Goal: Information Seeking & Learning: Find specific fact

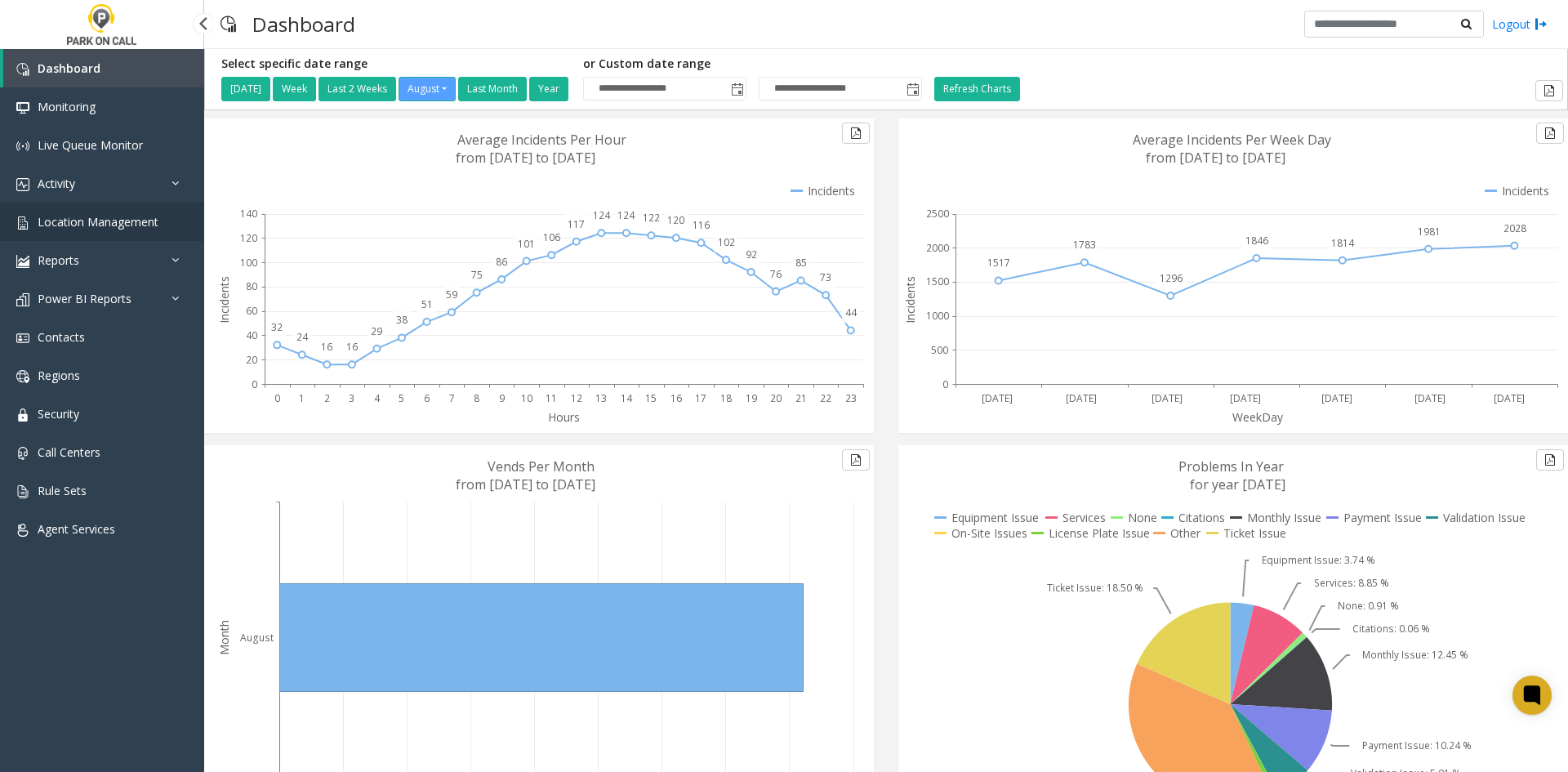
click at [128, 213] on link "Location Management" at bounding box center [102, 222] width 204 height 39
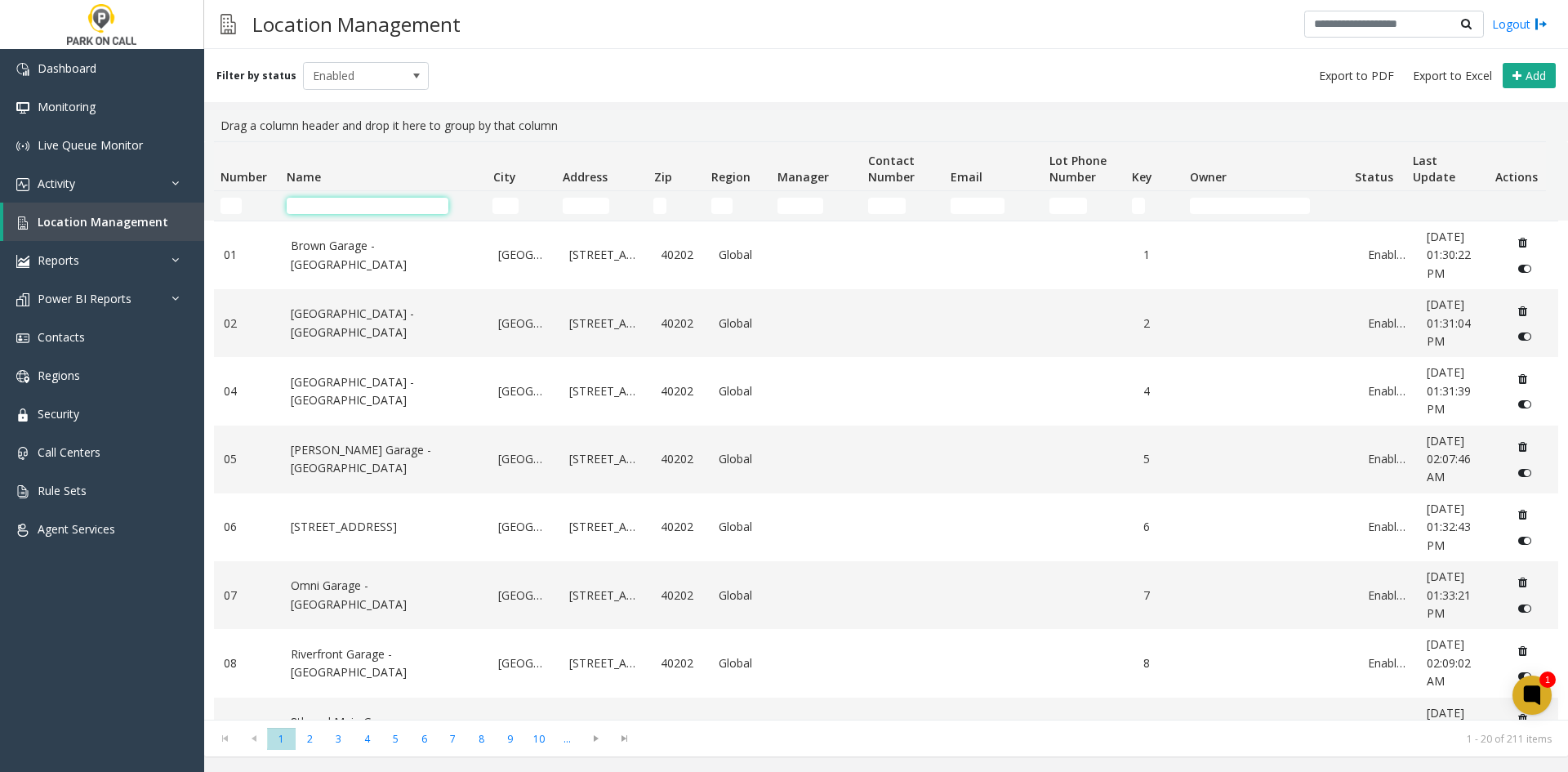
click at [379, 206] on input "Name Filter" at bounding box center [367, 205] width 161 height 16
type input "***"
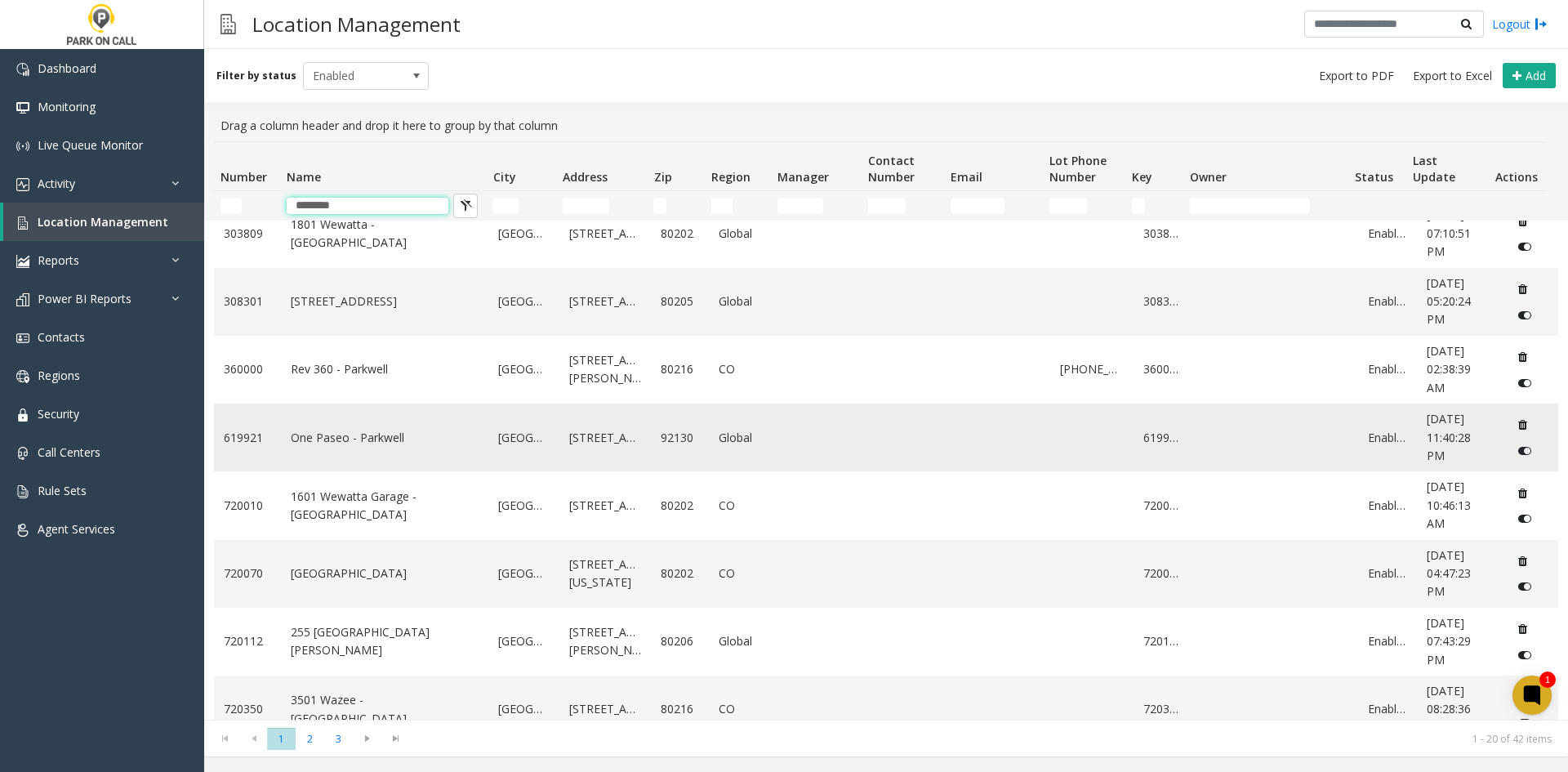
scroll to position [917, 0]
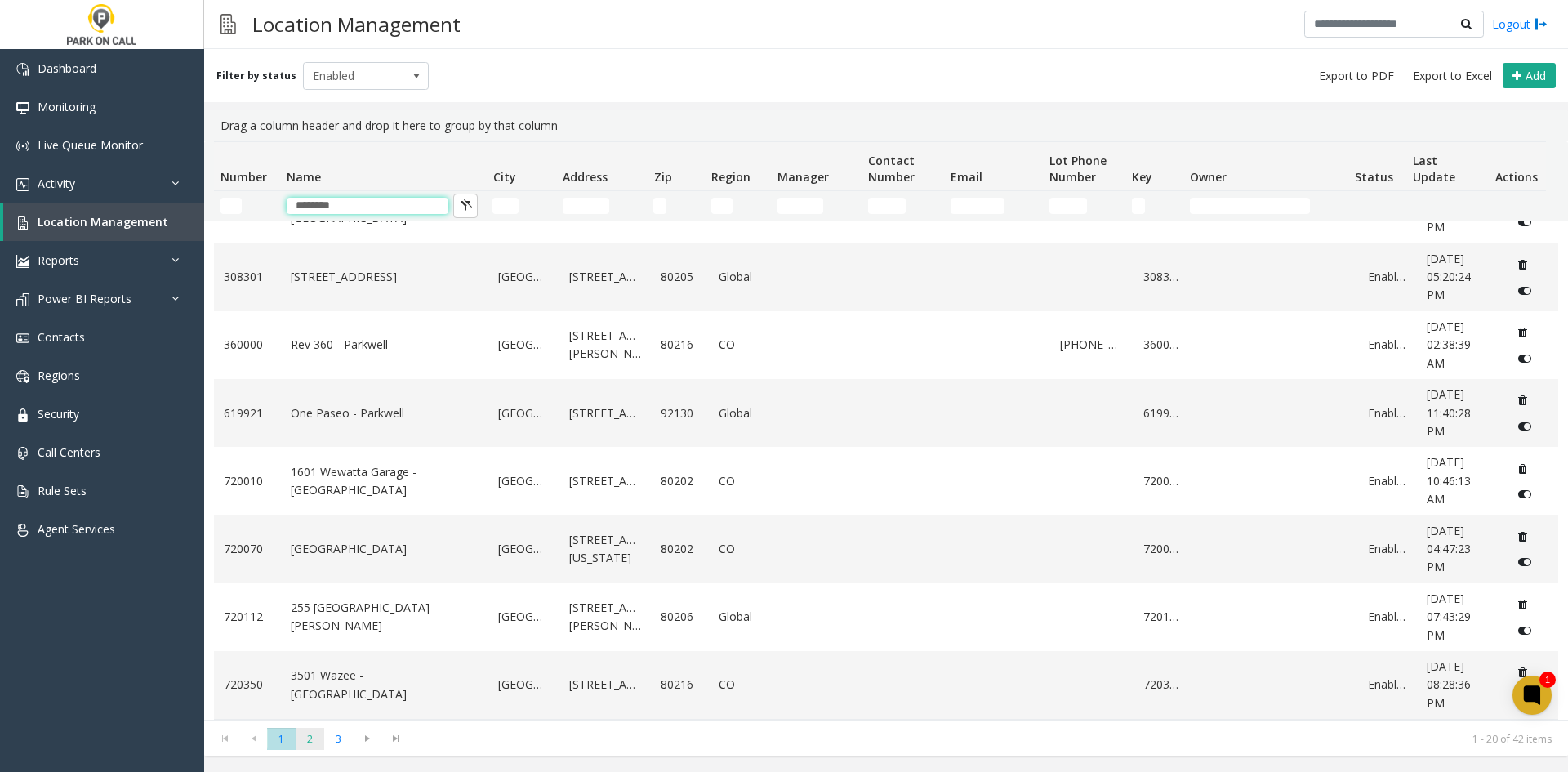
type input "********"
click at [315, 743] on span "2" at bounding box center [310, 738] width 29 height 22
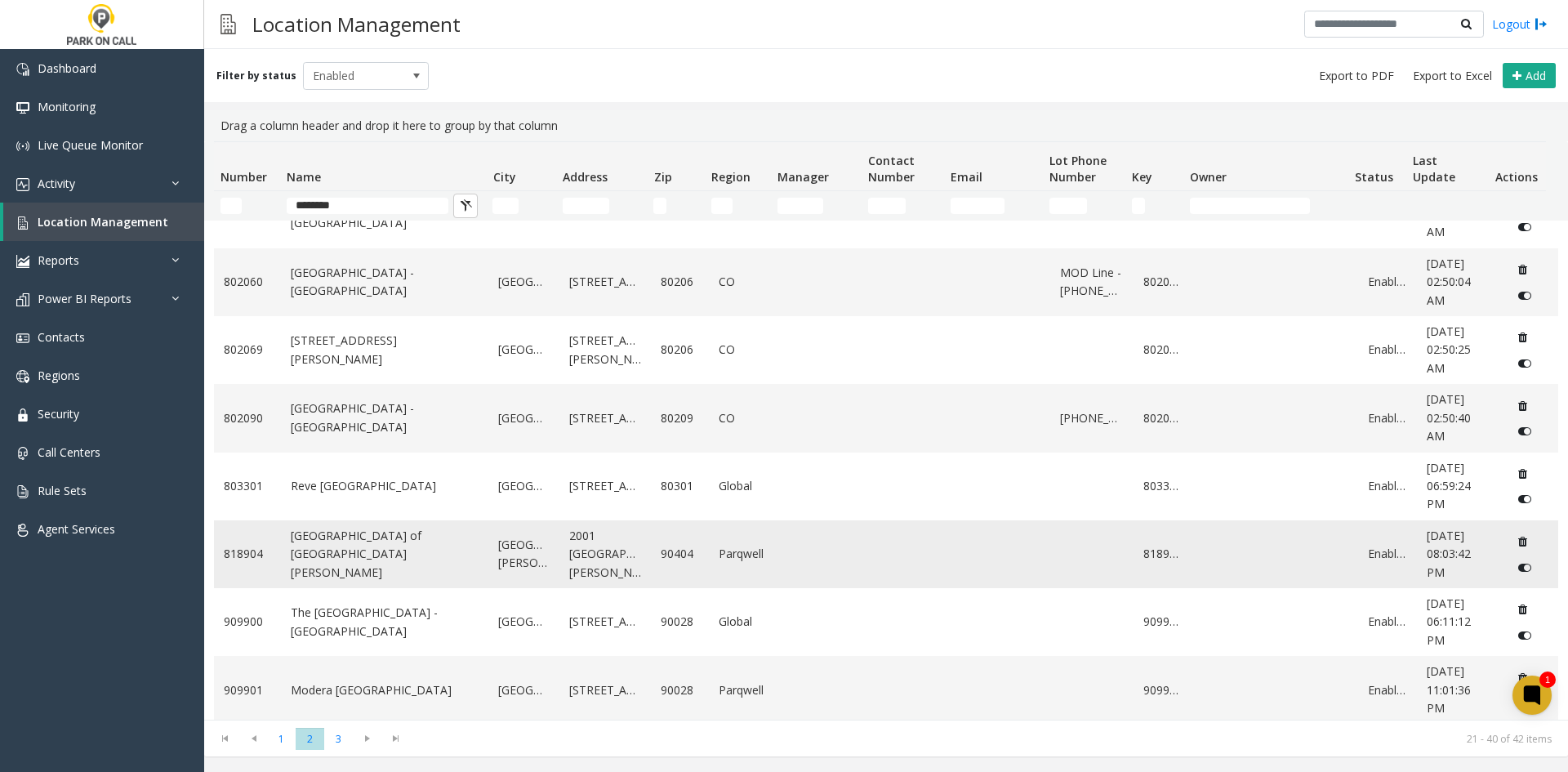
scroll to position [862, 0]
click at [414, 530] on link "[GEOGRAPHIC_DATA] of [GEOGRAPHIC_DATA][PERSON_NAME]" at bounding box center [385, 549] width 189 height 55
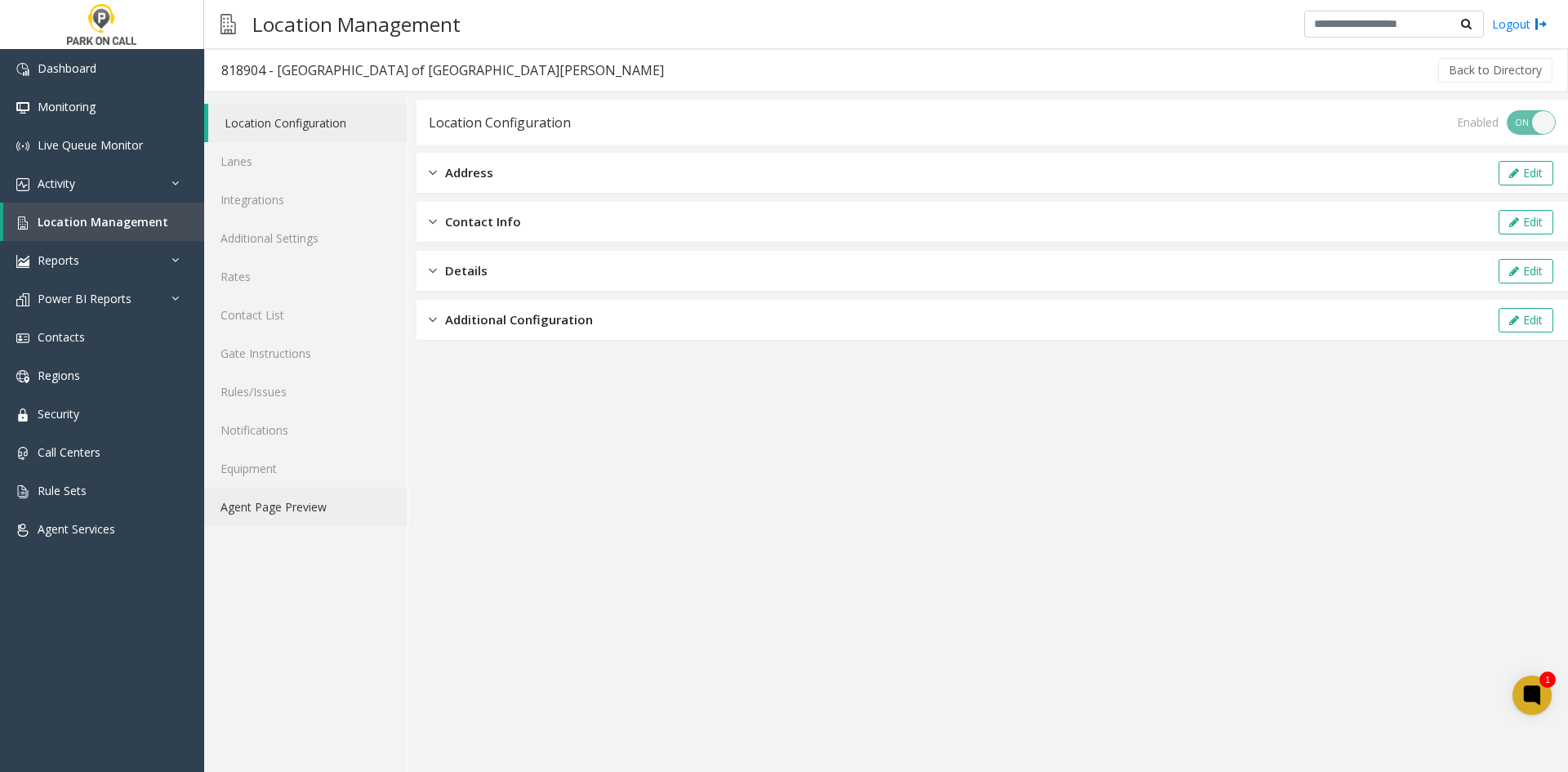
click at [291, 507] on link "Agent Page Preview" at bounding box center [306, 507] width 203 height 39
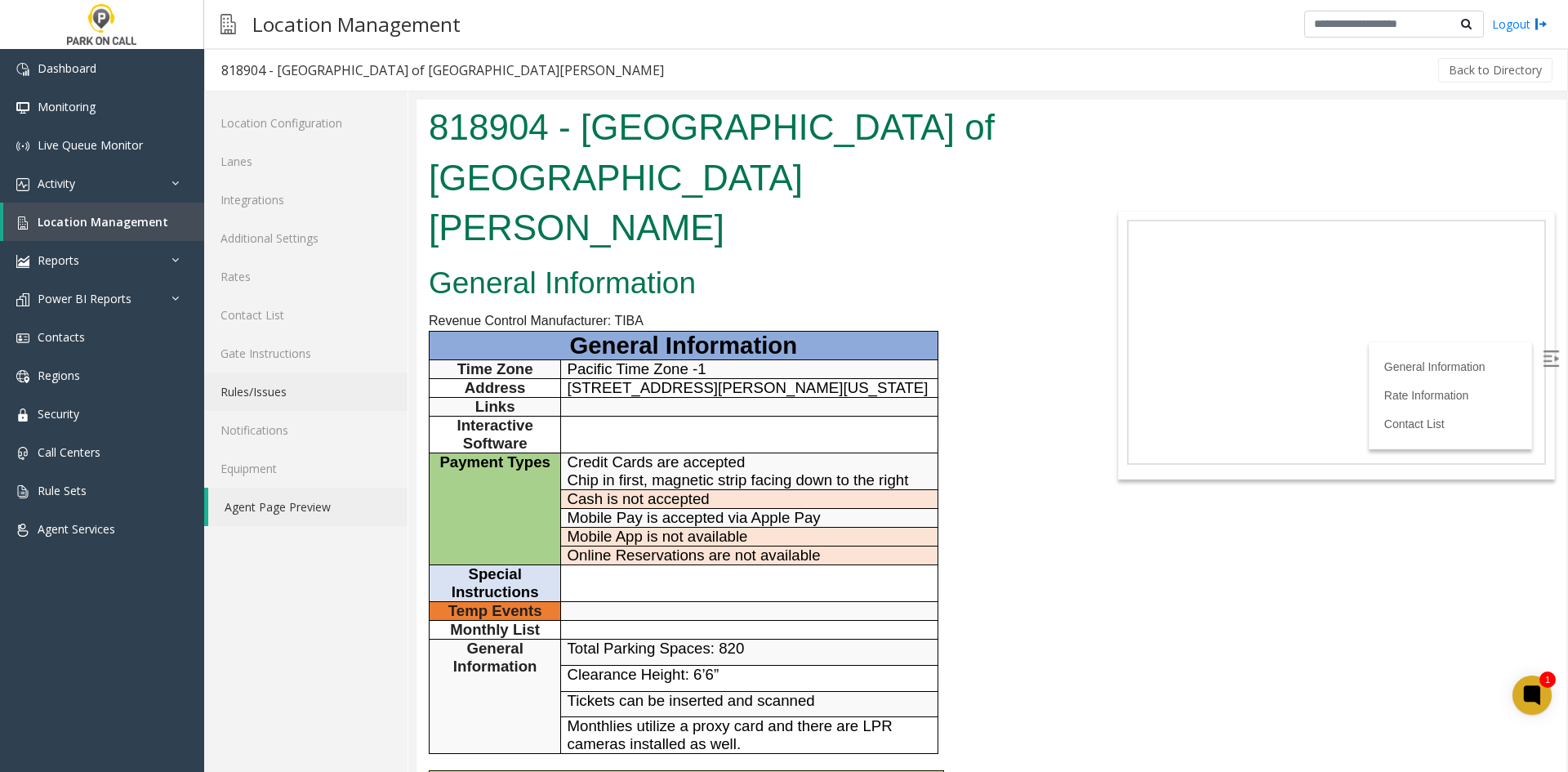
click at [227, 388] on link "Rules/Issues" at bounding box center [306, 391] width 203 height 39
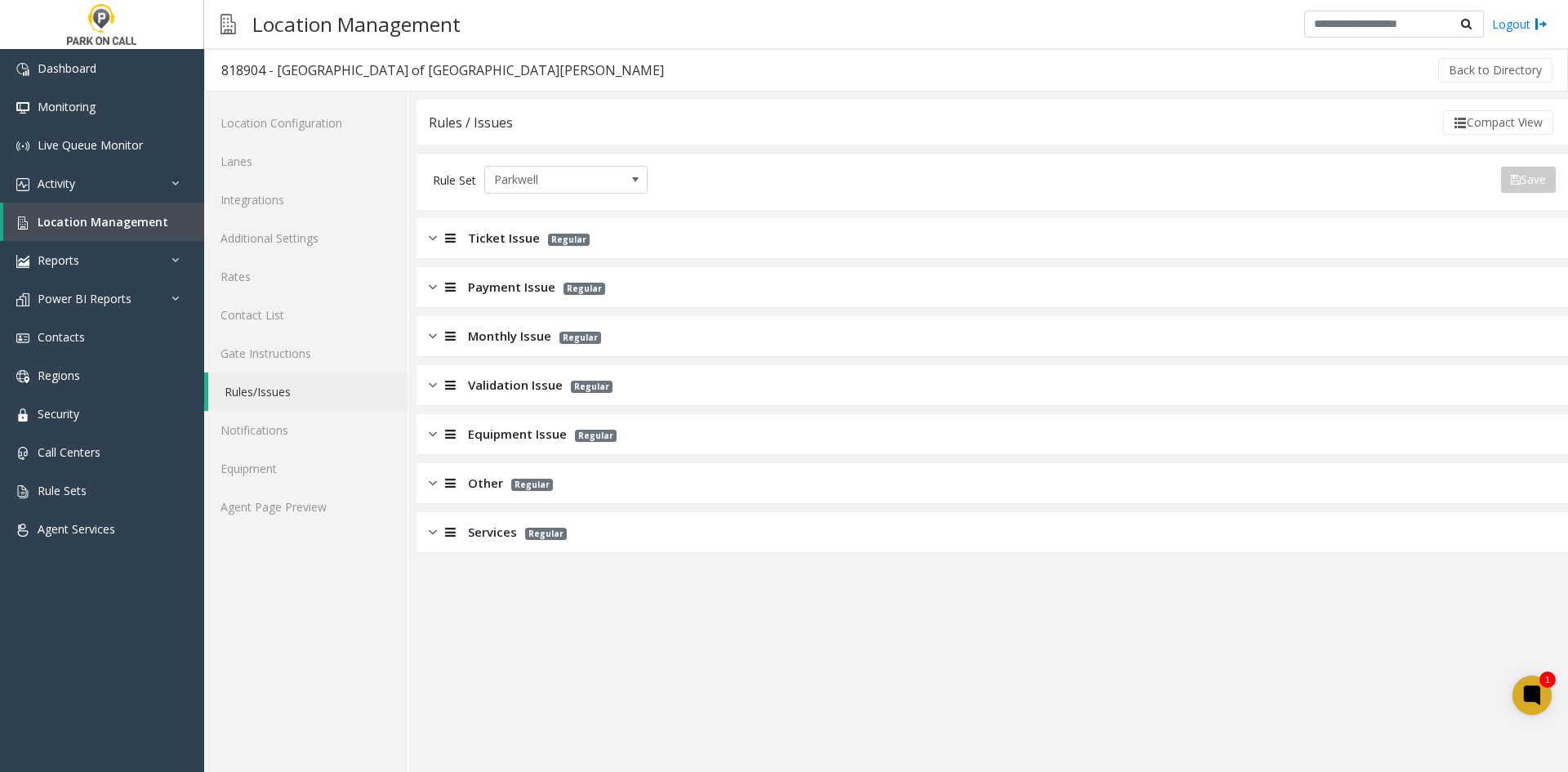
click at [526, 338] on span "Monthly Issue" at bounding box center [509, 336] width 83 height 18
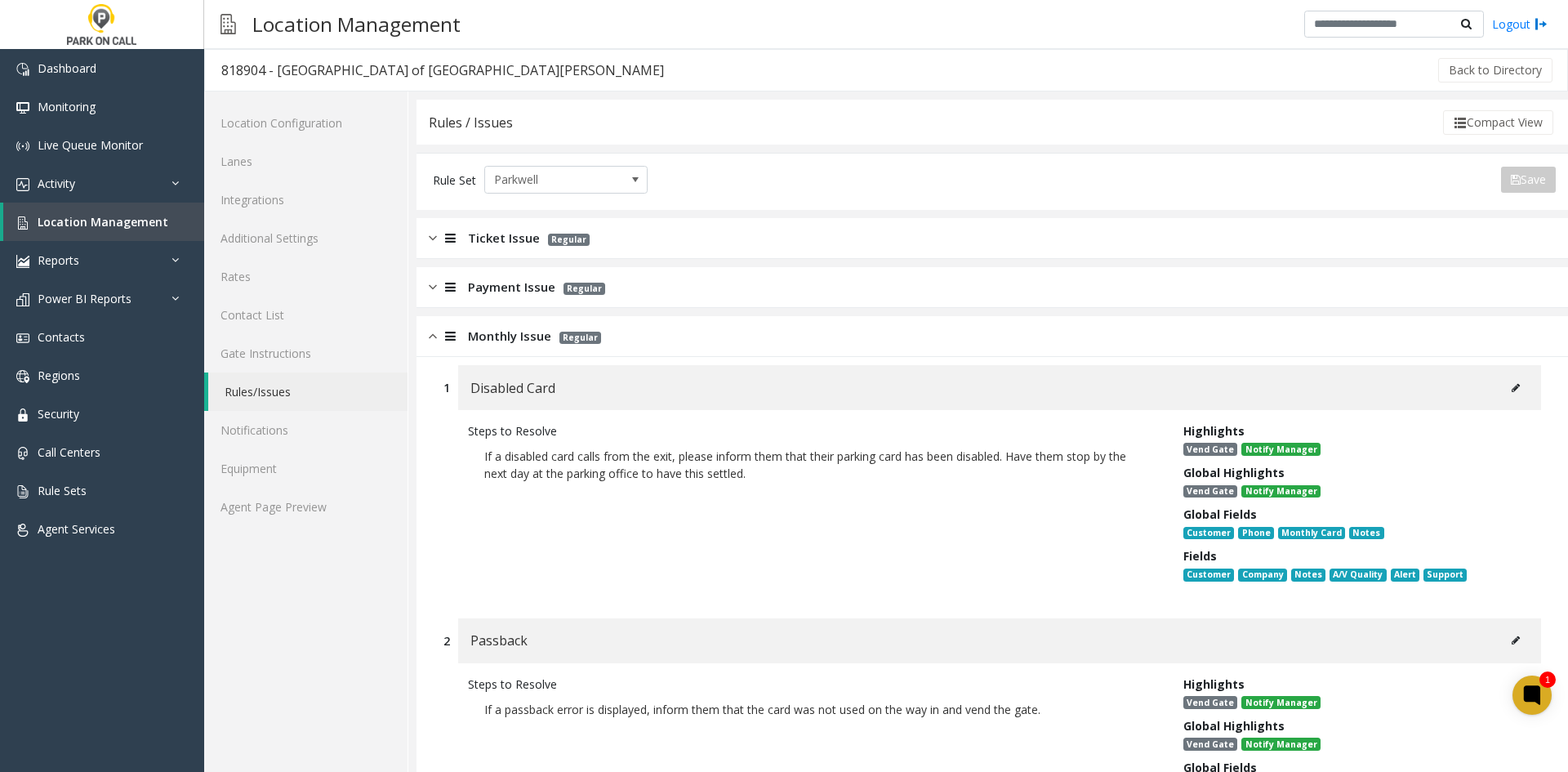
click at [471, 331] on span "Monthly Issue" at bounding box center [509, 336] width 83 height 18
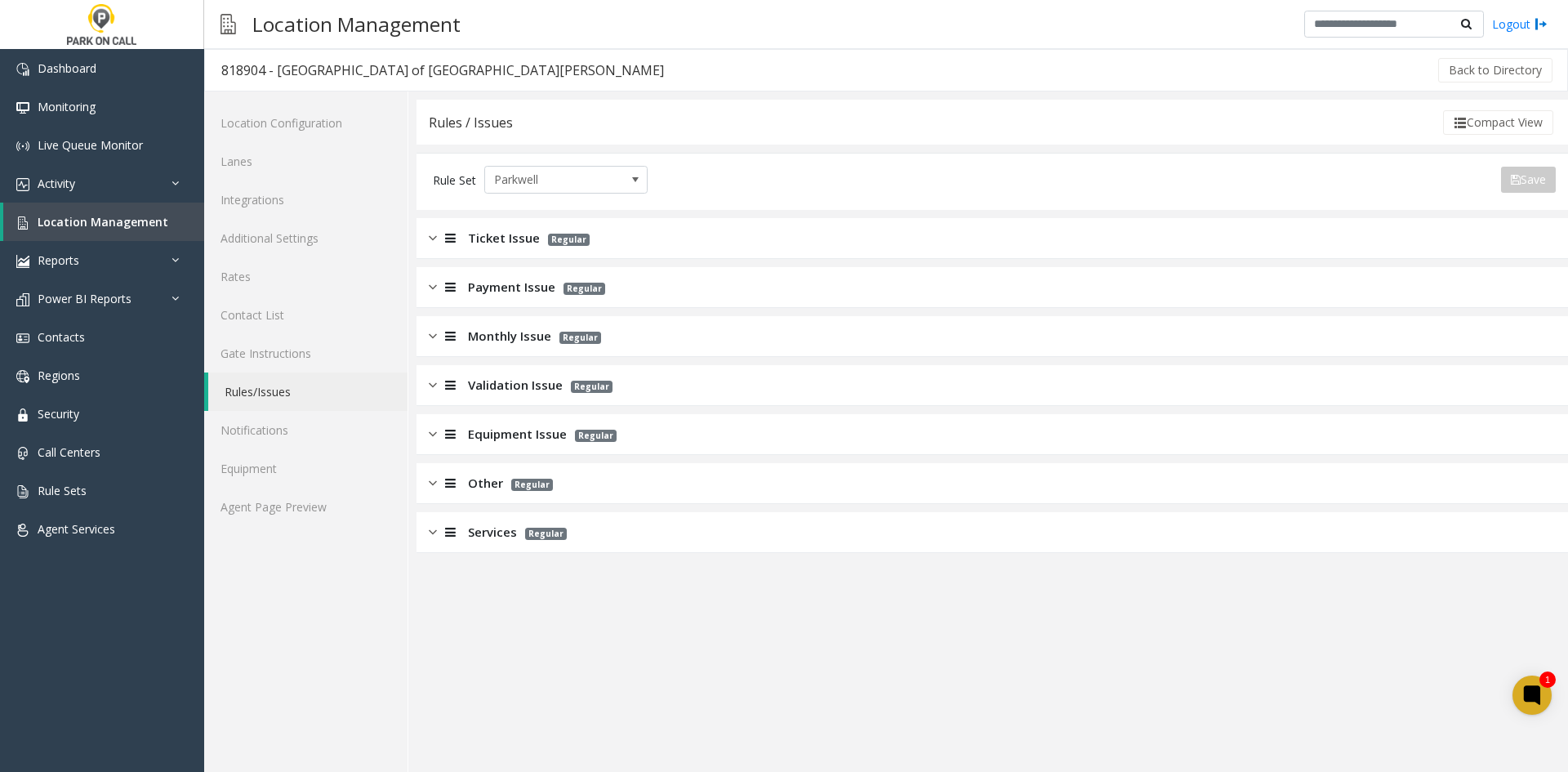
click at [468, 388] on span "Validation Issue" at bounding box center [515, 385] width 95 height 18
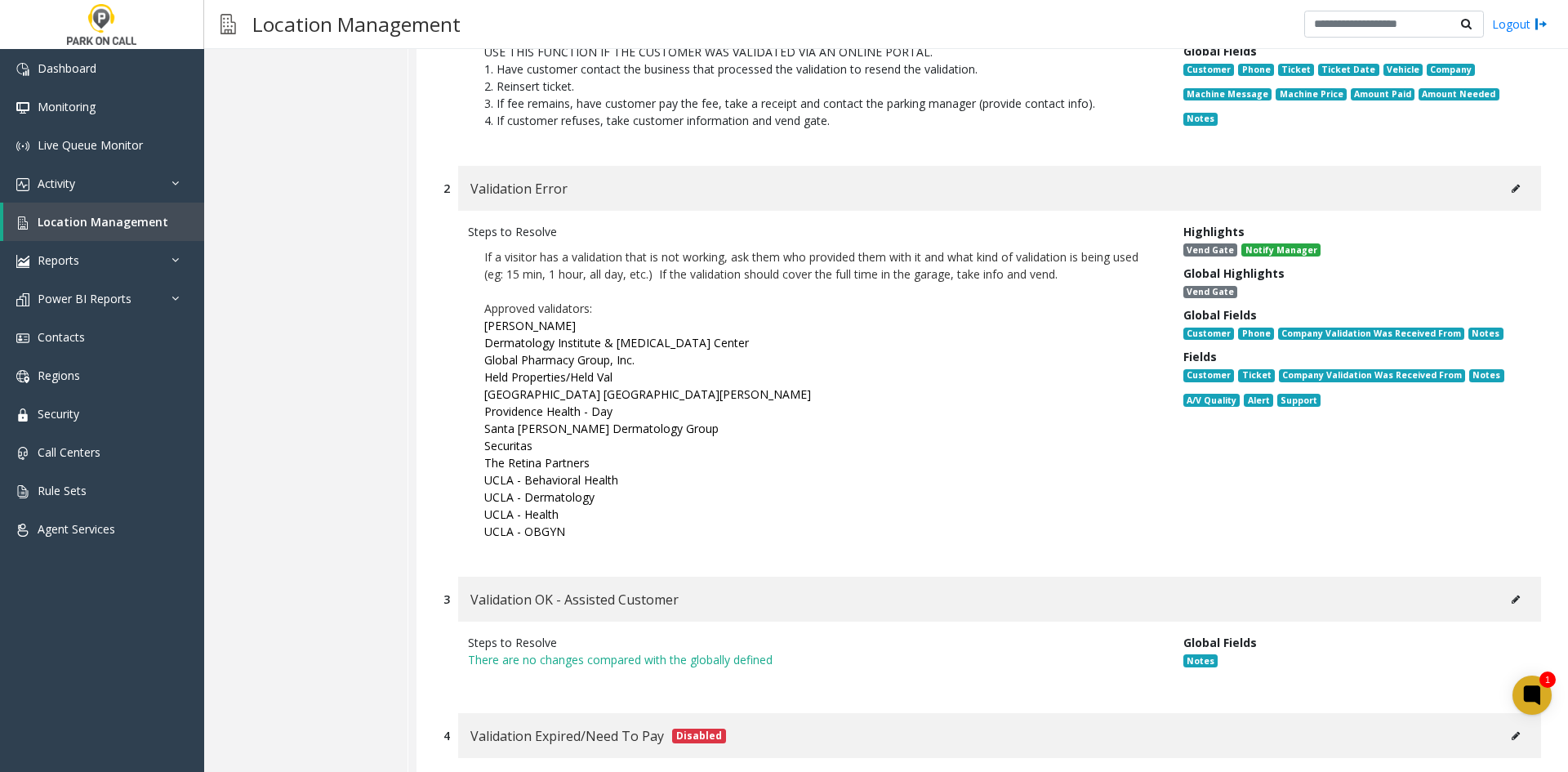
scroll to position [572, 0]
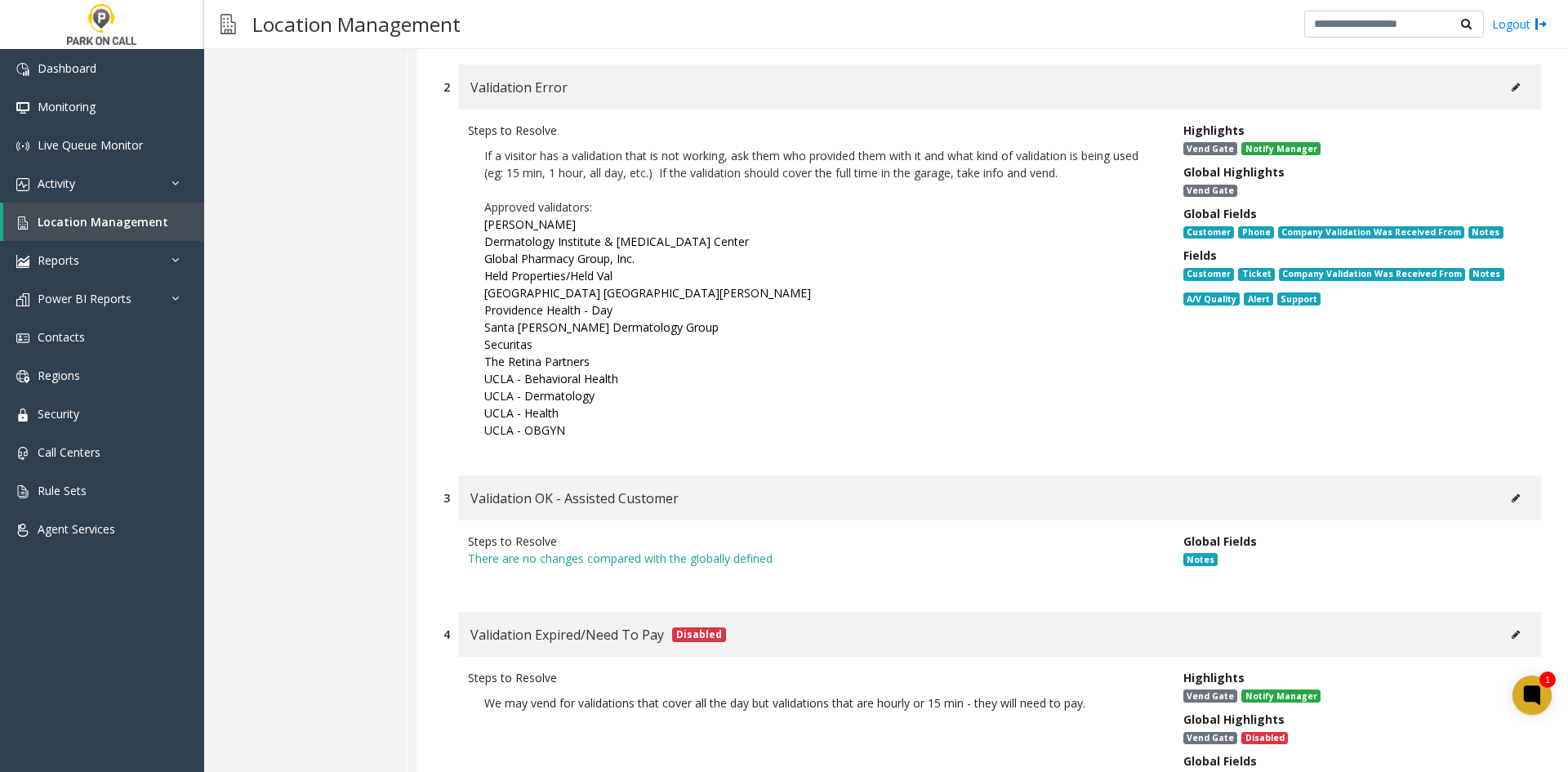
drag, startPoint x: 270, startPoint y: 304, endPoint x: 359, endPoint y: 358, distance: 104.1
click at [272, 305] on div "Location Configuration Lanes Integrations Additional Settings Rates Contact Lis…" at bounding box center [306, 541] width 204 height 2044
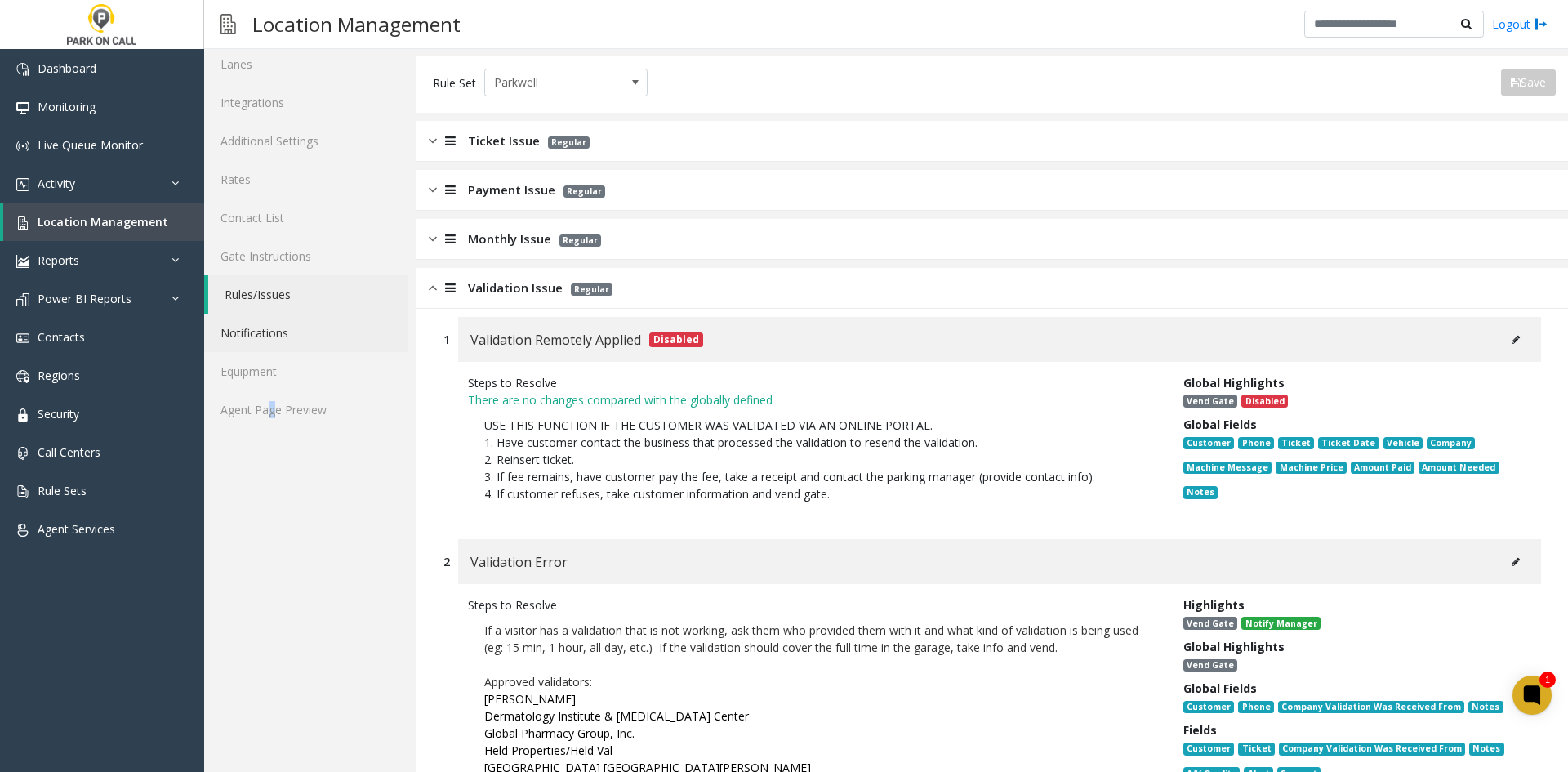
scroll to position [0, 0]
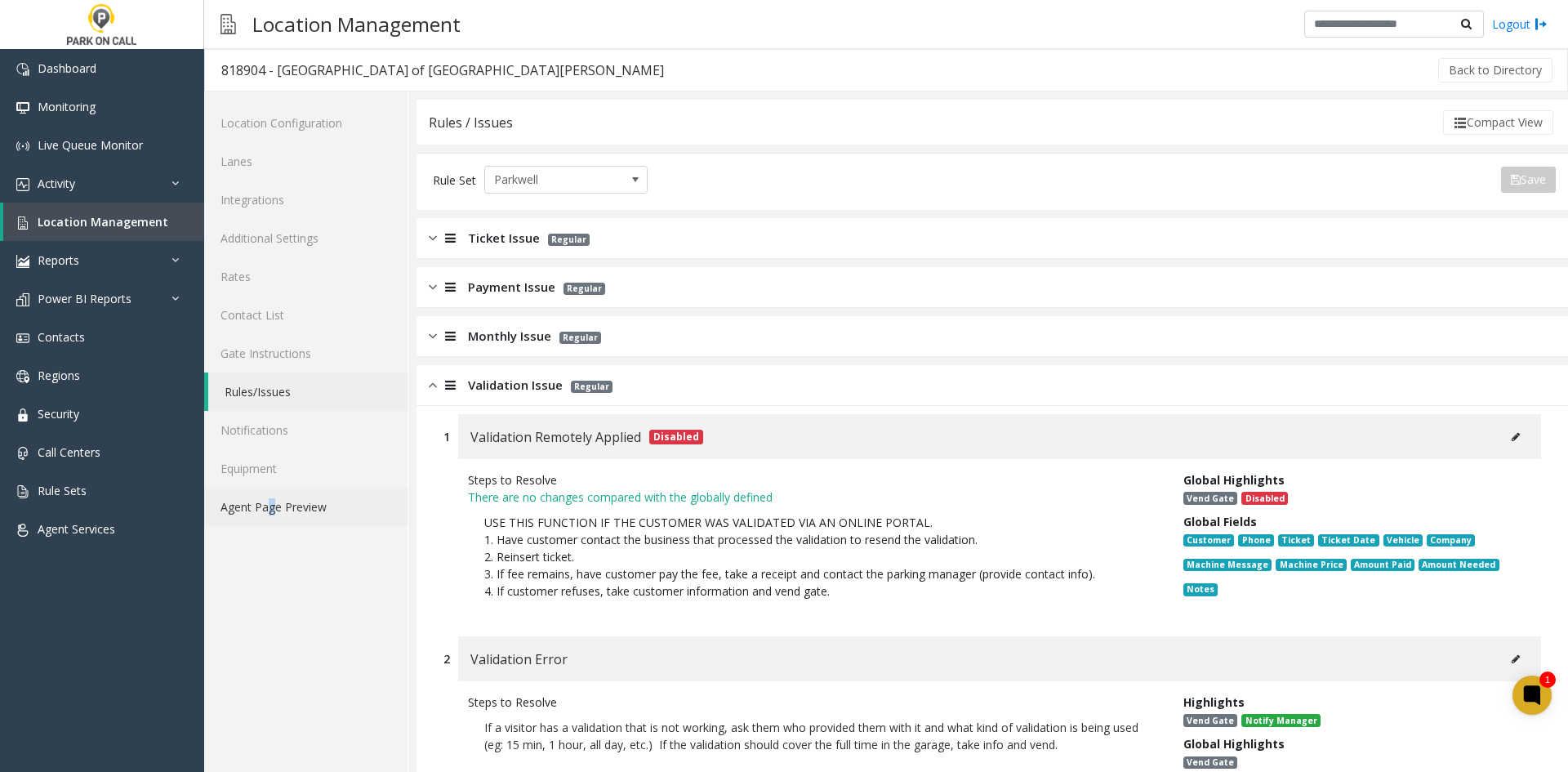
click at [281, 509] on link "Agent Page Preview" at bounding box center [306, 507] width 203 height 39
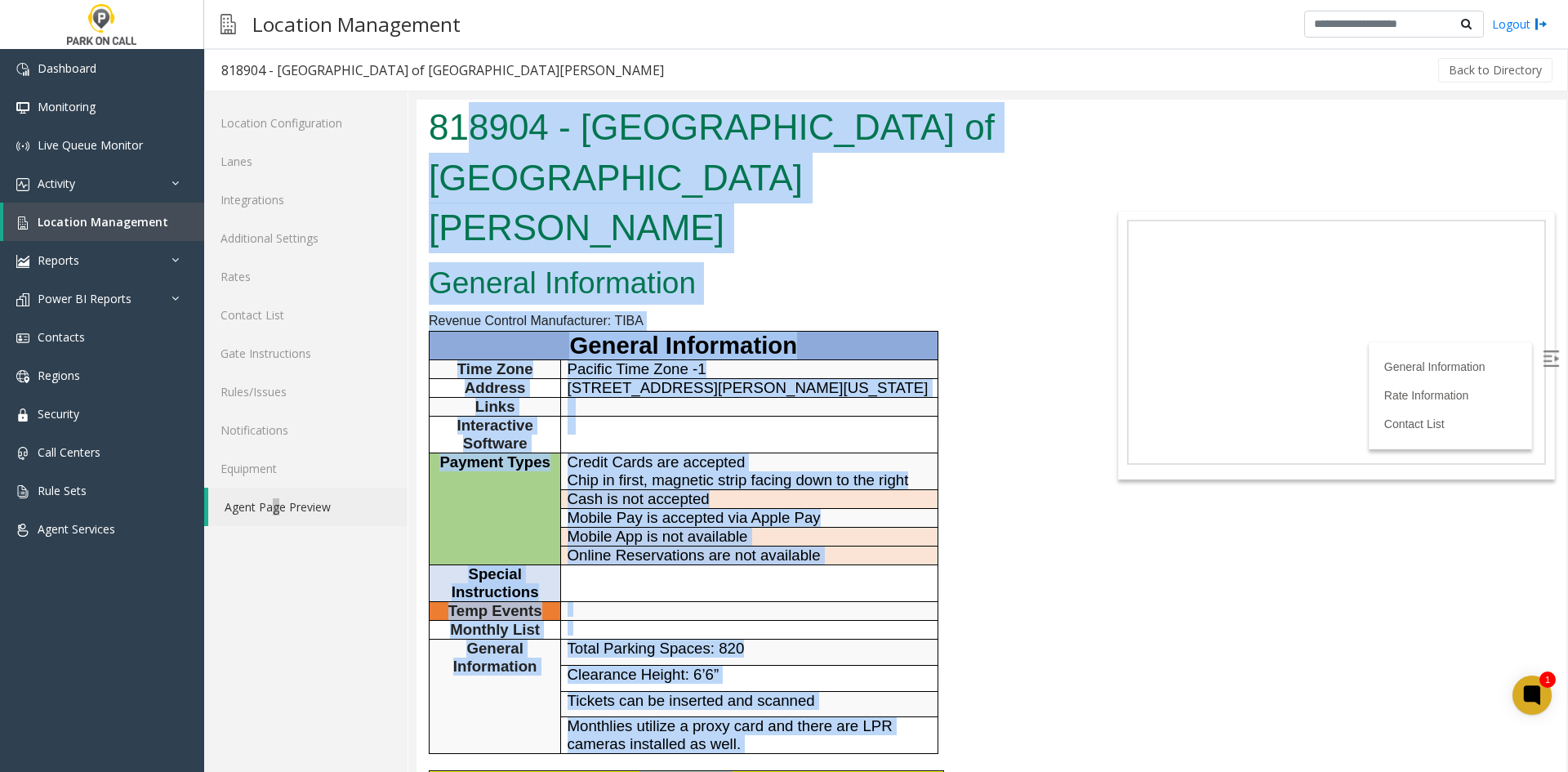
drag, startPoint x: 763, startPoint y: 439, endPoint x: 473, endPoint y: 123, distance: 428.9
click at [473, 123] on body "818904 - [GEOGRAPHIC_DATA] of [GEOGRAPHIC_DATA][PERSON_NAME] General Informatio…" at bounding box center [991, 436] width 1150 height 672
click at [473, 123] on h1 "818904 - [GEOGRAPHIC_DATA] of [GEOGRAPHIC_DATA][PERSON_NAME]" at bounding box center [751, 178] width 646 height 151
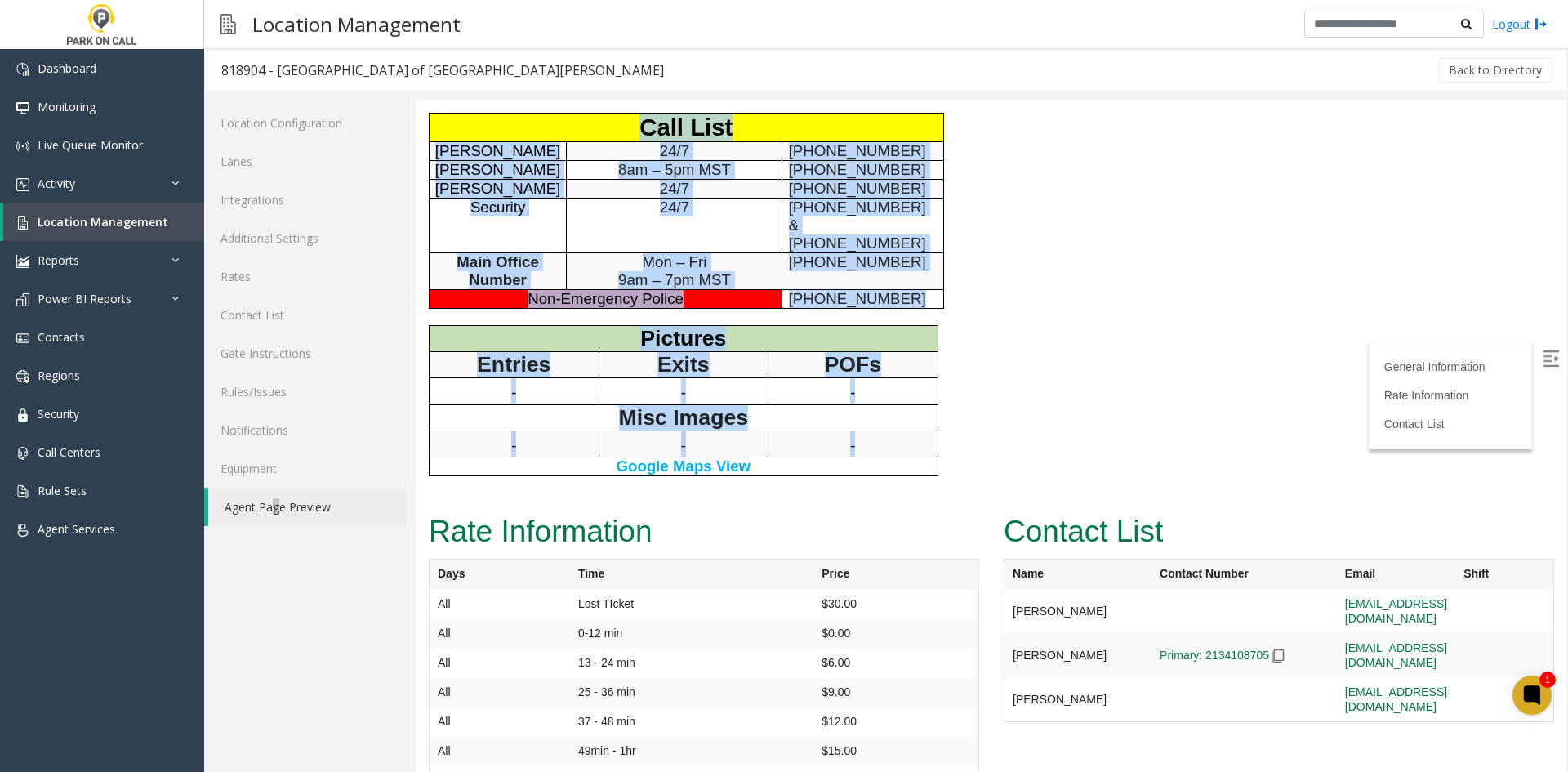
scroll to position [665, 0]
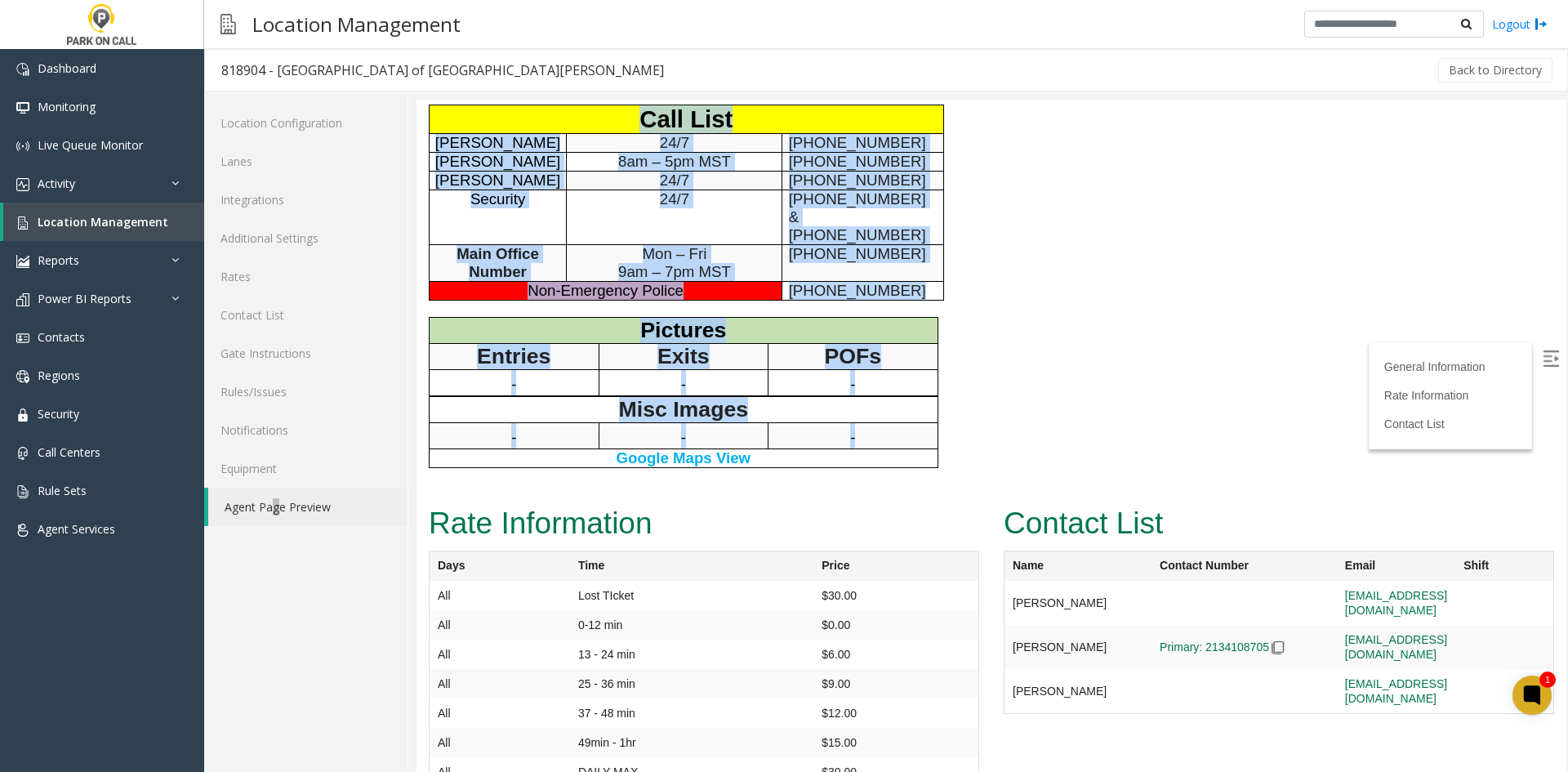
drag, startPoint x: 473, startPoint y: 123, endPoint x: 796, endPoint y: 402, distance: 426.8
click at [796, 423] on p "-" at bounding box center [852, 436] width 169 height 25
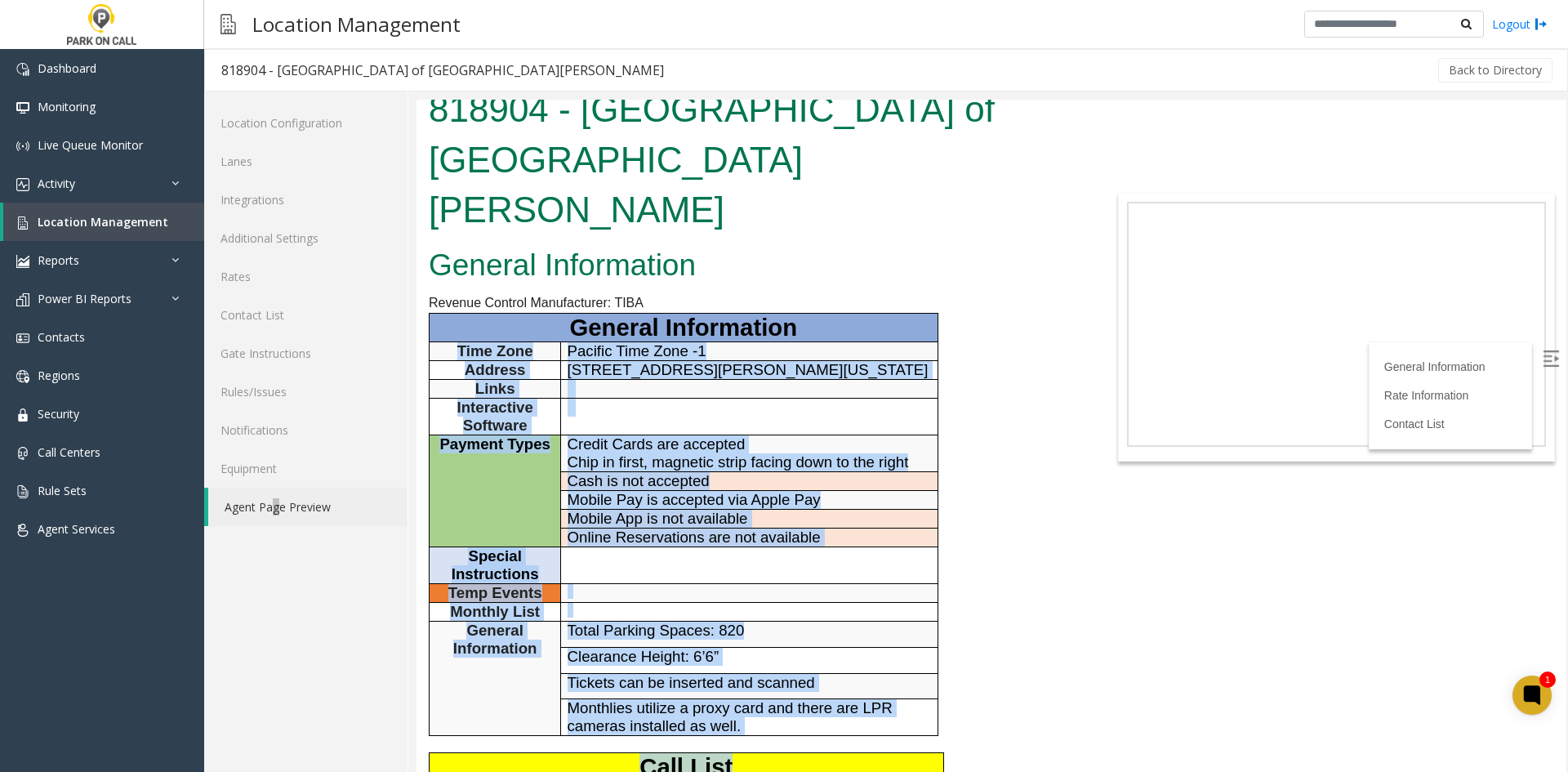
scroll to position [0, 0]
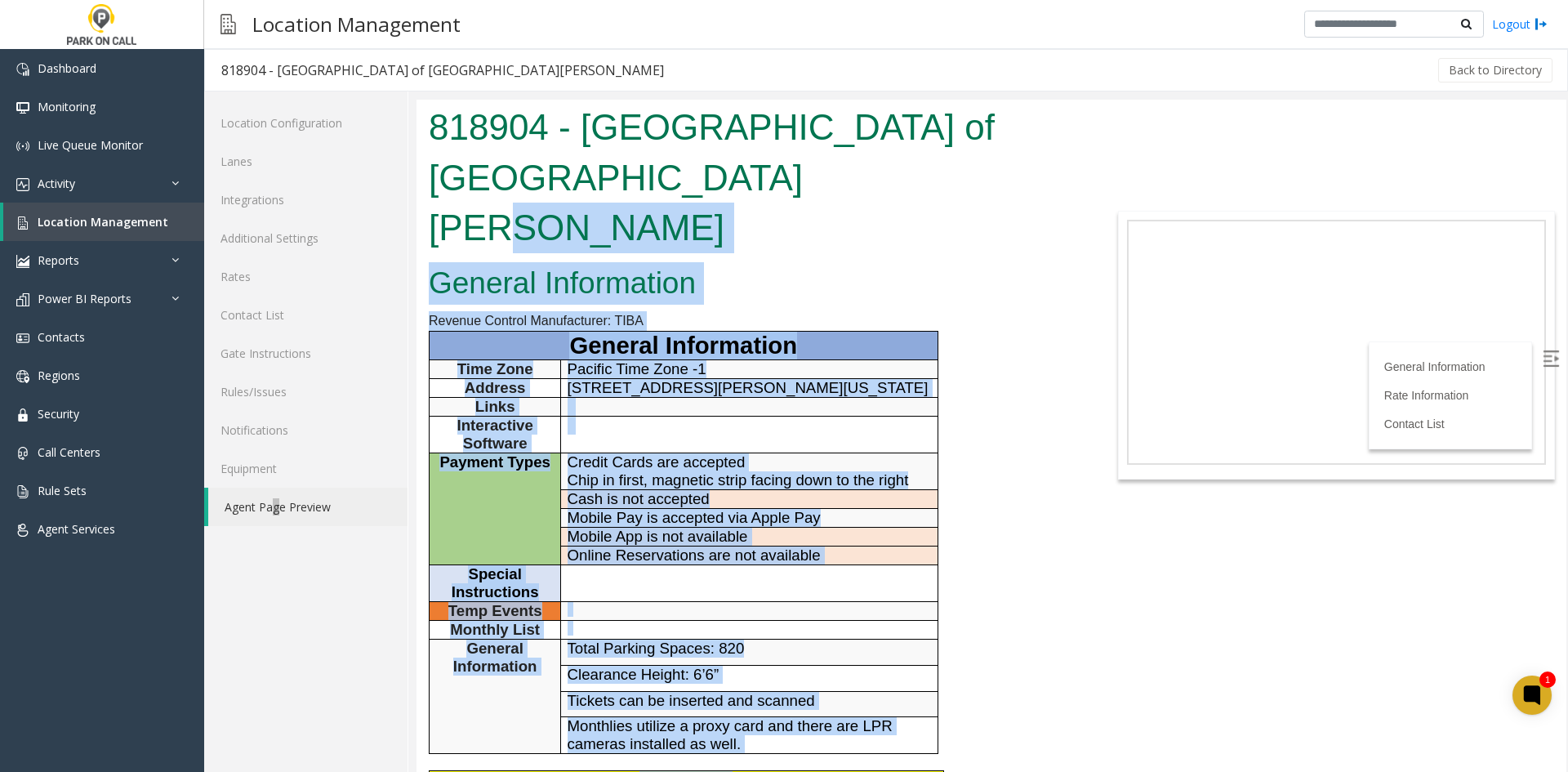
drag, startPoint x: 948, startPoint y: 402, endPoint x: 781, endPoint y: 176, distance: 281.0
click at [783, 179] on body "818904 - [GEOGRAPHIC_DATA] of [GEOGRAPHIC_DATA][PERSON_NAME] General Informatio…" at bounding box center [991, 436] width 1150 height 672
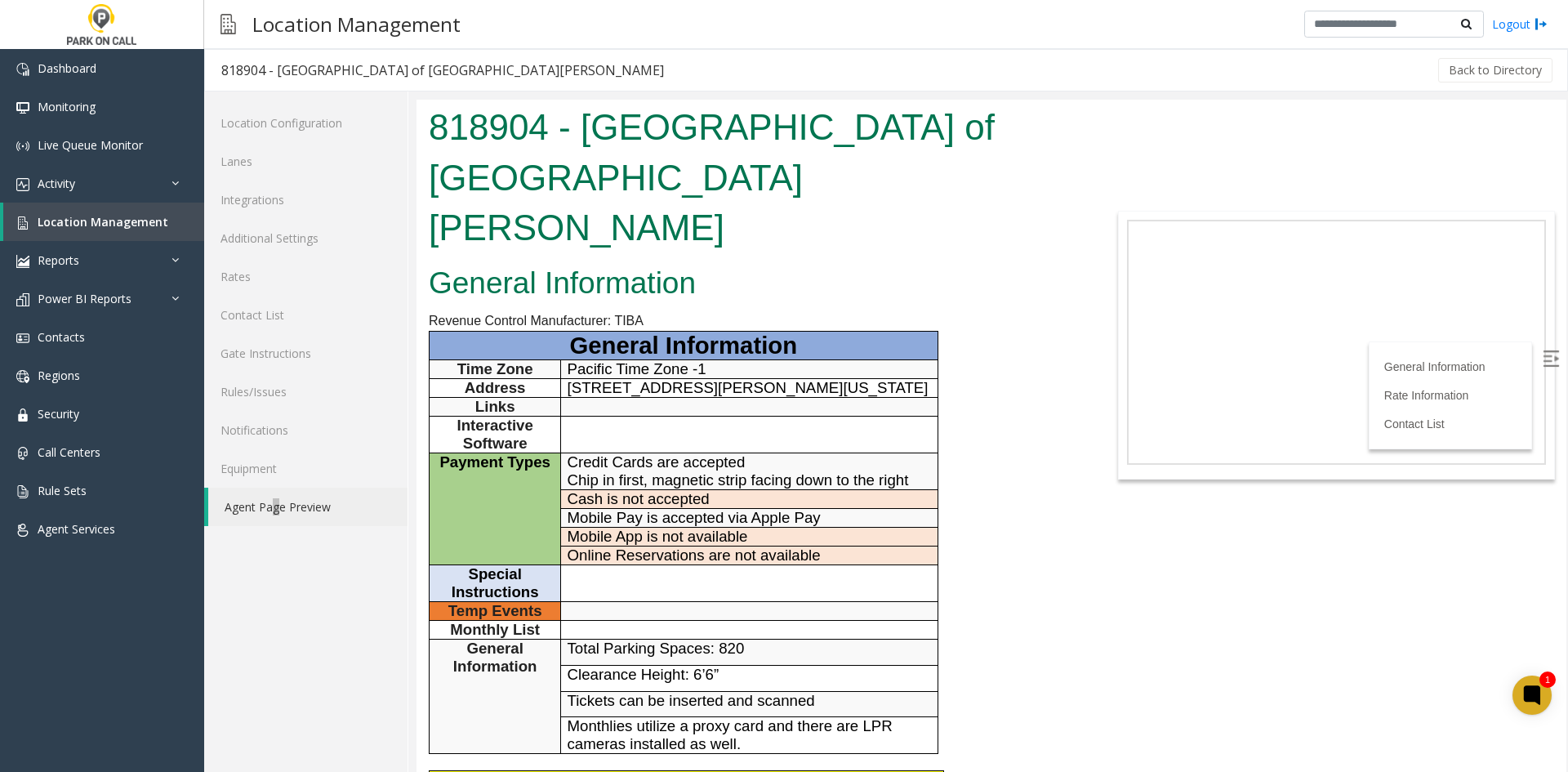
click at [497, 134] on h1 "818904 - [GEOGRAPHIC_DATA] of [GEOGRAPHIC_DATA][PERSON_NAME]" at bounding box center [751, 178] width 646 height 151
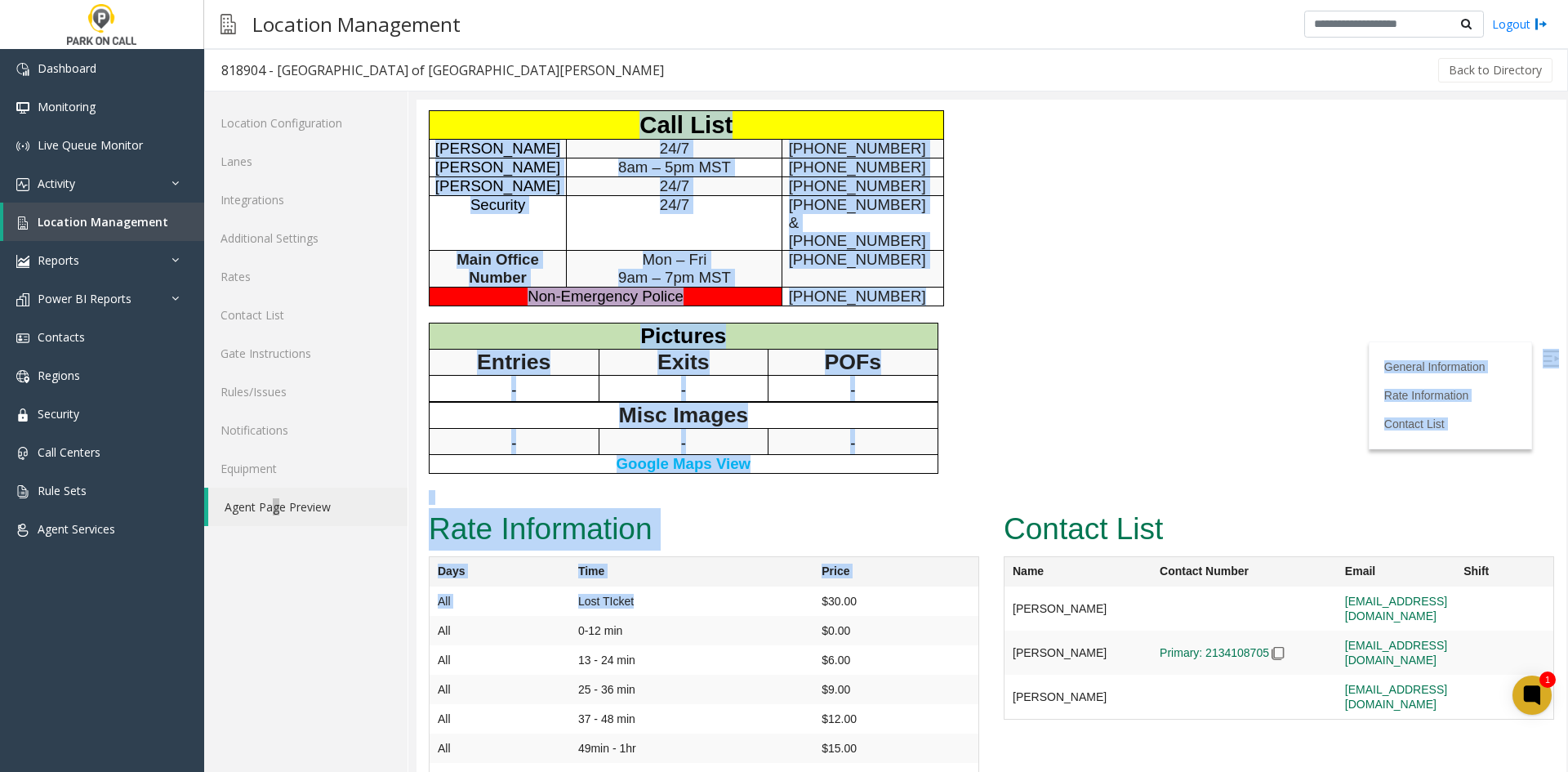
scroll to position [665, 0]
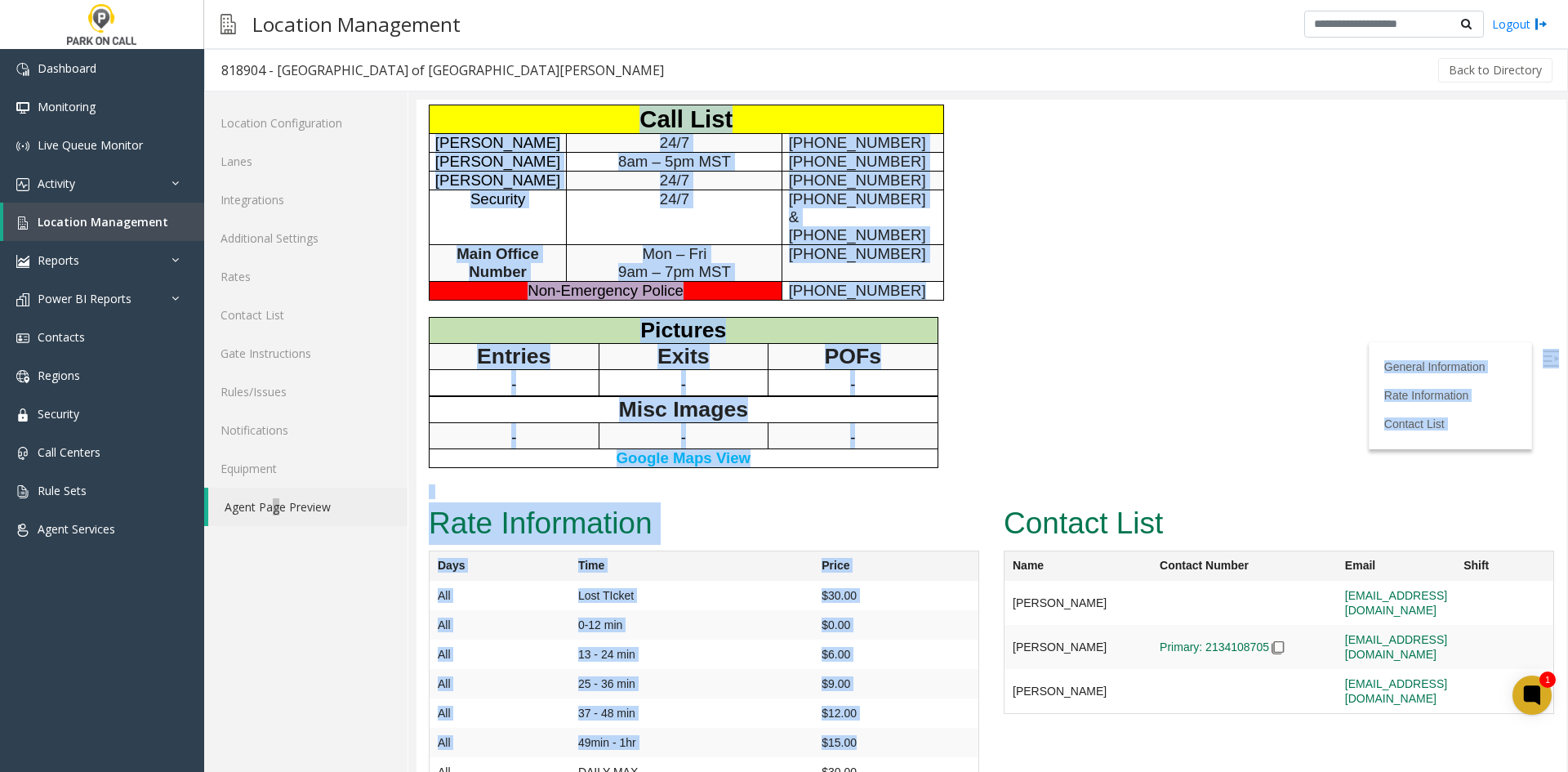
drag, startPoint x: 497, startPoint y: 134, endPoint x: 931, endPoint y: 702, distance: 714.8
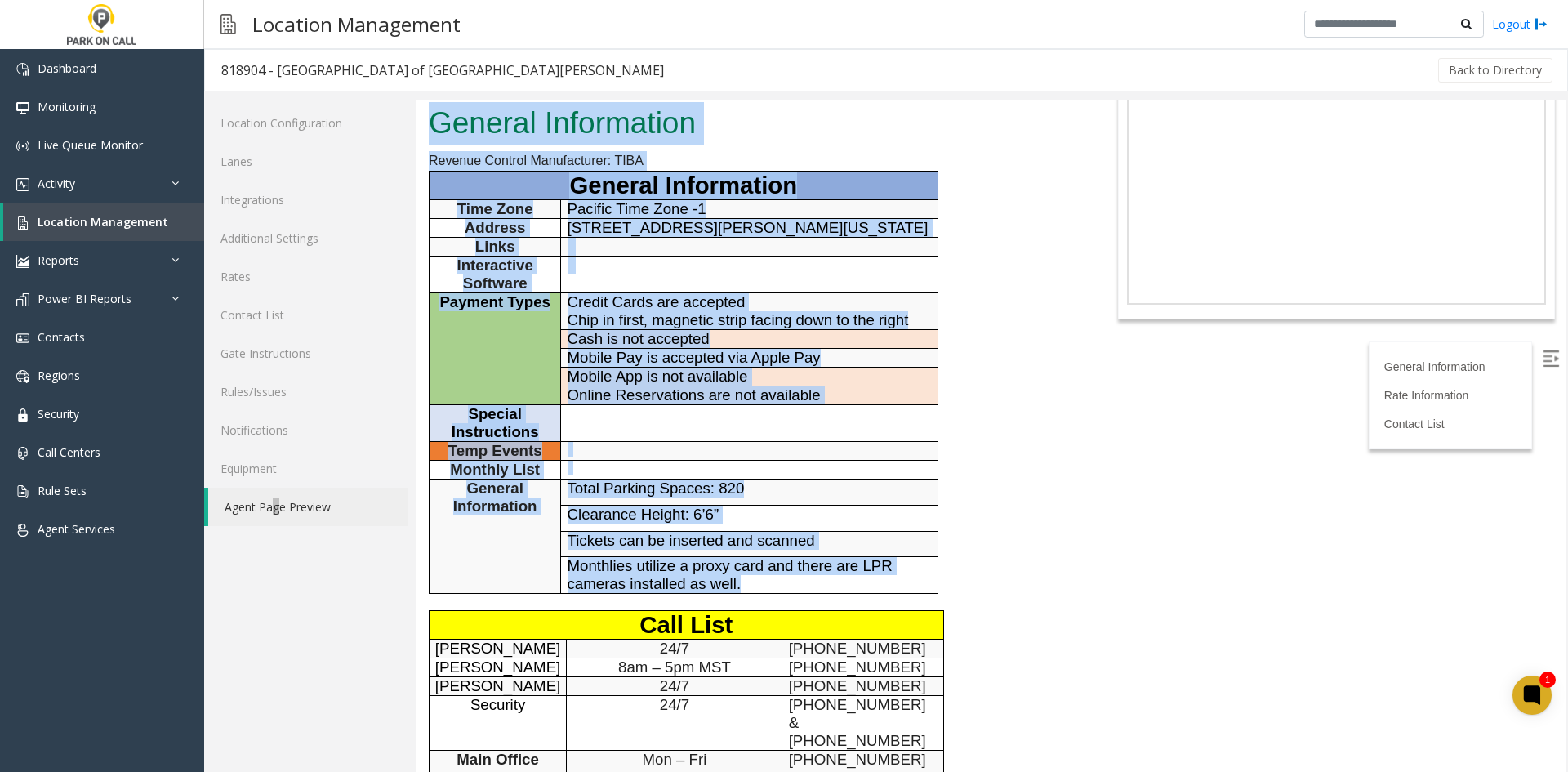
scroll to position [0, 0]
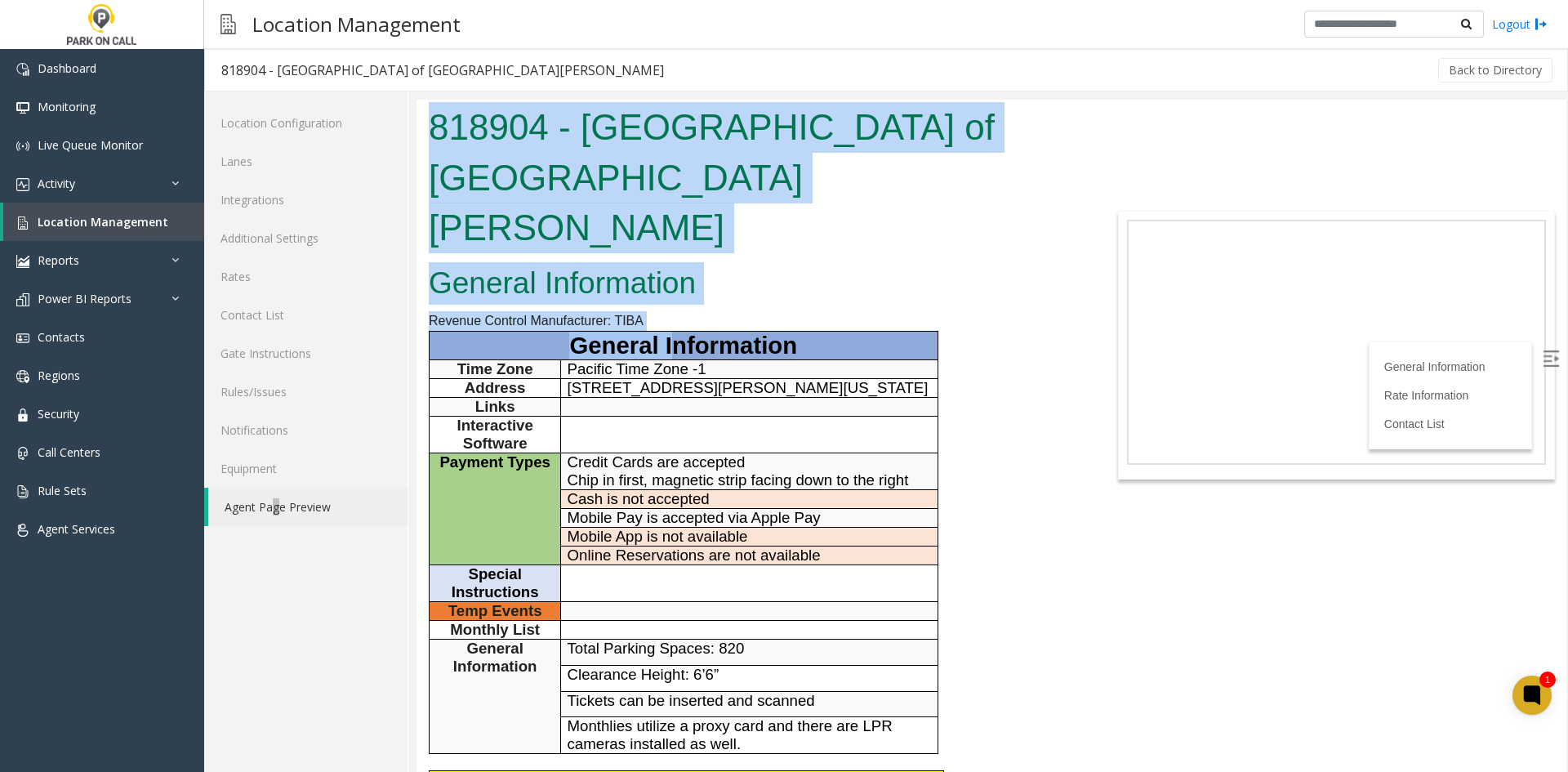
drag, startPoint x: 1157, startPoint y: 708, endPoint x: 674, endPoint y: 307, distance: 627.8
click at [674, 307] on html "818904 - [GEOGRAPHIC_DATA] of [GEOGRAPHIC_DATA][PERSON_NAME] General Informatio…" at bounding box center [991, 436] width 1150 height 672
click at [674, 332] on span "General Information" at bounding box center [683, 345] width 228 height 27
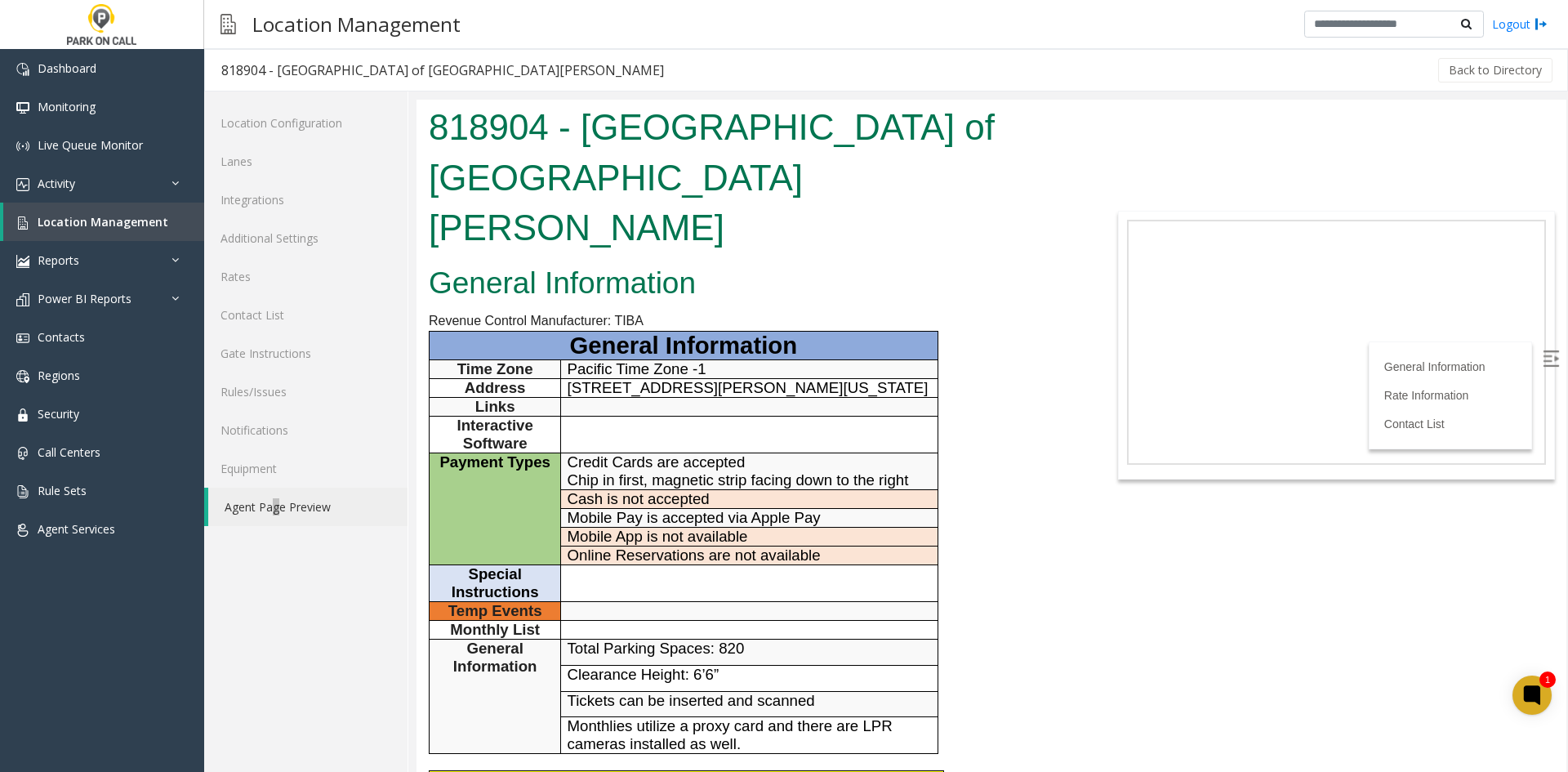
click at [513, 139] on h1 "818904 - [GEOGRAPHIC_DATA] of [GEOGRAPHIC_DATA][PERSON_NAME]" at bounding box center [751, 178] width 646 height 151
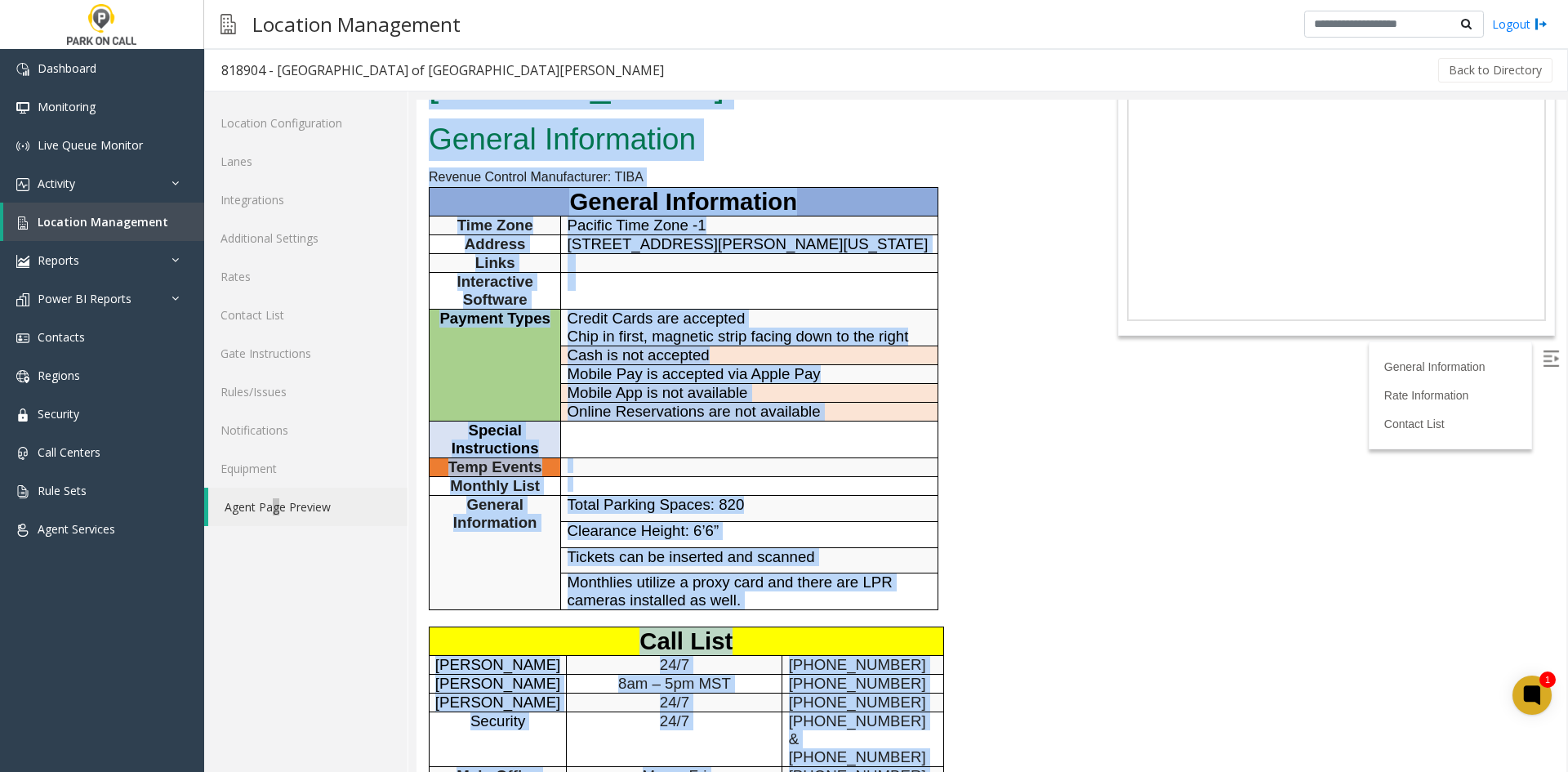
drag, startPoint x: 513, startPoint y: 139, endPoint x: 763, endPoint y: 604, distance: 527.9
click at [758, 591] on body "818904 - [GEOGRAPHIC_DATA] of [GEOGRAPHIC_DATA][PERSON_NAME] General Informatio…" at bounding box center [991, 292] width 1150 height 672
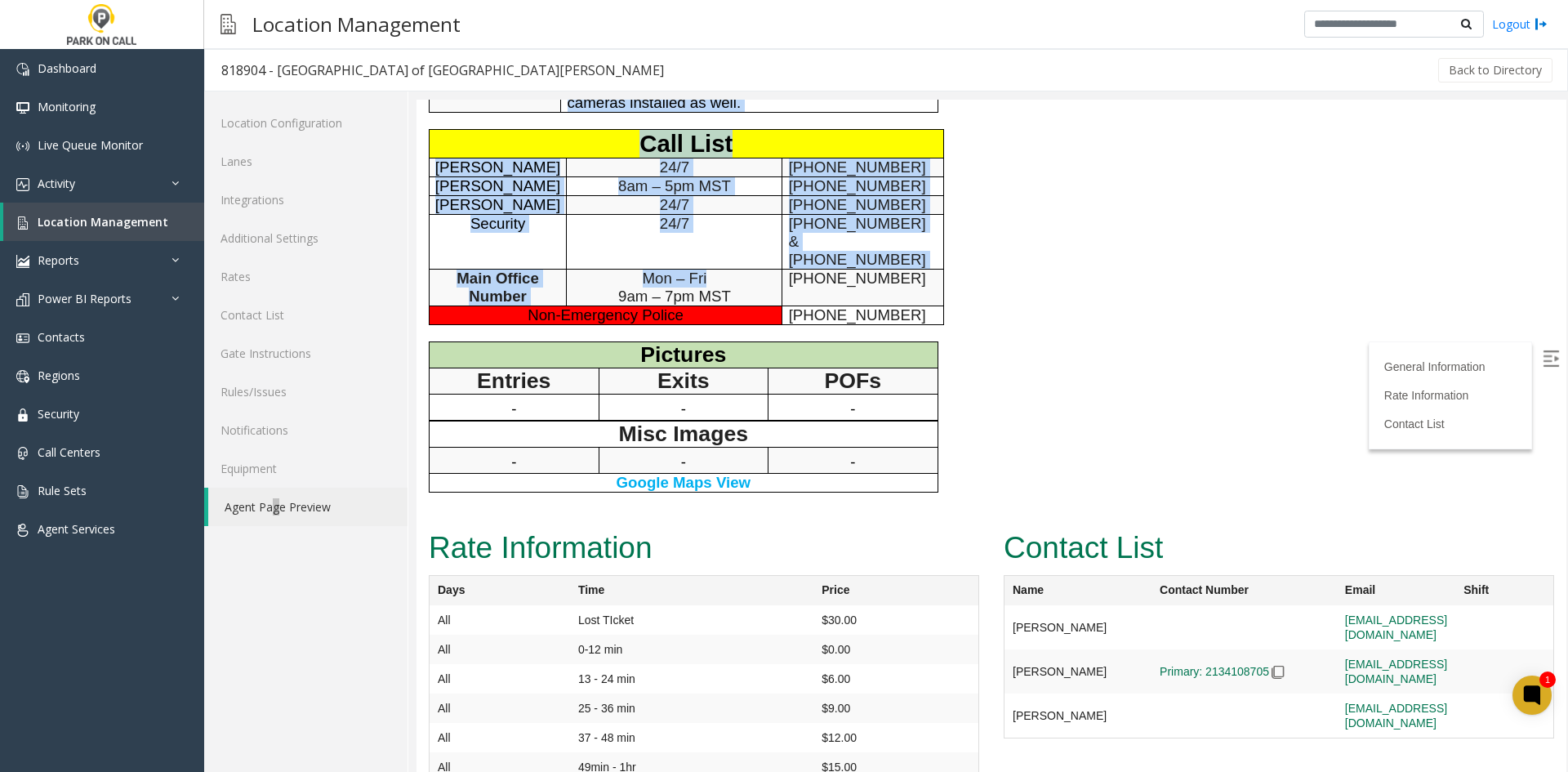
scroll to position [665, 0]
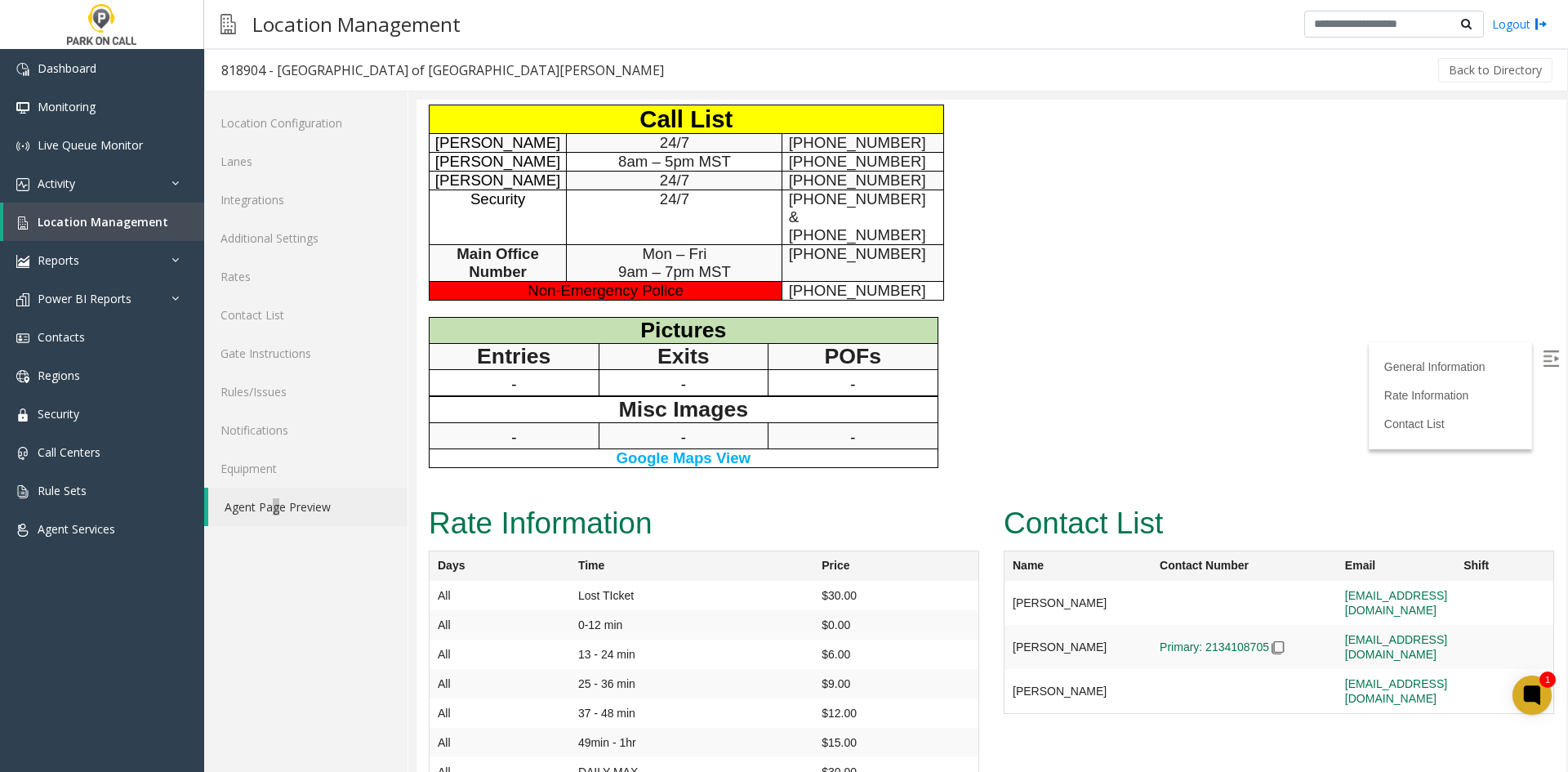
drag, startPoint x: 763, startPoint y: 610, endPoint x: 754, endPoint y: 629, distance: 21.0
click at [754, 610] on td "13 - 24 min" at bounding box center [692, 595] width 244 height 29
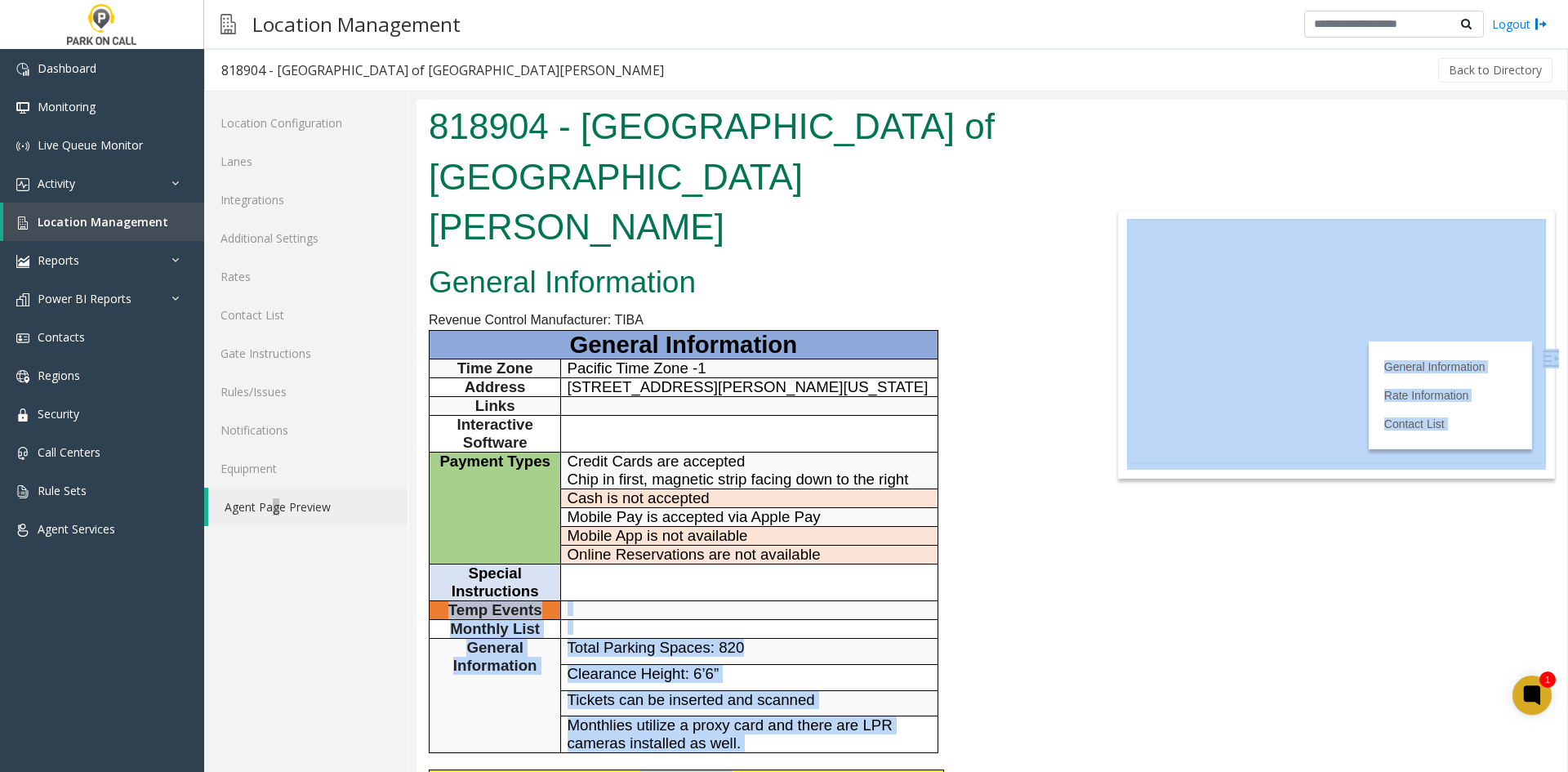
scroll to position [0, 0]
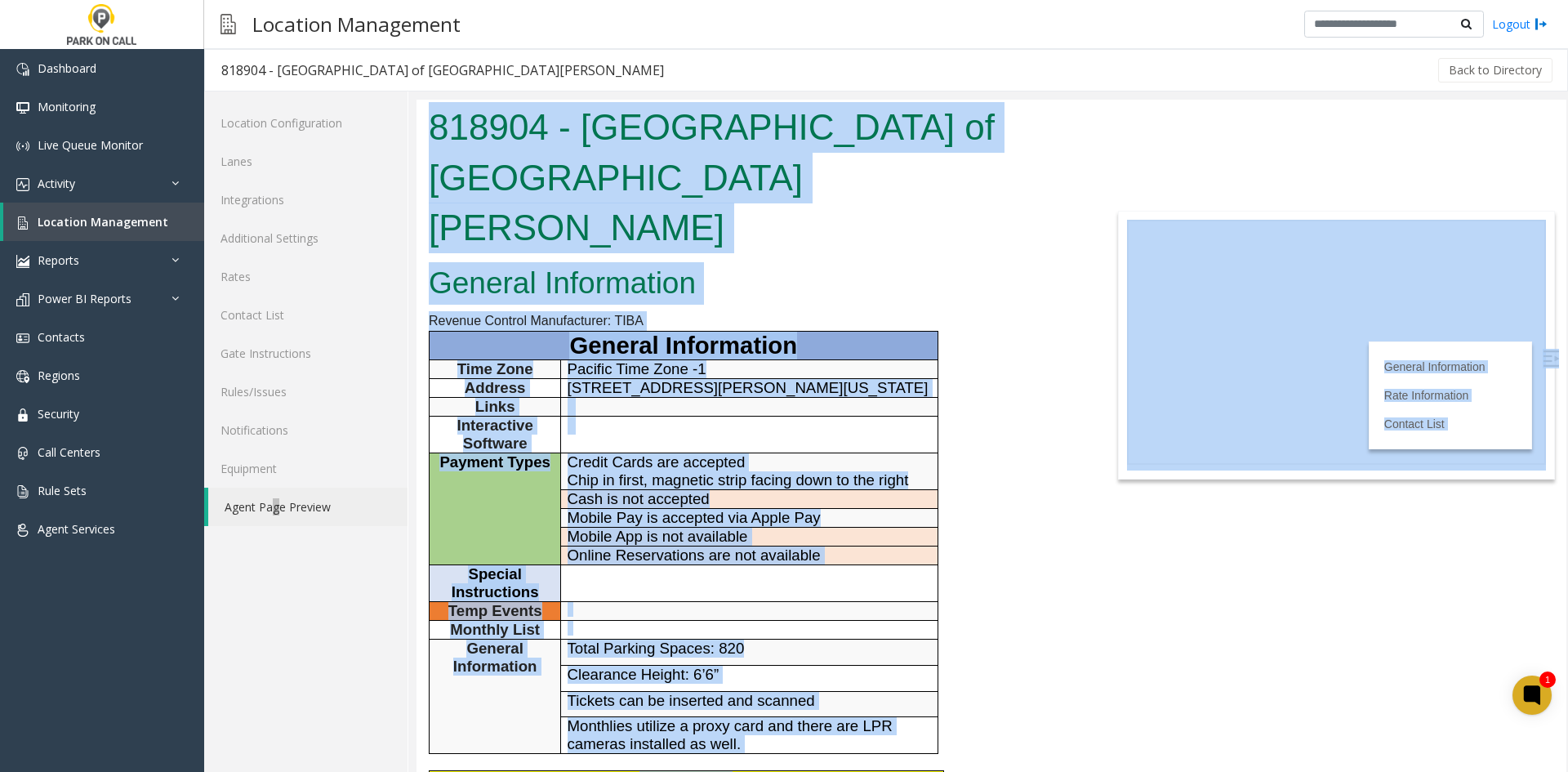
drag, startPoint x: 963, startPoint y: 754, endPoint x: 425, endPoint y: 109, distance: 839.9
click at [425, 109] on body "818904 - [GEOGRAPHIC_DATA] of [GEOGRAPHIC_DATA][PERSON_NAME] General Informatio…" at bounding box center [991, 436] width 1150 height 672
click at [425, 109] on div "818904 - [GEOGRAPHIC_DATA] of [GEOGRAPHIC_DATA][PERSON_NAME]" at bounding box center [752, 180] width 670 height 160
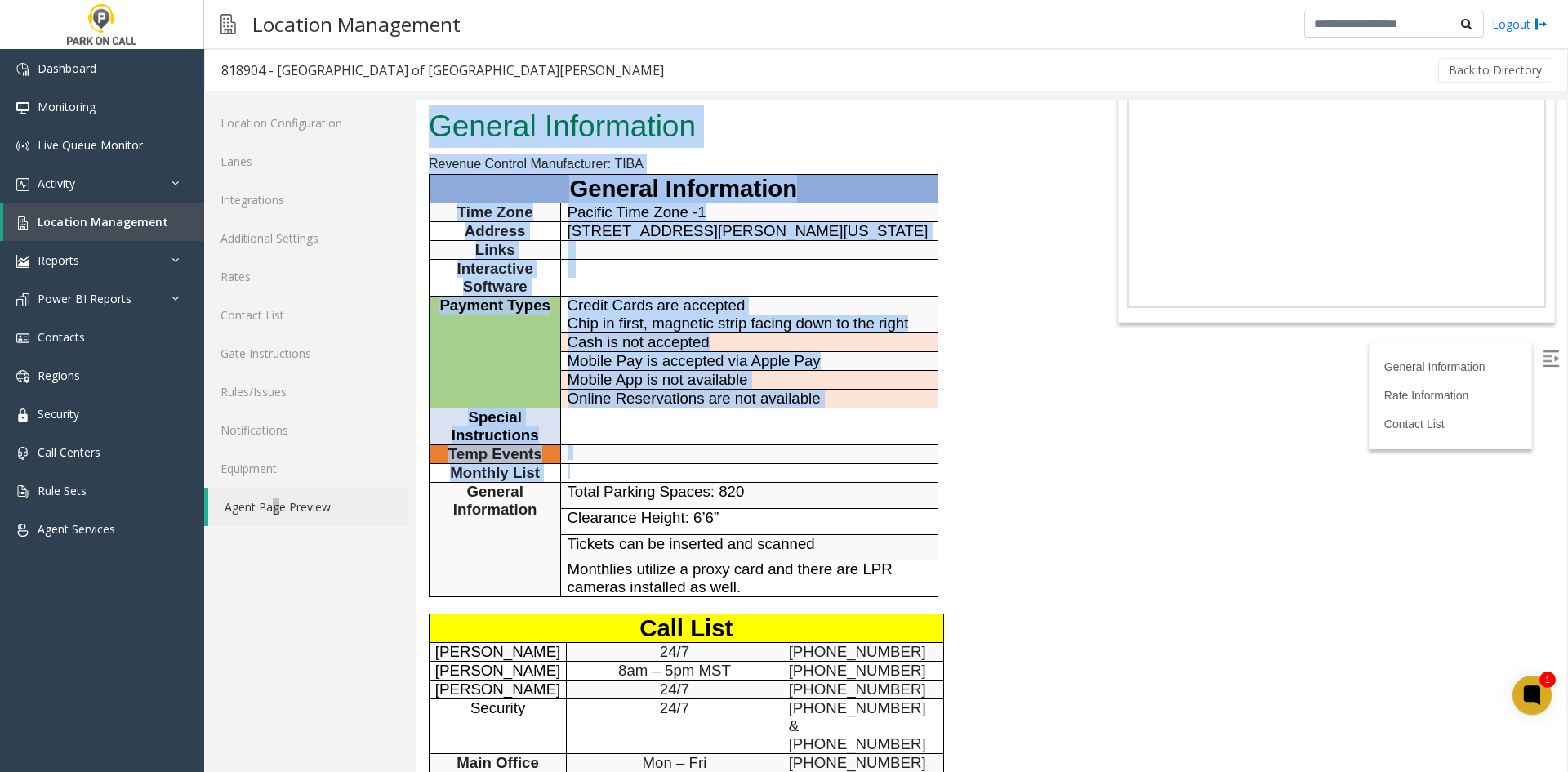
scroll to position [665, 0]
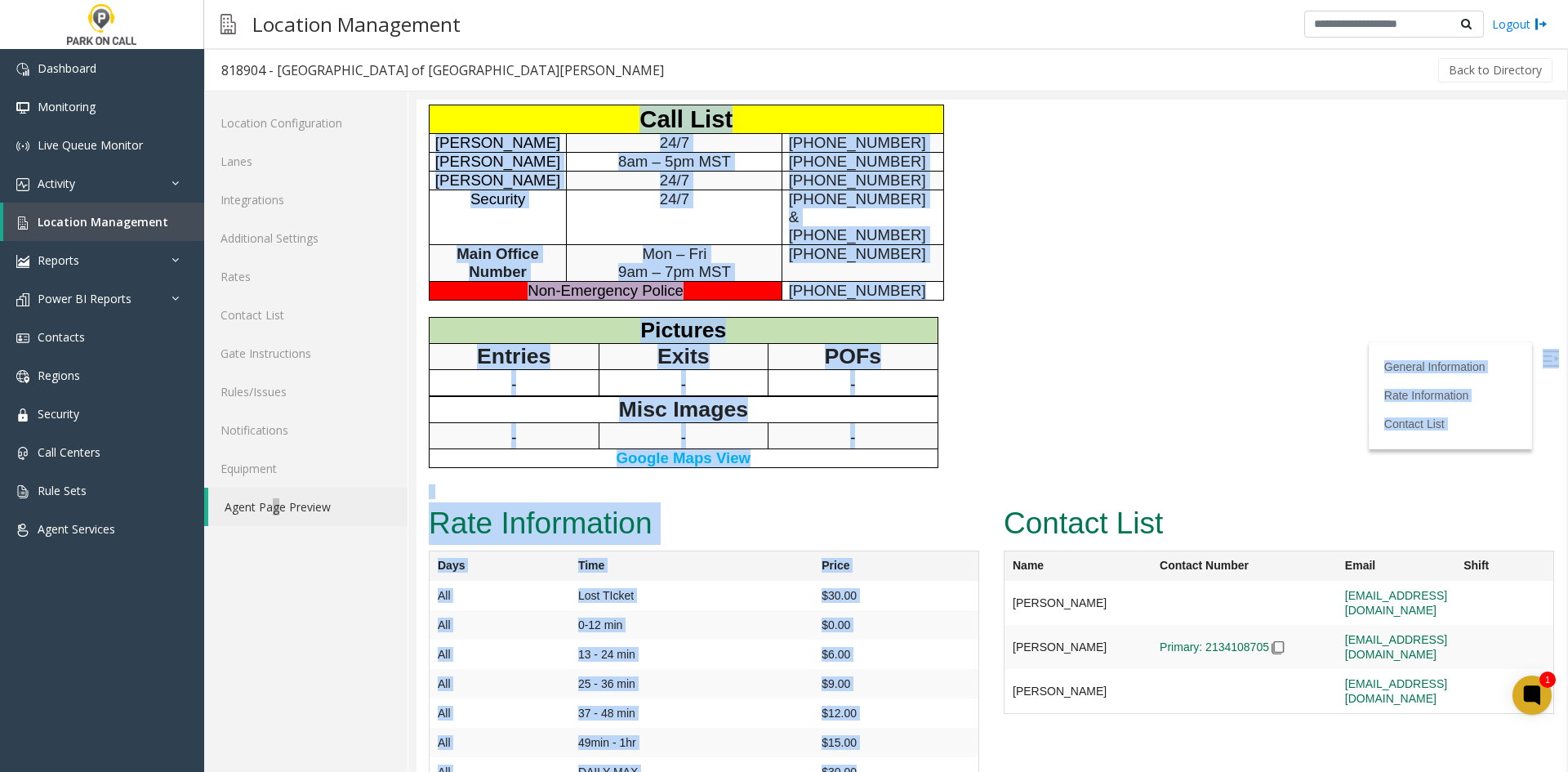
drag, startPoint x: 425, startPoint y: 109, endPoint x: 894, endPoint y: 731, distance: 779.0
click at [894, 610] on td "$30.00" at bounding box center [895, 595] width 165 height 29
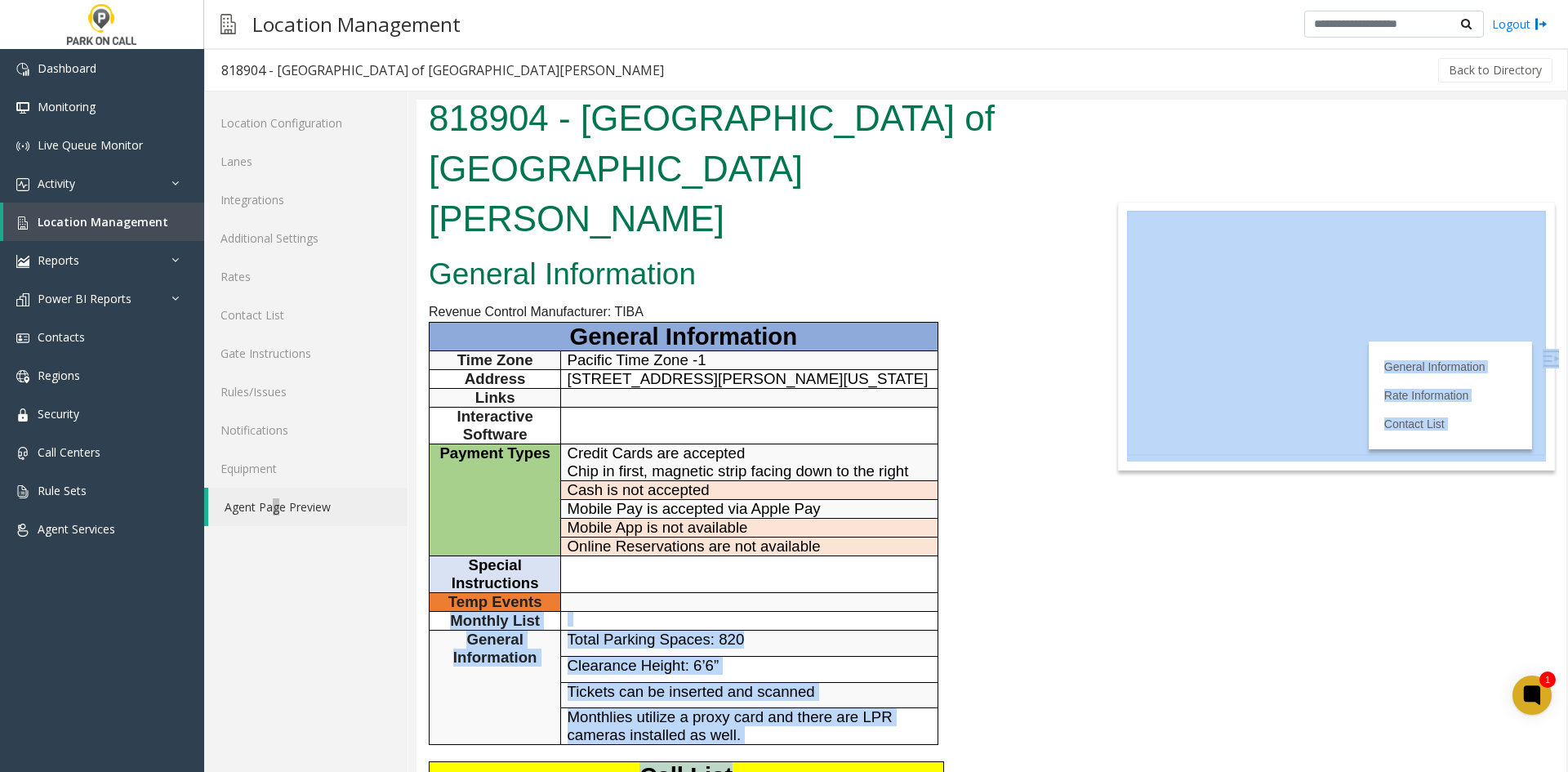
scroll to position [0, 0]
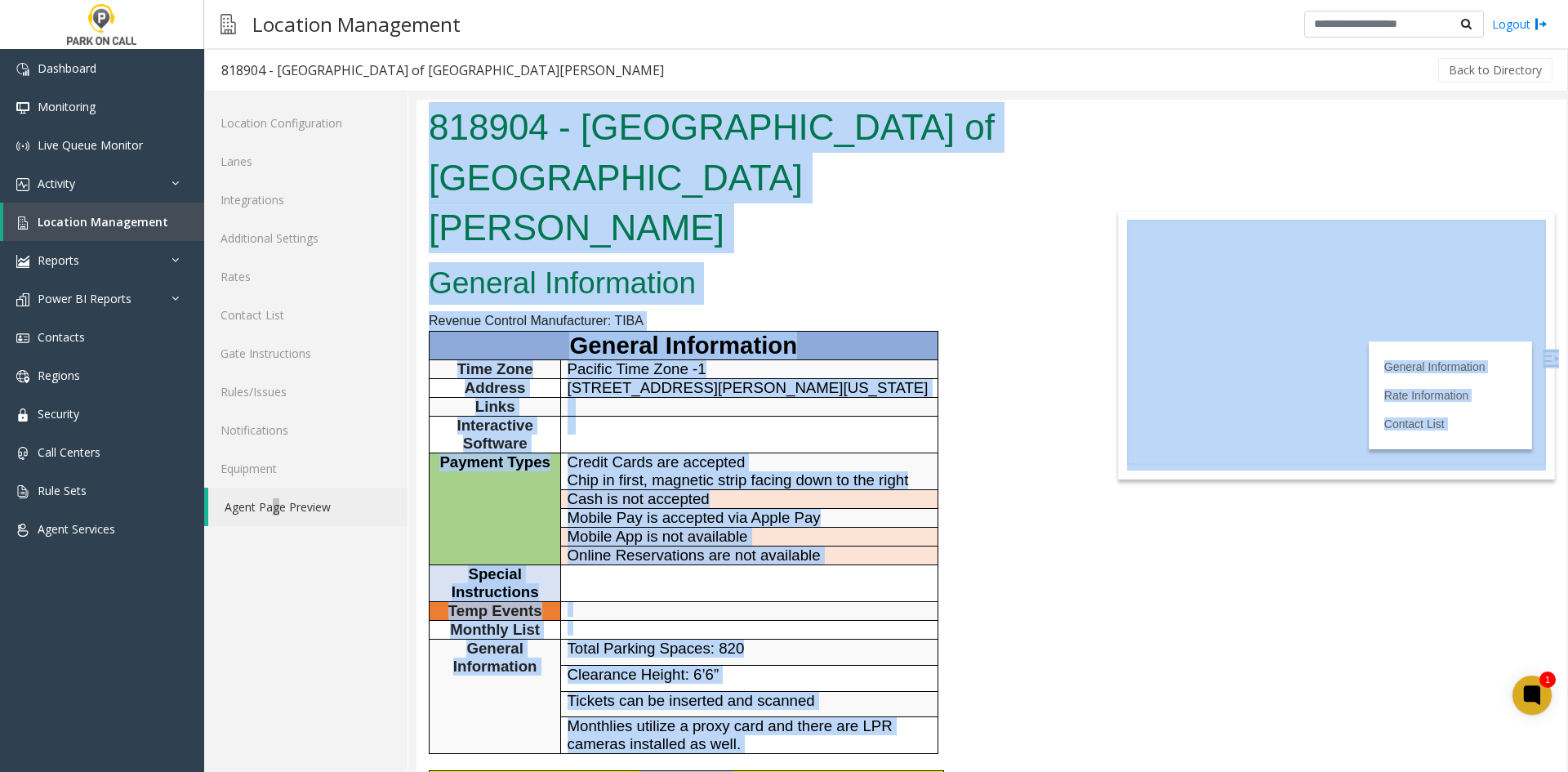
drag, startPoint x: 894, startPoint y: 731, endPoint x: 516, endPoint y: 141, distance: 700.7
click at [516, 141] on body "818904 - [GEOGRAPHIC_DATA] of [GEOGRAPHIC_DATA][PERSON_NAME] General Informatio…" at bounding box center [991, 436] width 1150 height 672
click at [515, 140] on h1 "818904 - [GEOGRAPHIC_DATA] of [GEOGRAPHIC_DATA][PERSON_NAME]" at bounding box center [751, 178] width 646 height 151
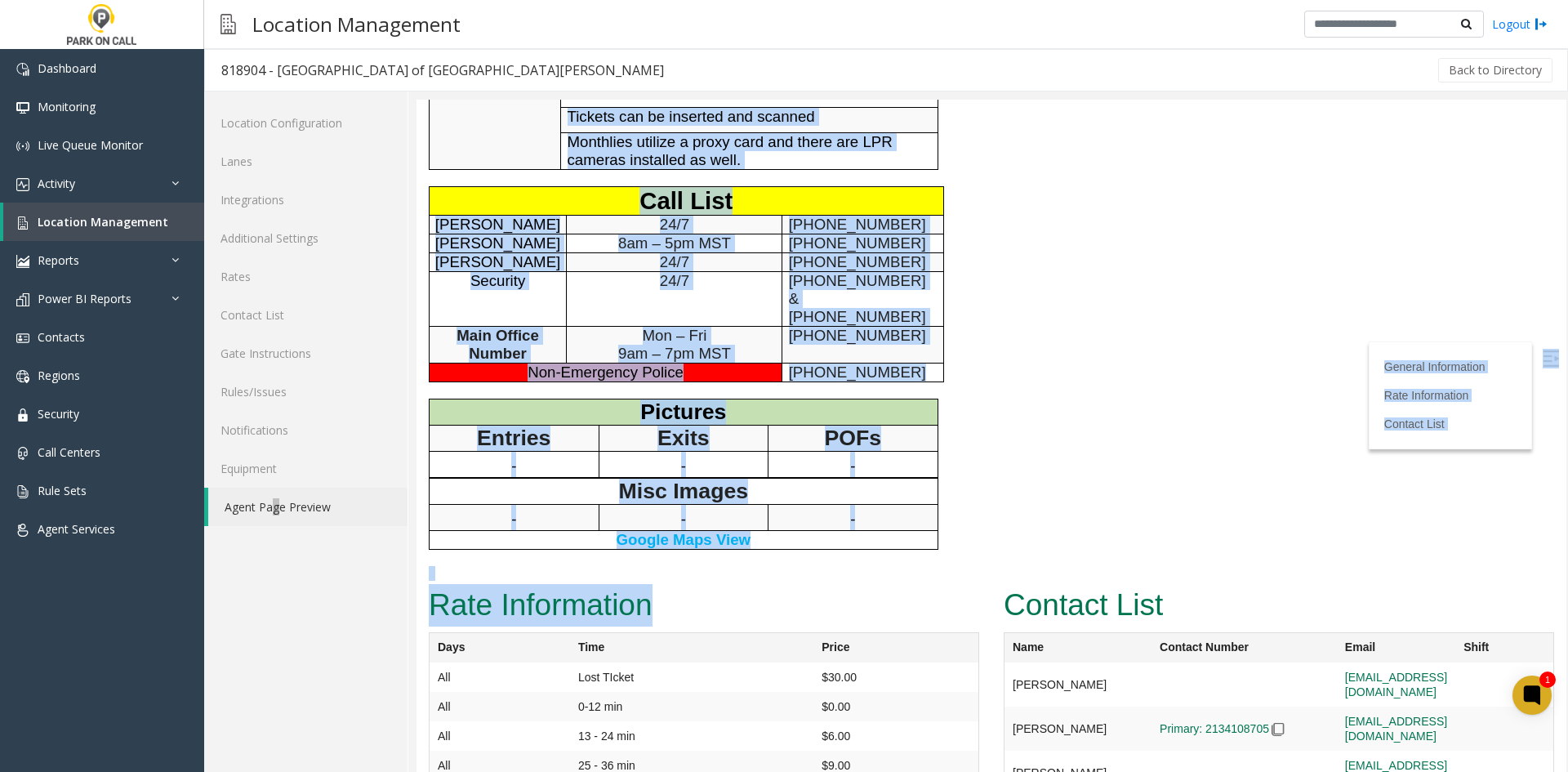
scroll to position [665, 0]
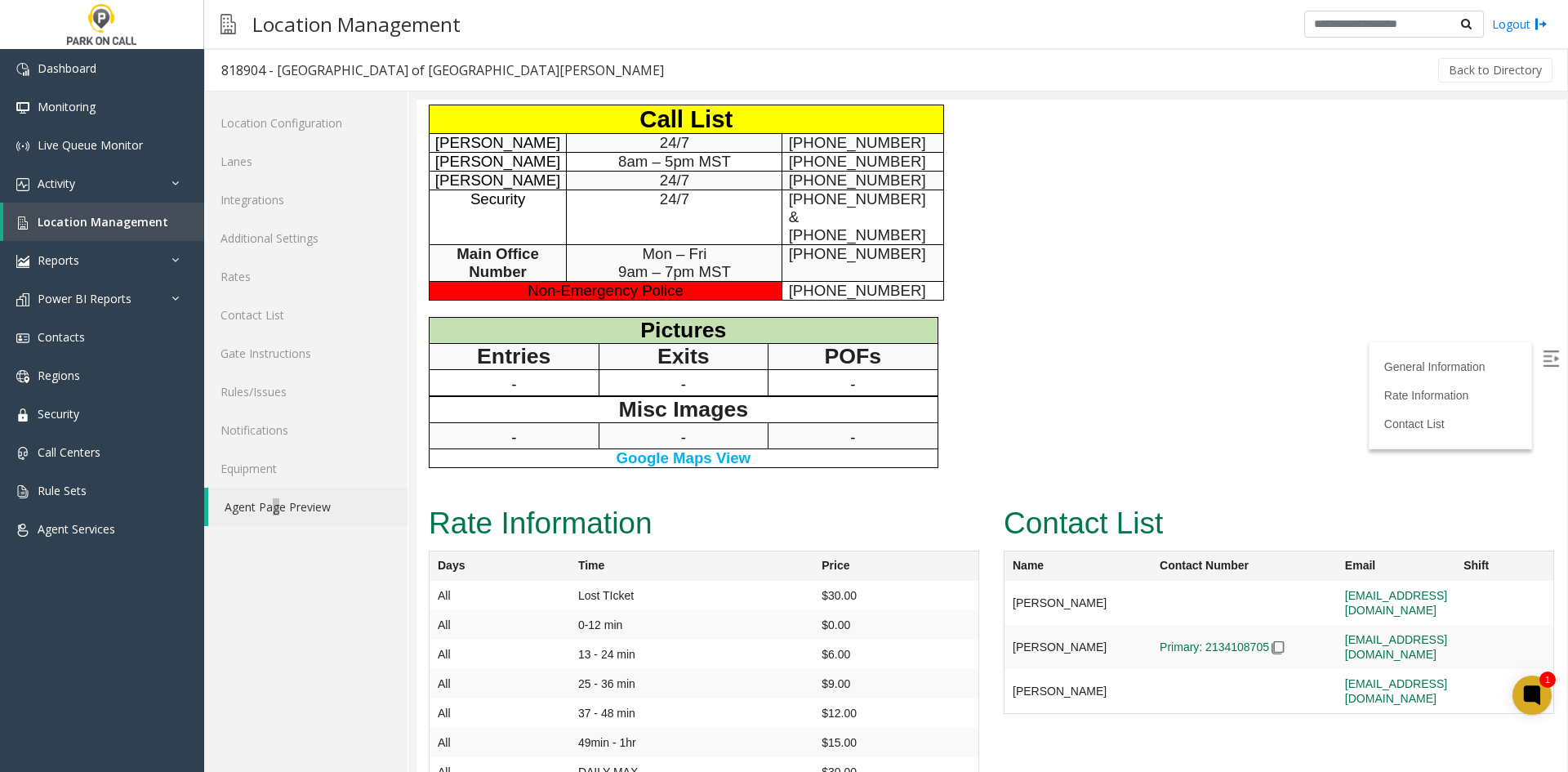
drag, startPoint x: 515, startPoint y: 140, endPoint x: 1021, endPoint y: 672, distance: 734.2
click at [264, 400] on link "Rules/Issues" at bounding box center [306, 391] width 203 height 39
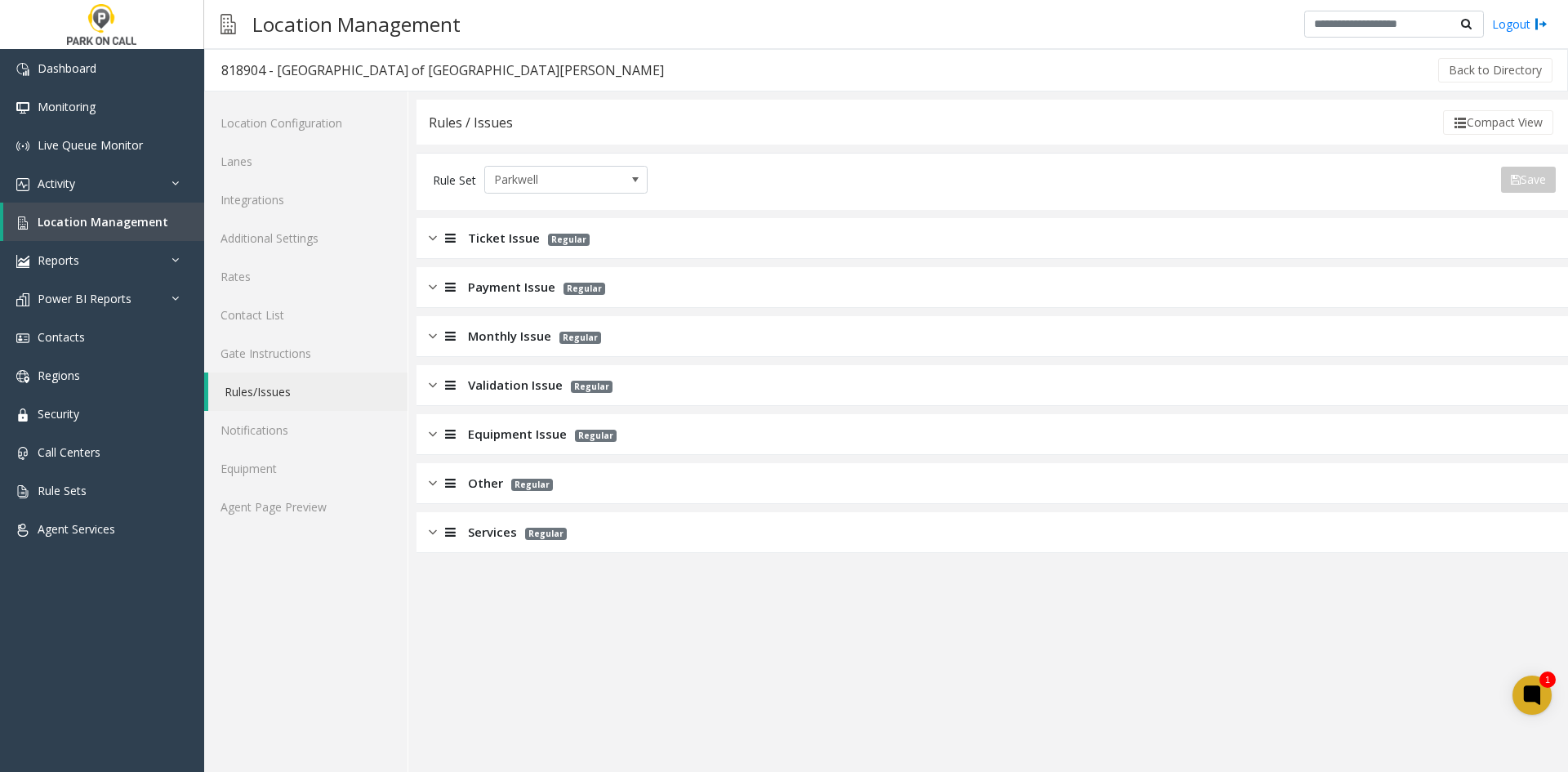
click at [495, 397] on div "Validation Issue Regular" at bounding box center [992, 386] width 1151 height 41
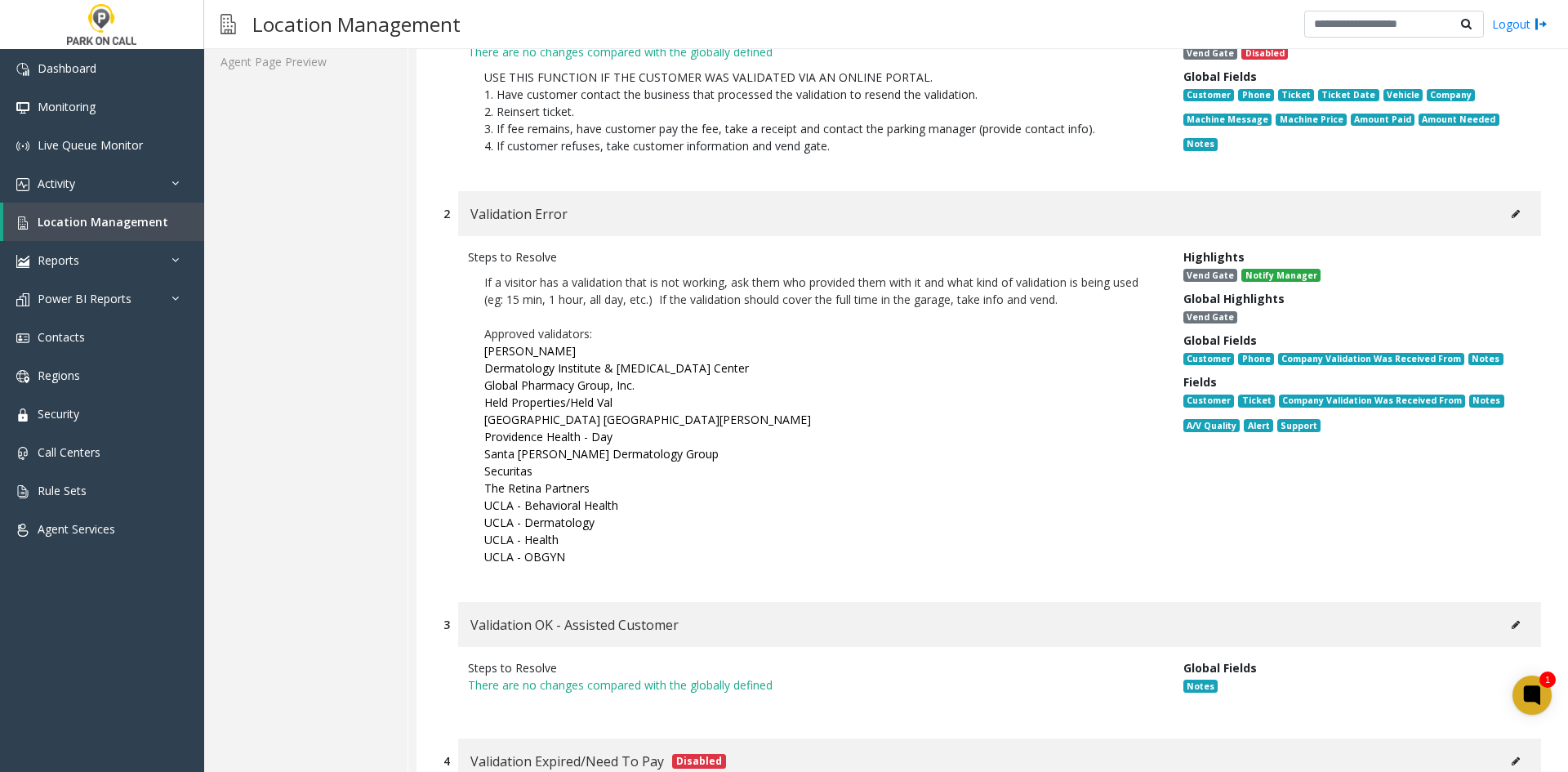
scroll to position [408, 0]
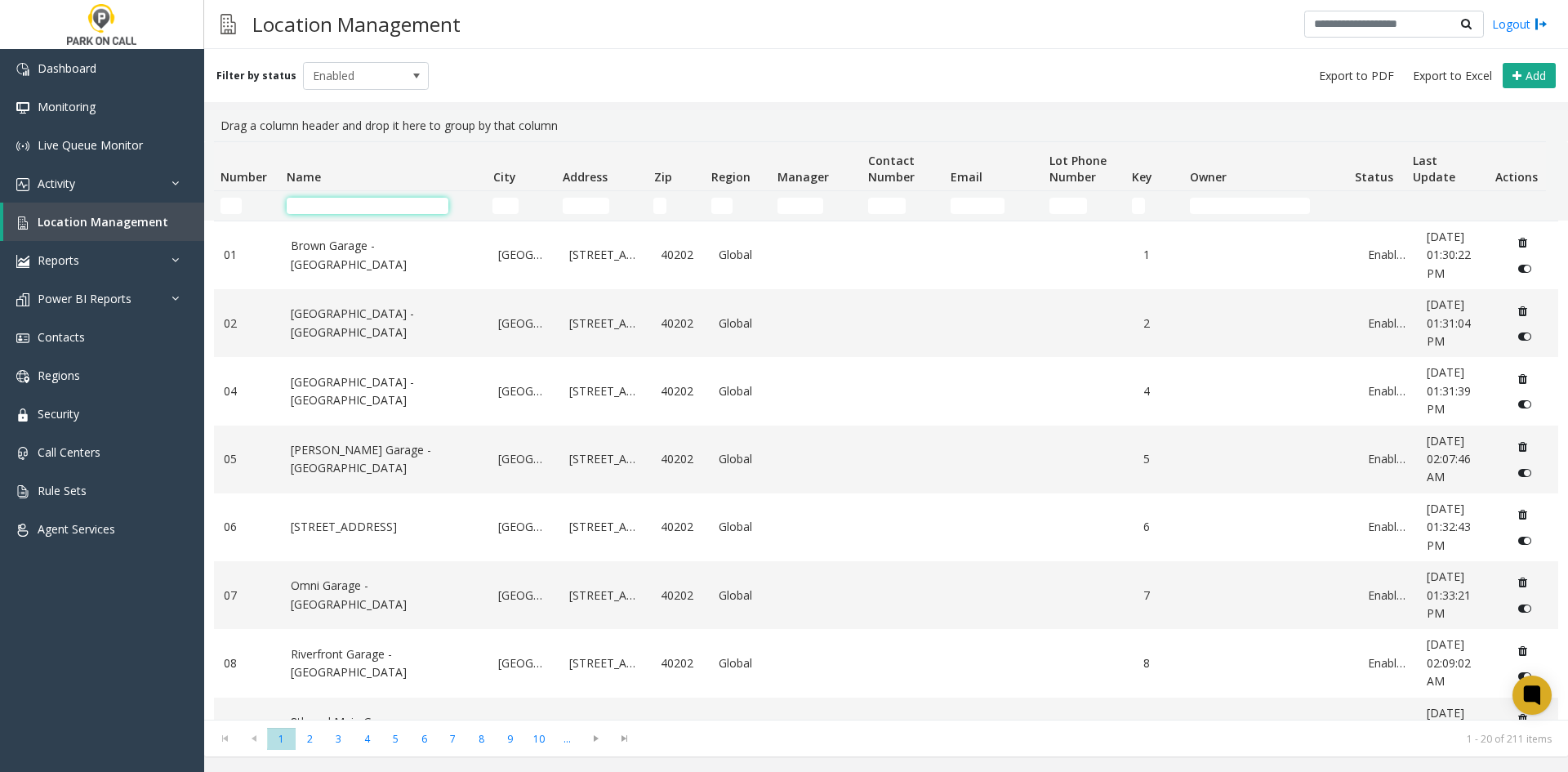
drag, startPoint x: 383, startPoint y: 202, endPoint x: 371, endPoint y: 218, distance: 20.0
click at [371, 217] on td "Name Filter" at bounding box center [382, 205] width 206 height 29
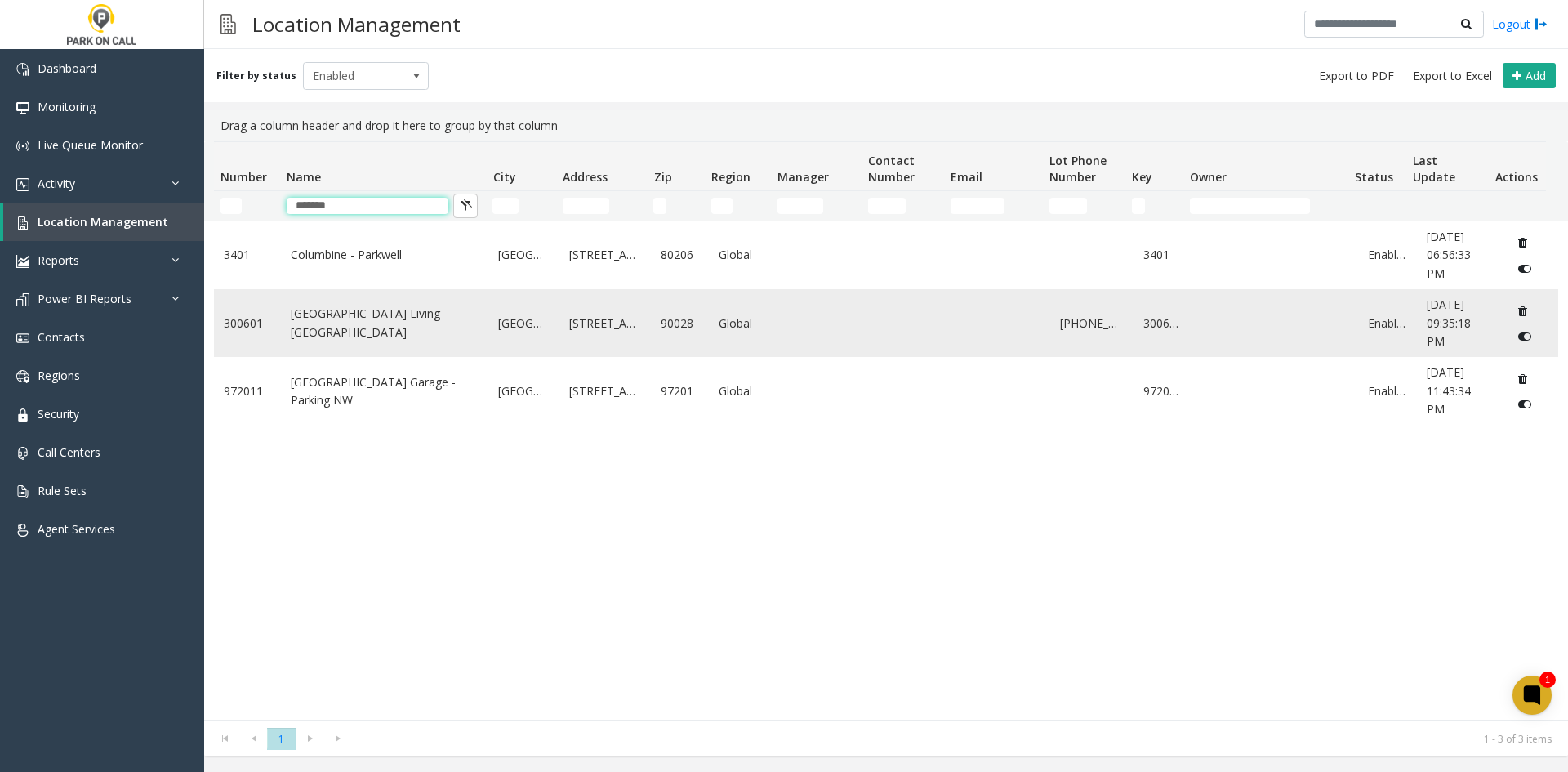
type input "*******"
click at [385, 326] on link "[GEOGRAPHIC_DATA] Living - [GEOGRAPHIC_DATA]" at bounding box center [385, 323] width 189 height 37
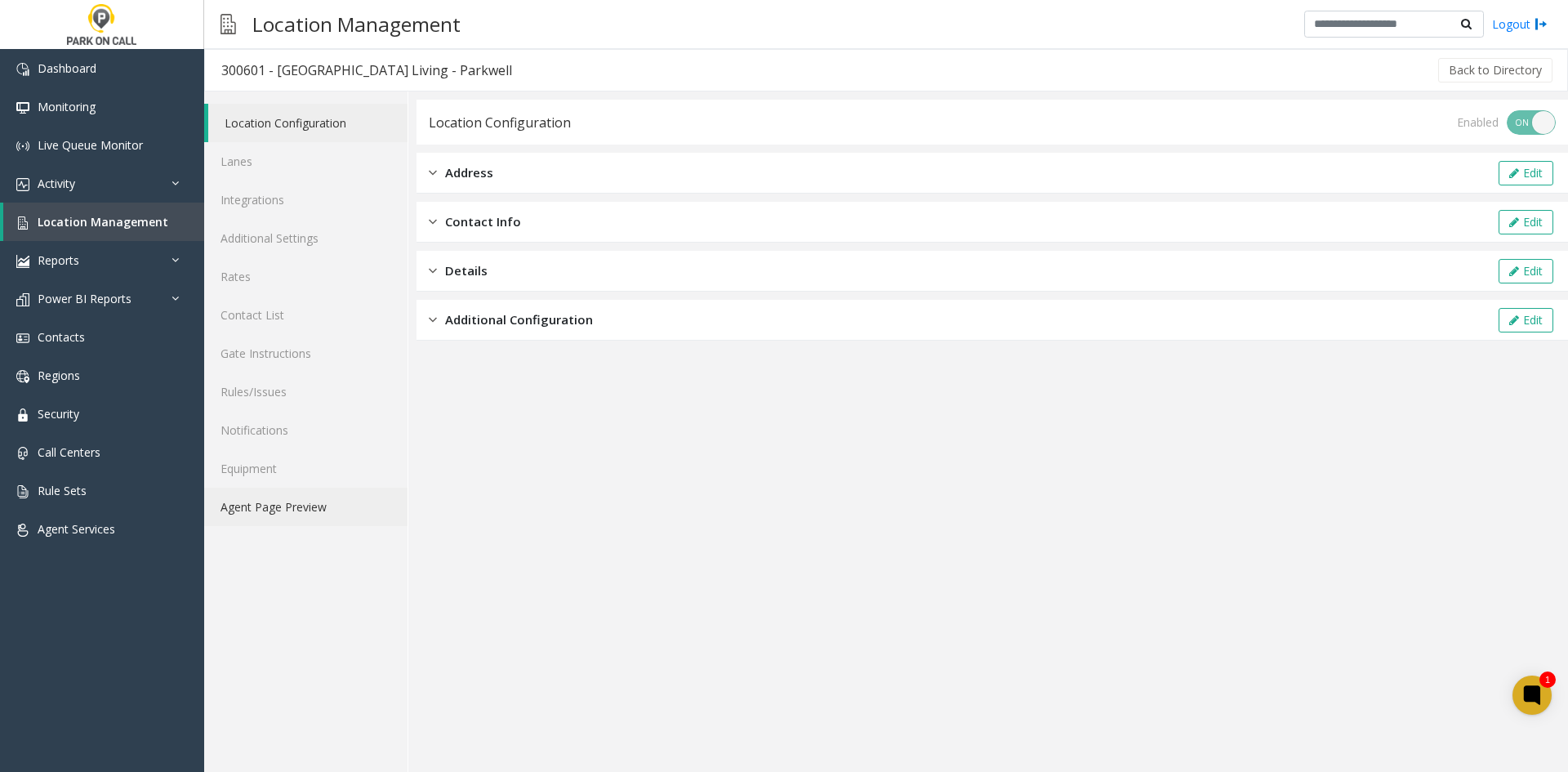
click at [354, 505] on link "Agent Page Preview" at bounding box center [306, 507] width 203 height 39
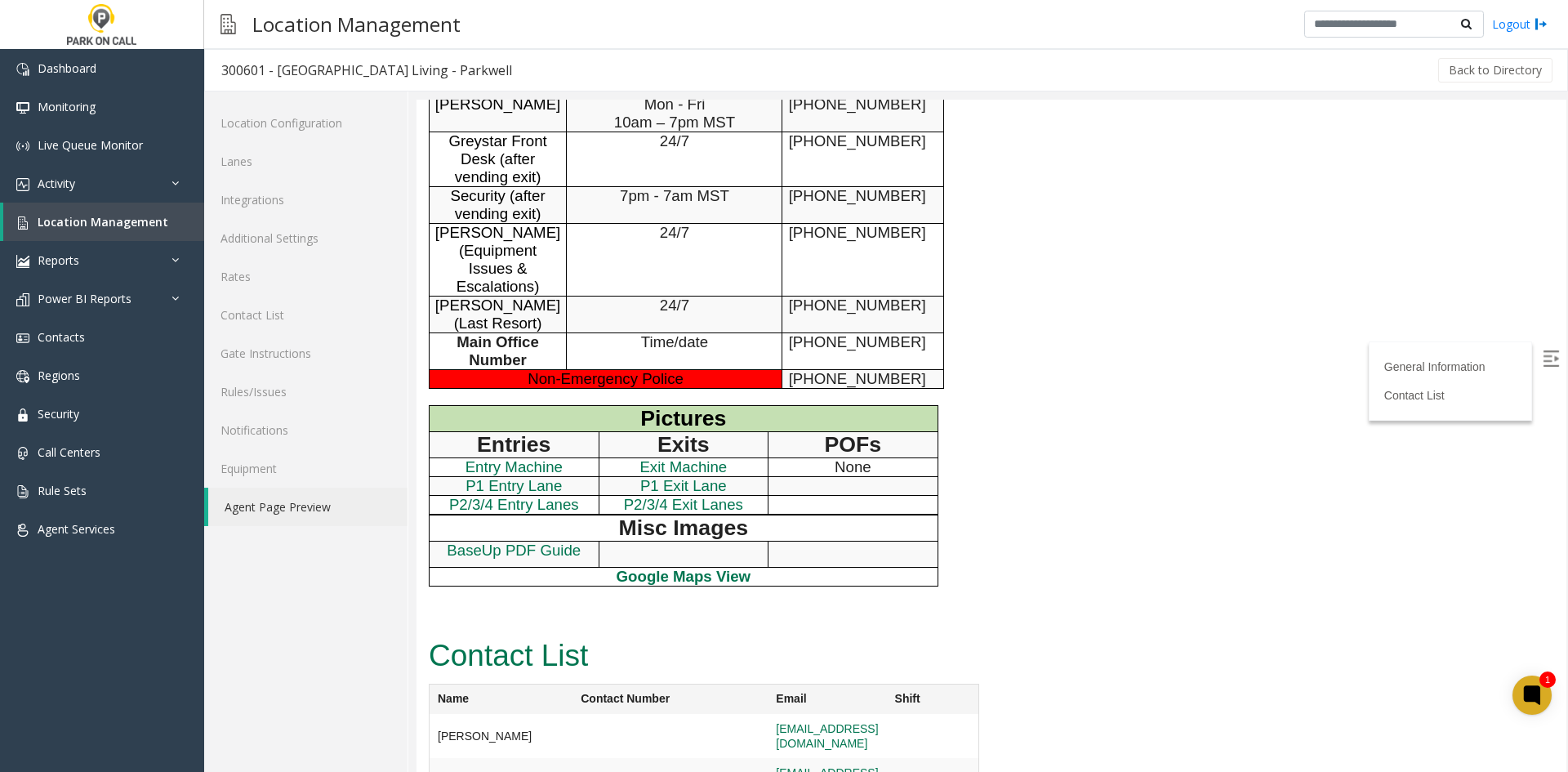
scroll to position [490, 0]
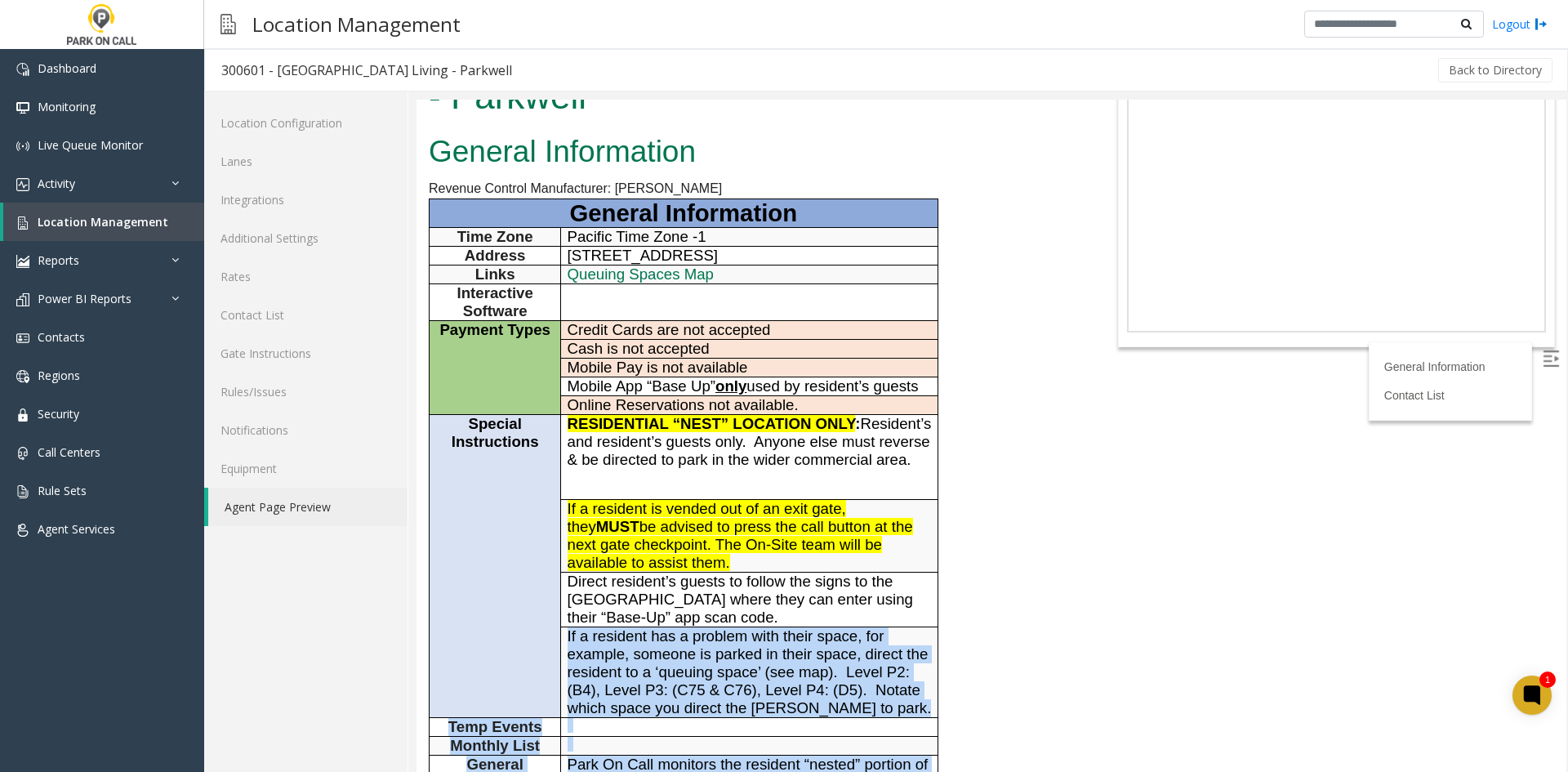
drag, startPoint x: 908, startPoint y: 688, endPoint x: 781, endPoint y: 614, distance: 147.0
click at [781, 614] on div "General Information Revenue Control Manufacturer: Amano McGann General Informat…" at bounding box center [752, 760] width 670 height 1265
click at [781, 614] on p "Direct resident’s guests to follow the signs to the P4 guest bay where they can…" at bounding box center [750, 599] width 364 height 54
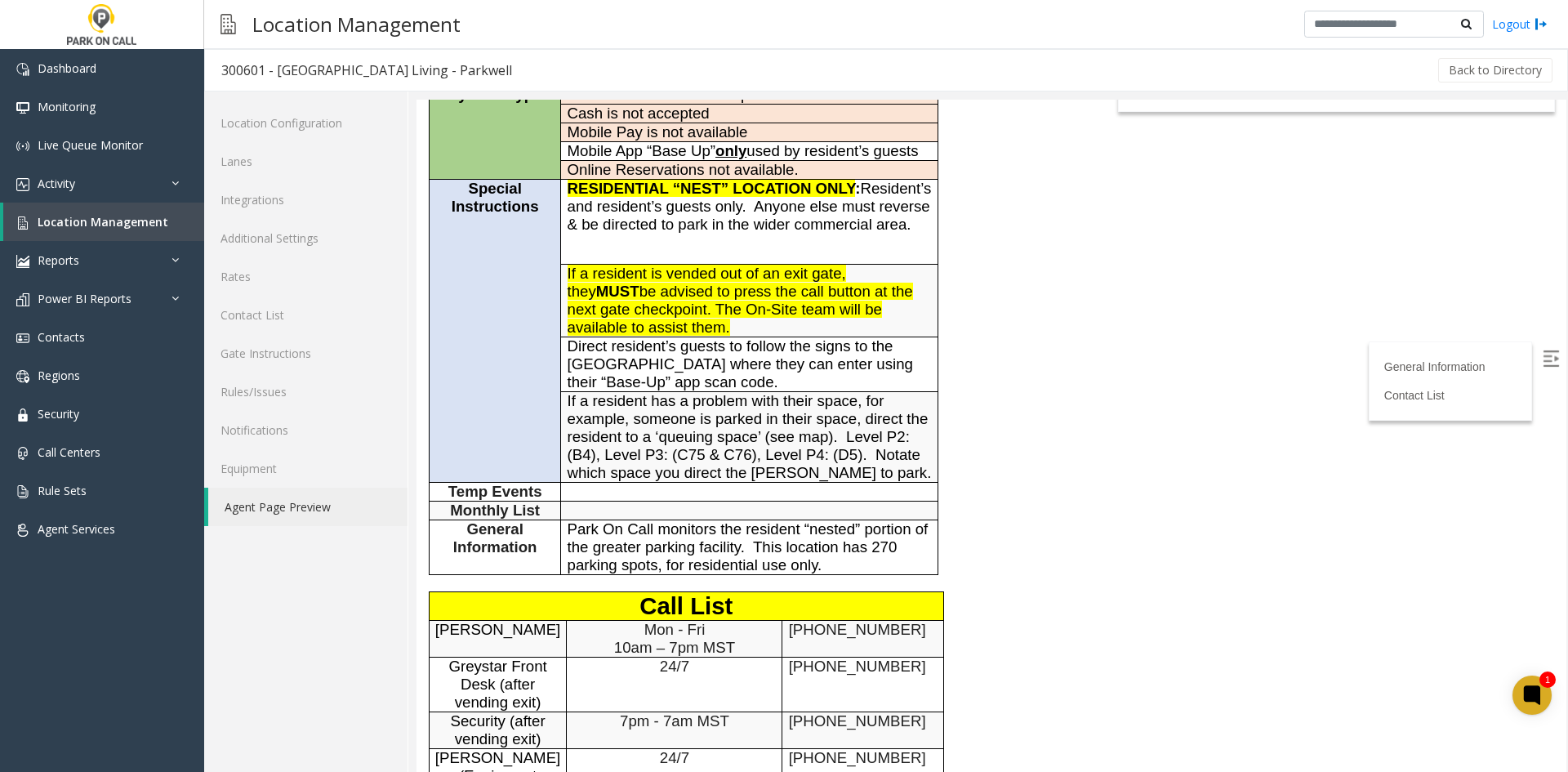
scroll to position [245, 0]
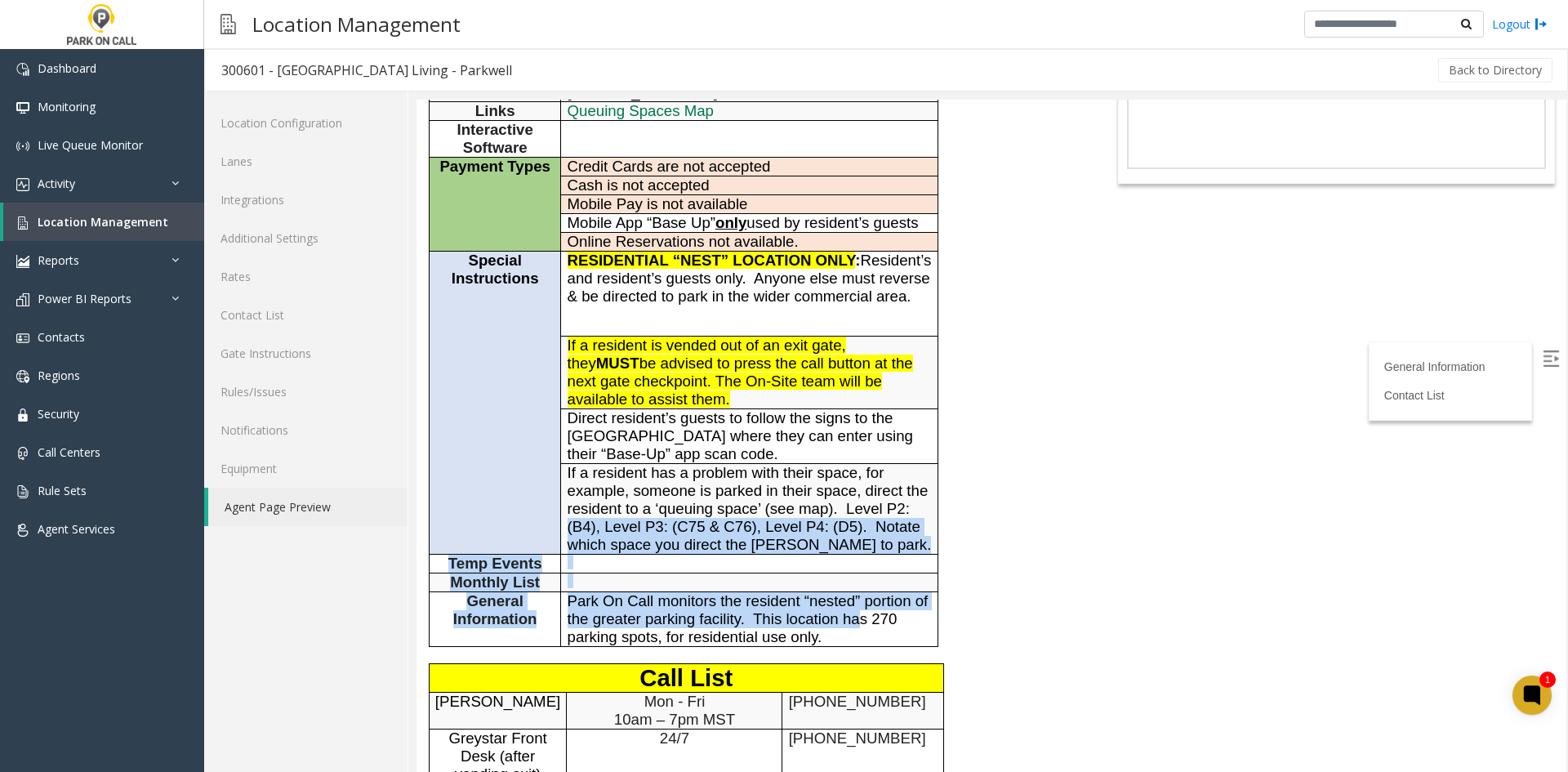
drag, startPoint x: 859, startPoint y: 626, endPoint x: 559, endPoint y: 521, distance: 317.8
click at [559, 521] on tbody "General Information Time Zone Pacific Time Zone -1 Address 1550 North El Centro…" at bounding box center [684, 341] width 509 height 611
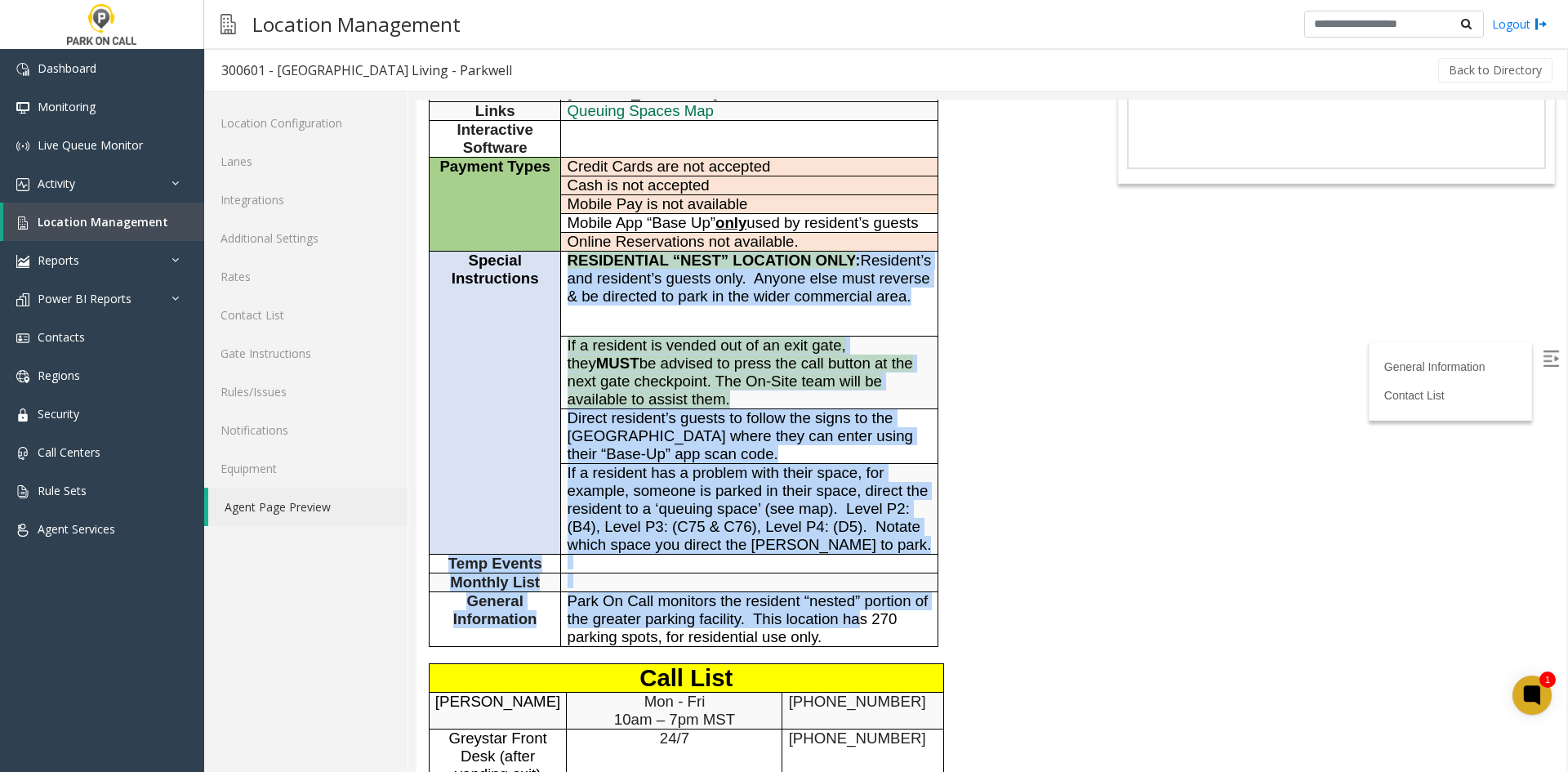
click at [559, 521] on td "Special Instructions" at bounding box center [495, 402] width 132 height 303
drag, startPoint x: 559, startPoint y: 521, endPoint x: 669, endPoint y: 651, distance: 170.3
click at [669, 651] on div "General Information Revenue Control Manufacturer: Amano McGann General Informat…" at bounding box center [752, 596] width 670 height 1265
click at [674, 641] on span "Park On Call monitors the resident “nested” portion of the greater parking faci…" at bounding box center [748, 618] width 361 height 53
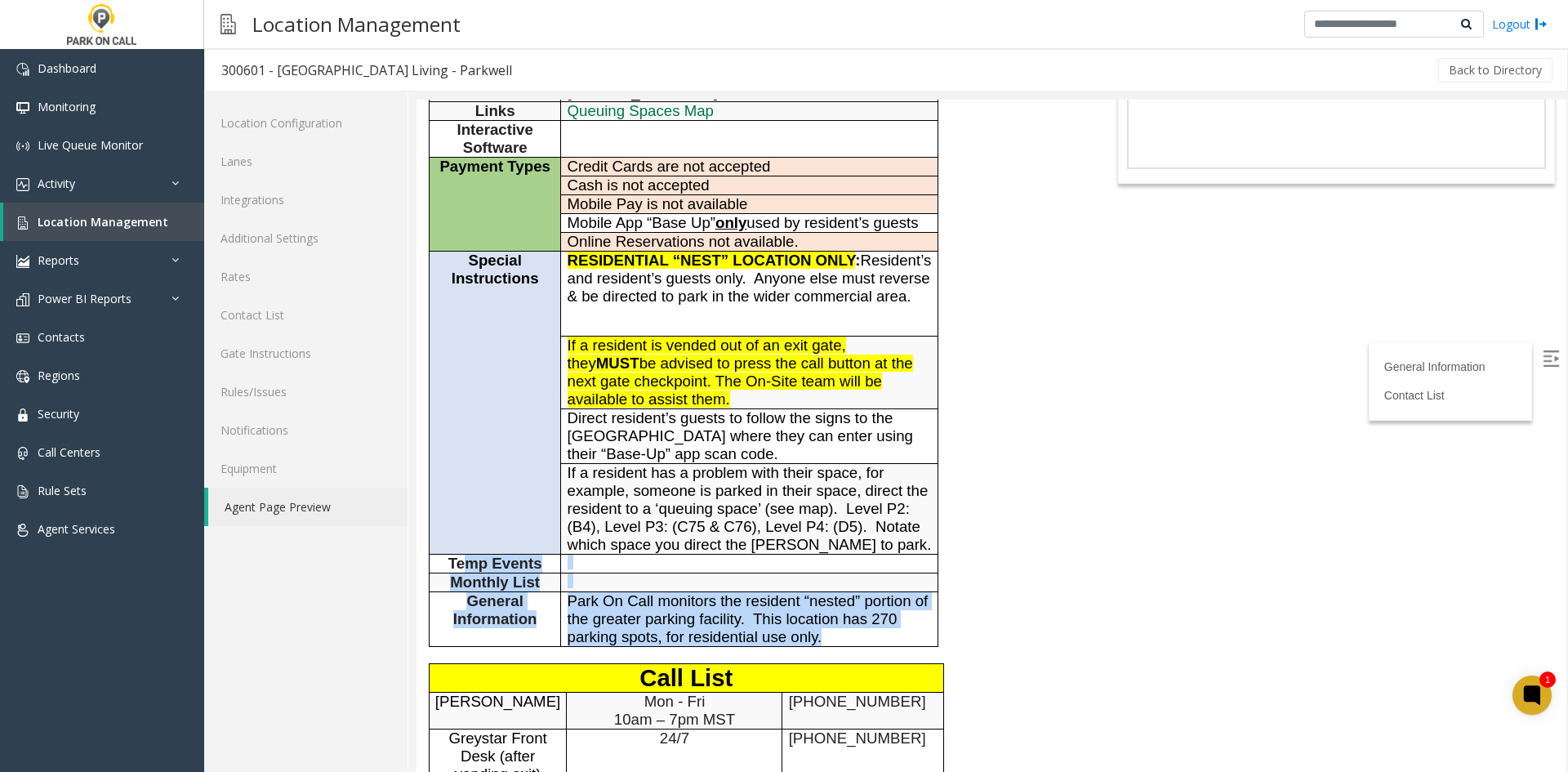
drag, startPoint x: 791, startPoint y: 658, endPoint x: 474, endPoint y: 539, distance: 338.6
click at [474, 539] on div "General Information Revenue Control Manufacturer: Amano McGann General Informat…" at bounding box center [752, 596] width 670 height 1265
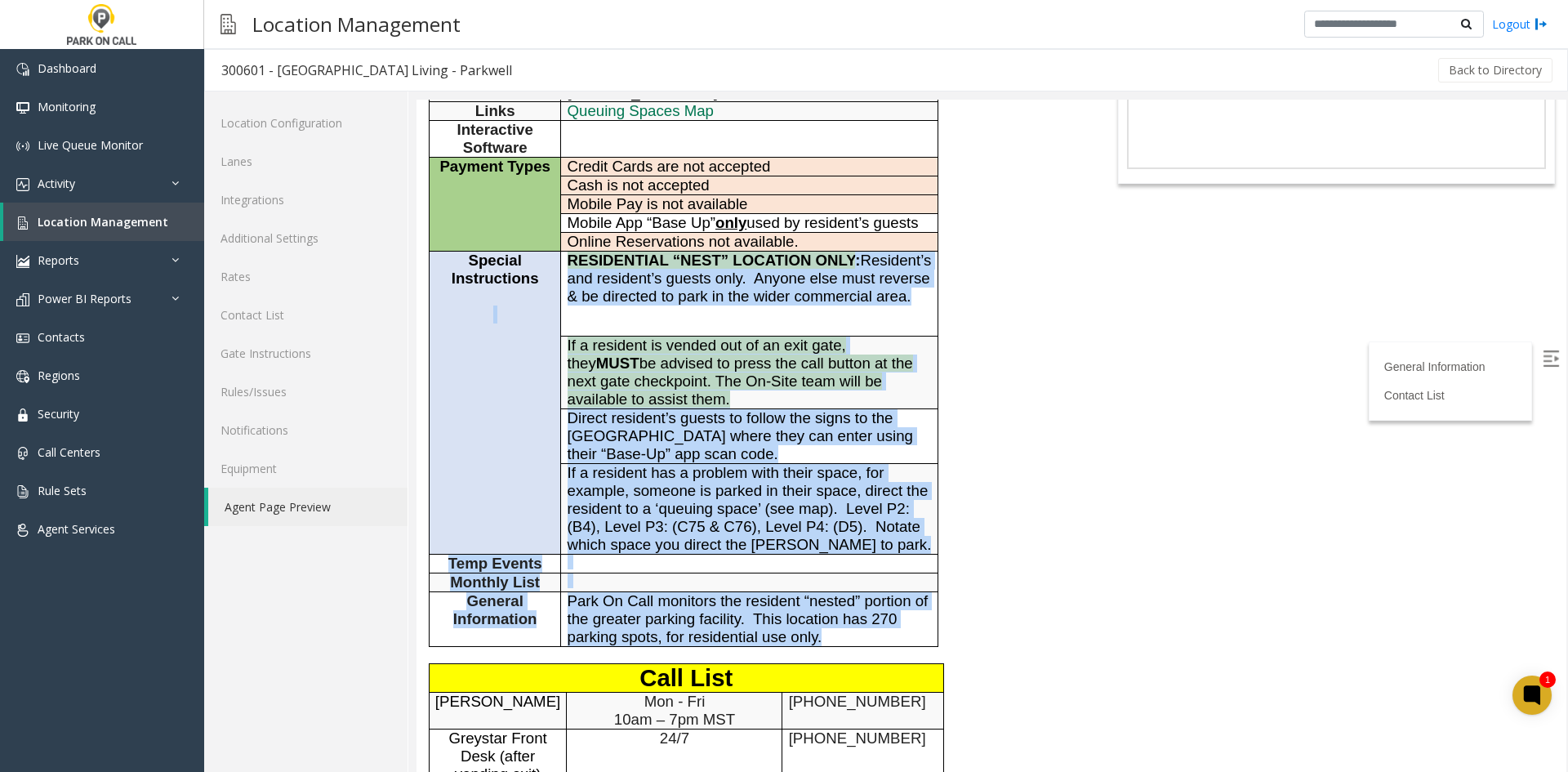
click at [475, 536] on td "Special Instructions" at bounding box center [495, 402] width 132 height 303
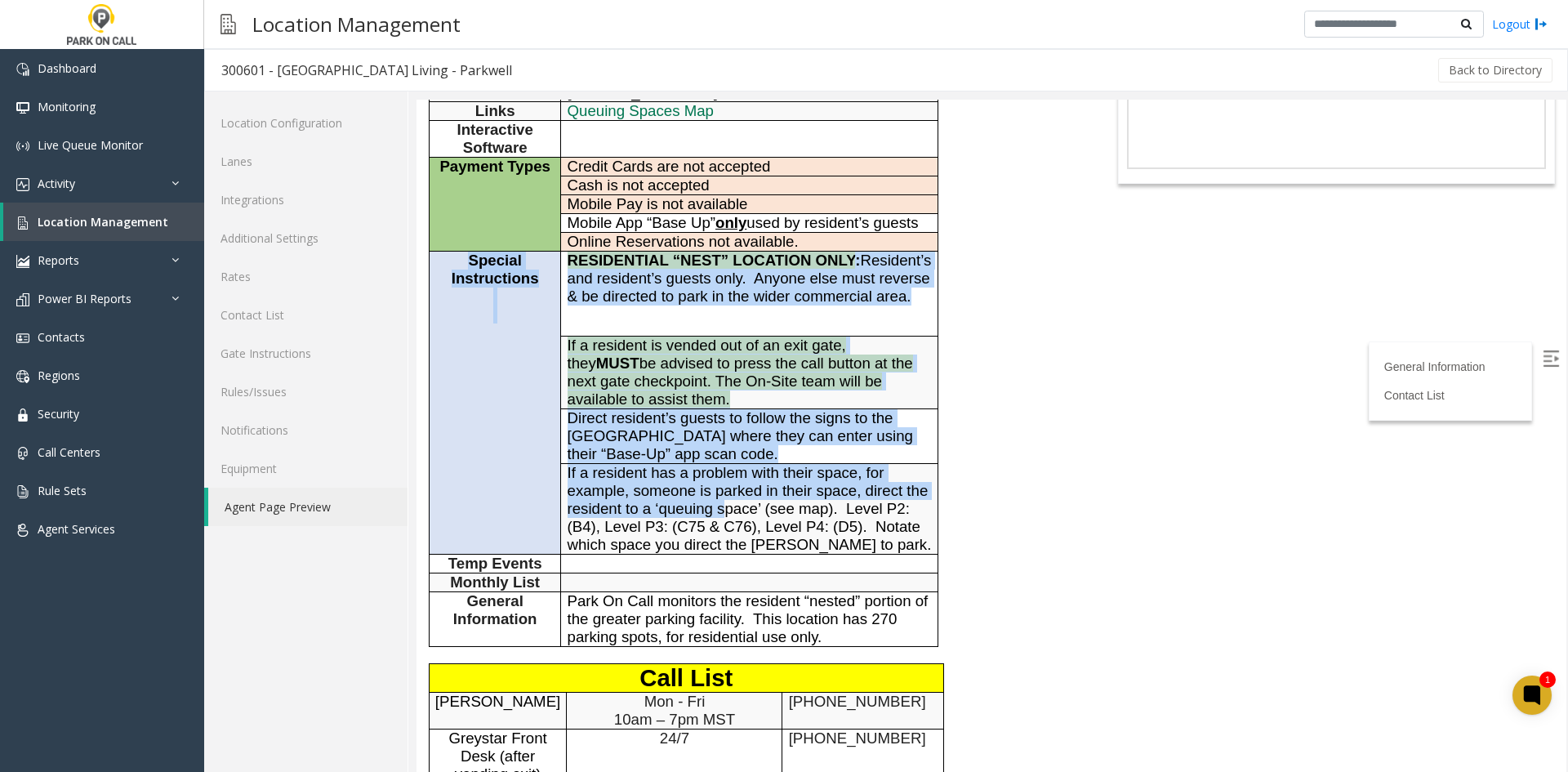
drag, startPoint x: 436, startPoint y: 253, endPoint x: 727, endPoint y: 511, distance: 388.9
click at [725, 507] on tbody "General Information Time Zone Pacific Time Zone -1 Address 1550 North El Centro…" at bounding box center [684, 341] width 509 height 611
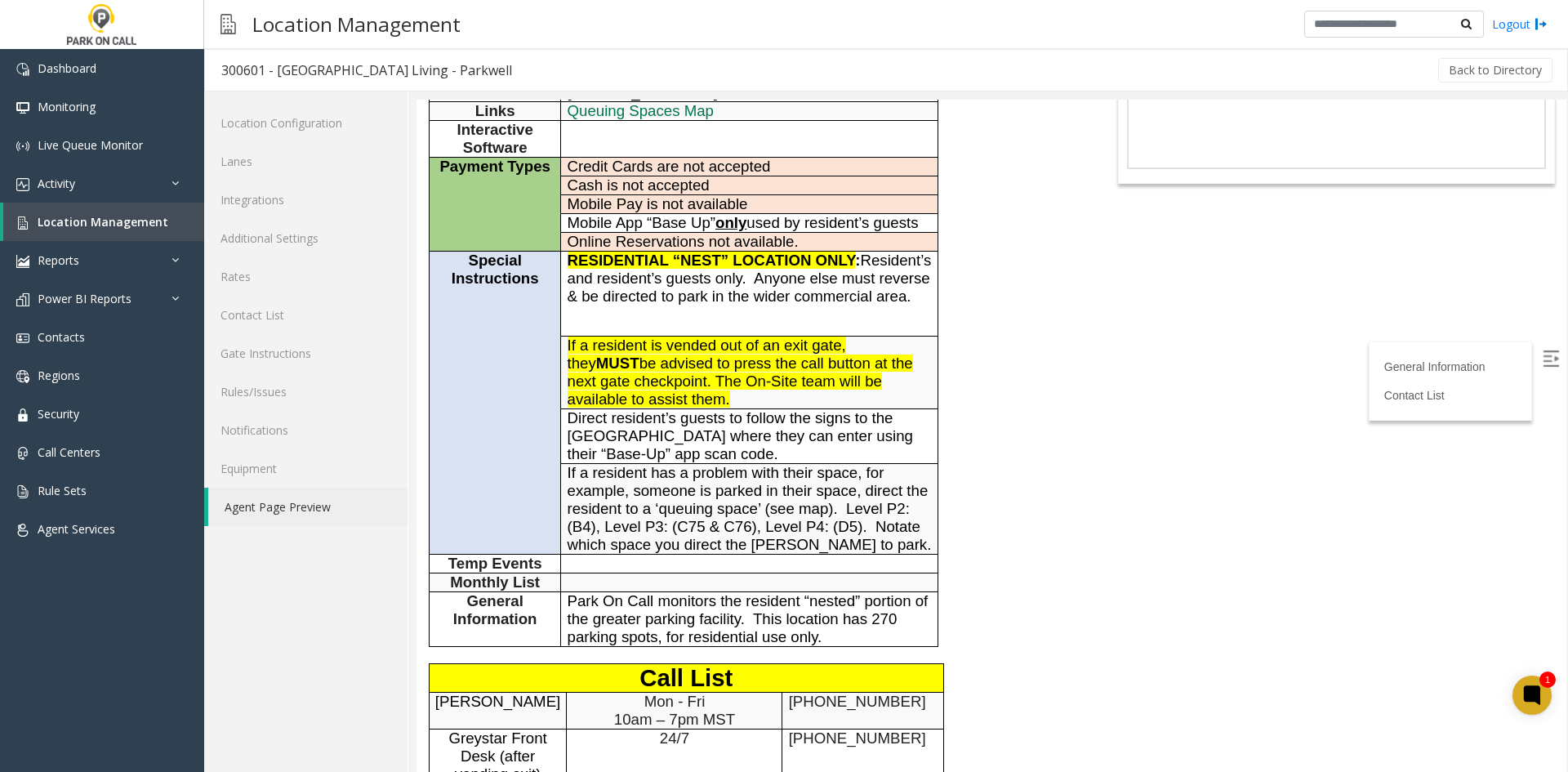
click at [737, 513] on span "If a resident has a problem with their space, for example, someone is parked in…" at bounding box center [750, 508] width 364 height 89
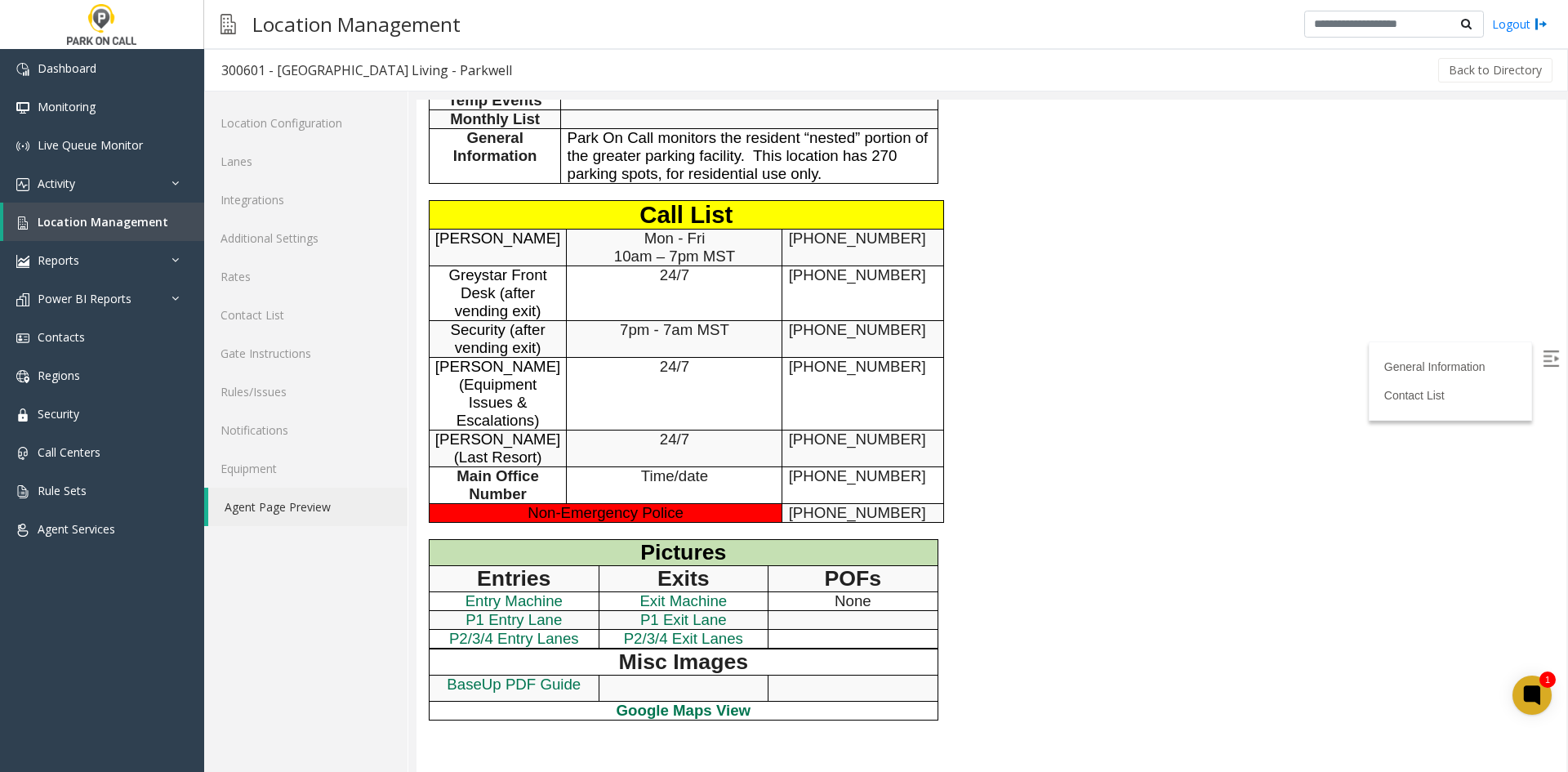
scroll to position [665, 0]
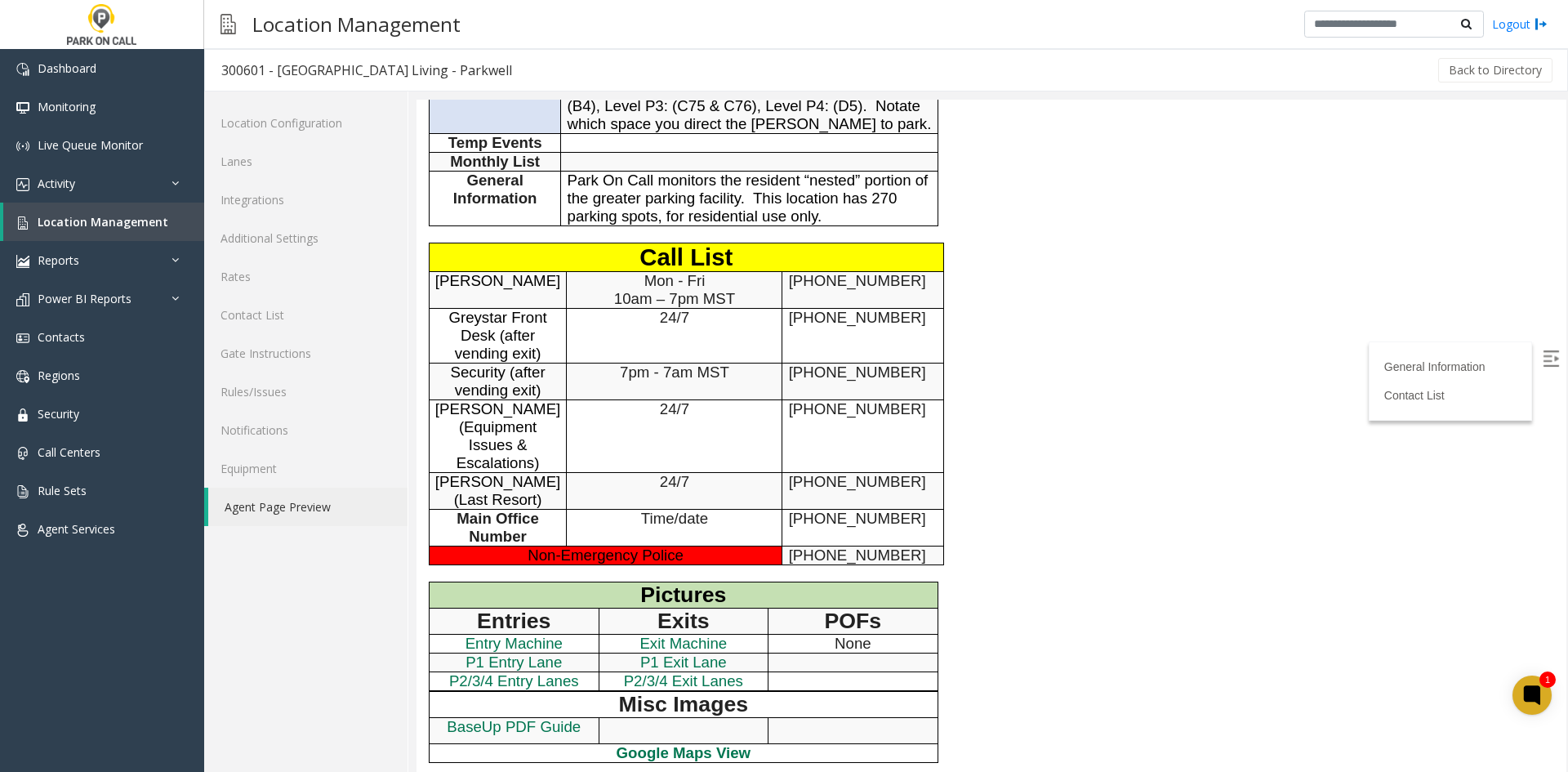
drag, startPoint x: 762, startPoint y: 373, endPoint x: 529, endPoint y: 497, distance: 263.9
click at [812, 437] on td "909-532-1827" at bounding box center [863, 436] width 161 height 73
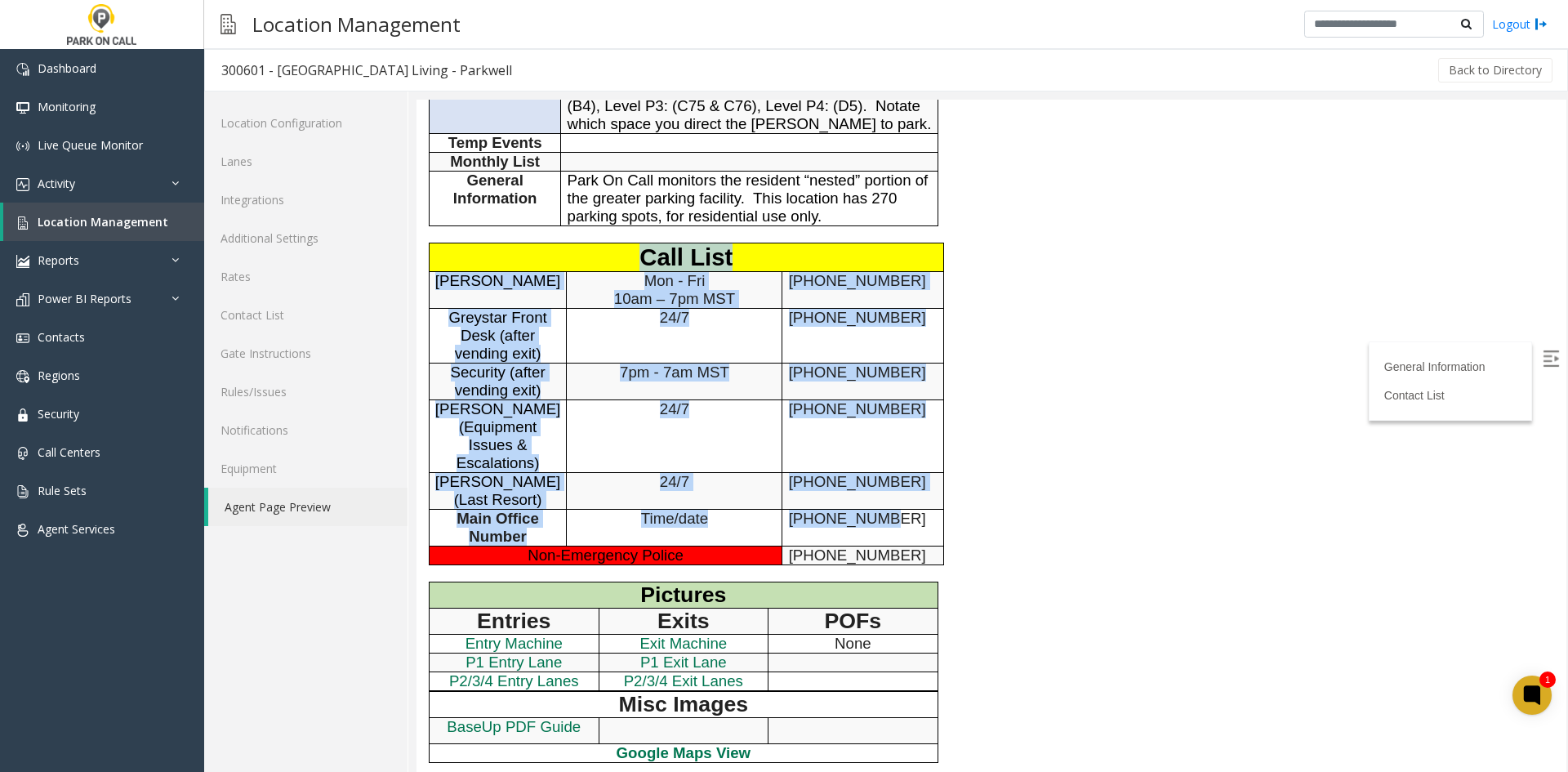
drag, startPoint x: 767, startPoint y: 518, endPoint x: 451, endPoint y: 266, distance: 404.2
click at [451, 266] on tbody "Call List Christopher Coromac Mon - Fri 10am – 7pm MST 310-817-1778 Greystar Fr…" at bounding box center [685, 404] width 514 height 322
click at [451, 266] on p "Call List" at bounding box center [686, 257] width 502 height 28
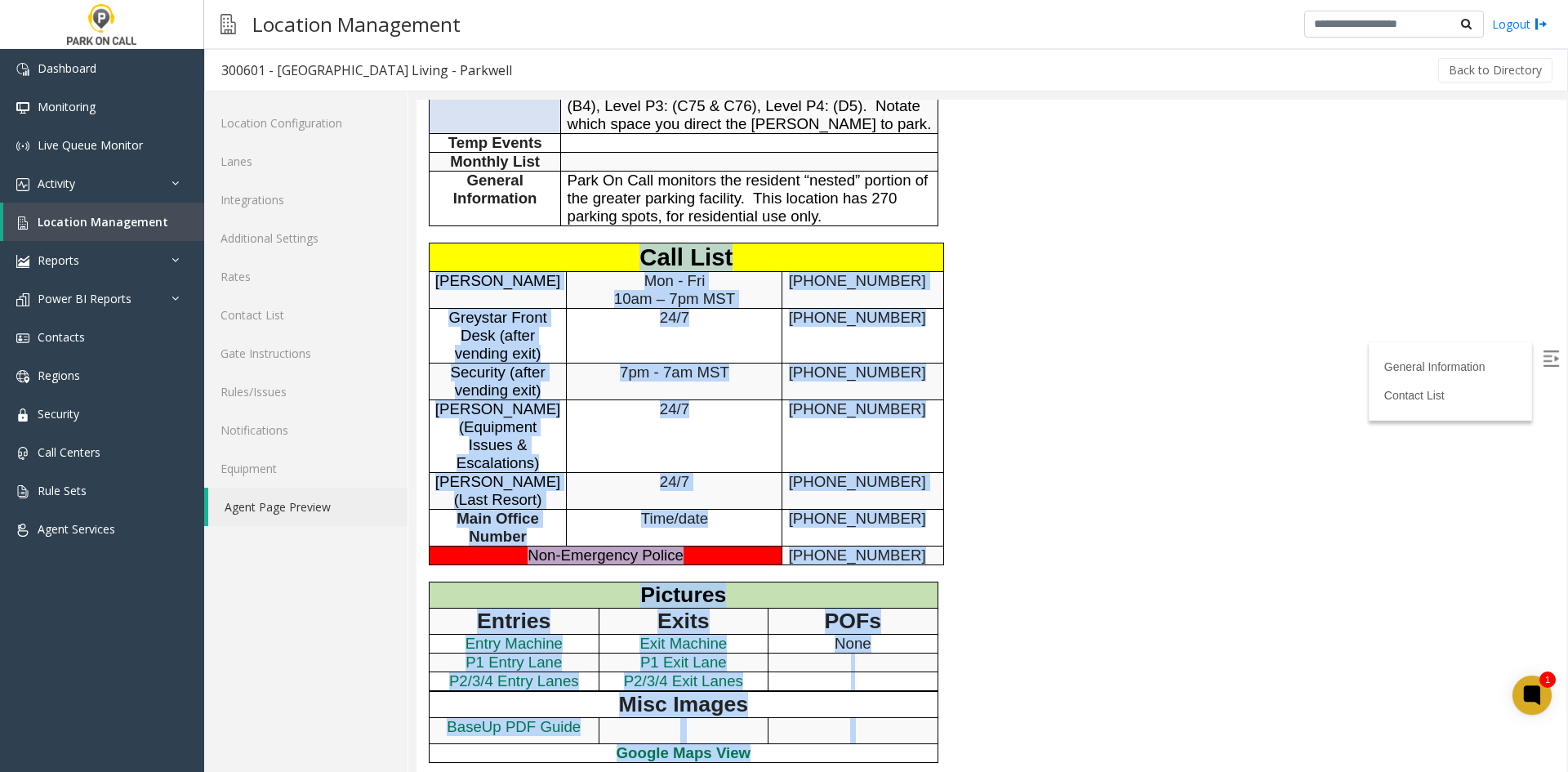
drag, startPoint x: 451, startPoint y: 266, endPoint x: 926, endPoint y: 571, distance: 564.5
click at [926, 571] on div "General Information Revenue Control Manufacturer: Amano McGann General Informat…" at bounding box center [752, 176] width 670 height 1265
click at [894, 551] on p "877-275-5273" at bounding box center [863, 554] width 149 height 18
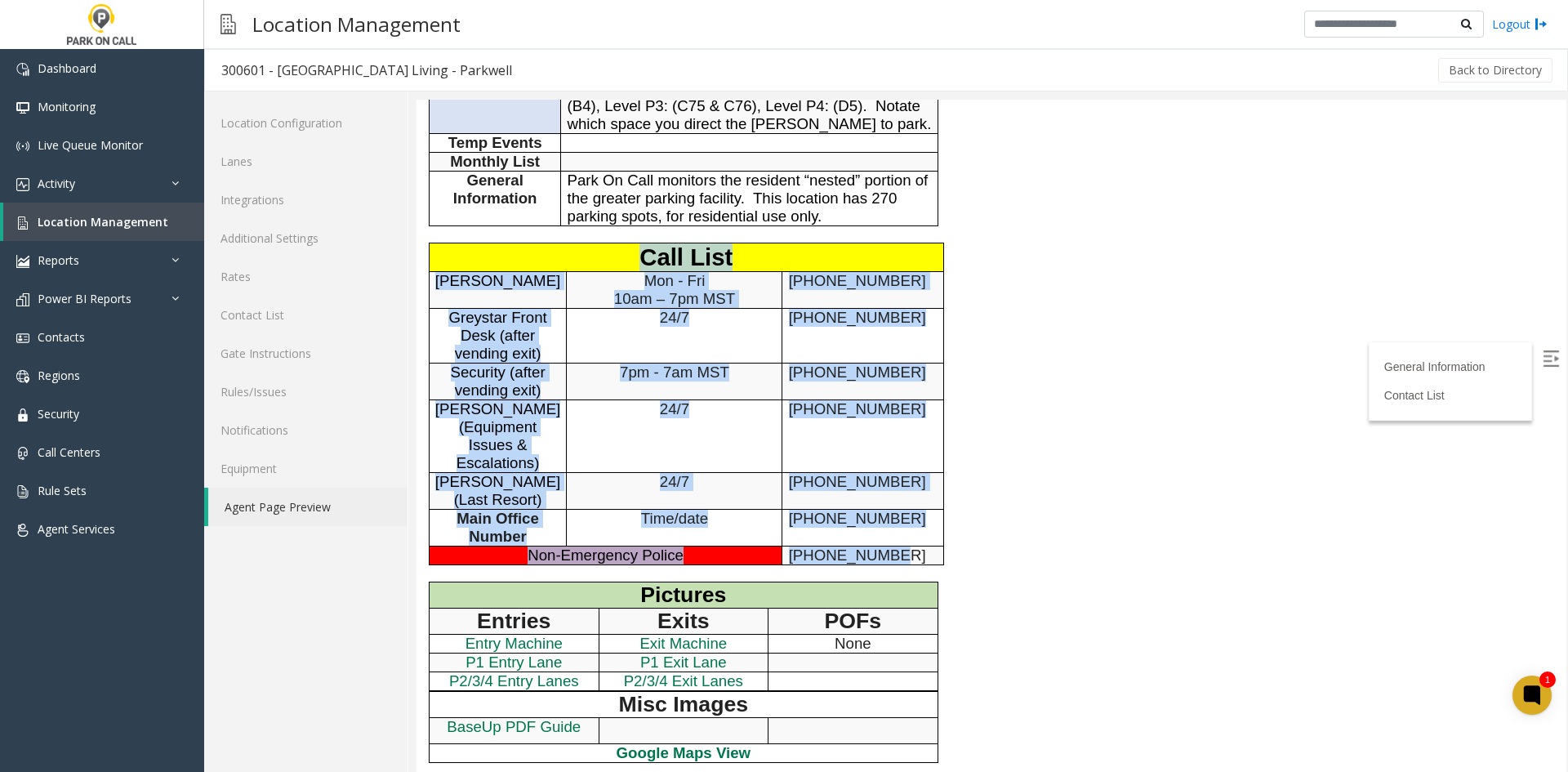
drag, startPoint x: 894, startPoint y: 551, endPoint x: 529, endPoint y: 251, distance: 472.5
click at [529, 251] on tbody "Call List Christopher Coromac Mon - Fri 10am – 7pm MST 310-817-1778 Greystar Fr…" at bounding box center [685, 404] width 514 height 322
click at [529, 251] on p "Call List" at bounding box center [686, 257] width 502 height 28
drag, startPoint x: 529, startPoint y: 251, endPoint x: 886, endPoint y: 560, distance: 472.2
click at [886, 560] on tbody "Call List Christopher Coromac Mon - Fri 10am – 7pm MST 310-817-1778 Greystar Fr…" at bounding box center [685, 404] width 514 height 322
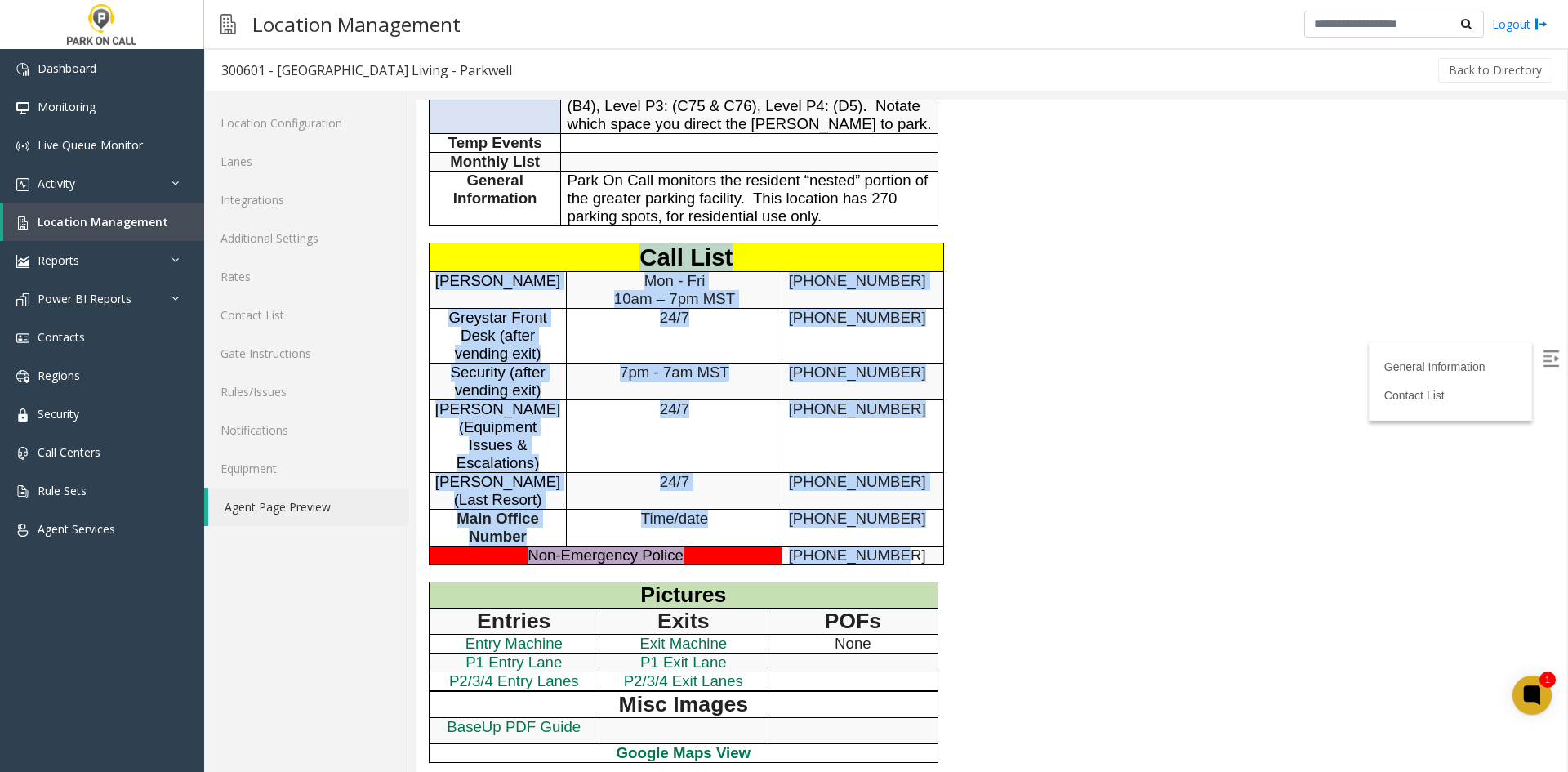
click at [886, 560] on p "877-275-5273" at bounding box center [863, 554] width 149 height 18
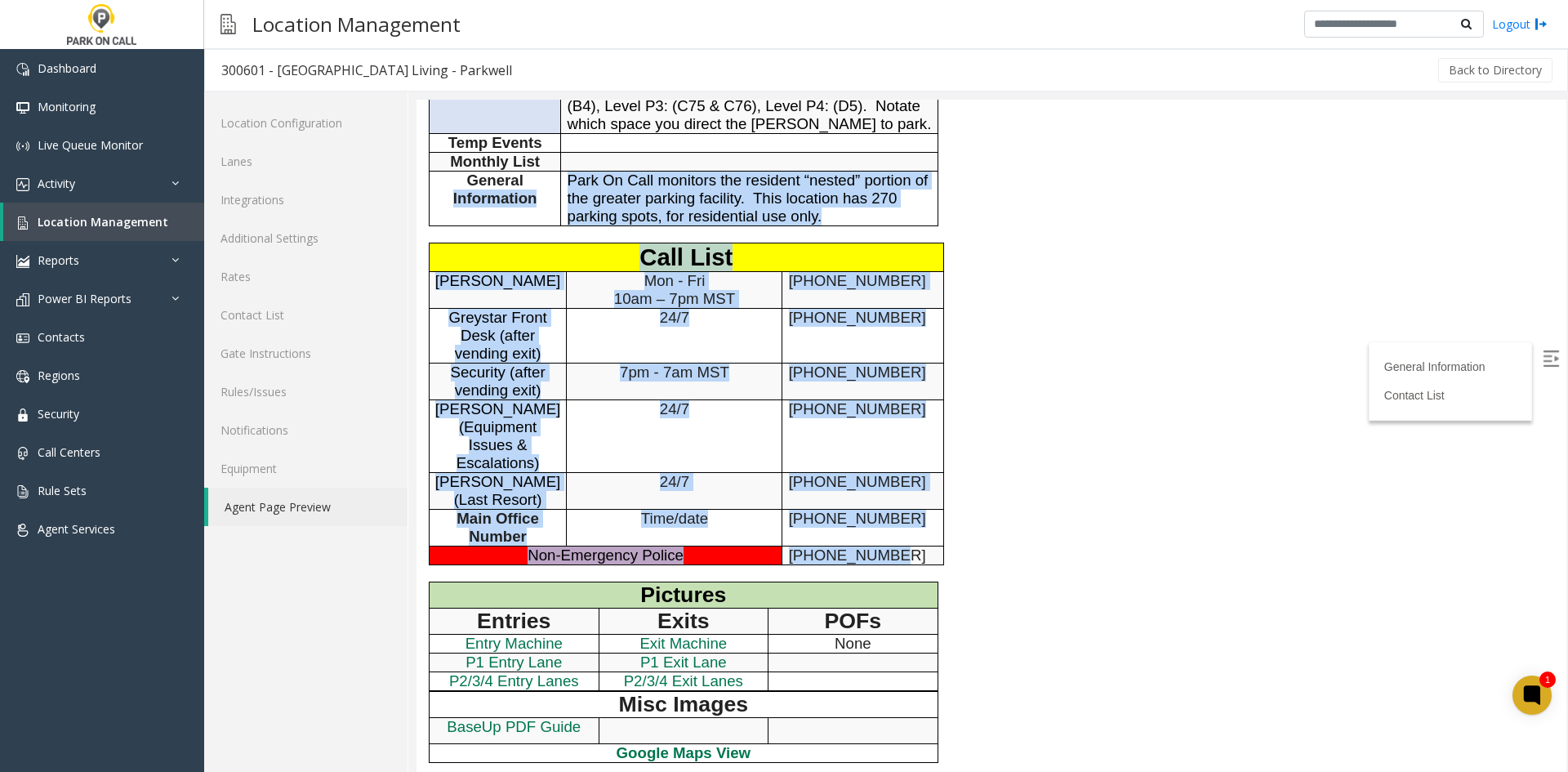
drag, startPoint x: 886, startPoint y: 560, endPoint x: 502, endPoint y: 279, distance: 475.8
click at [500, 233] on div "General Information Revenue Control Manufacturer: Amano McGann General Informat…" at bounding box center [752, 176] width 670 height 1265
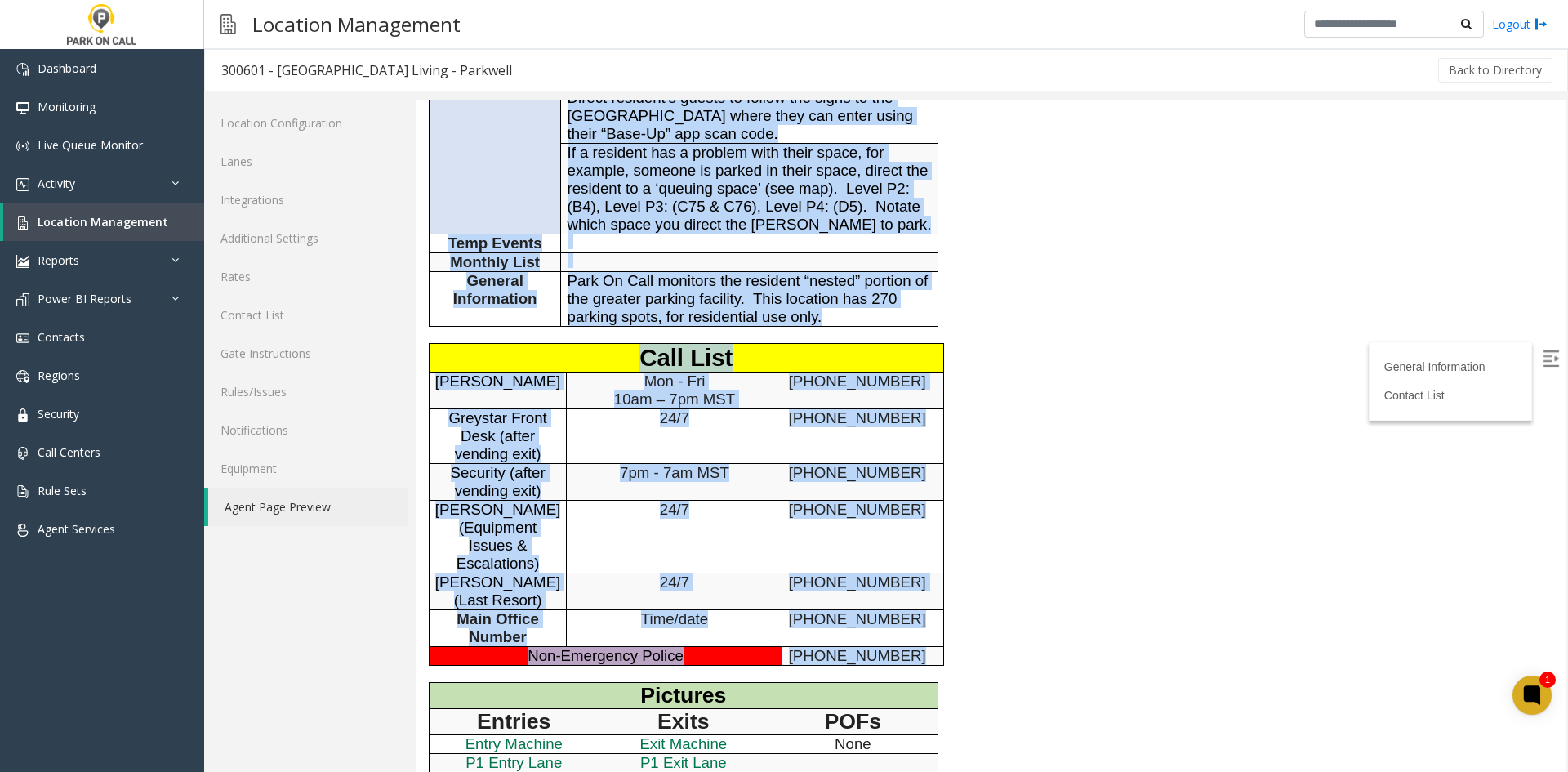
scroll to position [572, 0]
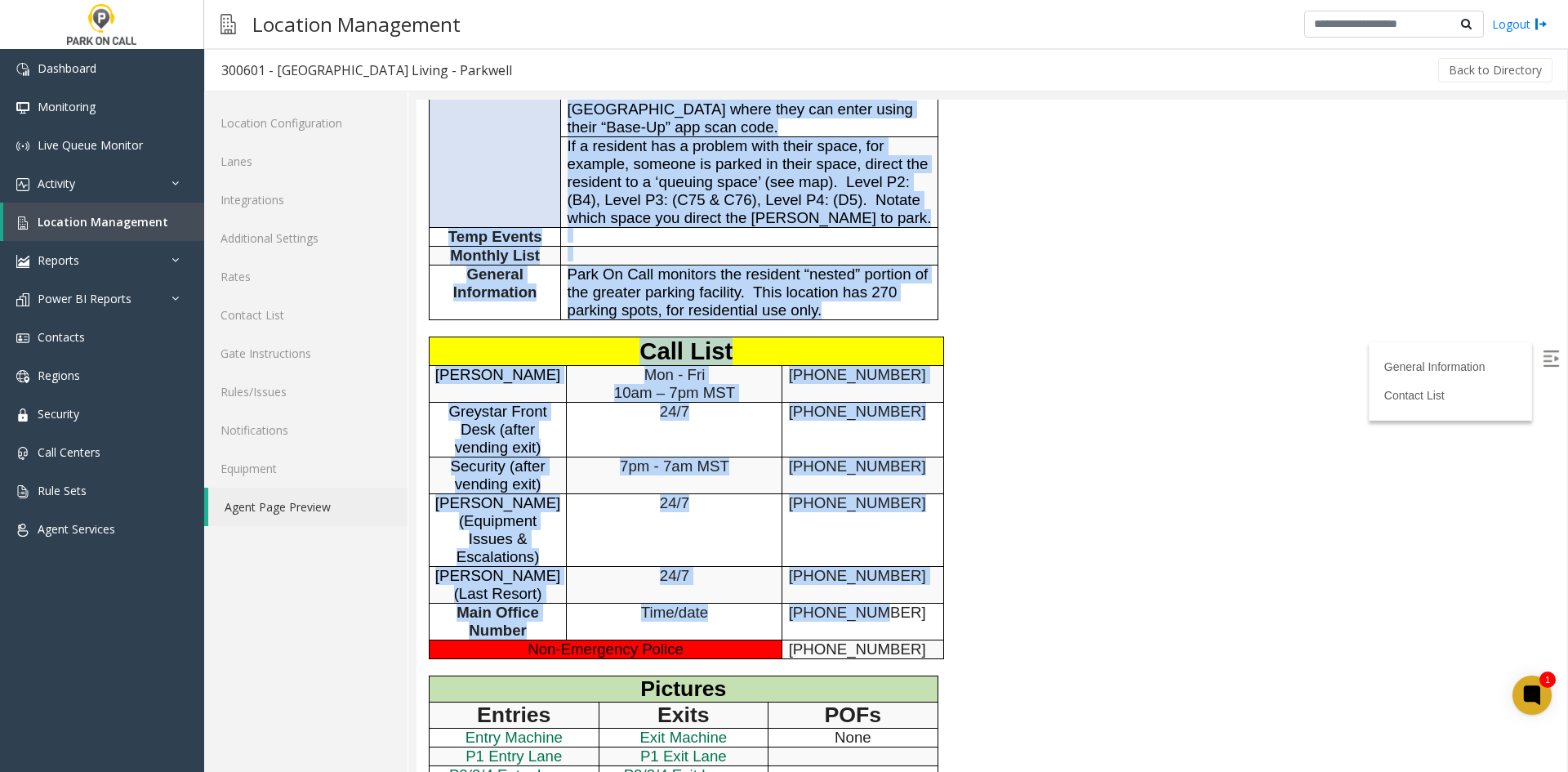
drag, startPoint x: 532, startPoint y: 286, endPoint x: 860, endPoint y: 632, distance: 476.8
click at [860, 632] on div "General Information Revenue Control Manufacturer: Amano McGann General Informat…" at bounding box center [752, 270] width 670 height 1265
click at [860, 632] on td "626-407-2031" at bounding box center [863, 622] width 161 height 37
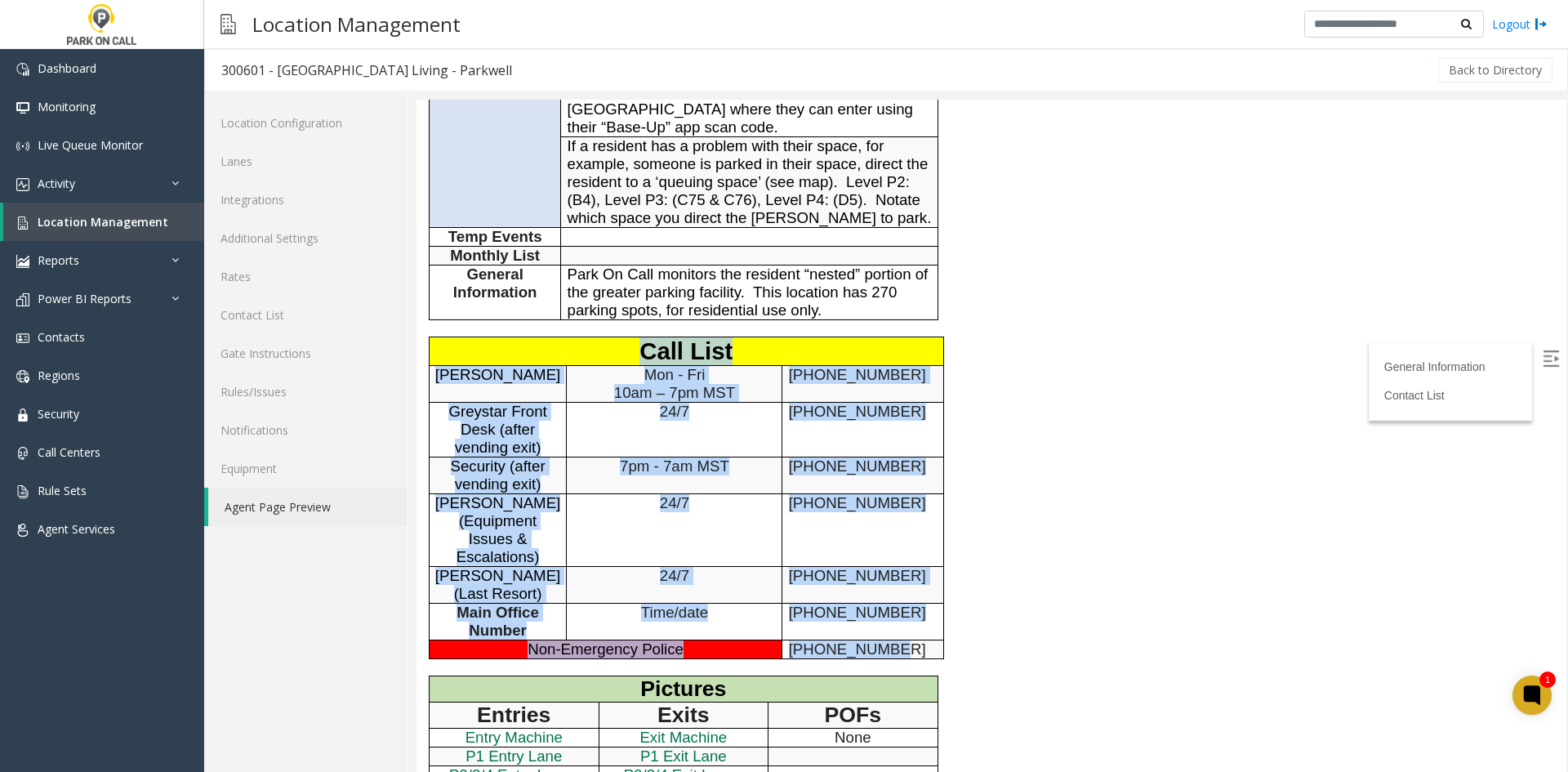
drag, startPoint x: 896, startPoint y: 653, endPoint x: 579, endPoint y: 345, distance: 442.0
click at [579, 344] on tbody "Call List Christopher Coromac Mon - Fri 10am – 7pm MST 310-817-1778 Greystar Fr…" at bounding box center [685, 498] width 514 height 322
click at [583, 347] on p "Call List" at bounding box center [686, 351] width 502 height 28
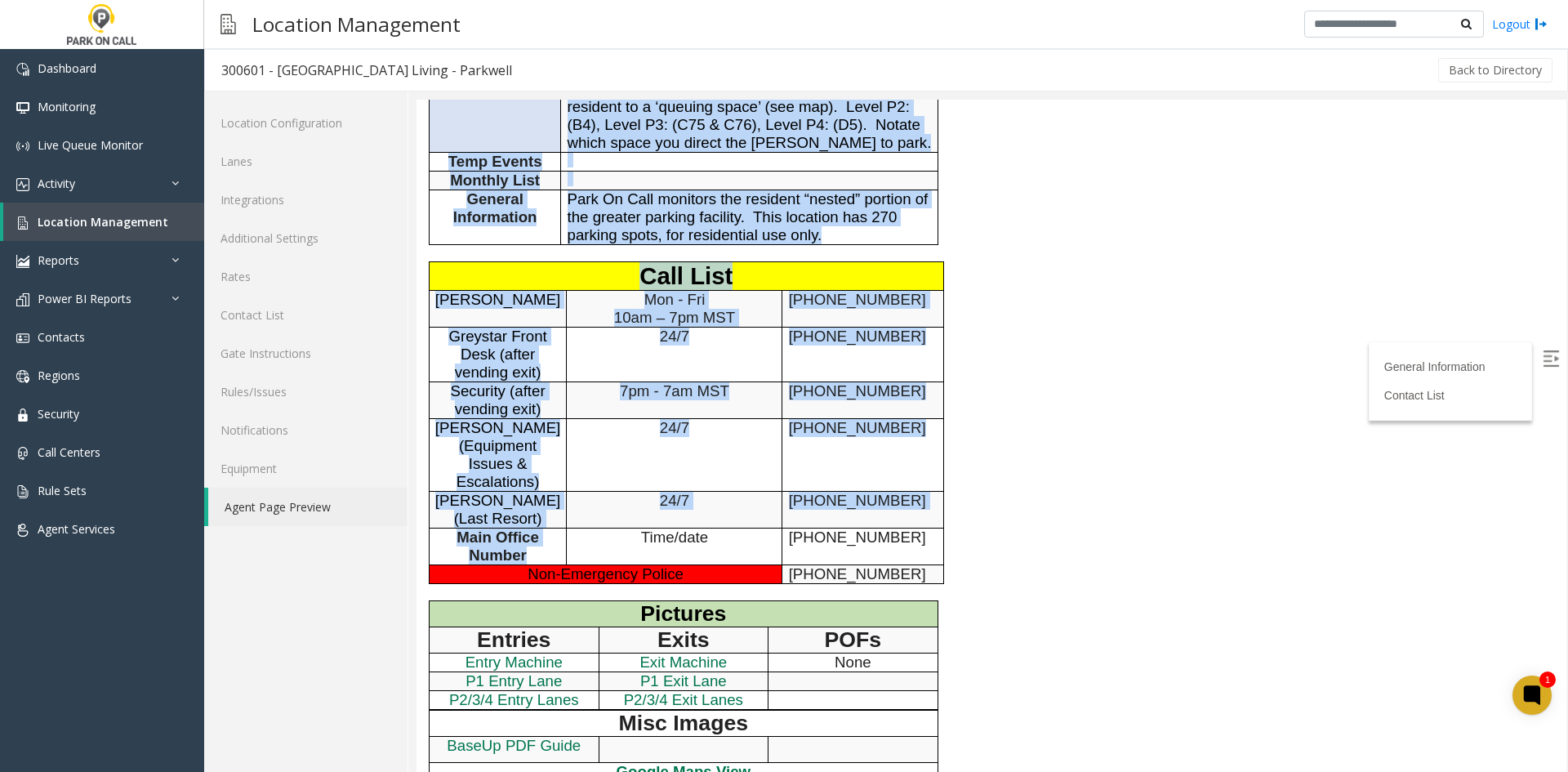
scroll to position [654, 0]
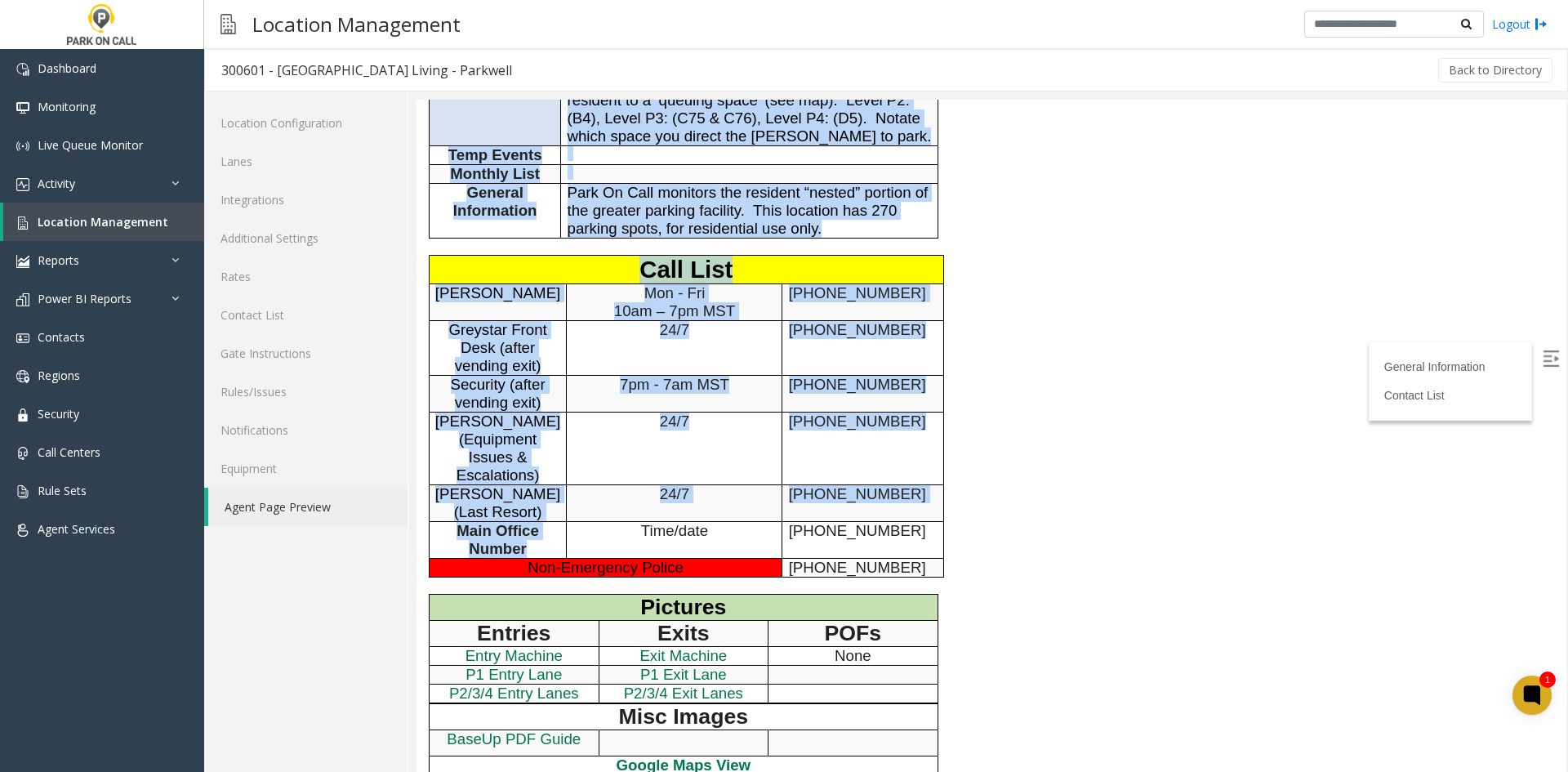
drag, startPoint x: 535, startPoint y: 290, endPoint x: 579, endPoint y: 549, distance: 262.7
click at [579, 549] on div "General Information Revenue Control Manufacturer: Amano McGann General Informat…" at bounding box center [752, 188] width 670 height 1265
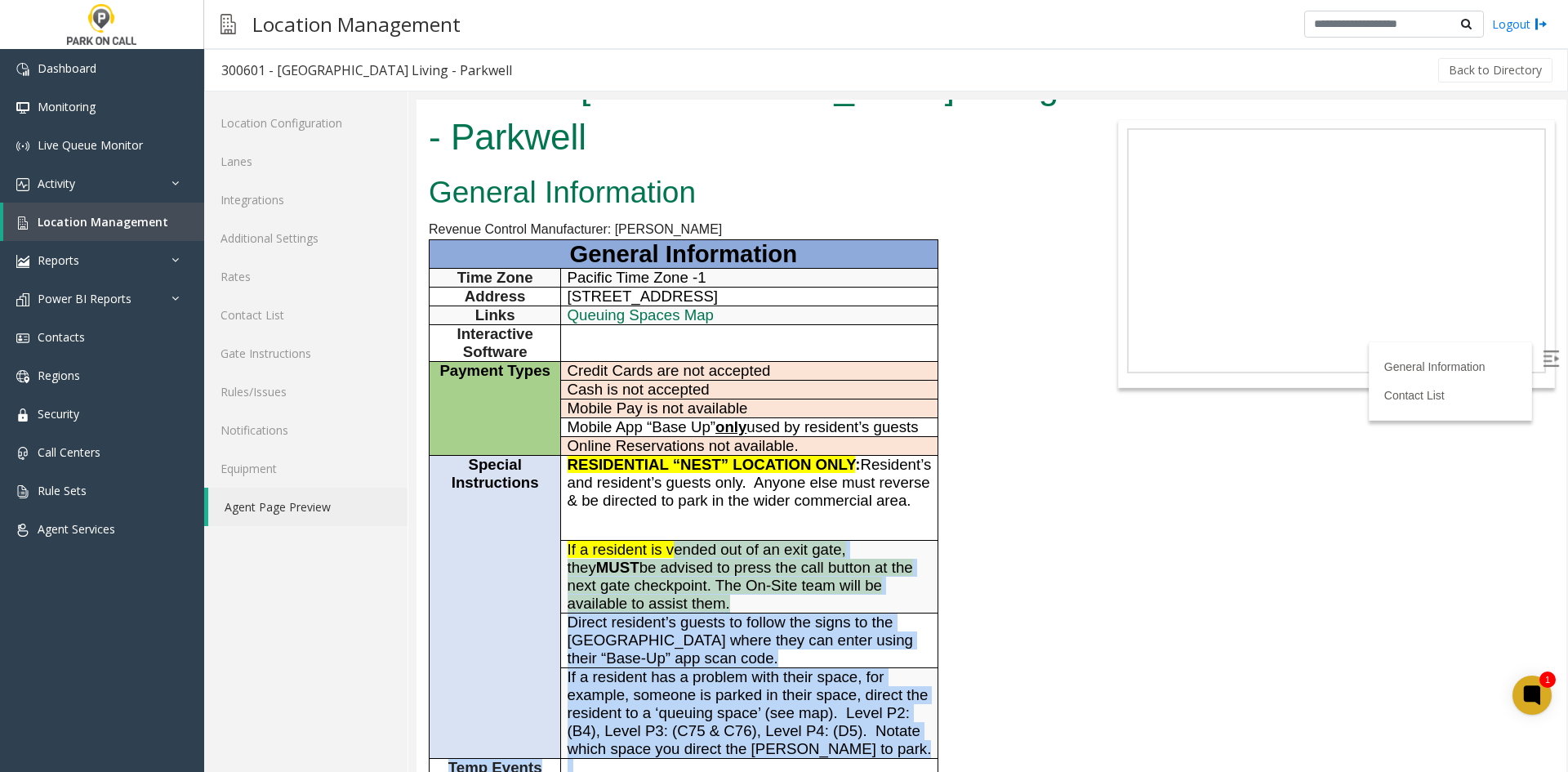
scroll to position [0, 0]
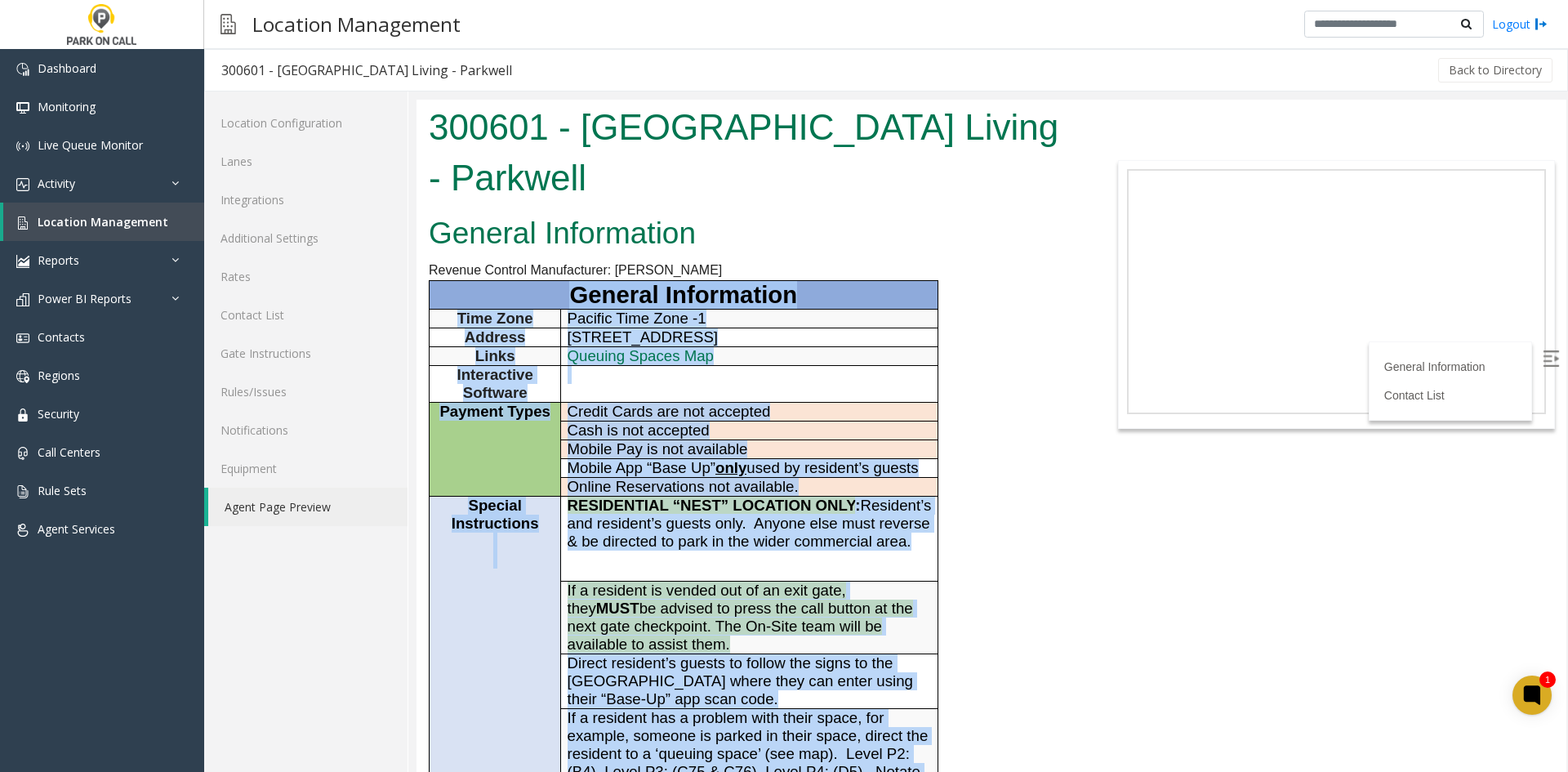
drag, startPoint x: 899, startPoint y: 557, endPoint x: 525, endPoint y: 294, distance: 457.2
click at [525, 294] on p "General Information" at bounding box center [683, 294] width 496 height 28
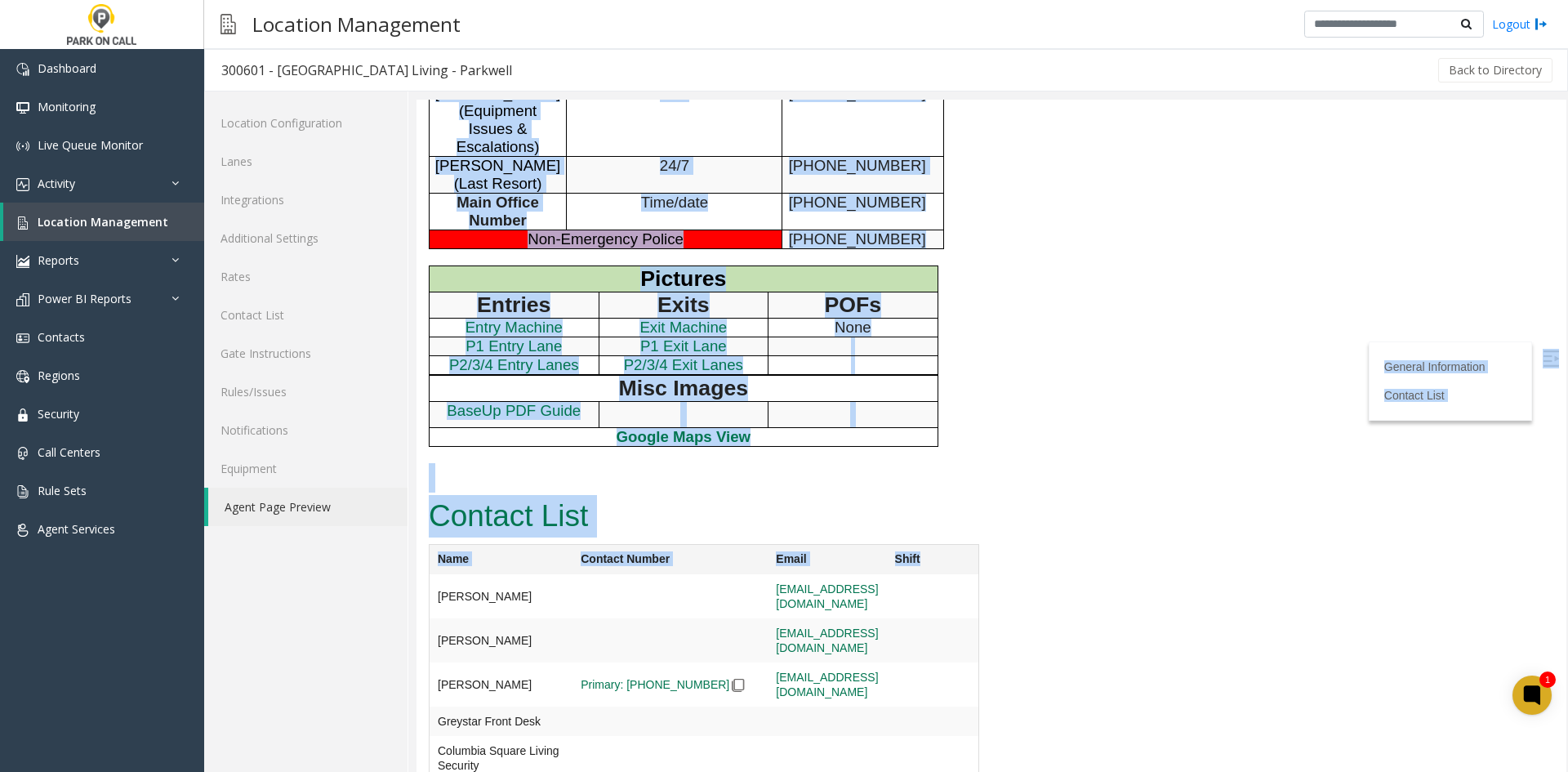
scroll to position [992, 0]
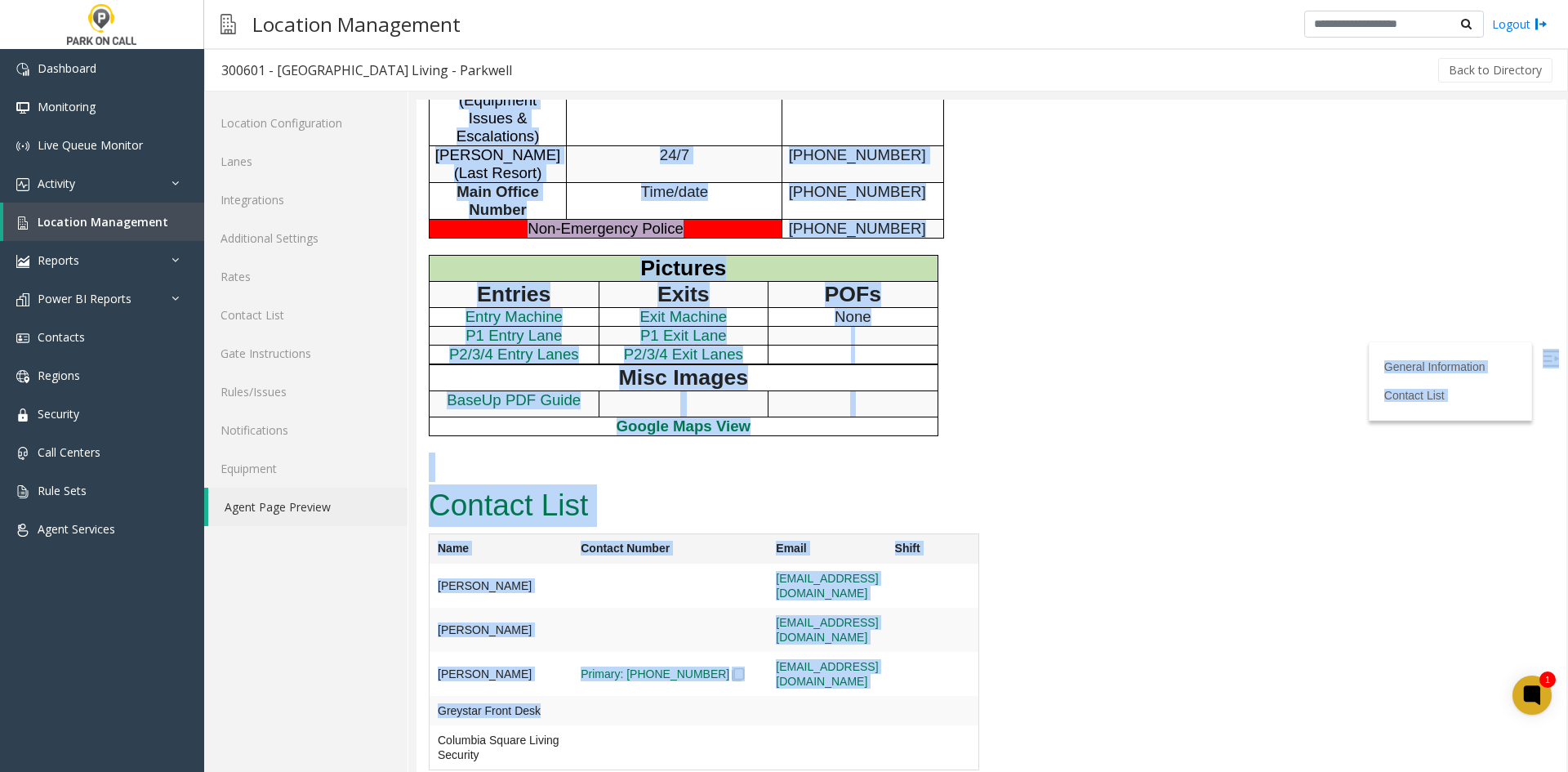
drag, startPoint x: 525, startPoint y: 294, endPoint x: 915, endPoint y: 696, distance: 560.1
click at [915, 607] on td at bounding box center [933, 586] width 92 height 44
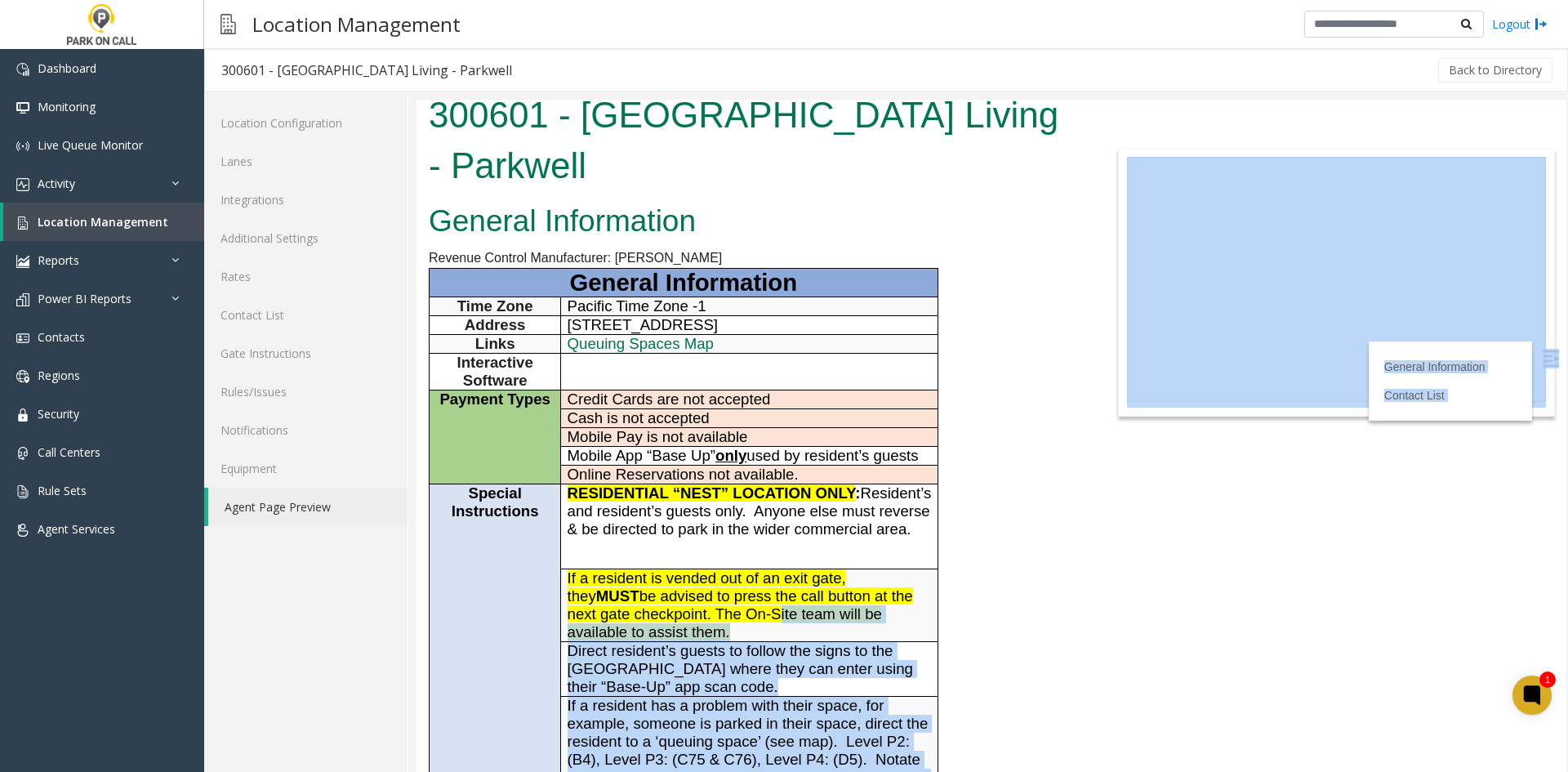
scroll to position [0, 0]
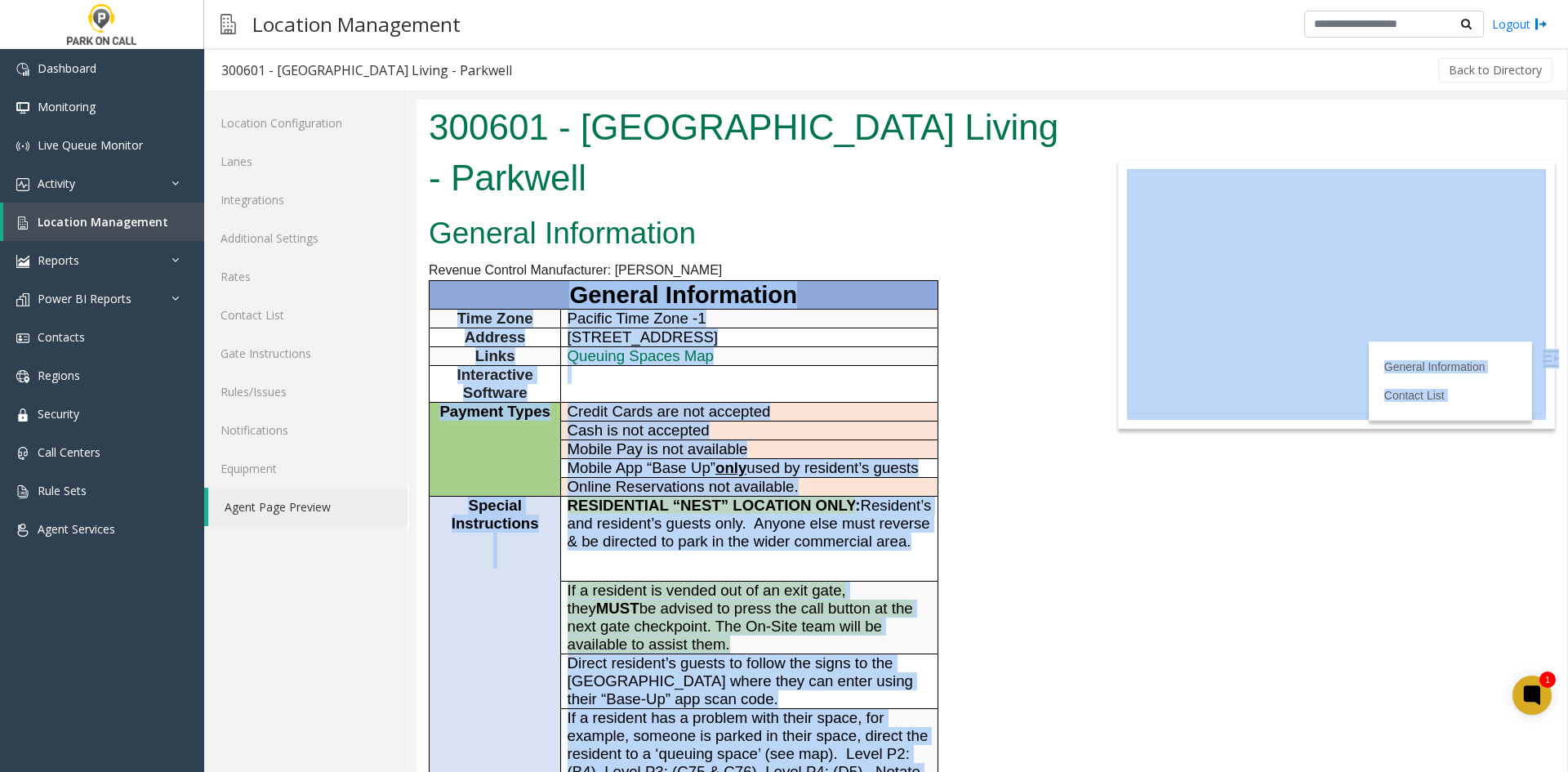
drag, startPoint x: 698, startPoint y: 748, endPoint x: 525, endPoint y: 307, distance: 473.7
click at [525, 307] on body "300601 - Columbia Square Living - Parkwell General Information Revenue Control …" at bounding box center [991, 436] width 1150 height 672
click at [525, 307] on p "General Information" at bounding box center [683, 294] width 496 height 28
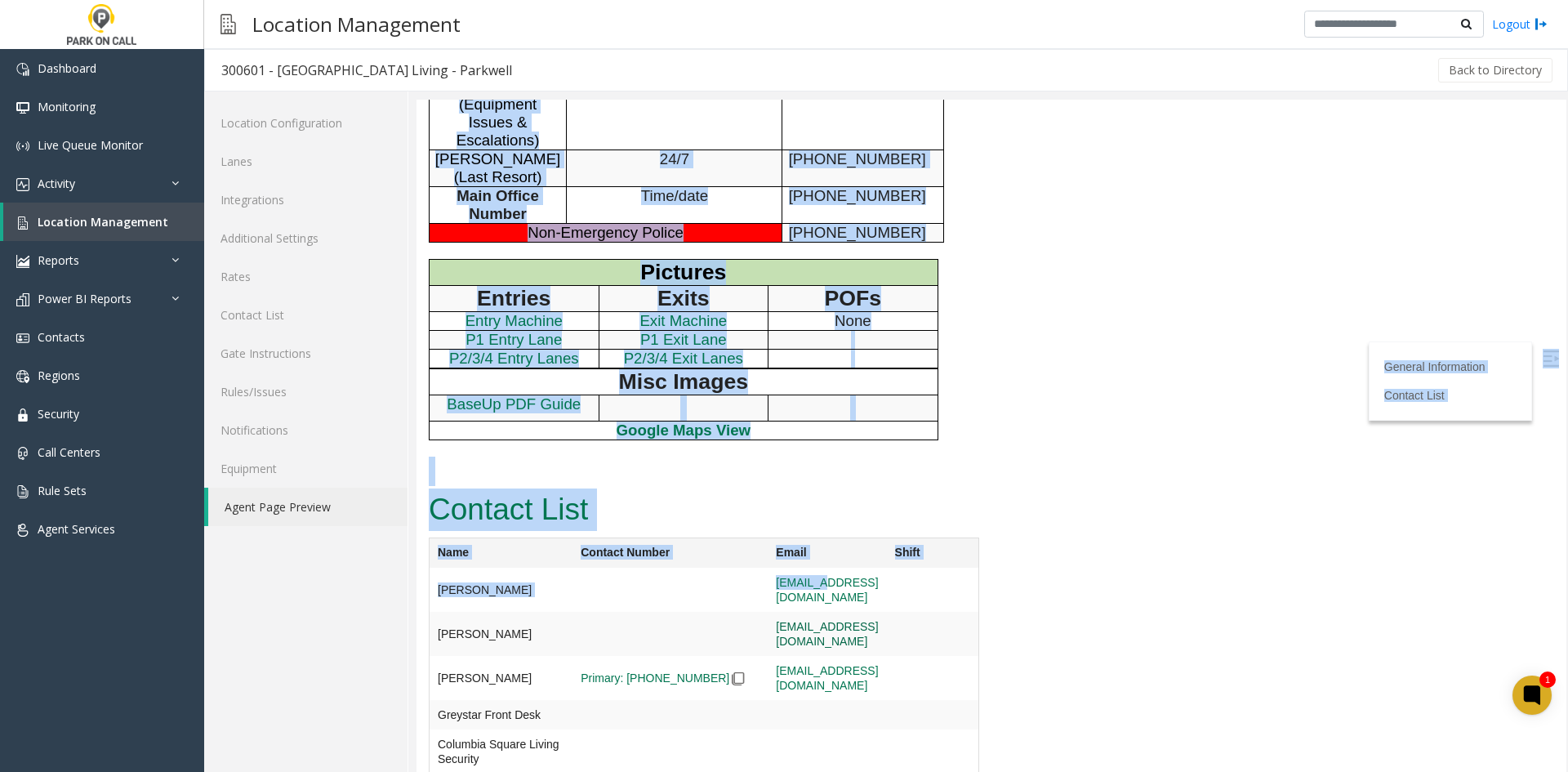
scroll to position [992, 0]
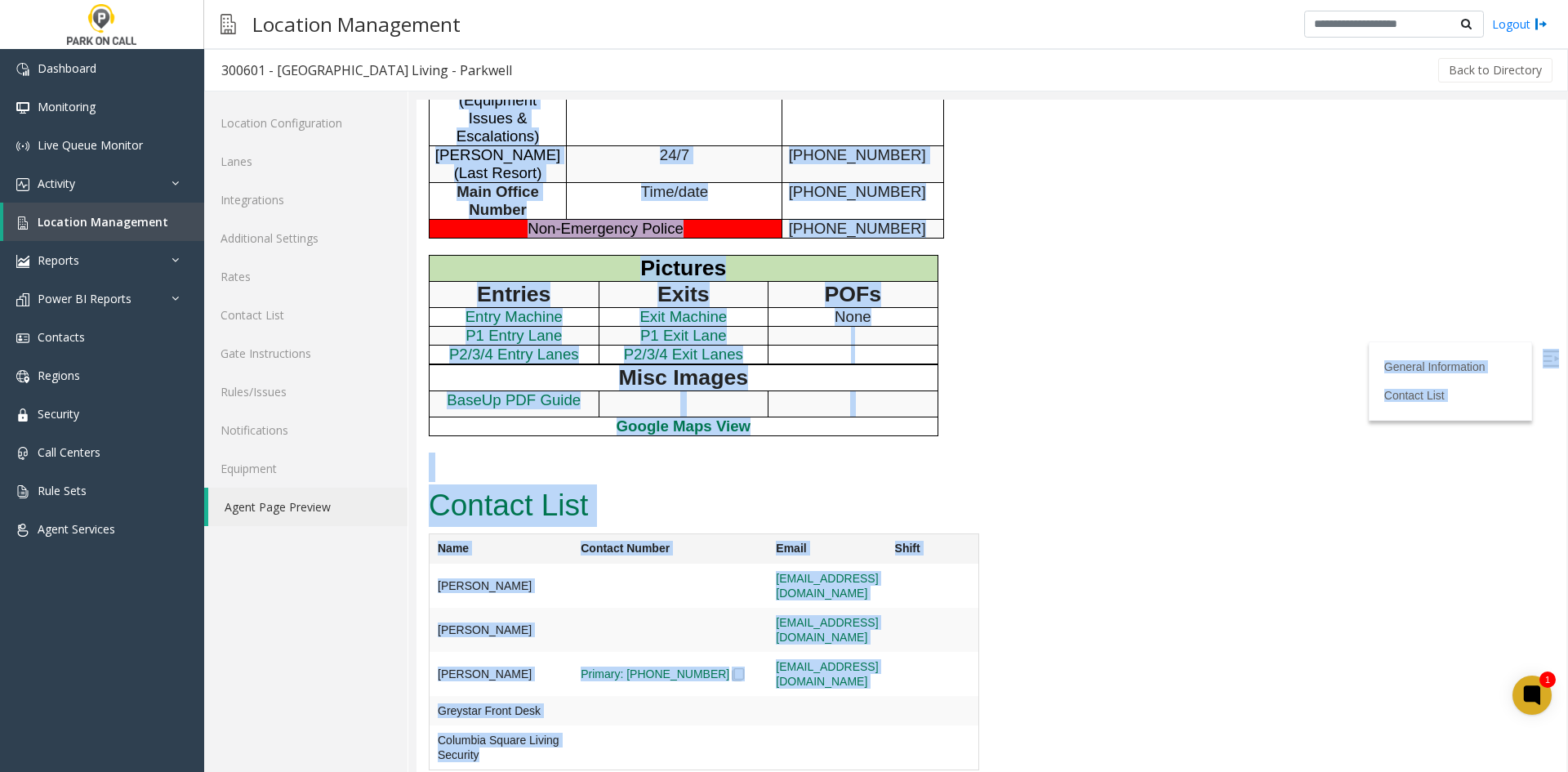
drag, startPoint x: 525, startPoint y: 307, endPoint x: 721, endPoint y: 731, distance: 467.1
click at [721, 607] on td at bounding box center [669, 586] width 195 height 44
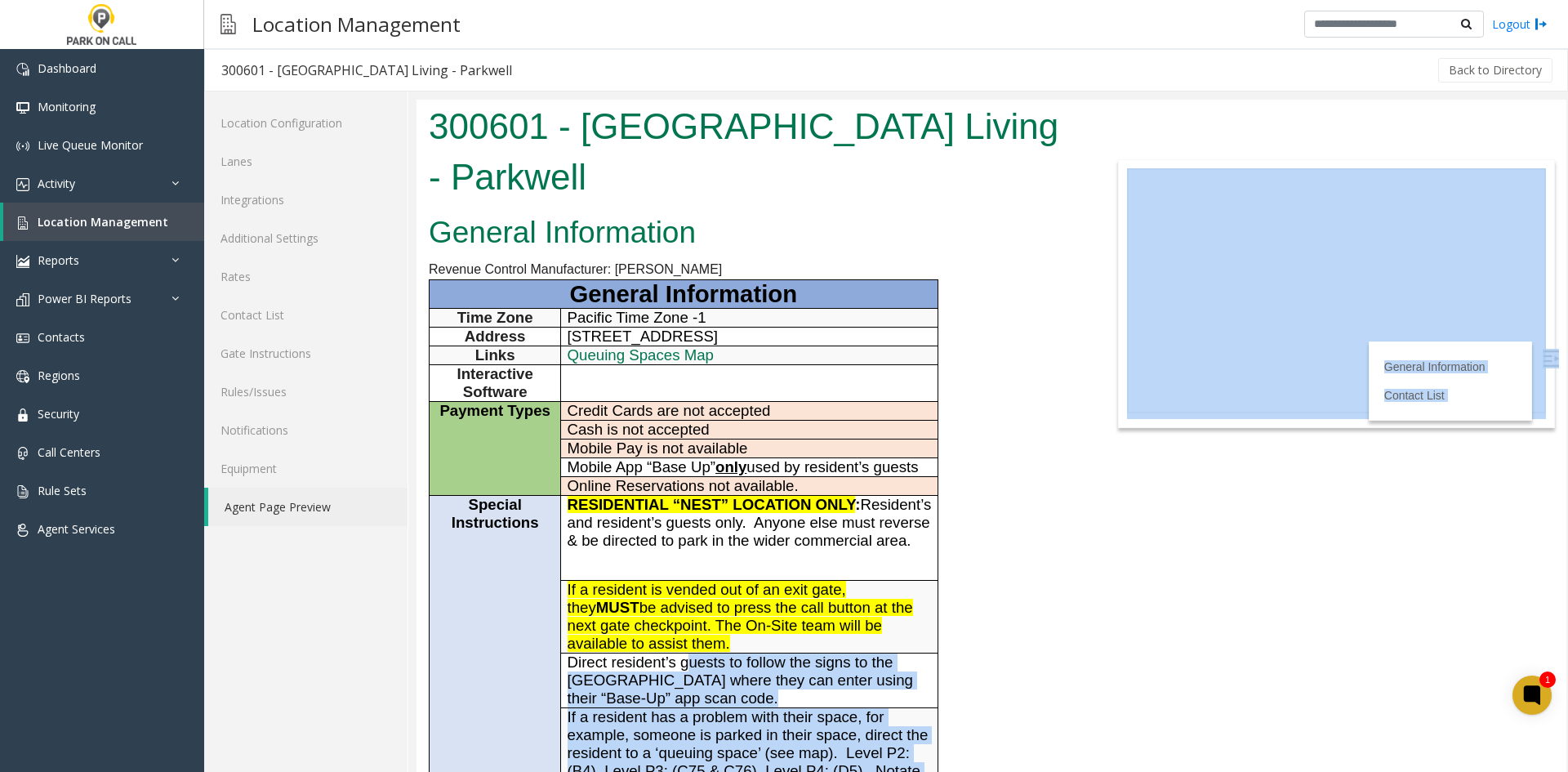
scroll to position [0, 0]
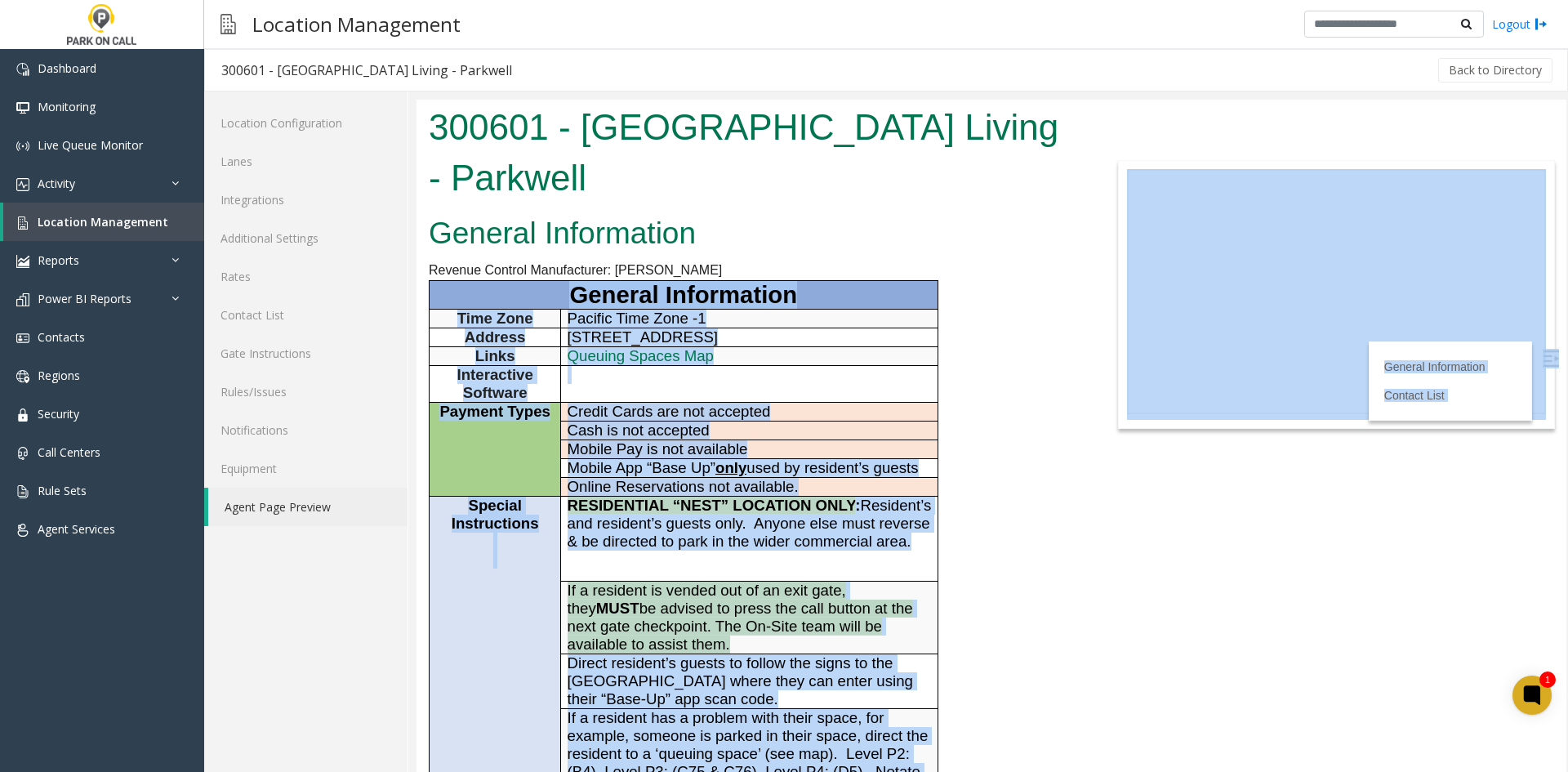
drag, startPoint x: 719, startPoint y: 695, endPoint x: 557, endPoint y: 281, distance: 444.6
click at [557, 281] on body "300601 - Columbia Square Living - Parkwell General Information Revenue Control …" at bounding box center [991, 436] width 1150 height 672
click at [557, 281] on p "General Information" at bounding box center [683, 294] width 496 height 28
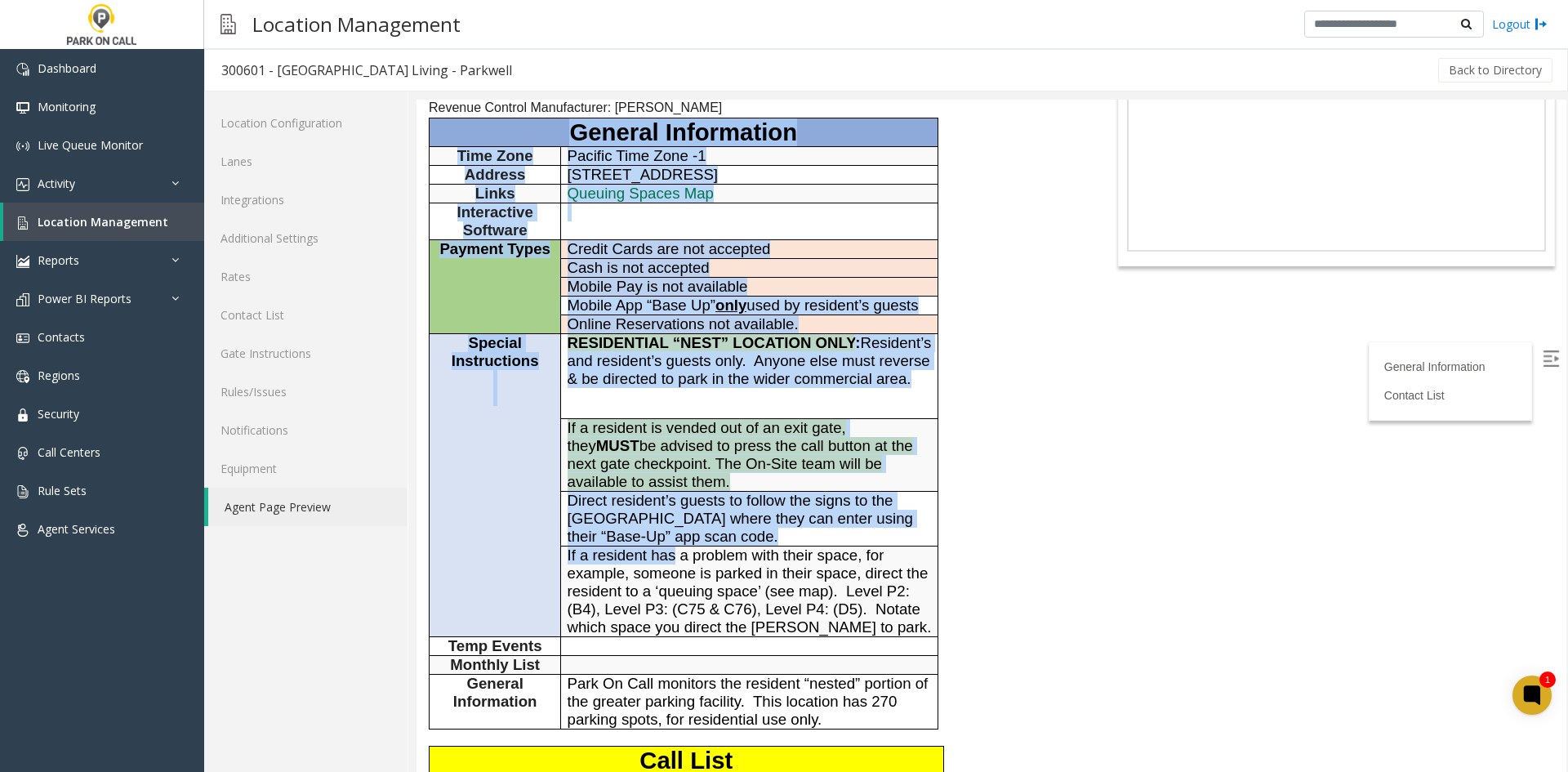
scroll to position [163, 0]
drag, startPoint x: 557, startPoint y: 281, endPoint x: 664, endPoint y: 562, distance: 300.7
click at [664, 562] on tbody "General Information Time Zone Pacific Time Zone -1 Address 1550 North El Centro…" at bounding box center [684, 423] width 509 height 611
click at [664, 559] on span "If a resident has a problem with their space, for example, someone is parked in…" at bounding box center [750, 590] width 364 height 89
click at [666, 554] on span "If a resident has a problem with their space, for example, someone is parked in…" at bounding box center [750, 590] width 364 height 89
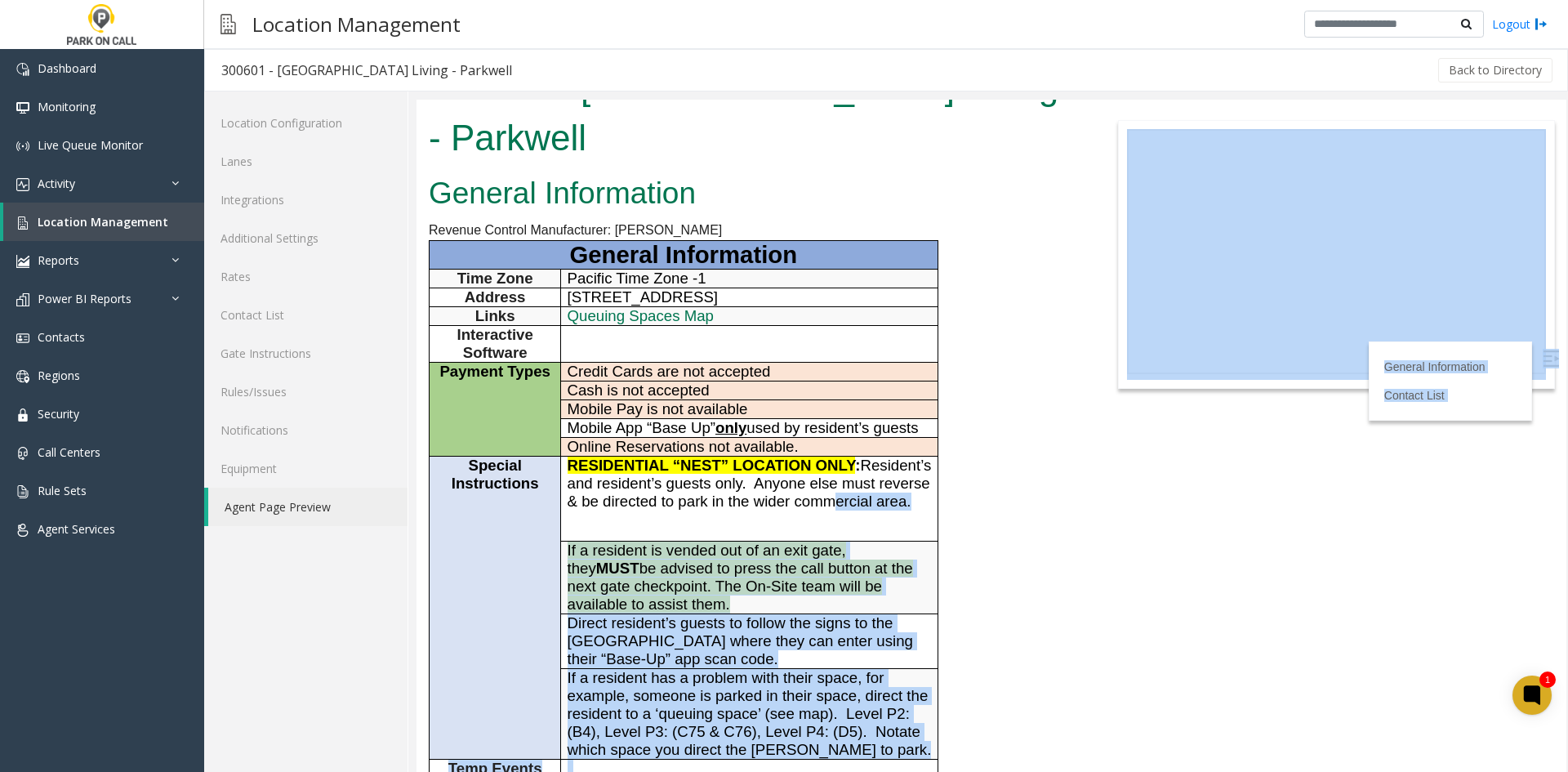
scroll to position [0, 0]
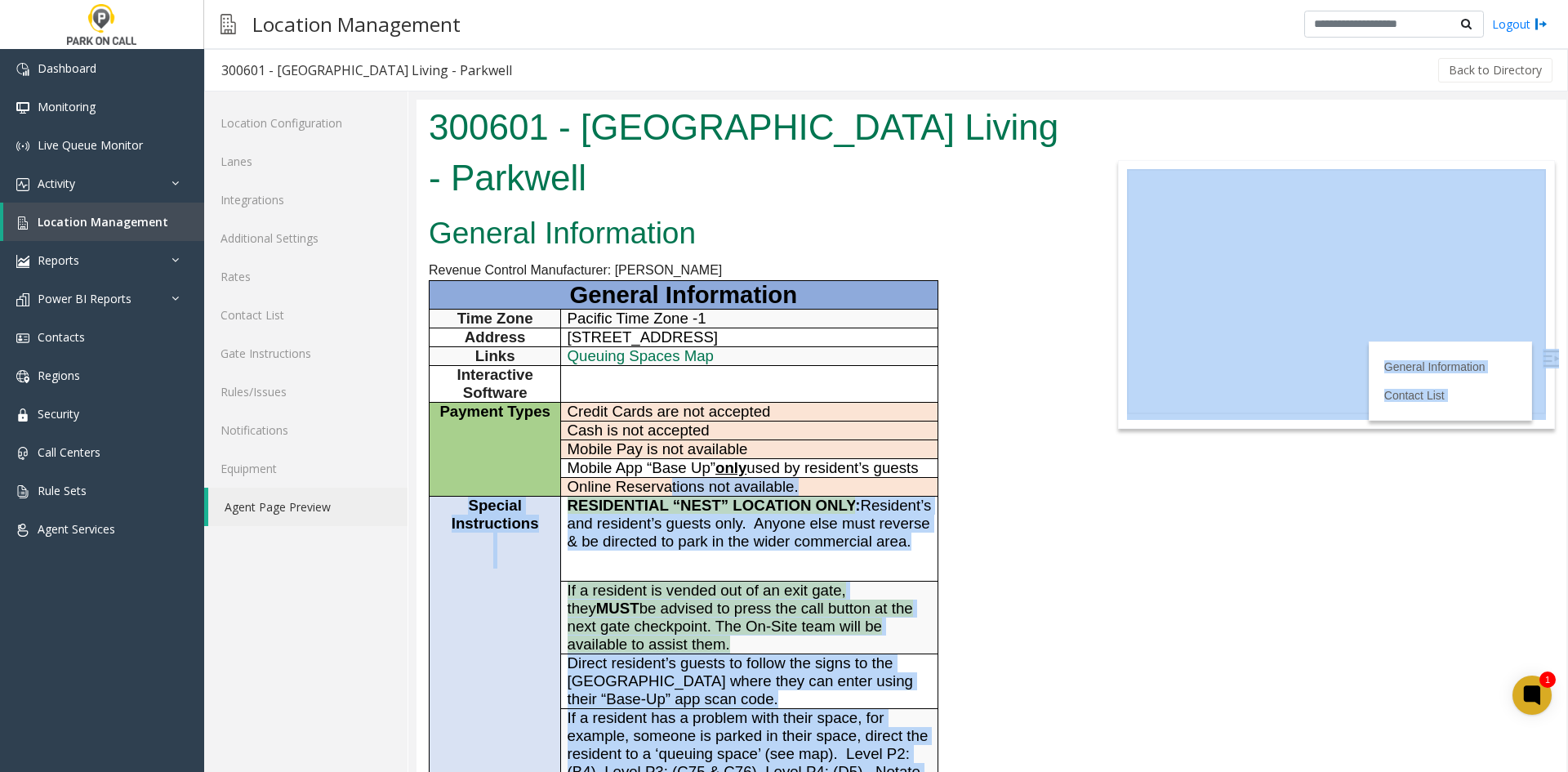
drag, startPoint x: 805, startPoint y: 695, endPoint x: 676, endPoint y: 454, distance: 273.4
click at [679, 470] on body "300601 - Columbia Square Living - Parkwell General Information Revenue Control …" at bounding box center [991, 436] width 1150 height 672
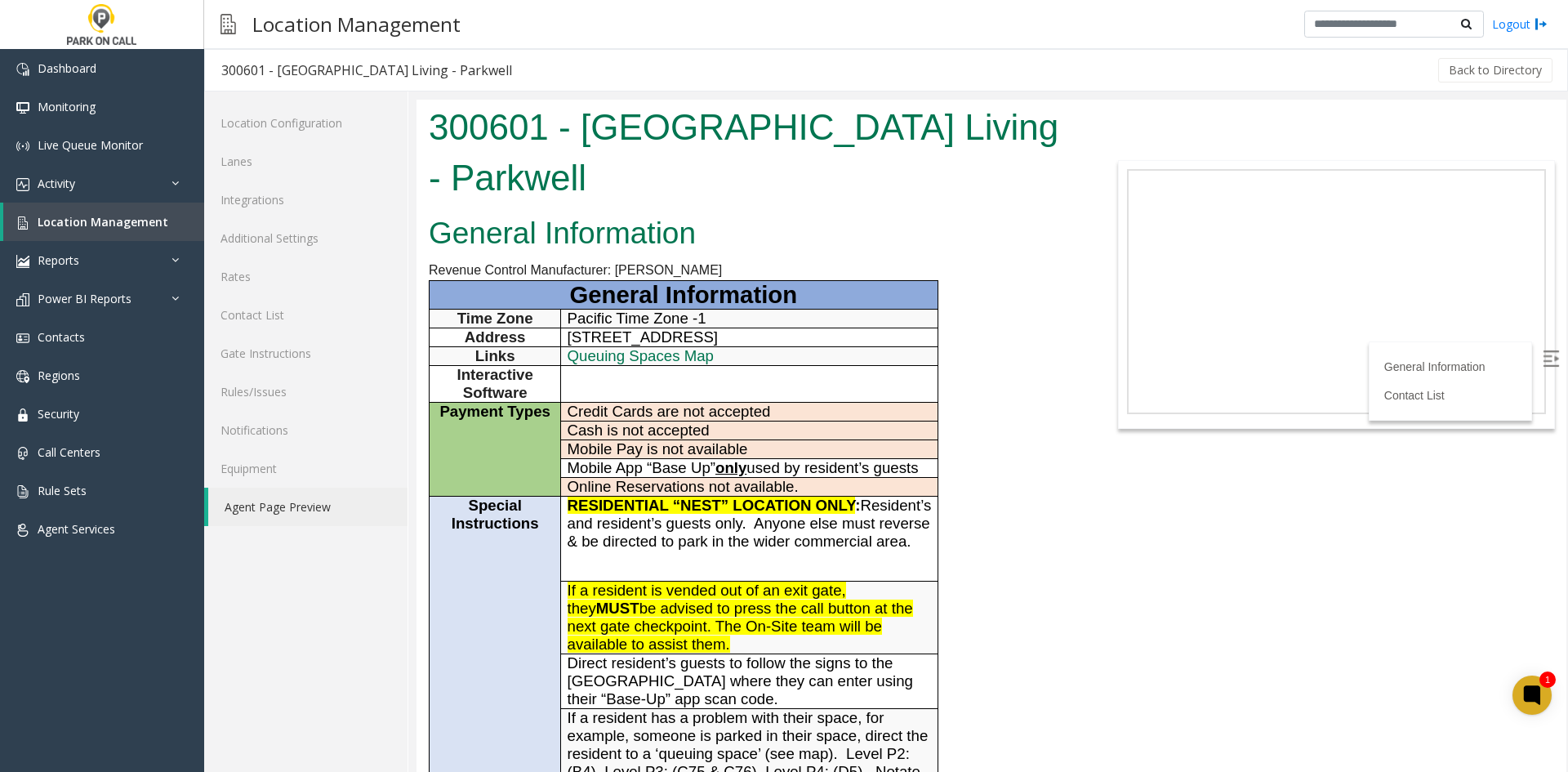
click at [656, 427] on span "Cash is not accepted" at bounding box center [638, 430] width 142 height 17
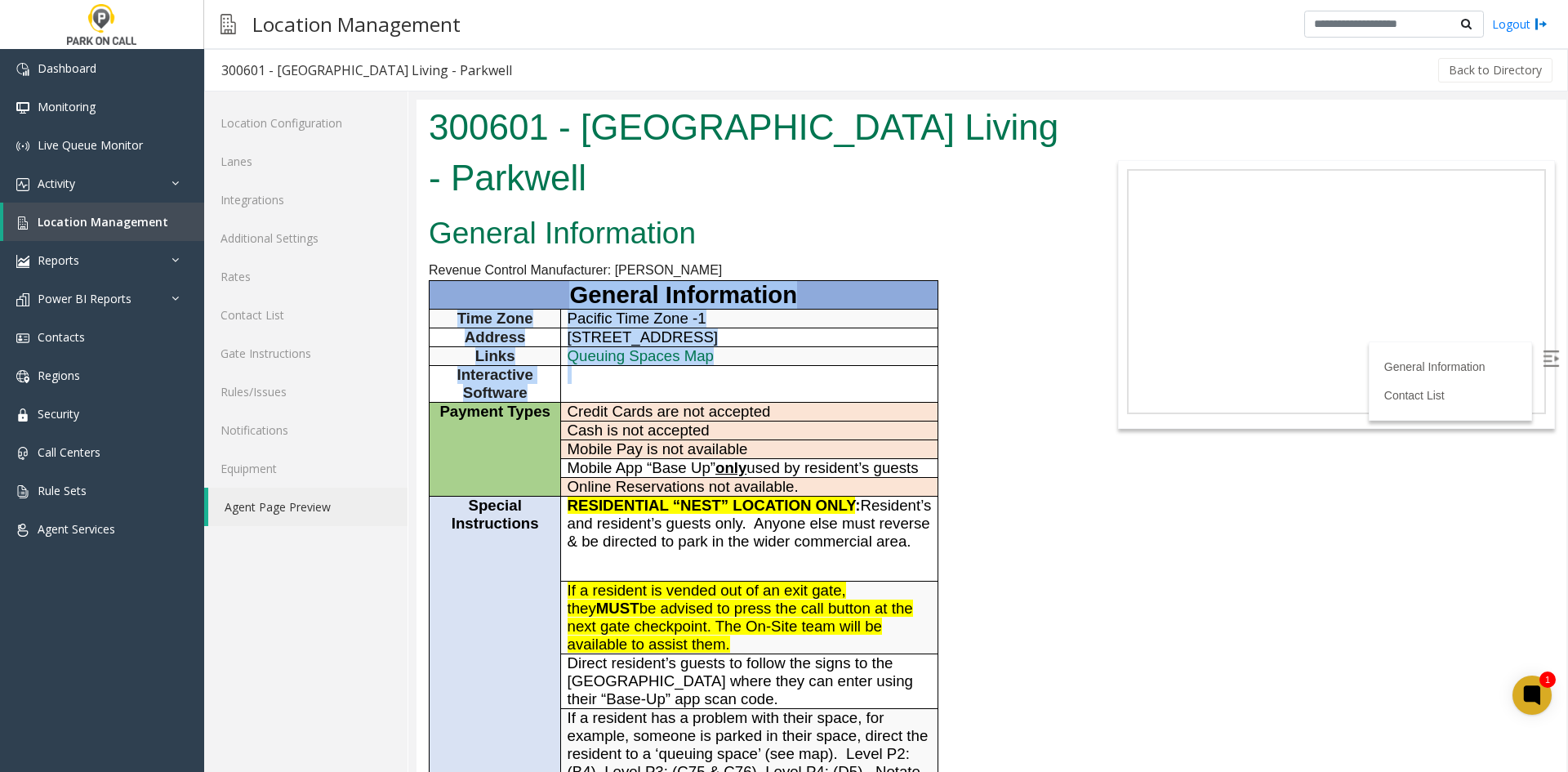
drag, startPoint x: 544, startPoint y: 307, endPoint x: 574, endPoint y: 400, distance: 97.7
click at [574, 400] on tbody "General Information Time Zone Pacific Time Zone -1 Address 1550 North El Centro…" at bounding box center [684, 586] width 509 height 611
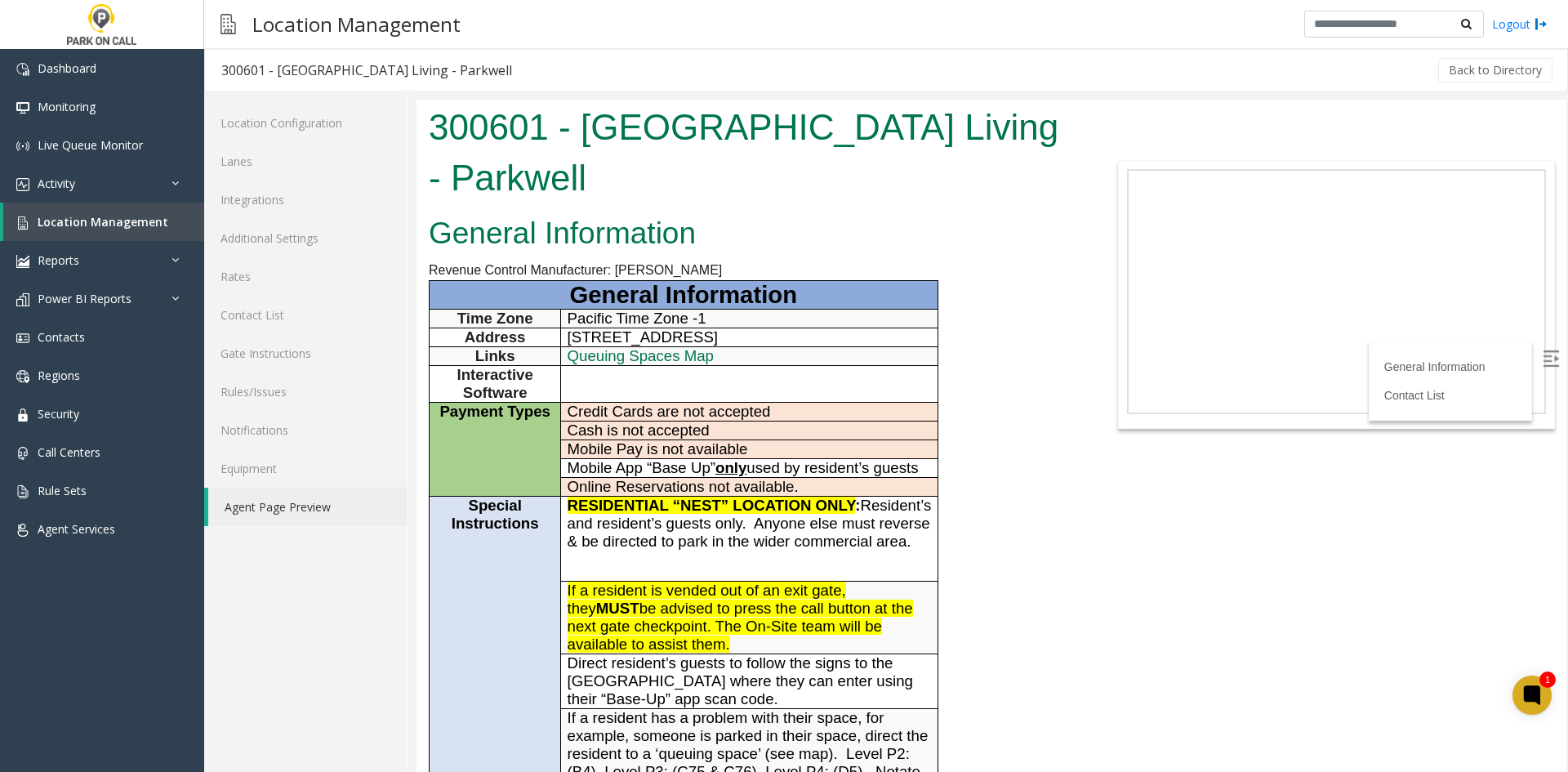
click at [653, 533] on span "Resident’s and resident’s guests only. Anyone else must reverse & be directed t…" at bounding box center [750, 523] width 364 height 53
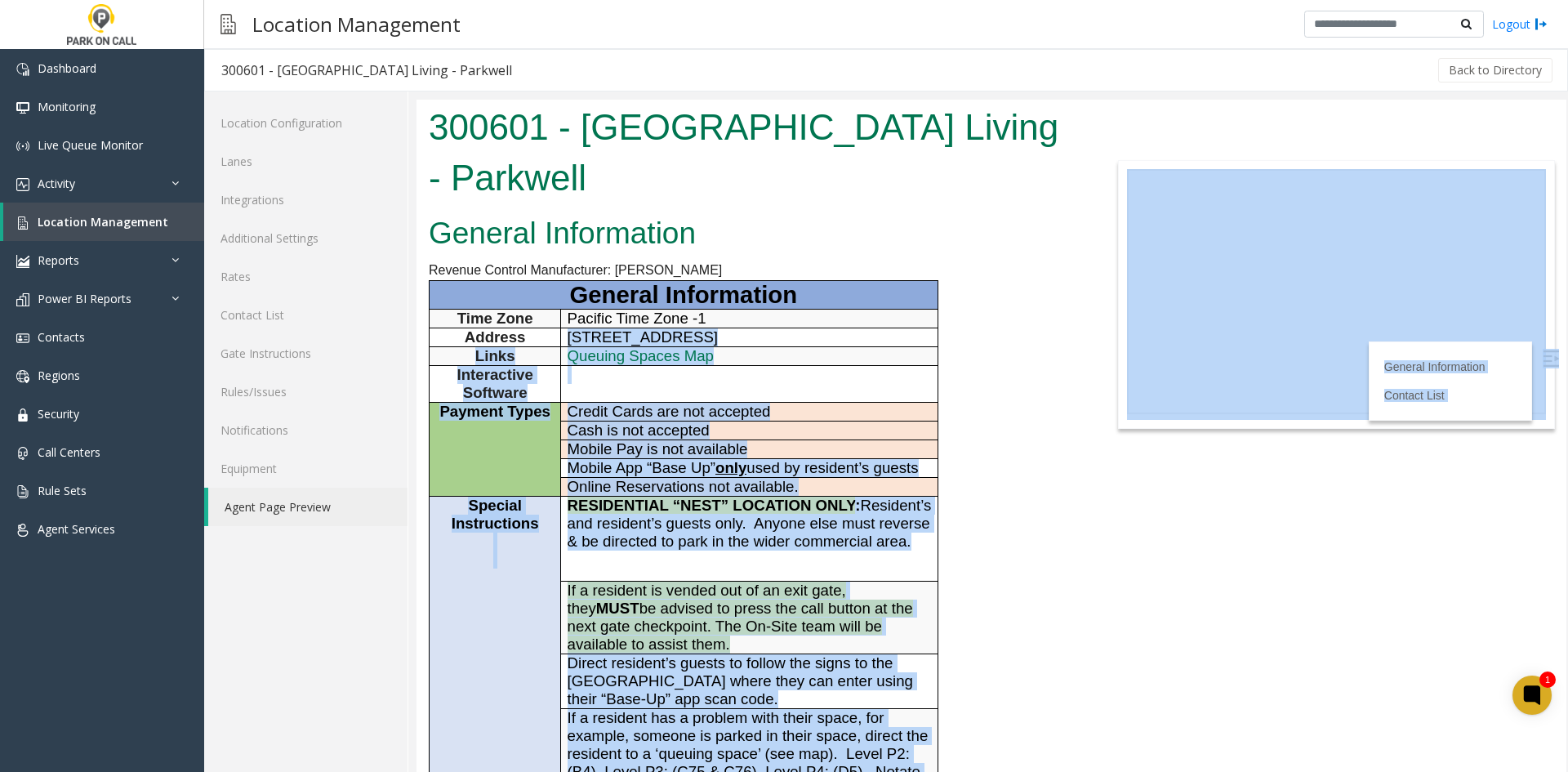
drag, startPoint x: 954, startPoint y: 710, endPoint x: 522, endPoint y: 340, distance: 568.8
click at [522, 340] on body "300601 - Columbia Square Living - Parkwell General Information Revenue Control …" at bounding box center [991, 436] width 1150 height 672
click at [522, 340] on span "Address" at bounding box center [495, 337] width 61 height 17
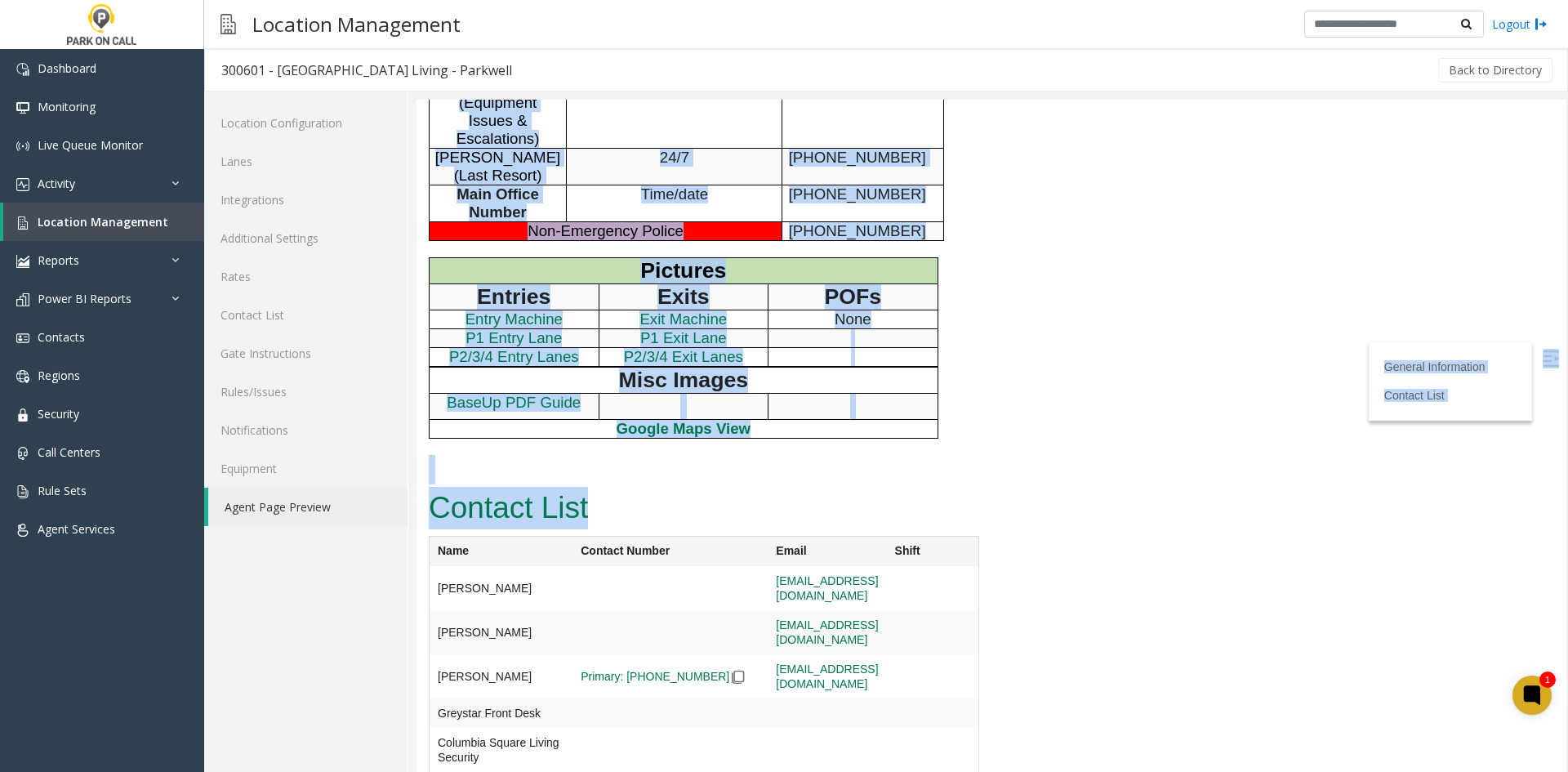
scroll to position [992, 0]
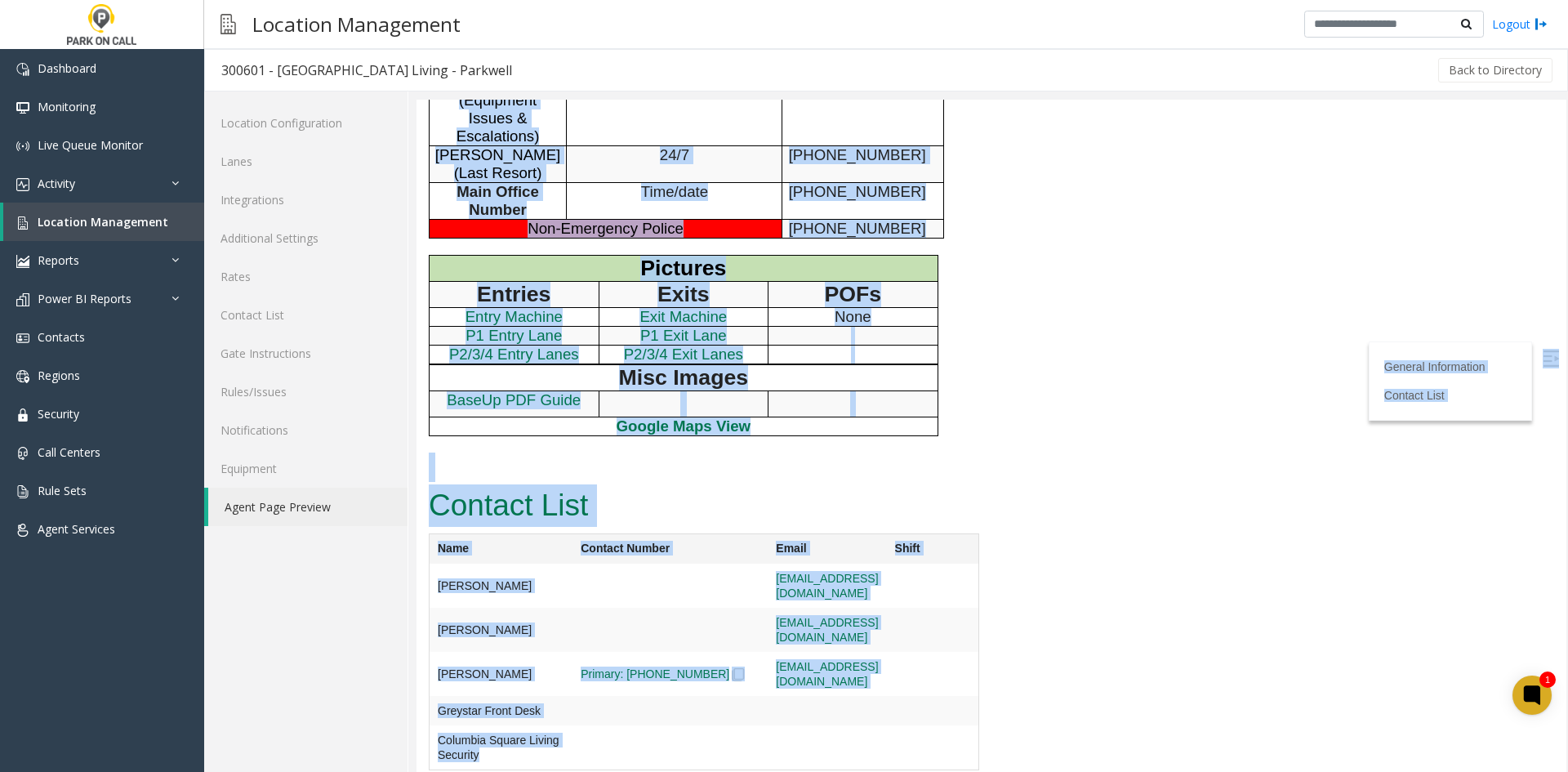
drag, startPoint x: 522, startPoint y: 340, endPoint x: 826, endPoint y: 722, distance: 488.2
click at [826, 607] on td at bounding box center [826, 586] width 118 height 44
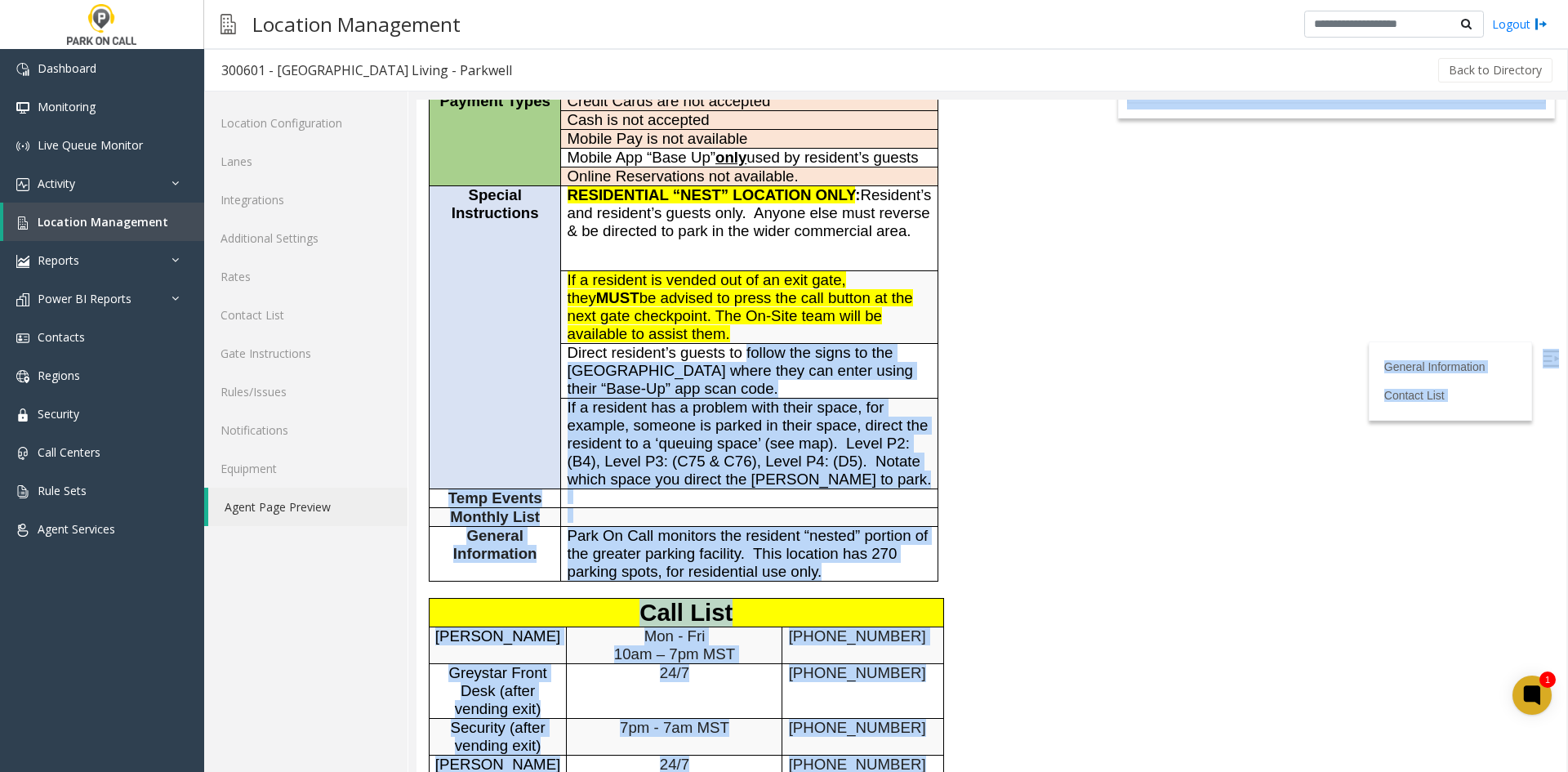
scroll to position [0, 0]
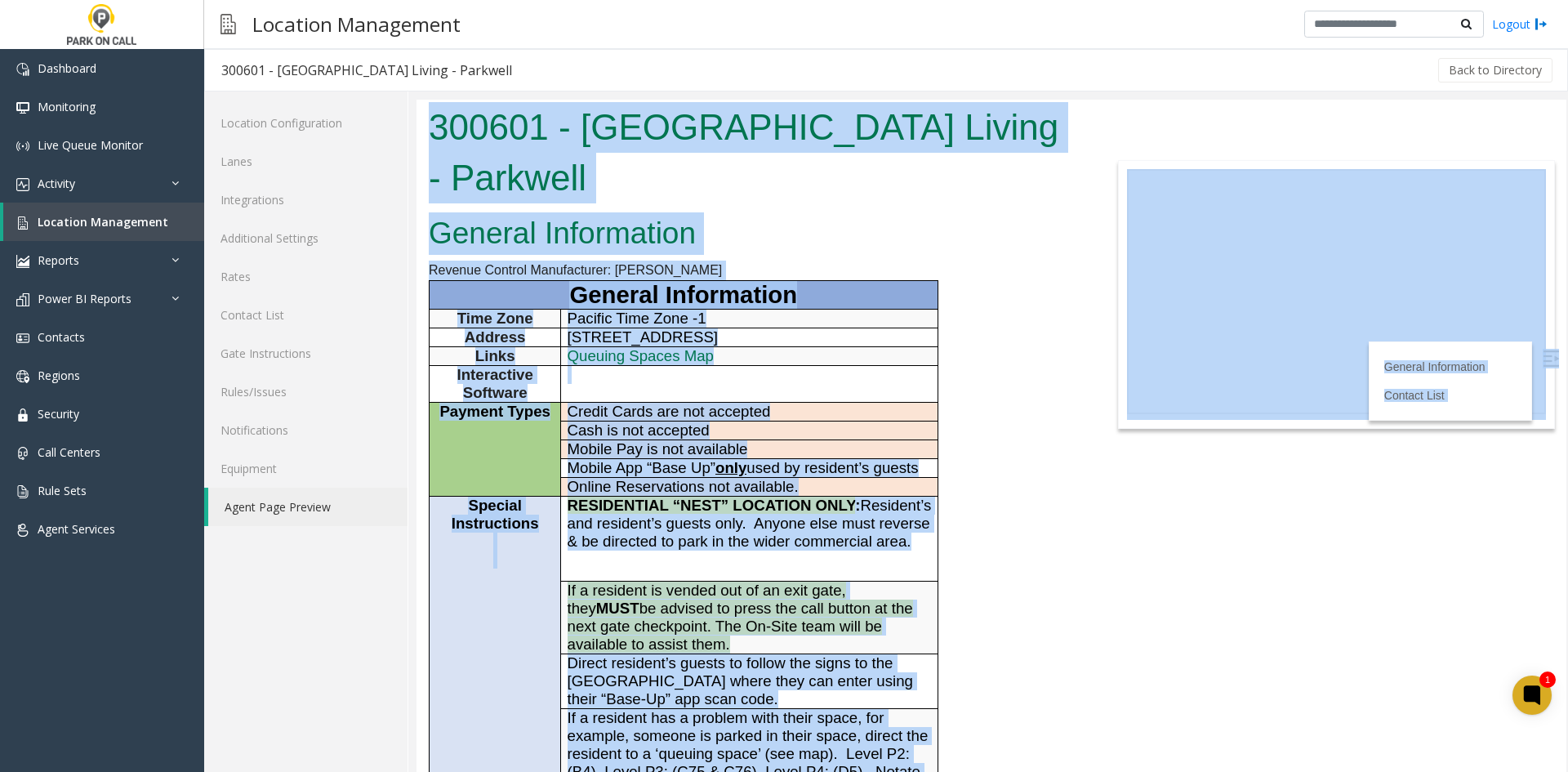
drag, startPoint x: 826, startPoint y: 722, endPoint x: 484, endPoint y: 137, distance: 677.6
click at [484, 137] on body "300601 - Columbia Square Living - Parkwell General Information Revenue Control …" at bounding box center [991, 436] width 1150 height 672
click at [484, 137] on h1 "300601 - Columbia Square Living - Parkwell" at bounding box center [751, 153] width 646 height 101
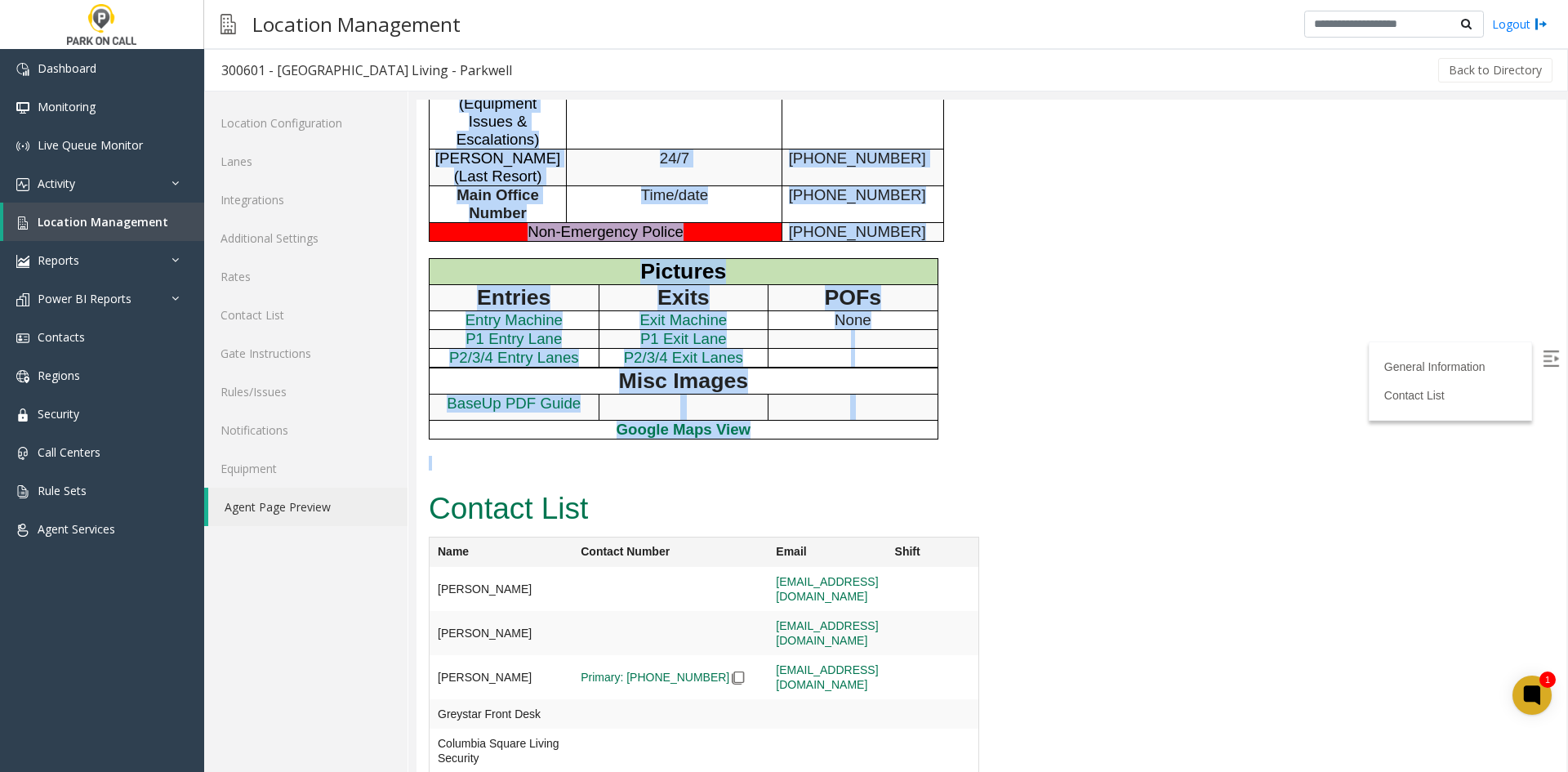
scroll to position [992, 0]
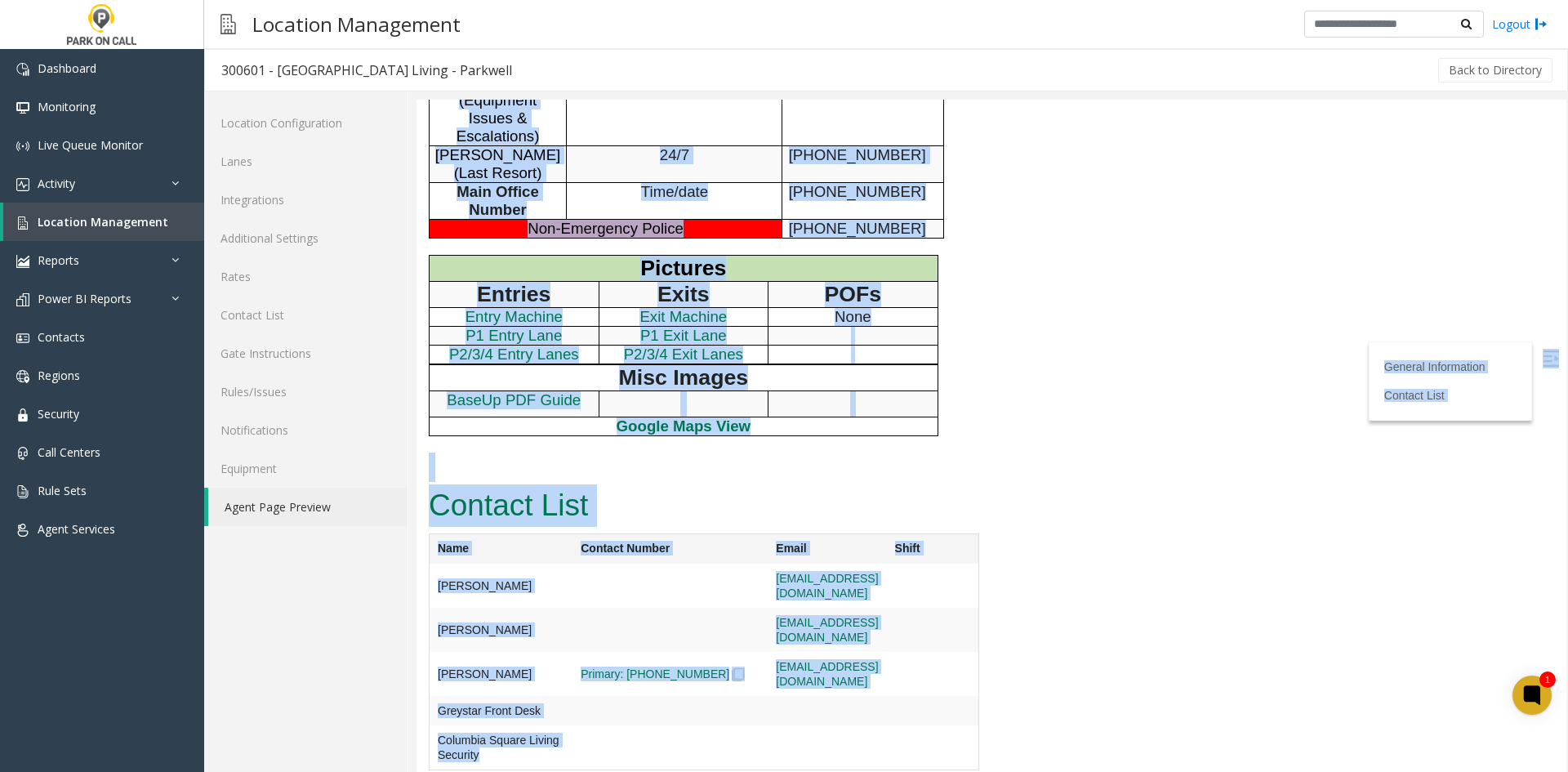
drag, startPoint x: 484, startPoint y: 137, endPoint x: 823, endPoint y: 737, distance: 689.1
click at [806, 607] on td at bounding box center [826, 586] width 118 height 44
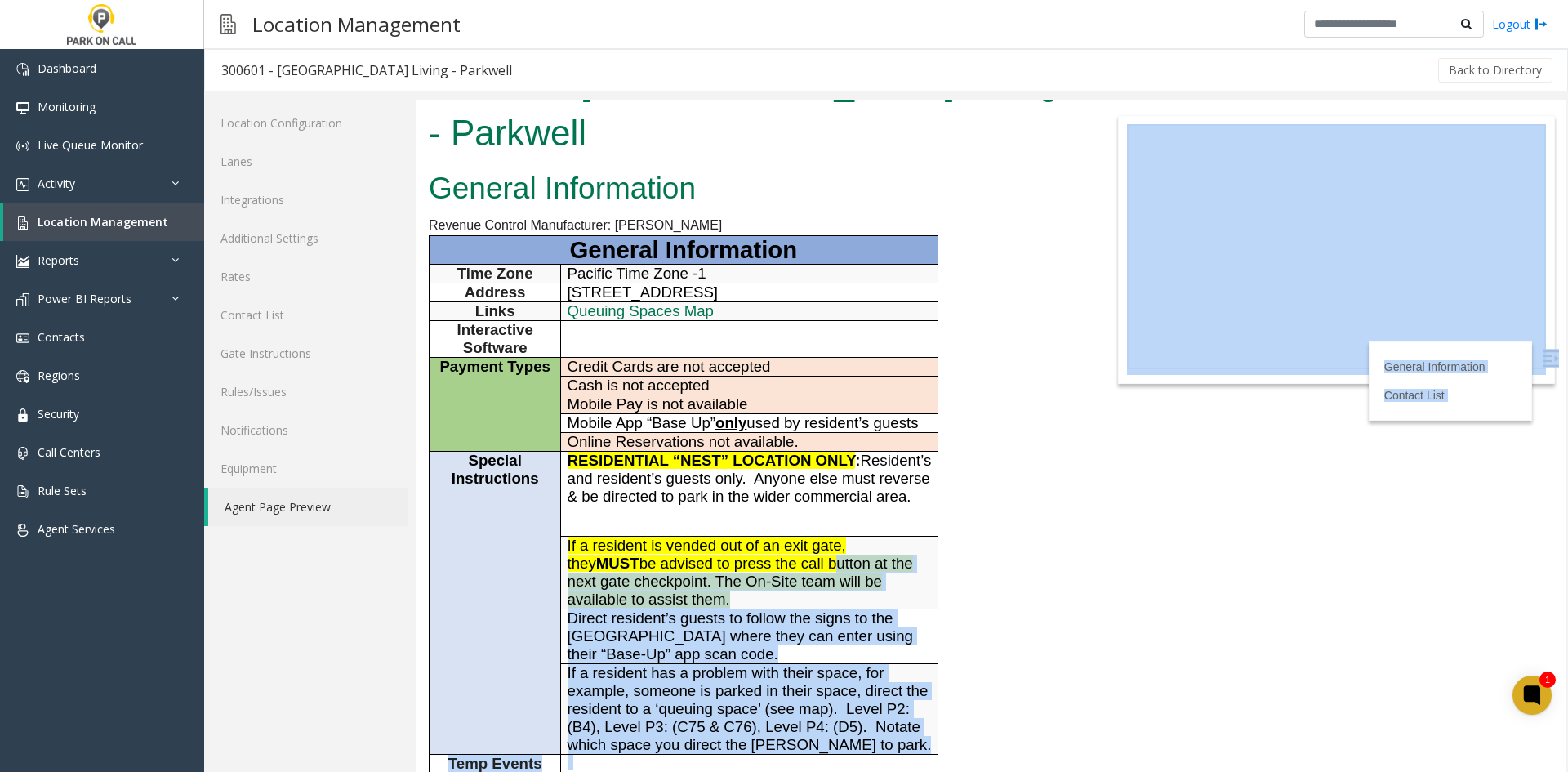
scroll to position [0, 0]
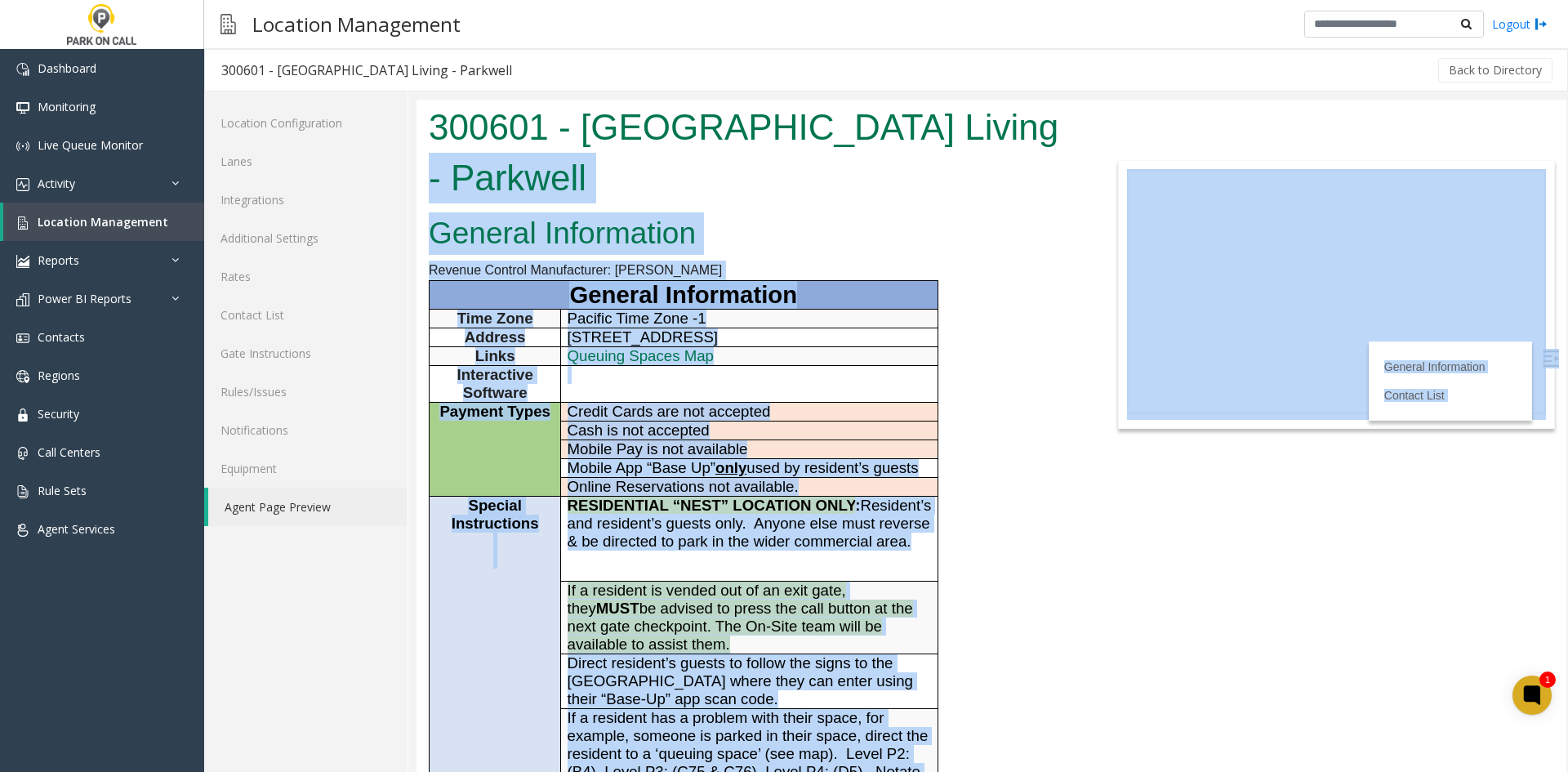
drag, startPoint x: 806, startPoint y: 727, endPoint x: 457, endPoint y: 139, distance: 683.8
click at [459, 142] on body "300601 - Columbia Square Living - Parkwell General Information Revenue Control …" at bounding box center [991, 436] width 1150 height 672
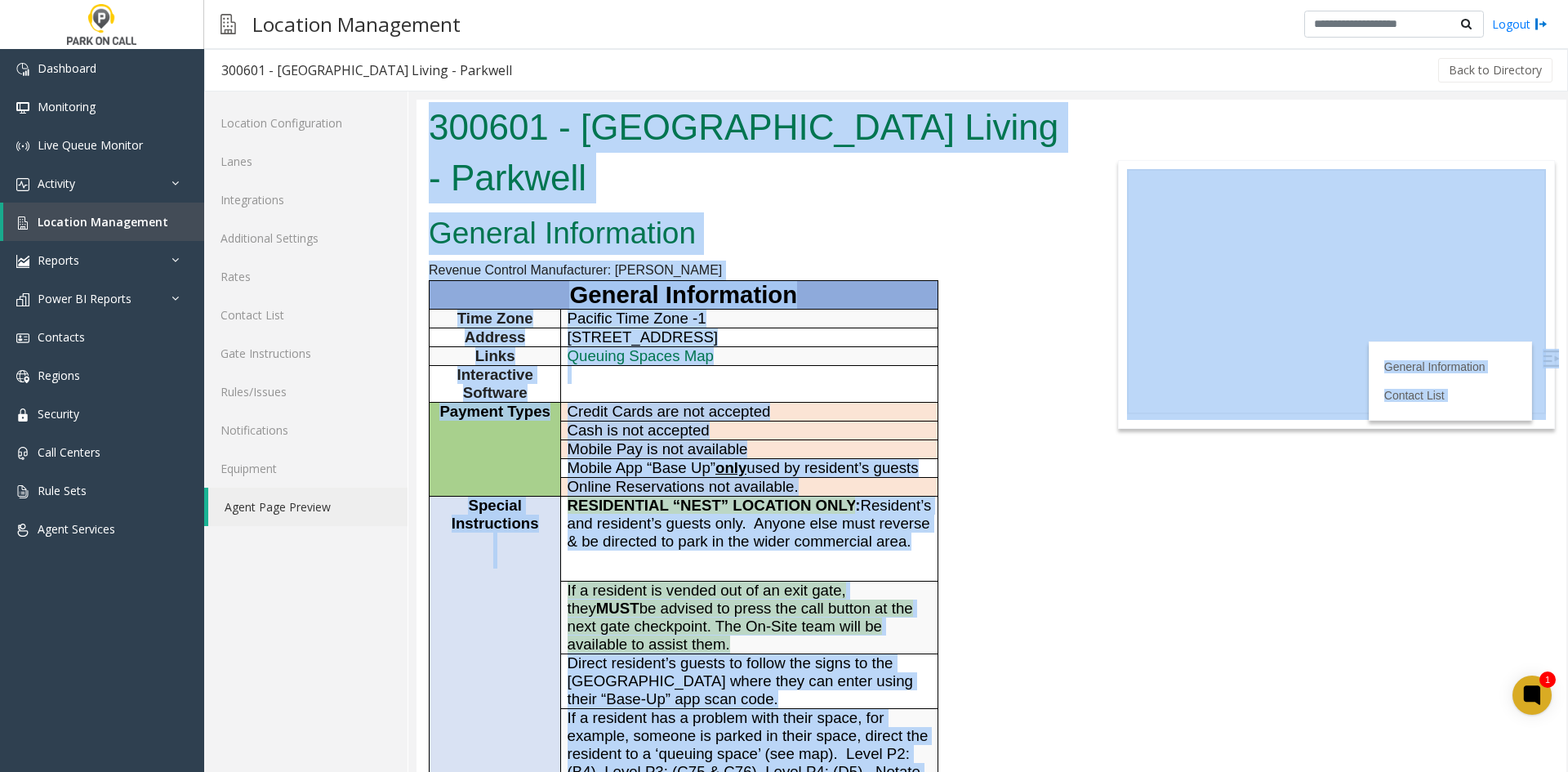
click at [448, 123] on h1 "300601 - Columbia Square Living - Parkwell" at bounding box center [751, 153] width 646 height 101
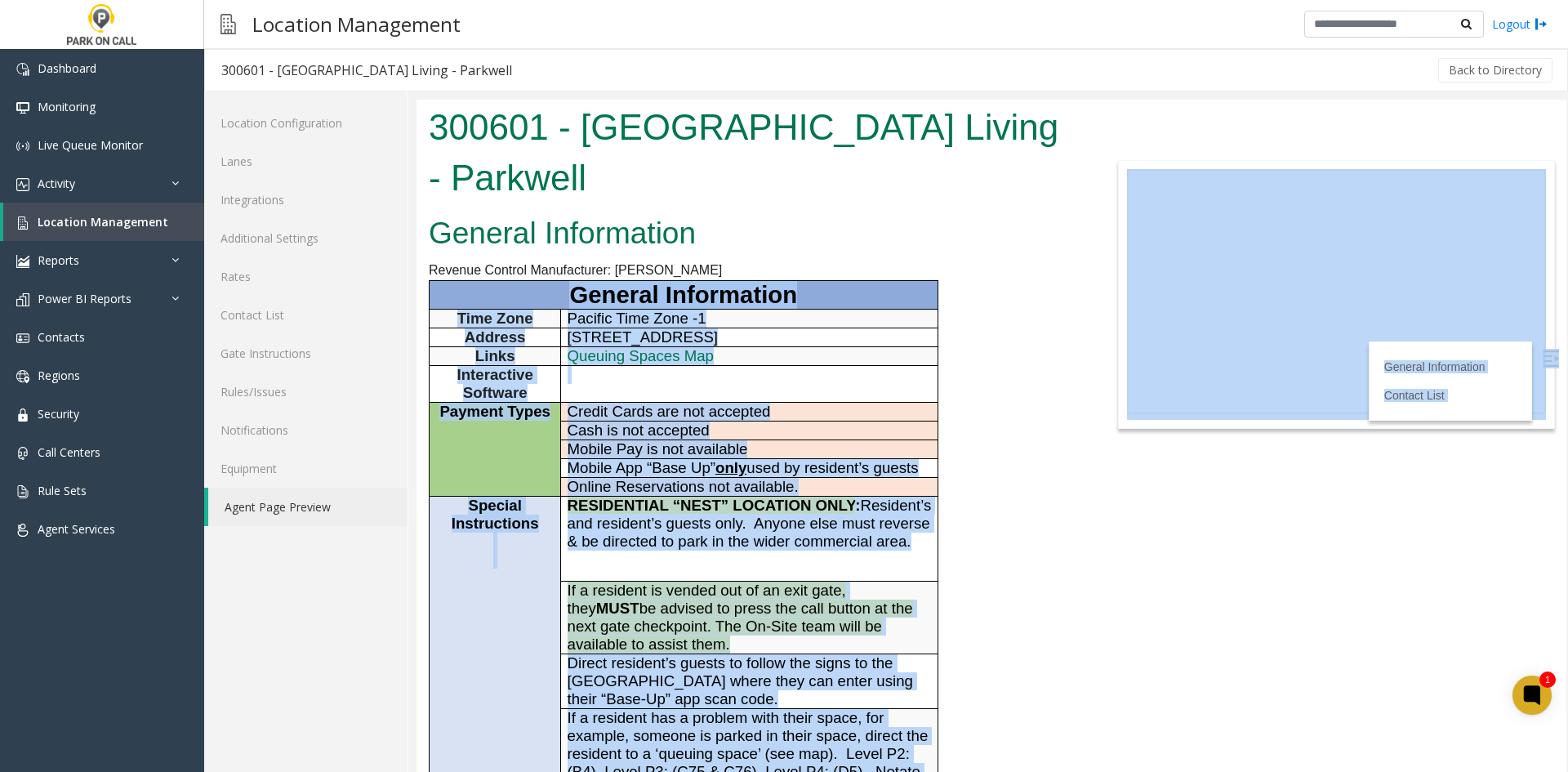
drag, startPoint x: 456, startPoint y: 135, endPoint x: 527, endPoint y: 268, distance: 150.8
click at [541, 287] on body "300601 - Columbia Square Living - Parkwell General Information Revenue Control …" at bounding box center [991, 436] width 1150 height 672
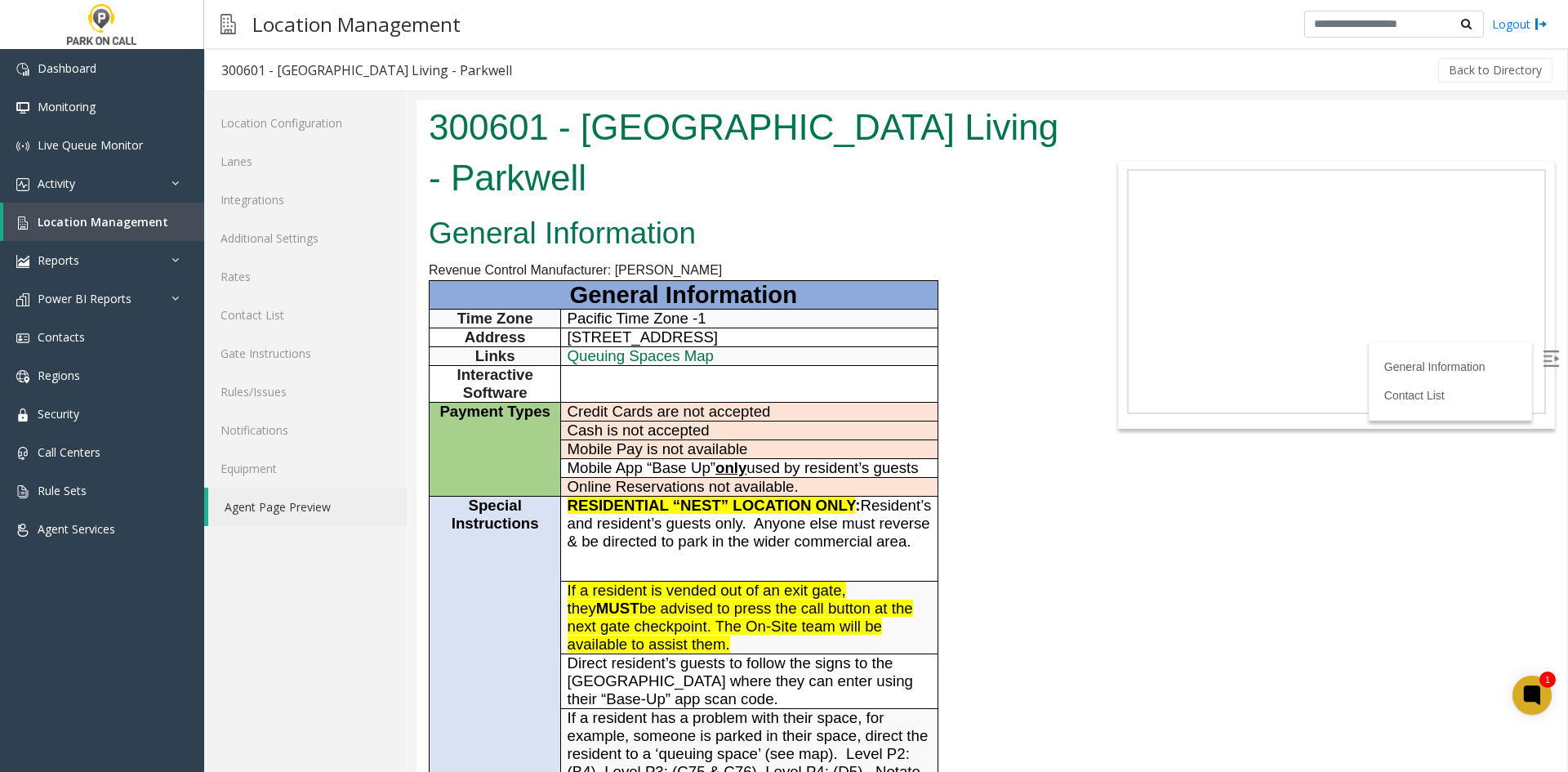
click at [460, 141] on h1 "300601 - Columbia Square Living - Parkwell" at bounding box center [751, 153] width 646 height 101
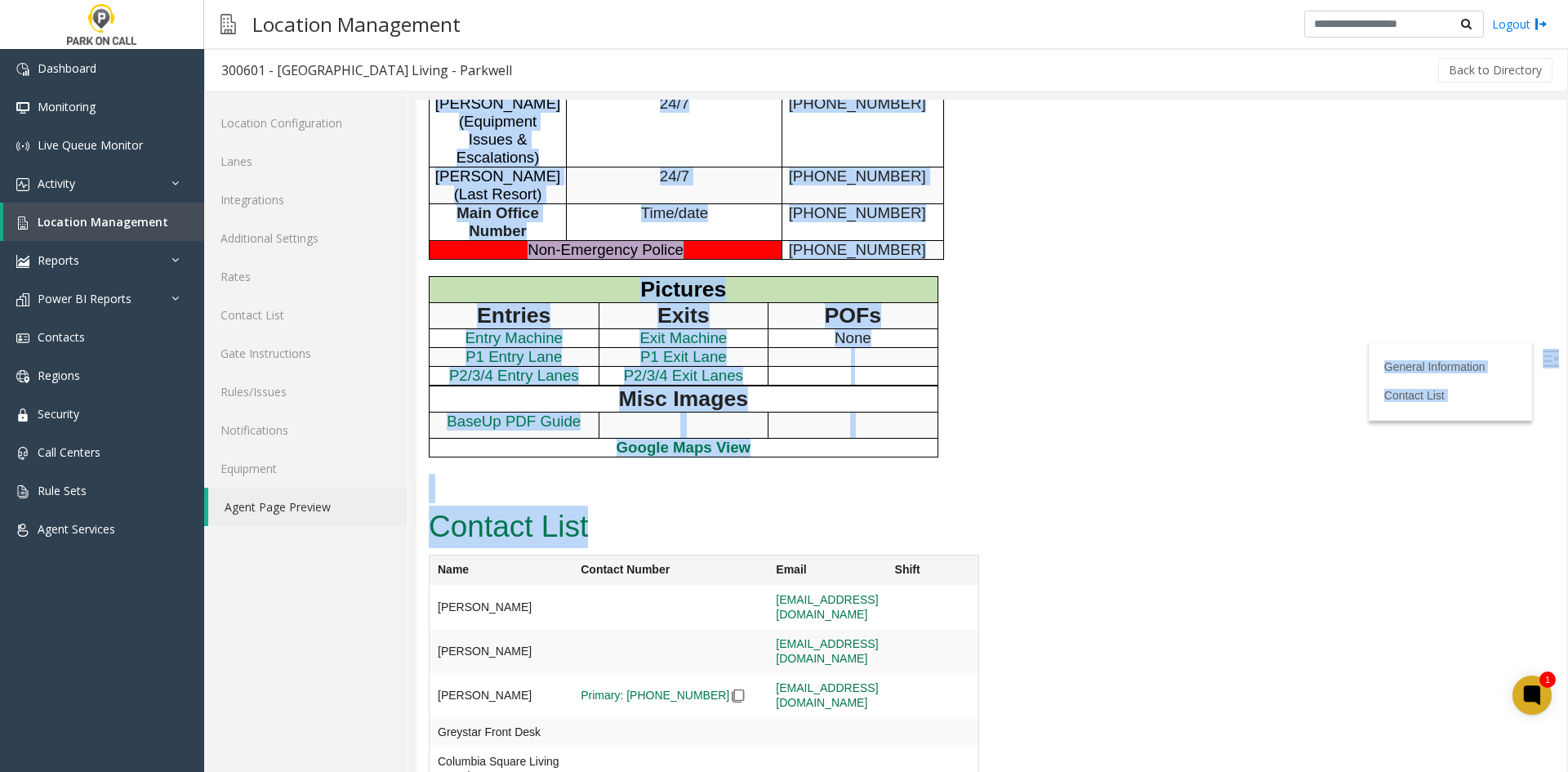
scroll to position [992, 0]
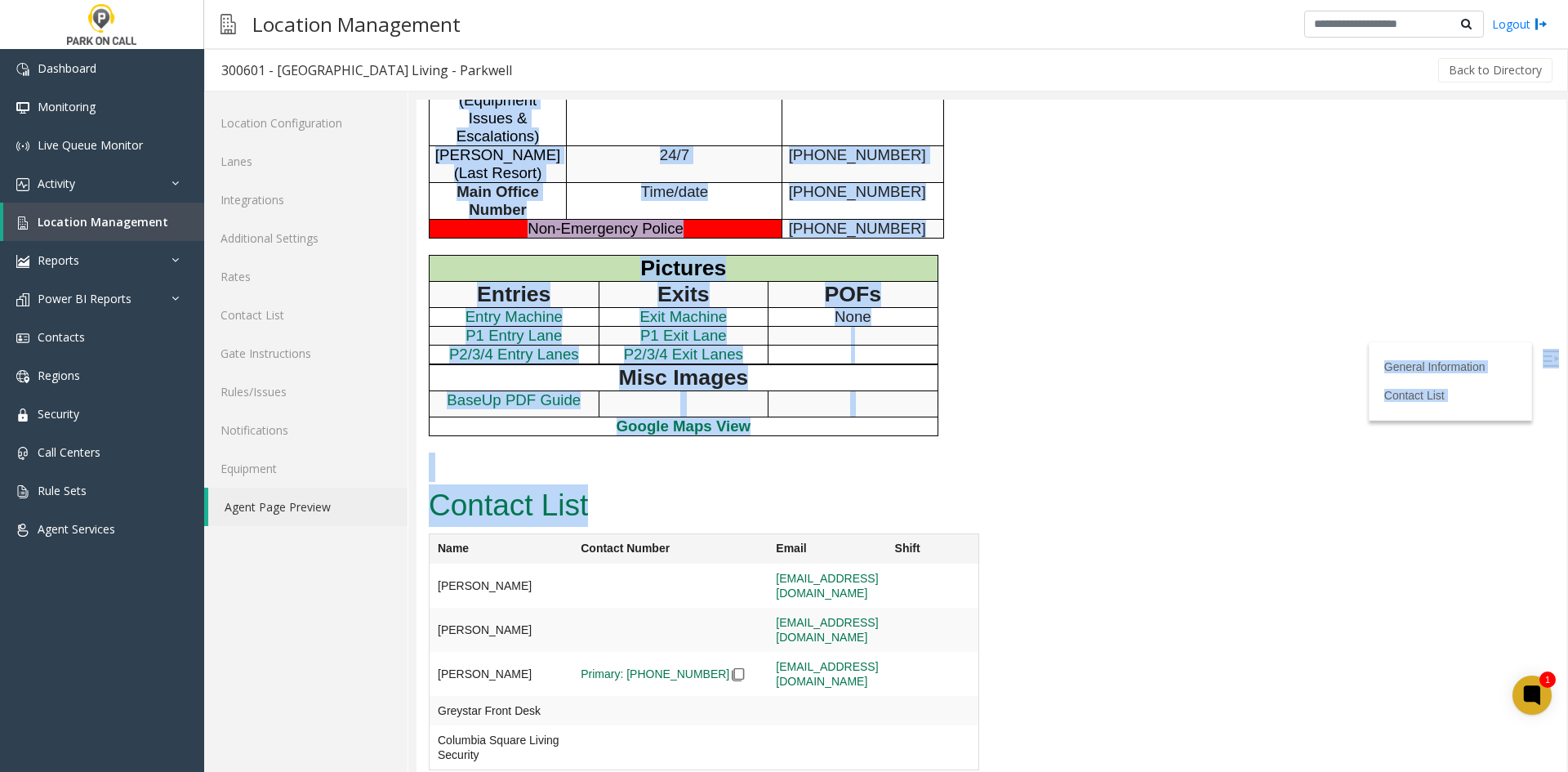
drag, startPoint x: 460, startPoint y: 141, endPoint x: 856, endPoint y: 763, distance: 737.4
click at [842, 759] on div "Contact List Name Contact Number Email Shift Christopher Coromac ccoromac@gopar…" at bounding box center [704, 634] width 574 height 305
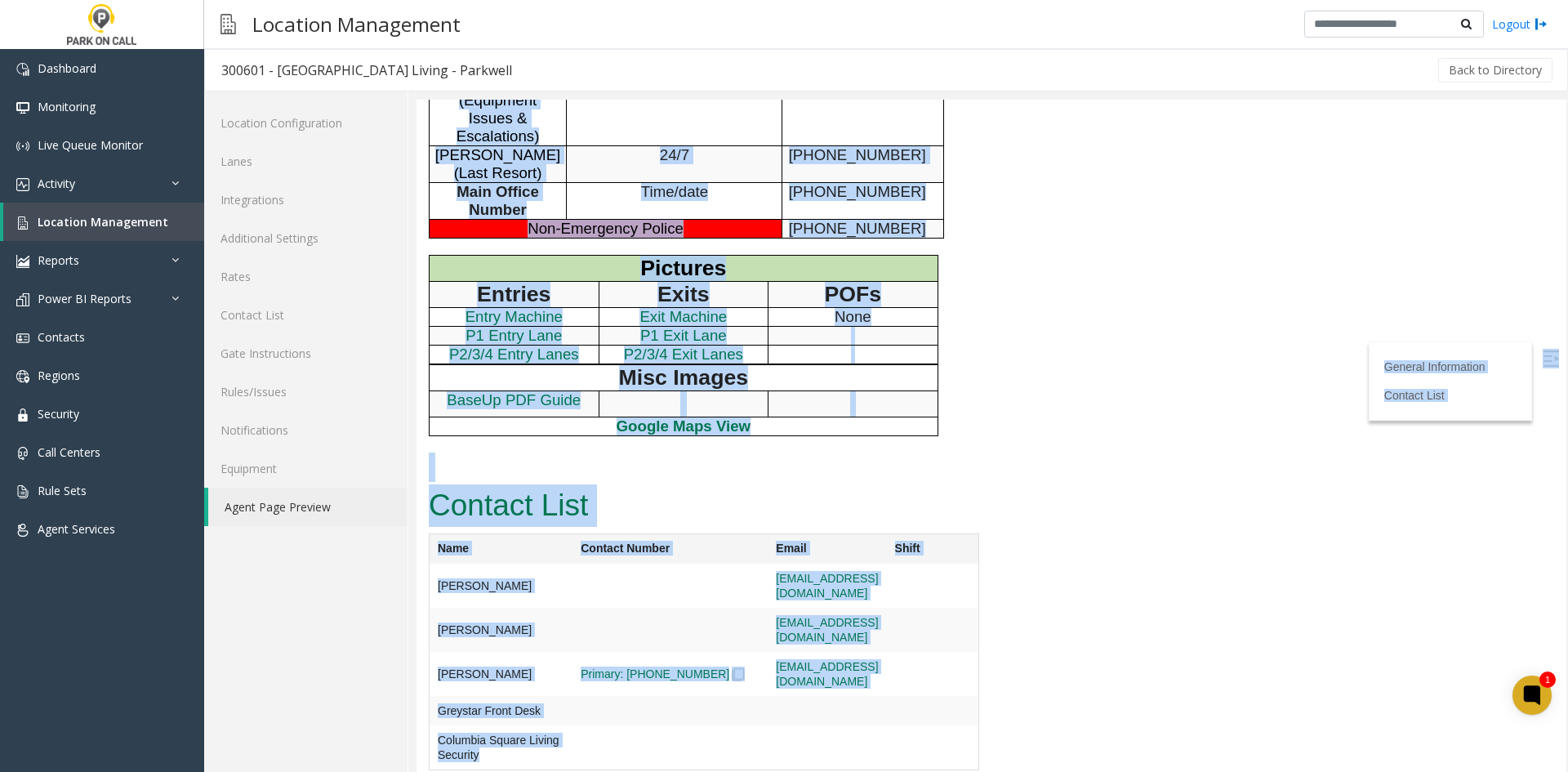
drag, startPoint x: 842, startPoint y: 759, endPoint x: 834, endPoint y: 738, distance: 22.5
click at [834, 738] on div "Contact List Name Contact Number Email Shift Christopher Coromac ccoromac@gopar…" at bounding box center [704, 634] width 574 height 305
click at [834, 607] on td at bounding box center [826, 586] width 118 height 44
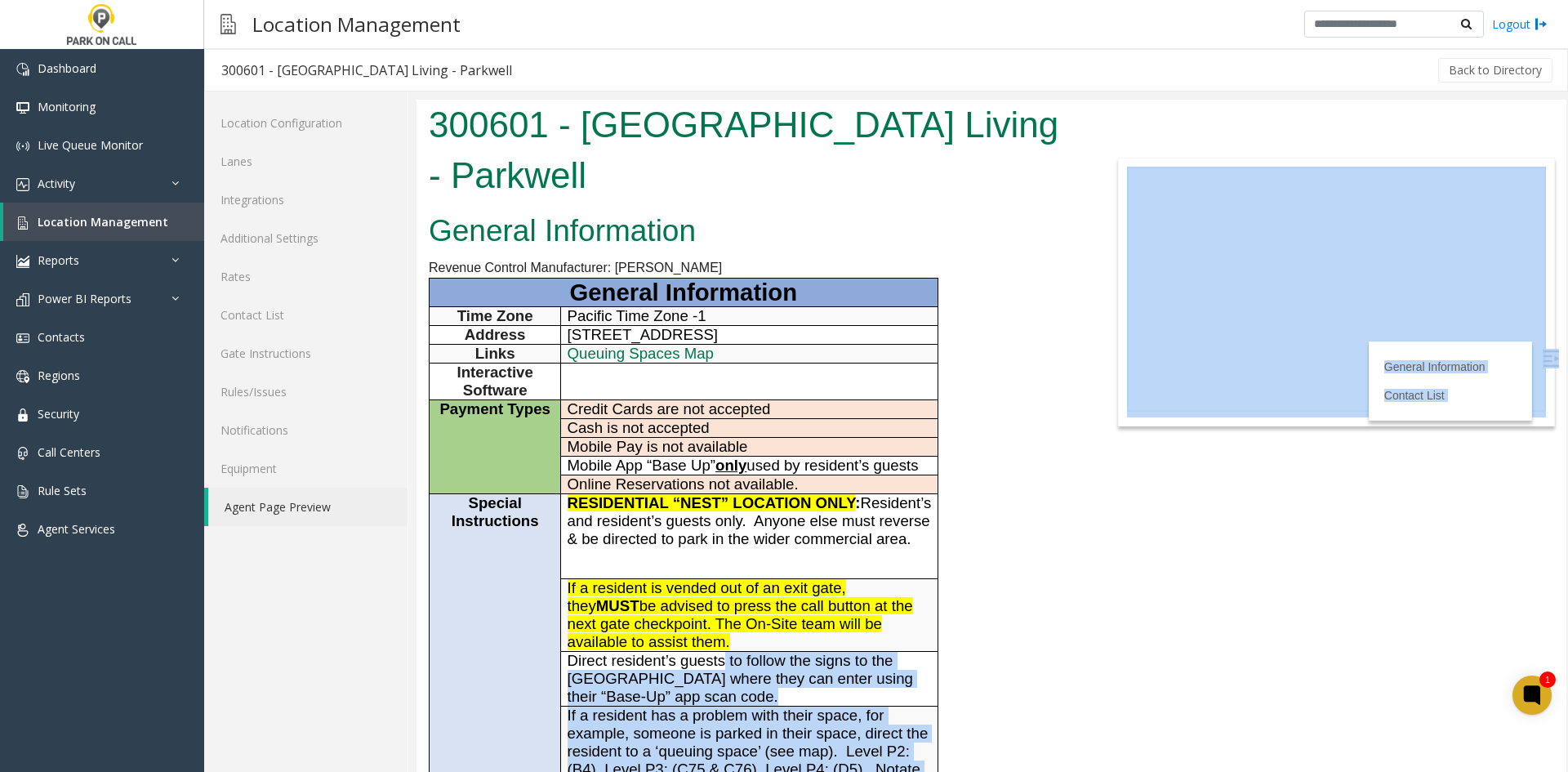
scroll to position [0, 0]
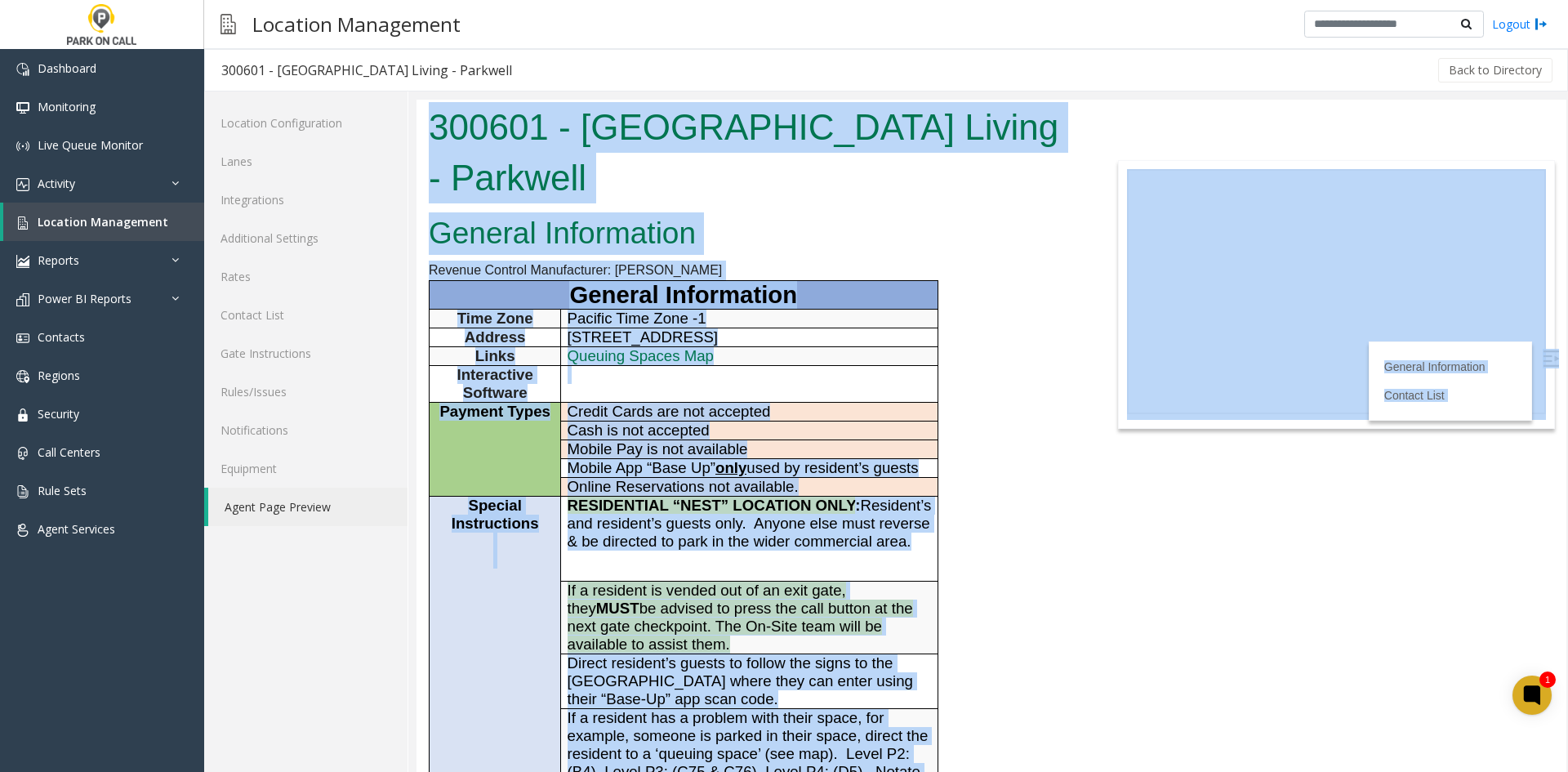
drag, startPoint x: 834, startPoint y: 738, endPoint x: 470, endPoint y: 144, distance: 696.7
click at [470, 144] on body "300601 - Columbia Square Living - Parkwell General Information Revenue Control …" at bounding box center [991, 436] width 1150 height 672
click at [470, 144] on h1 "300601 - Columbia Square Living - Parkwell" at bounding box center [751, 153] width 646 height 101
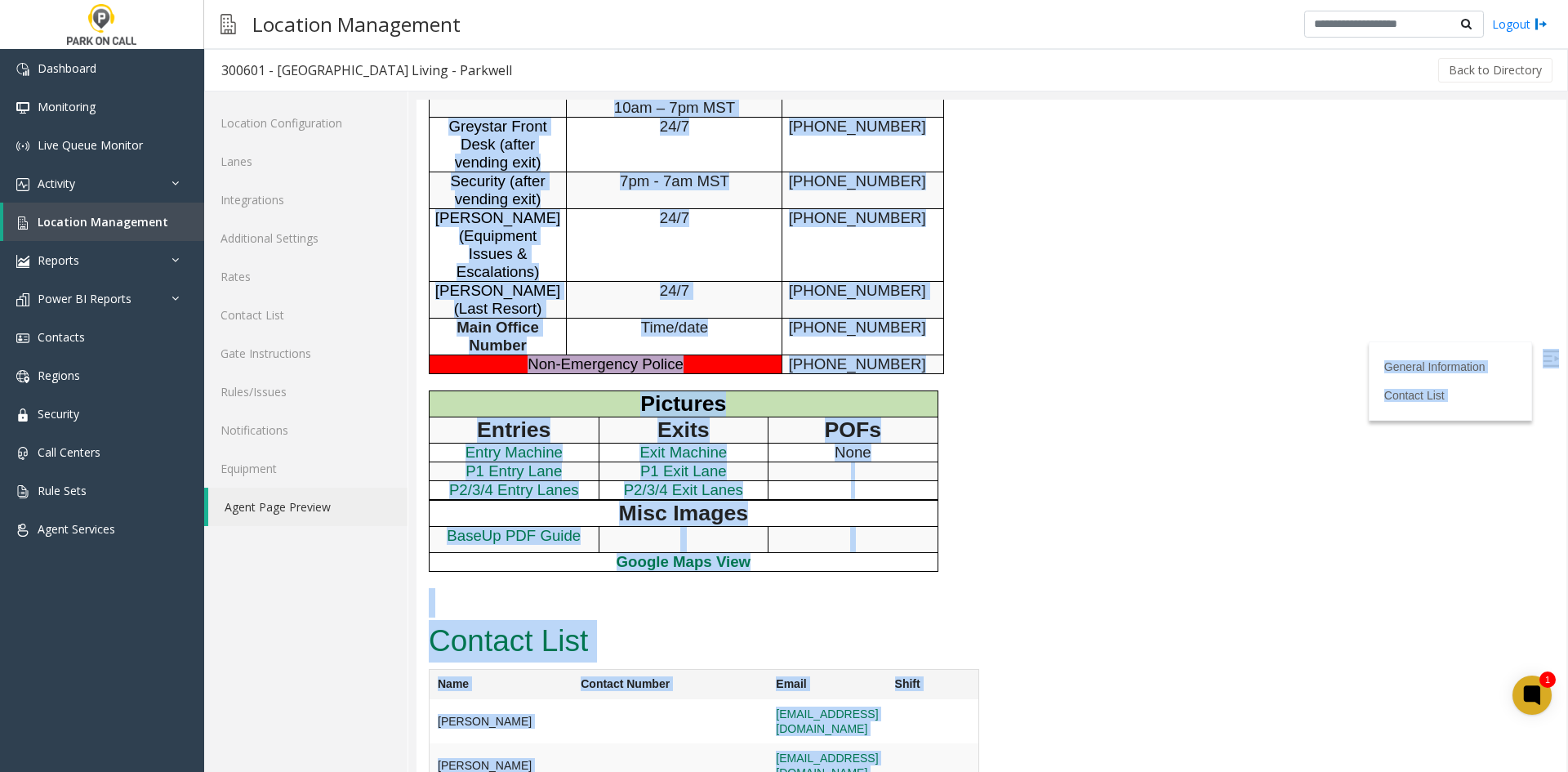
scroll to position [992, 0]
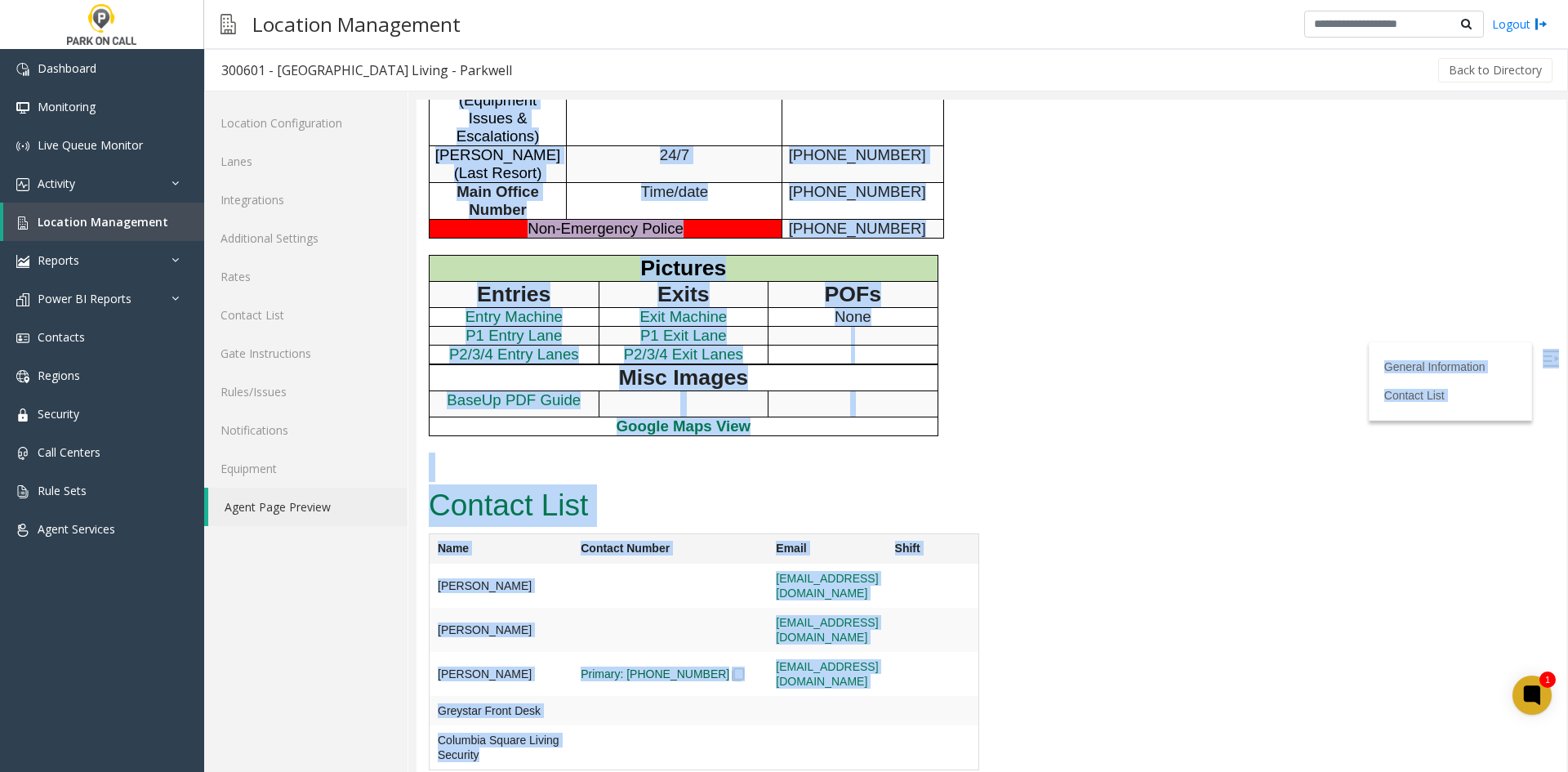
drag, startPoint x: 470, startPoint y: 144, endPoint x: 679, endPoint y: 650, distance: 547.5
drag, startPoint x: 673, startPoint y: 413, endPoint x: 606, endPoint y: 465, distance: 84.8
click at [673, 413] on p at bounding box center [684, 404] width 169 height 25
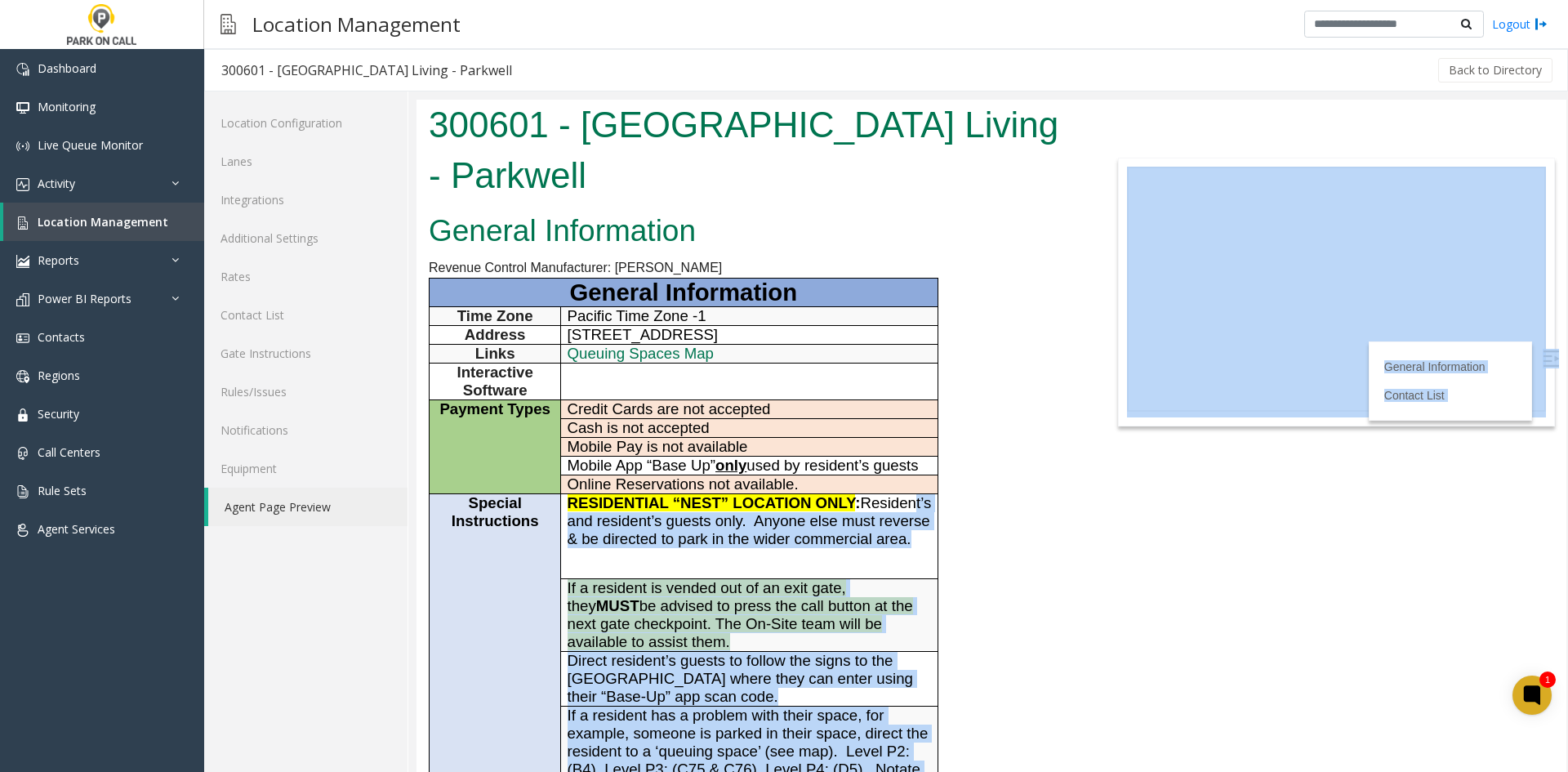
scroll to position [0, 0]
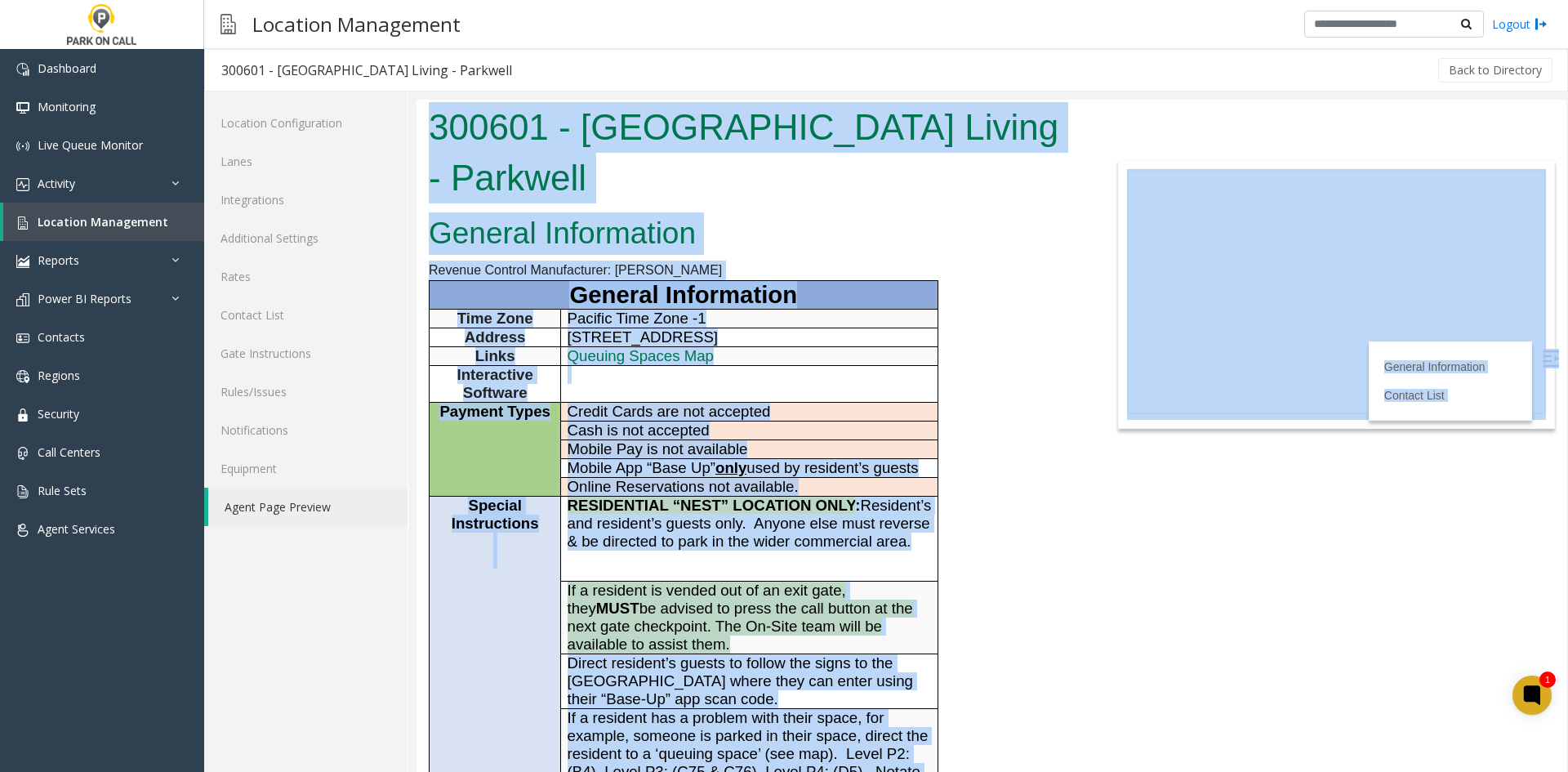
drag, startPoint x: 748, startPoint y: 670, endPoint x: 509, endPoint y: 90, distance: 627.3
click at [509, 100] on html "300601 - Columbia Square Living - Parkwell General Information Revenue Control …" at bounding box center [991, 436] width 1150 height 672
click at [492, 121] on h1 "300601 - Columbia Square Living - Parkwell" at bounding box center [751, 153] width 646 height 101
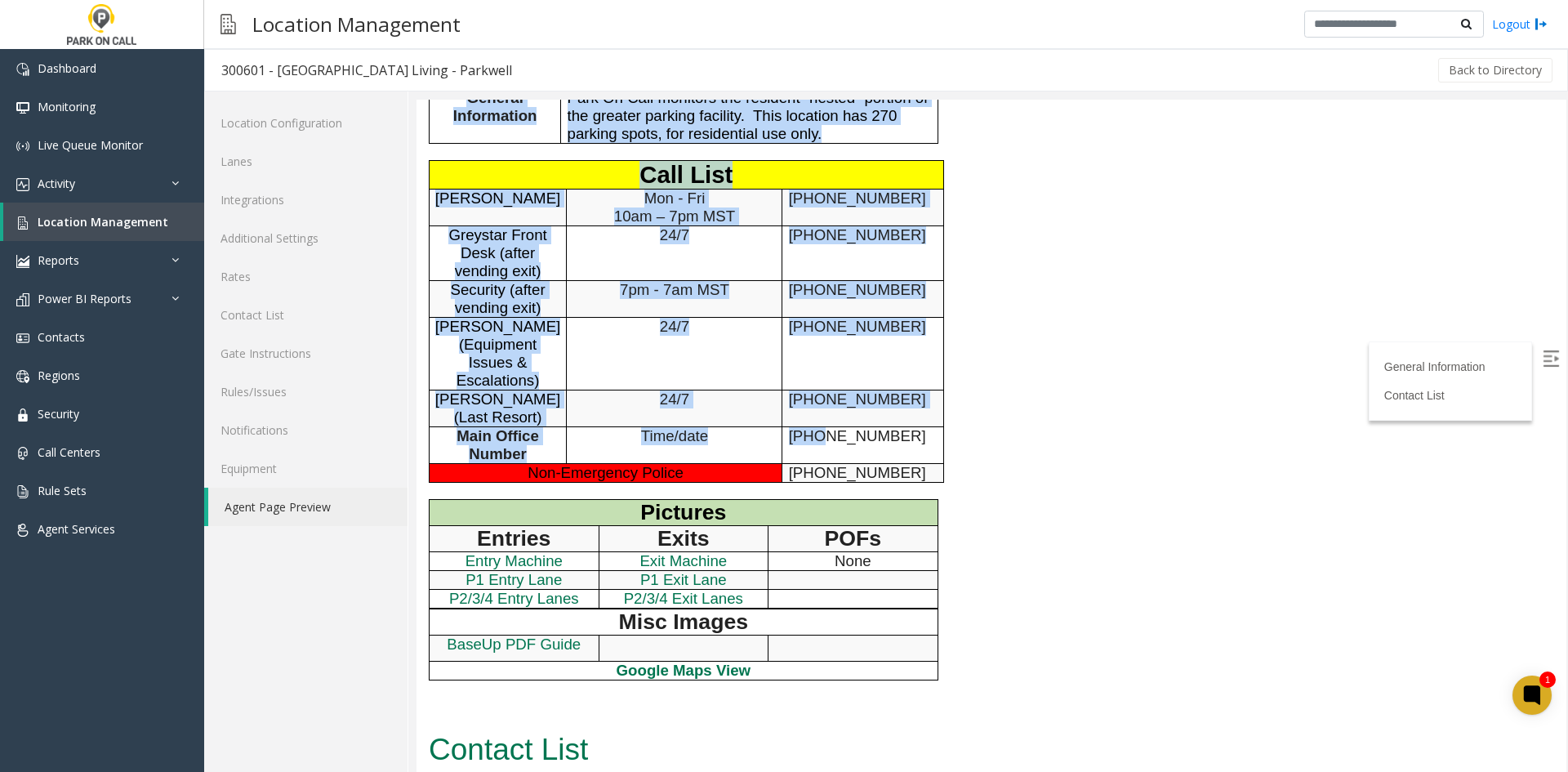
scroll to position [992, 0]
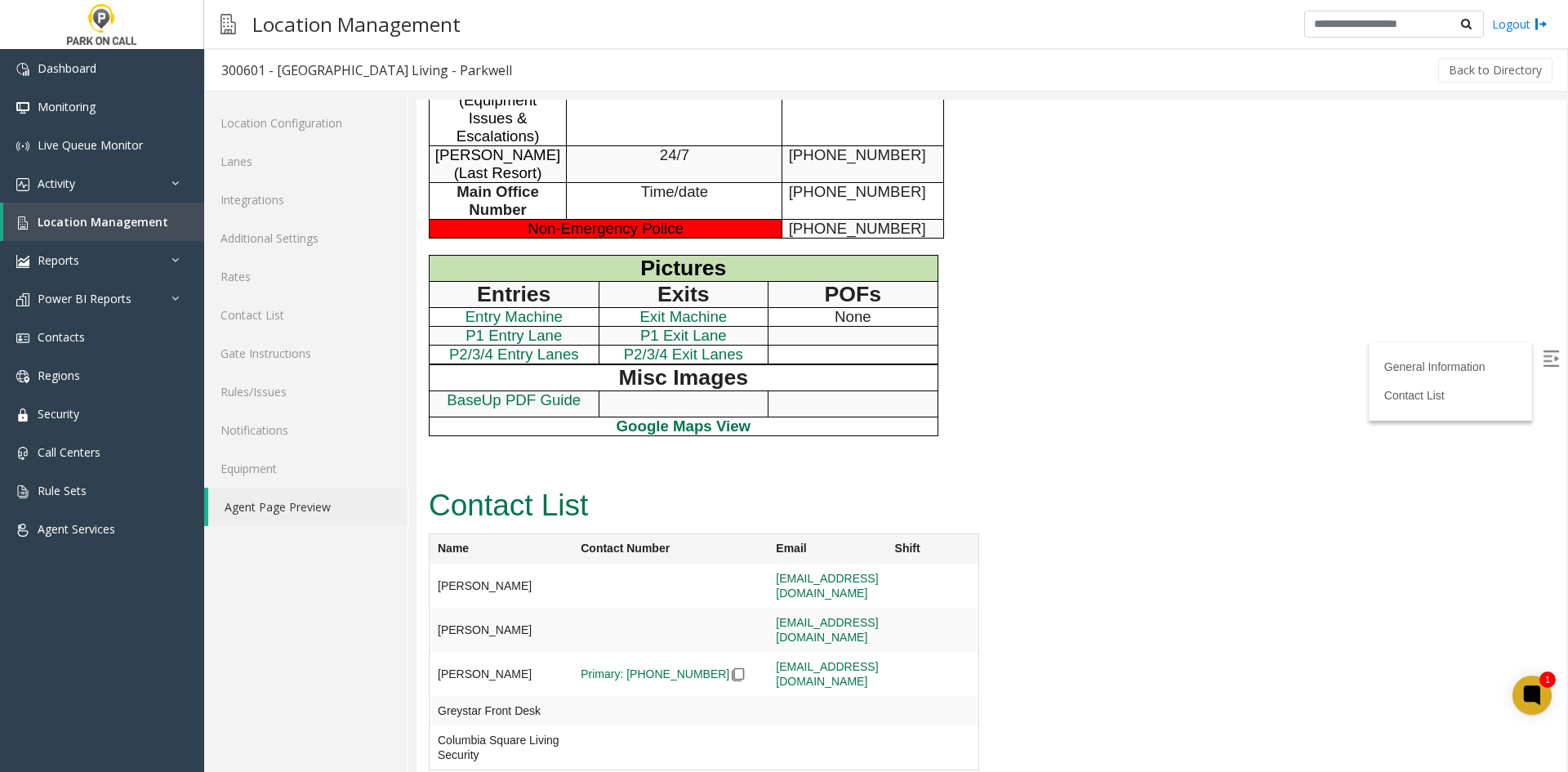
drag, startPoint x: 493, startPoint y: 120, endPoint x: 789, endPoint y: 810, distance: 750.8
click at [726, 607] on td at bounding box center [669, 586] width 195 height 44
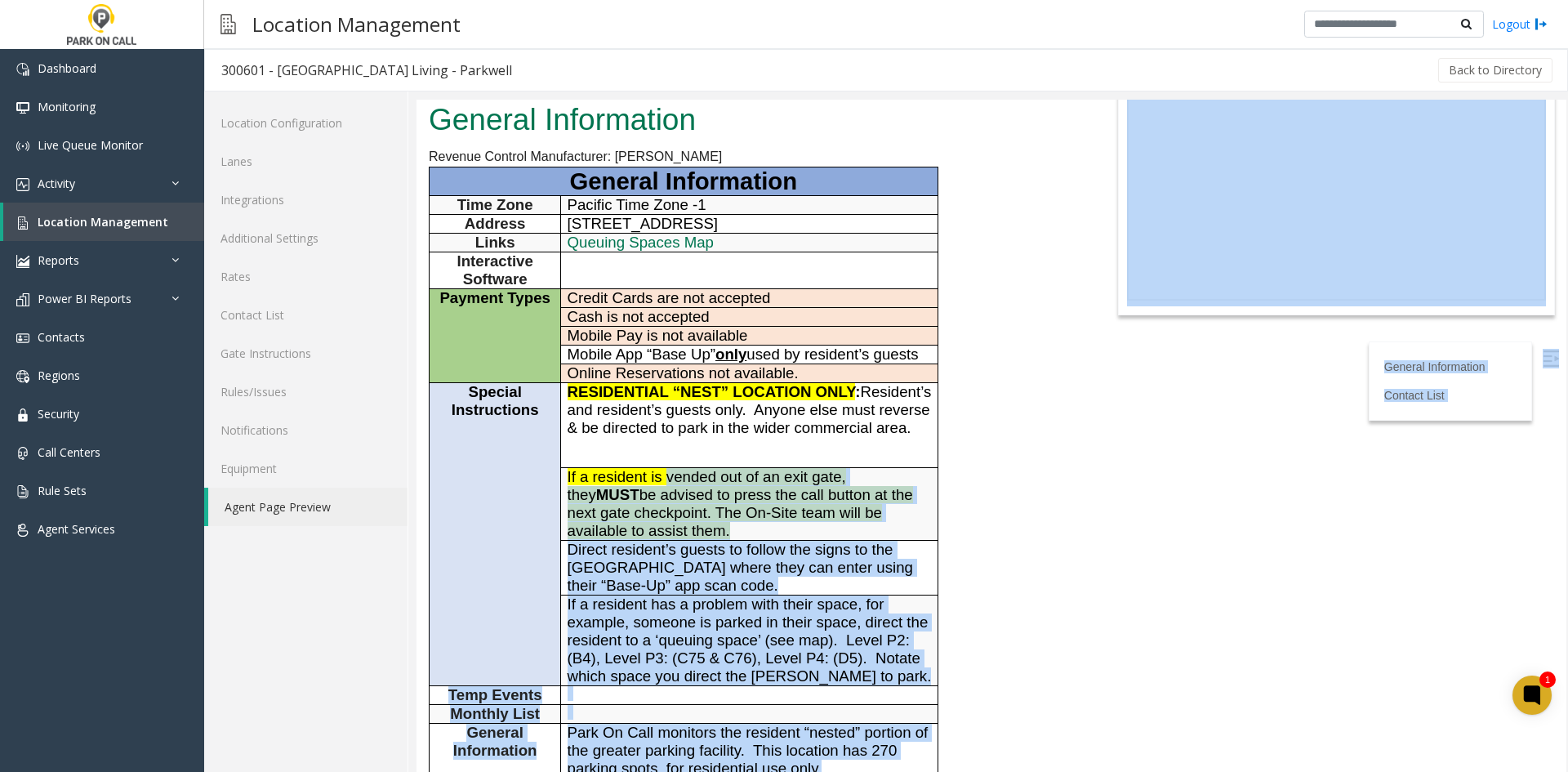
scroll to position [0, 0]
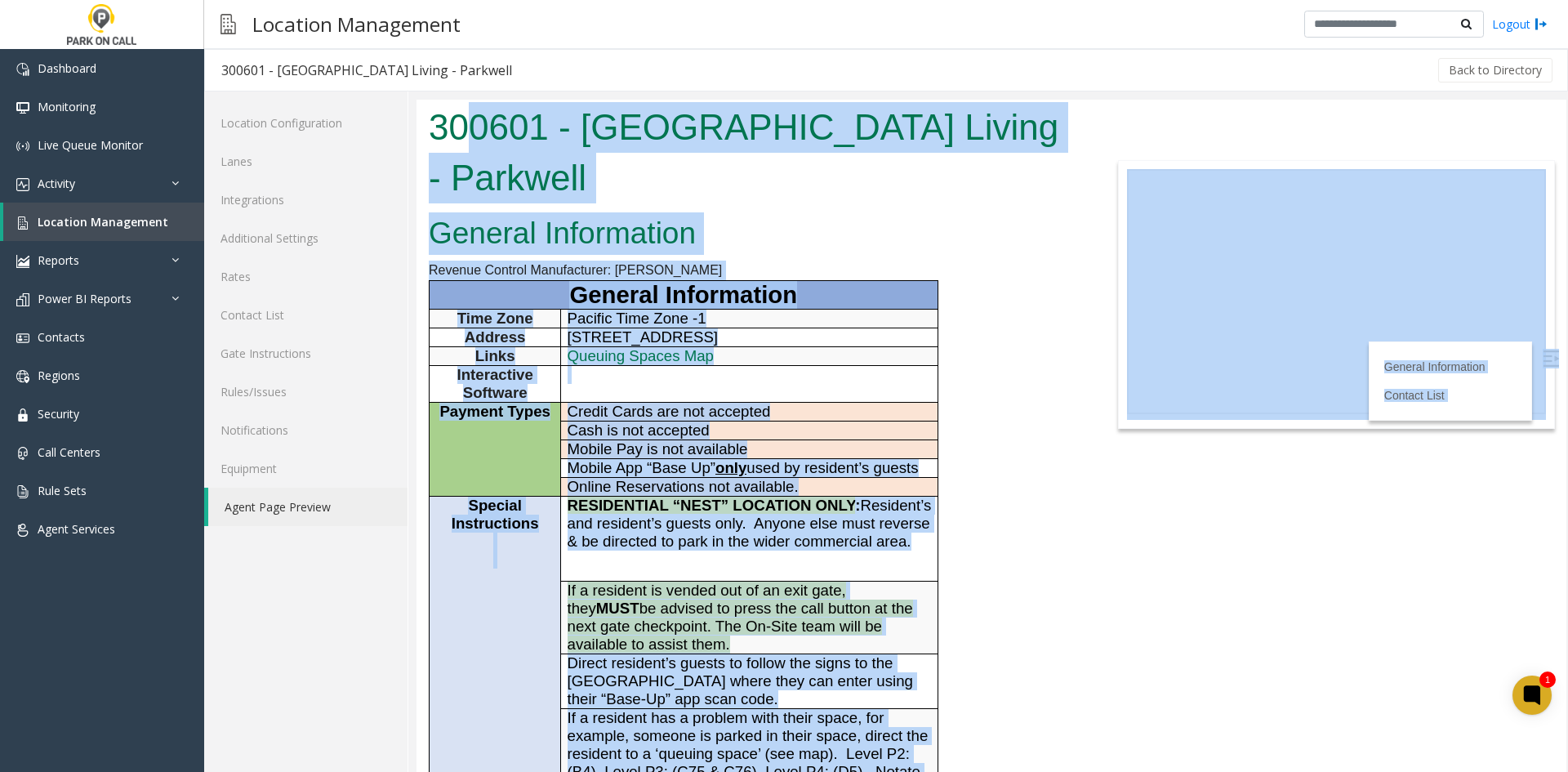
drag, startPoint x: 726, startPoint y: 748, endPoint x: 459, endPoint y: 137, distance: 666.8
click at [459, 137] on body "300601 - Columbia Square Living - Parkwell General Information Revenue Control …" at bounding box center [991, 436] width 1150 height 672
click at [459, 137] on h1 "300601 - Columbia Square Living - Parkwell" at bounding box center [751, 153] width 646 height 101
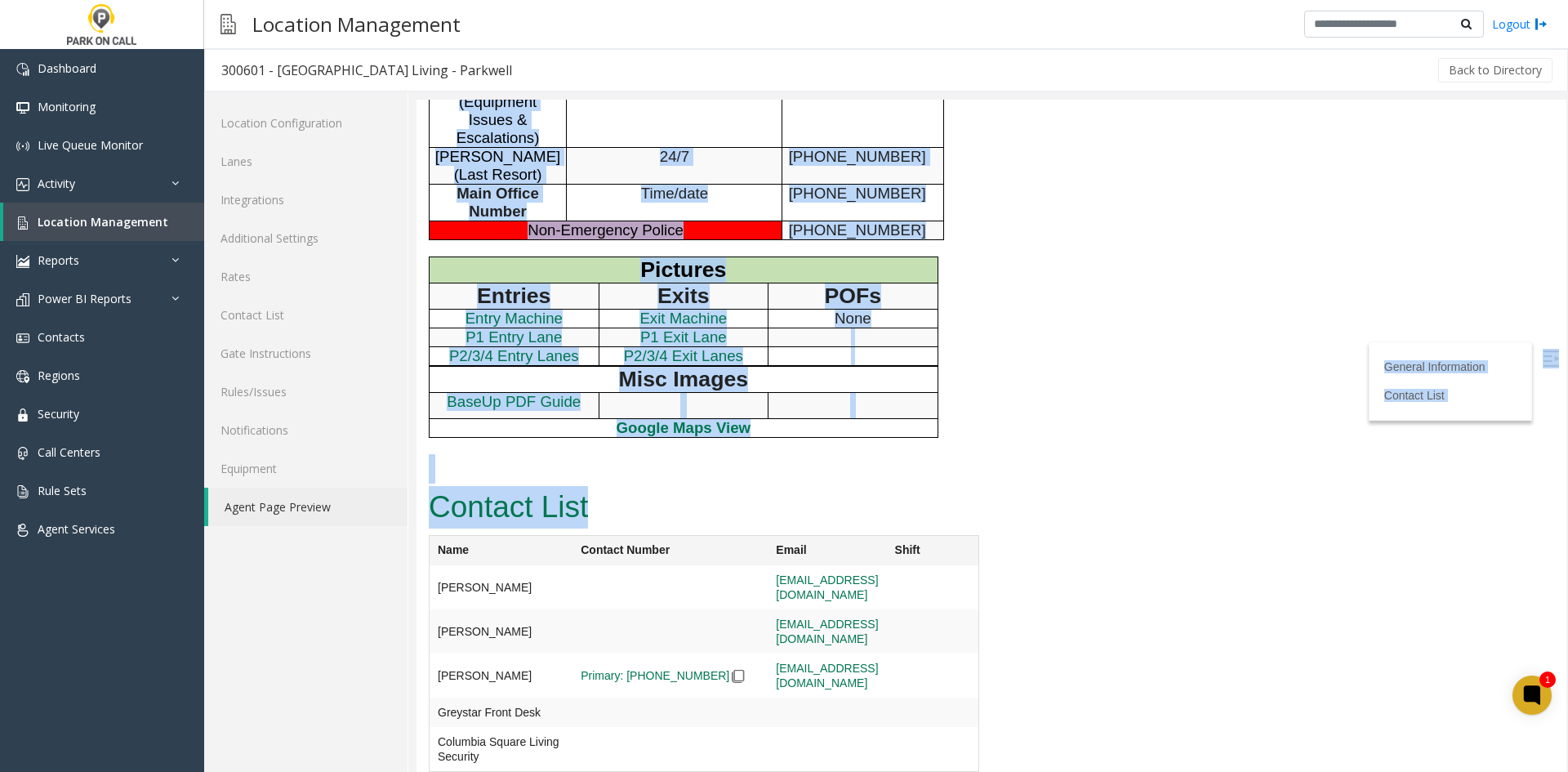
scroll to position [992, 0]
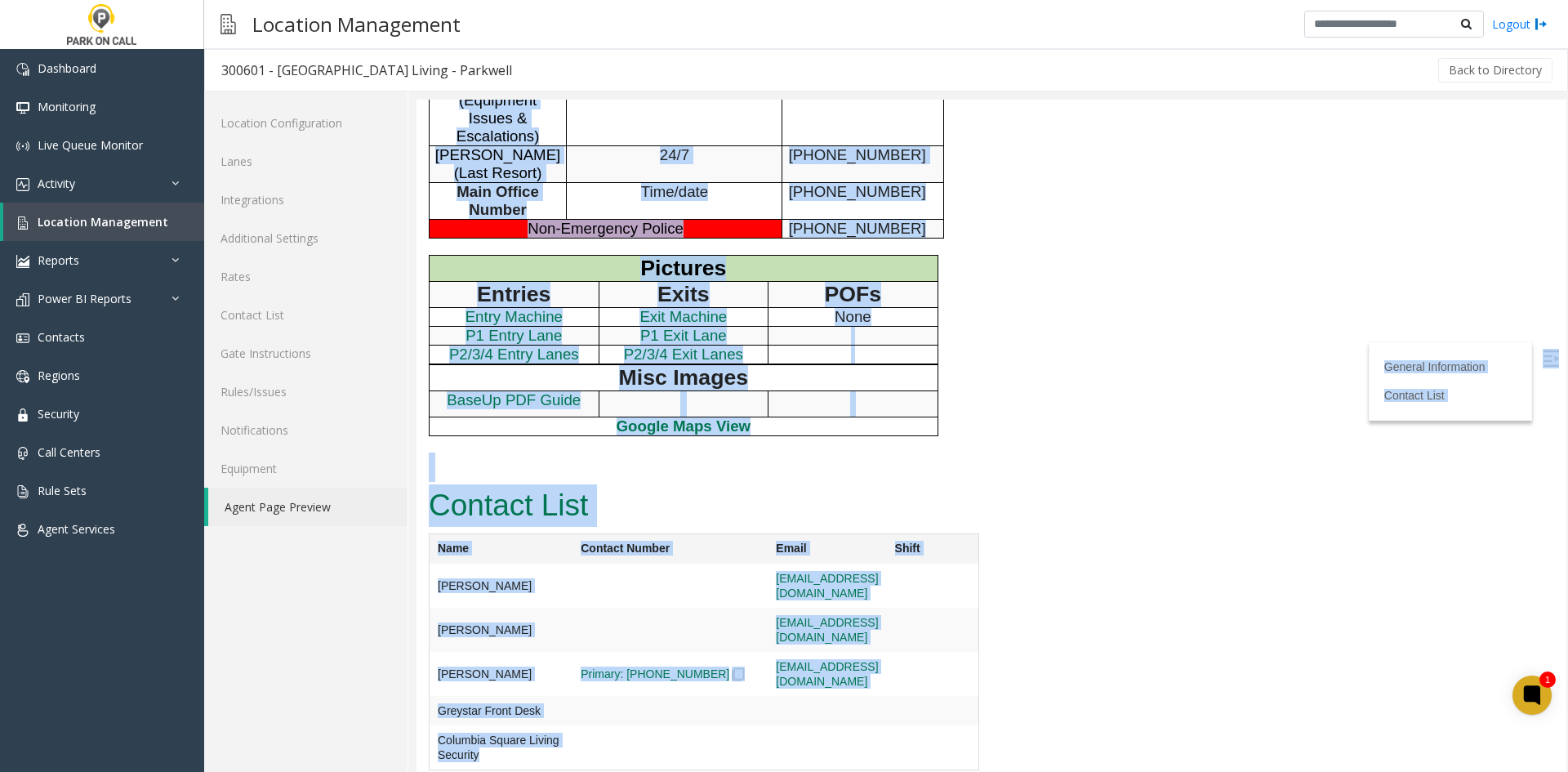
drag, startPoint x: 459, startPoint y: 137, endPoint x: 878, endPoint y: 740, distance: 734.3
click at [878, 607] on td at bounding box center [826, 586] width 118 height 44
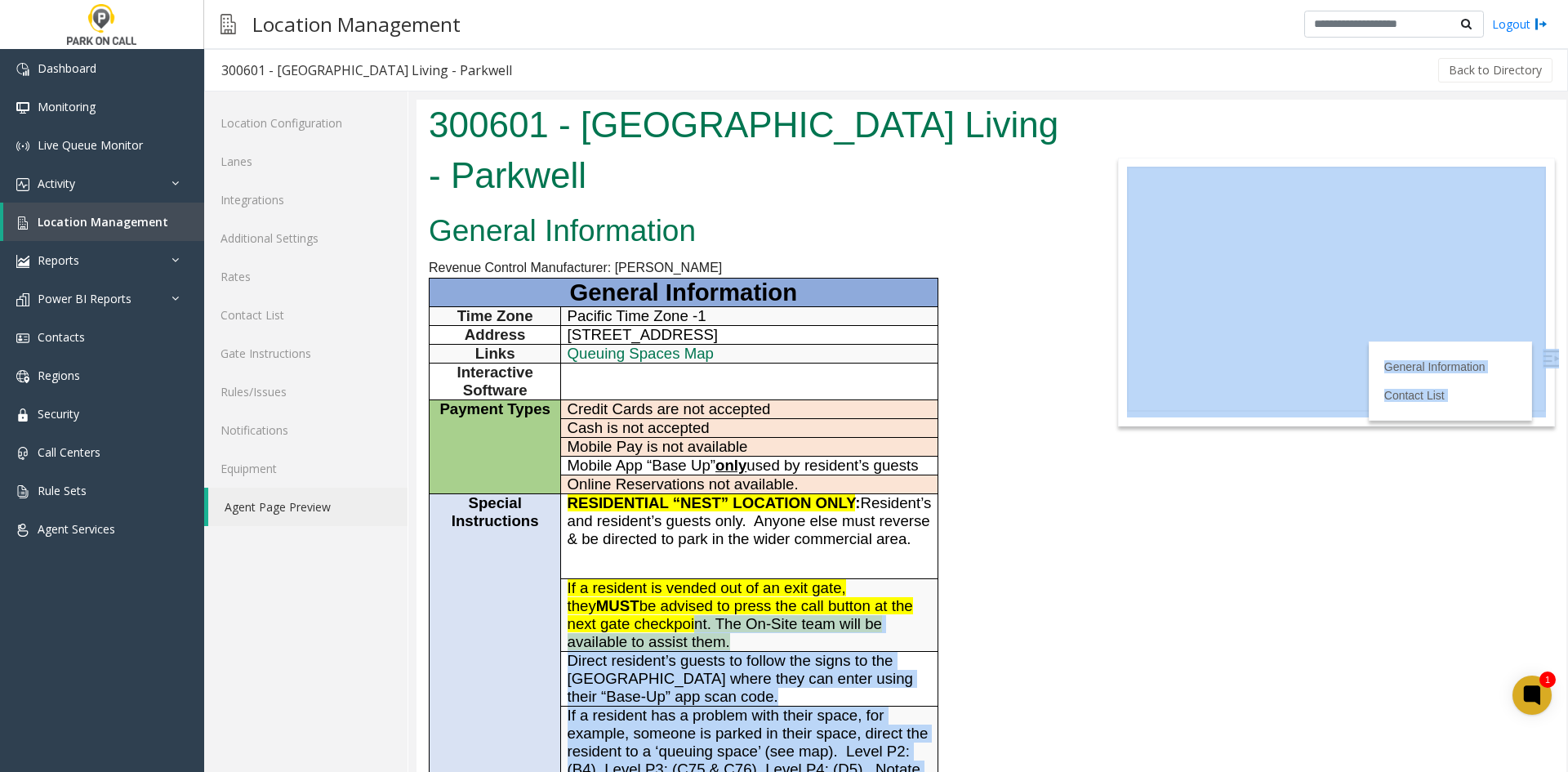
scroll to position [0, 0]
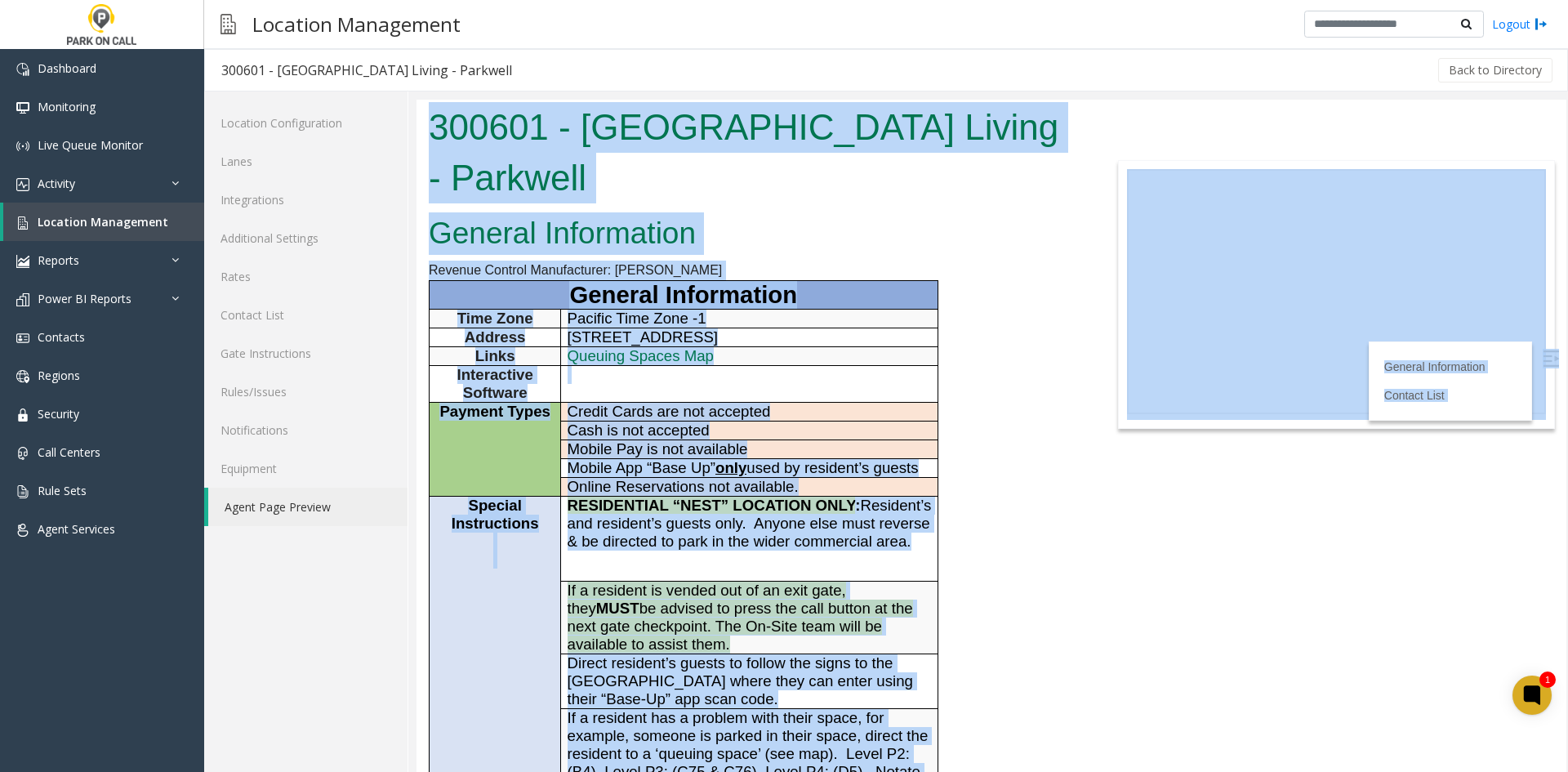
drag, startPoint x: 737, startPoint y: 720, endPoint x: 427, endPoint y: 104, distance: 689.6
click at [427, 104] on body "300601 - Columbia Square Living - Parkwell General Information Revenue Control …" at bounding box center [991, 436] width 1150 height 672
click at [427, 104] on div "300601 - Columbia Square Living - Parkwell" at bounding box center [752, 155] width 670 height 109
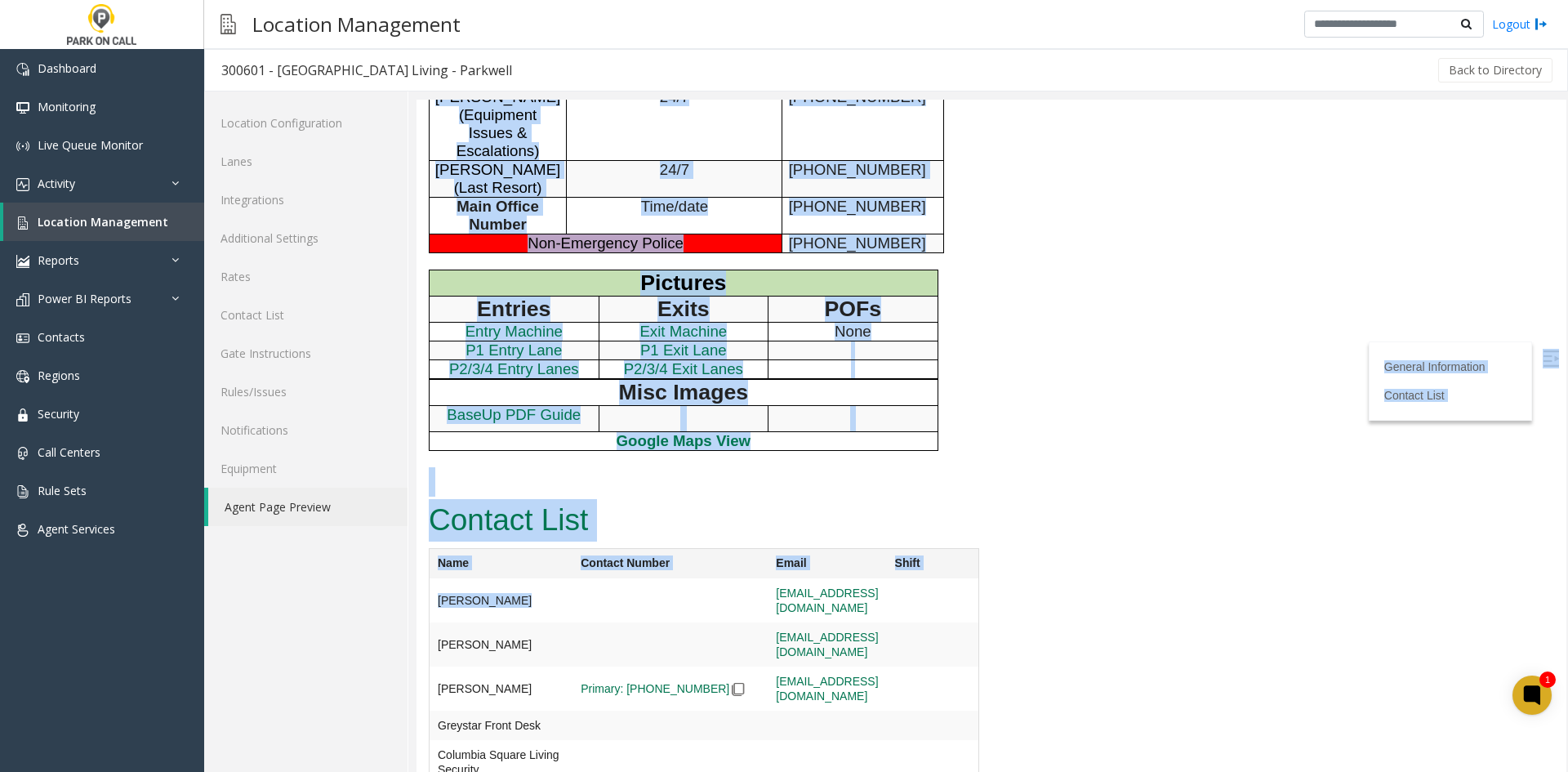
scroll to position [992, 0]
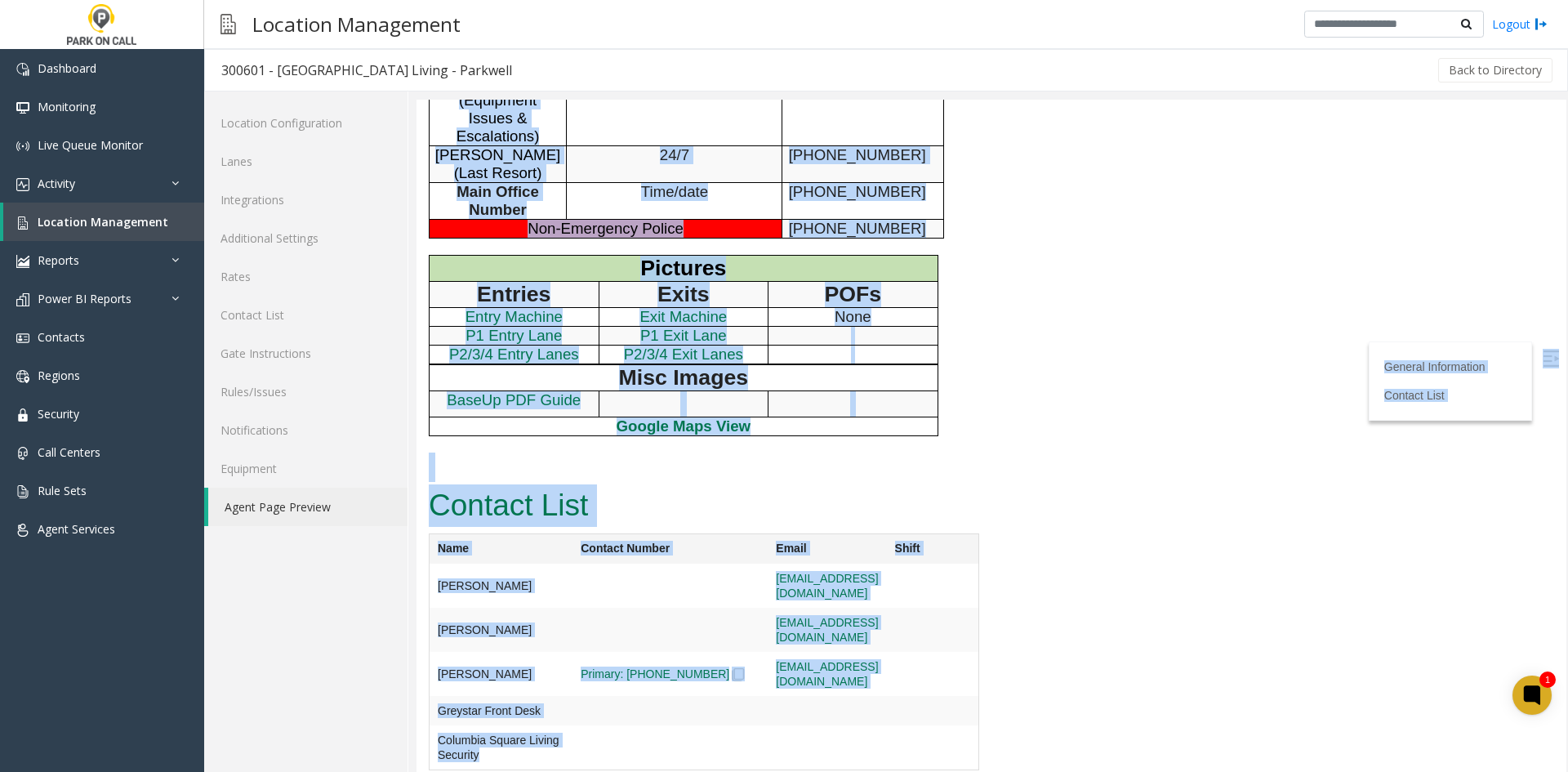
drag, startPoint x: 427, startPoint y: 105, endPoint x: 634, endPoint y: 736, distance: 664.1
click at [634, 607] on td at bounding box center [669, 586] width 195 height 44
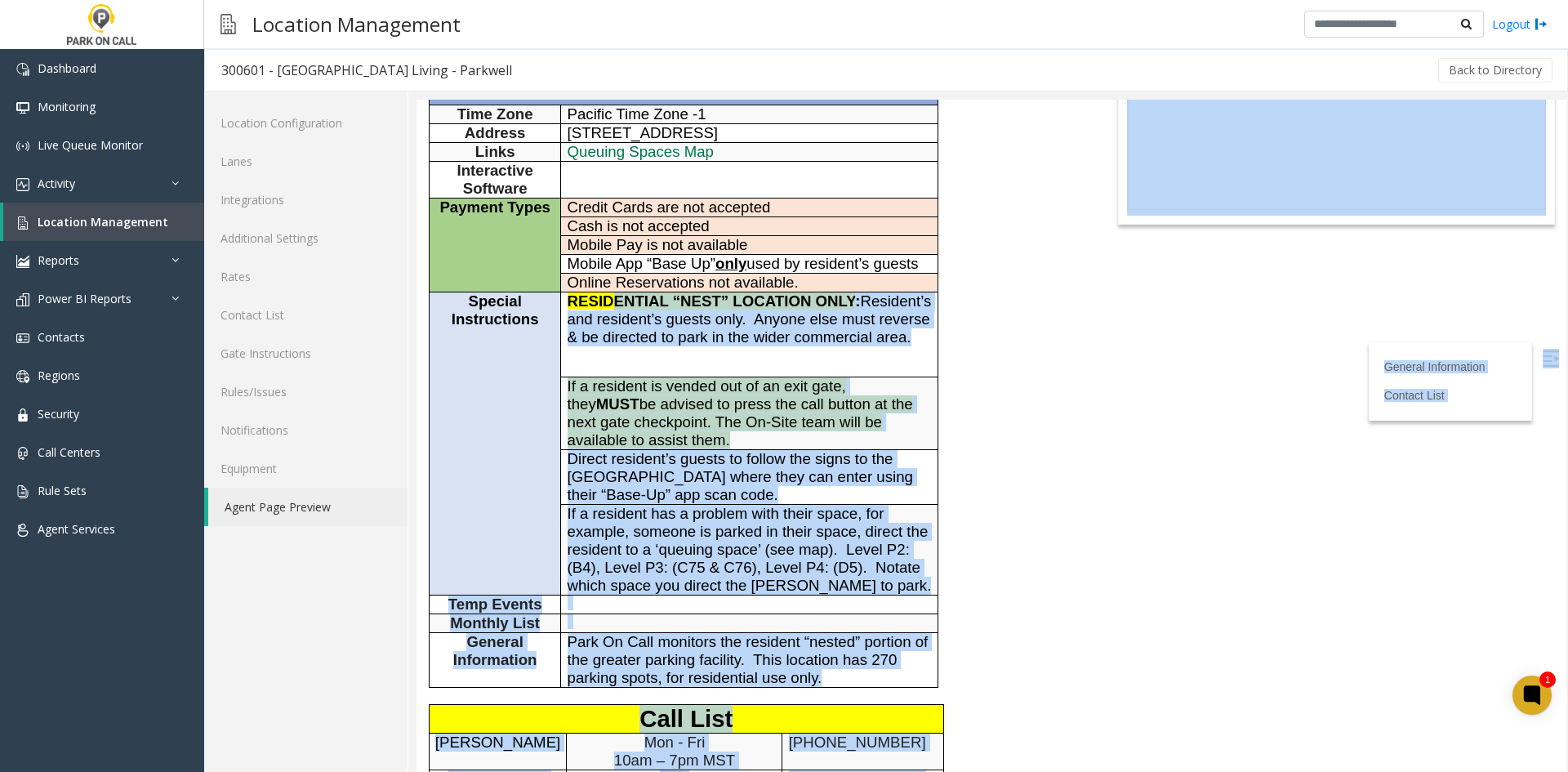
scroll to position [0, 0]
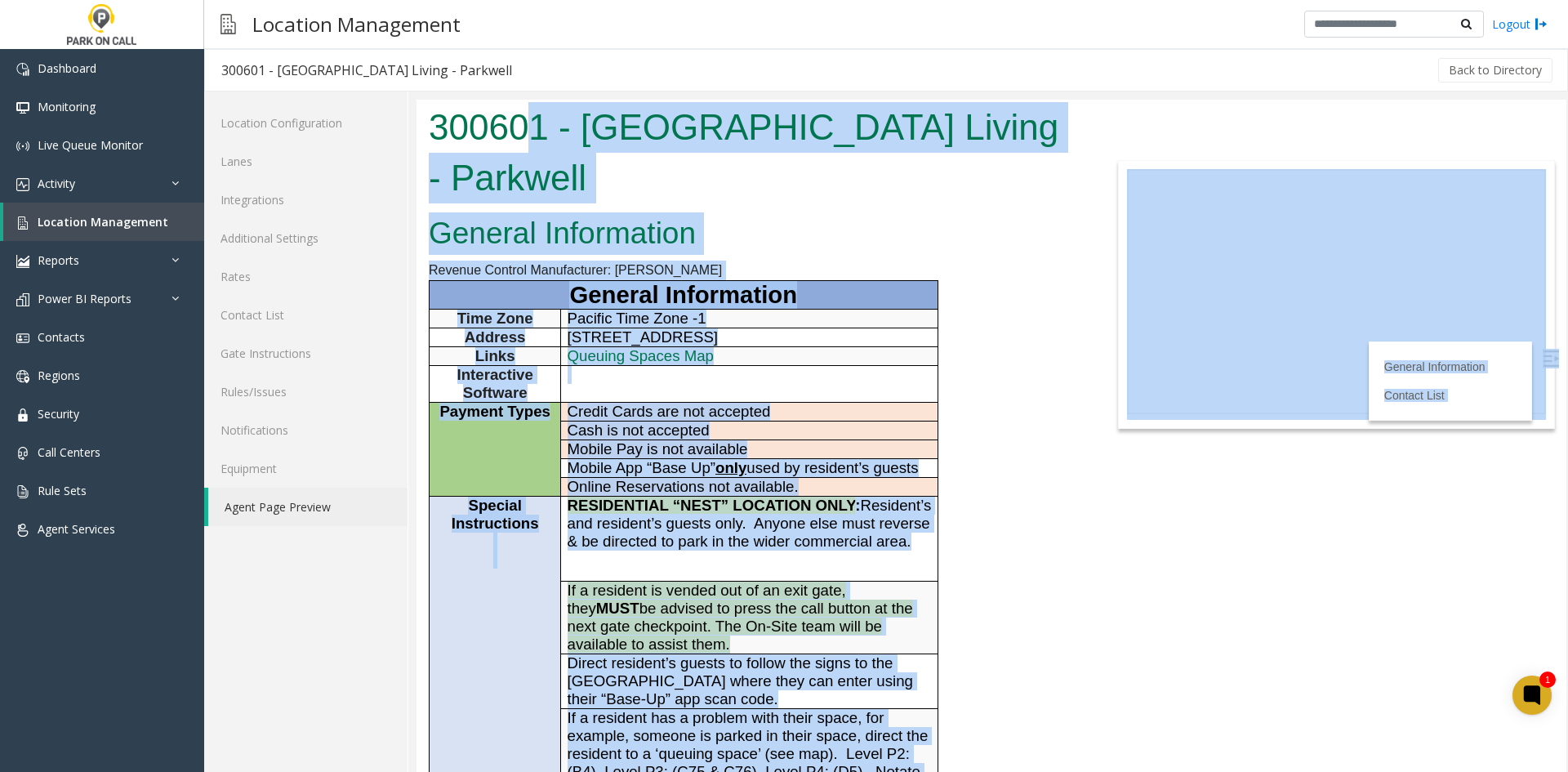
drag, startPoint x: 716, startPoint y: 729, endPoint x: 513, endPoint y: 113, distance: 648.6
click at [516, 109] on body "300601 - Columbia Square Living - Parkwell General Information Revenue Control …" at bounding box center [991, 436] width 1150 height 672
click at [510, 118] on h1 "300601 - Columbia Square Living - Parkwell" at bounding box center [751, 153] width 646 height 101
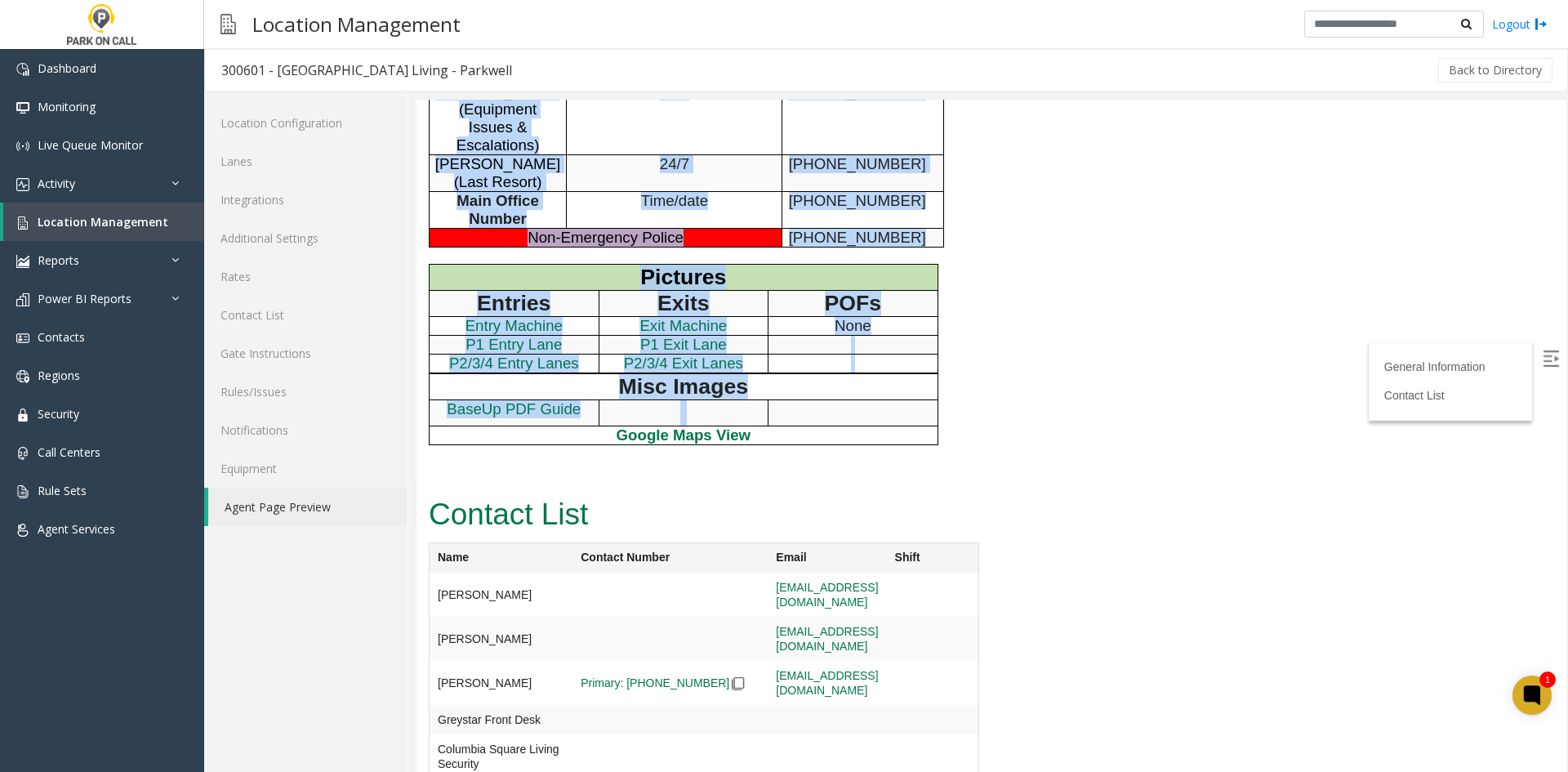
scroll to position [992, 0]
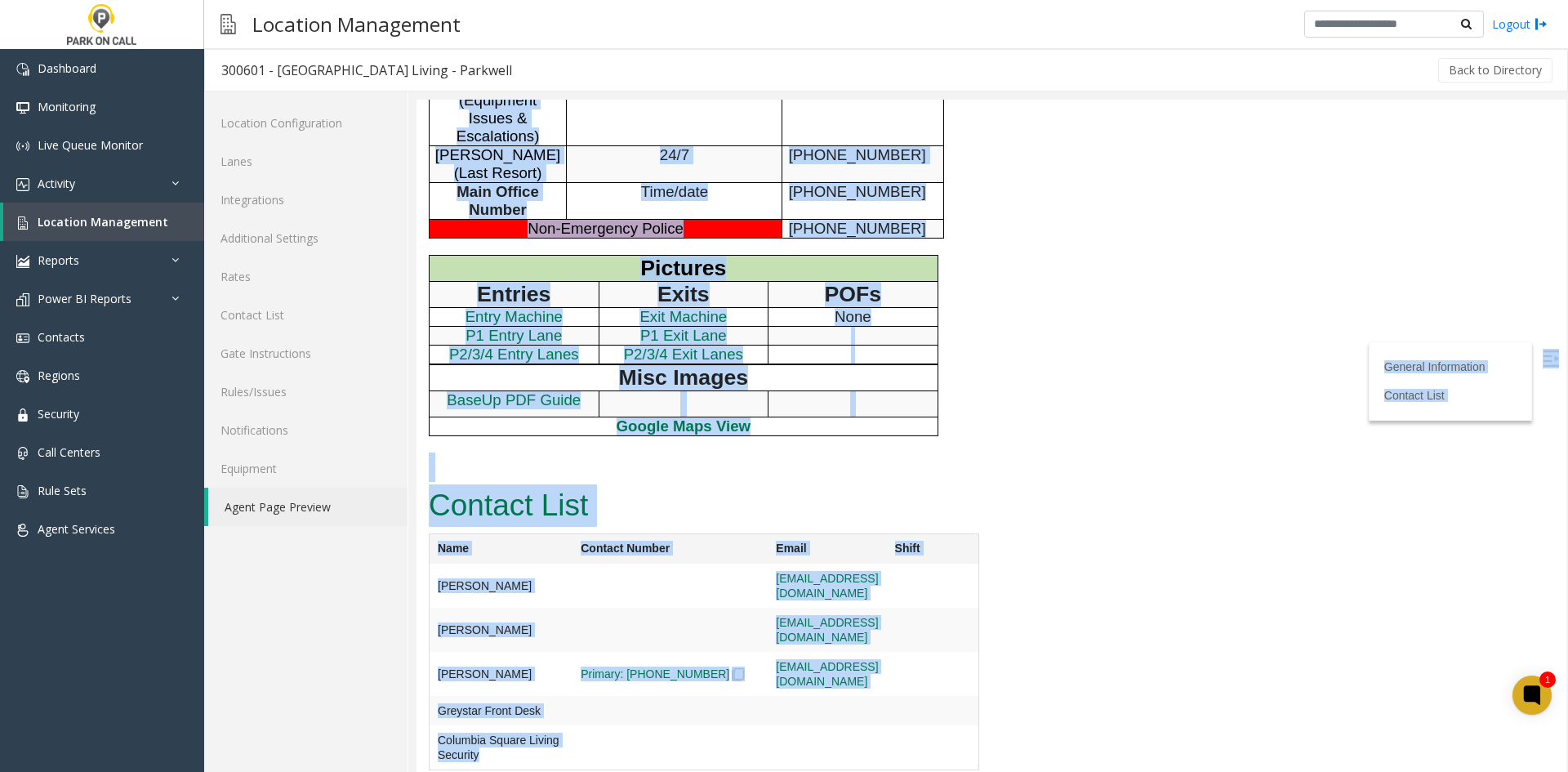
drag, startPoint x: 510, startPoint y: 118, endPoint x: 742, endPoint y: 732, distance: 656.4
click at [768, 607] on td at bounding box center [826, 586] width 118 height 44
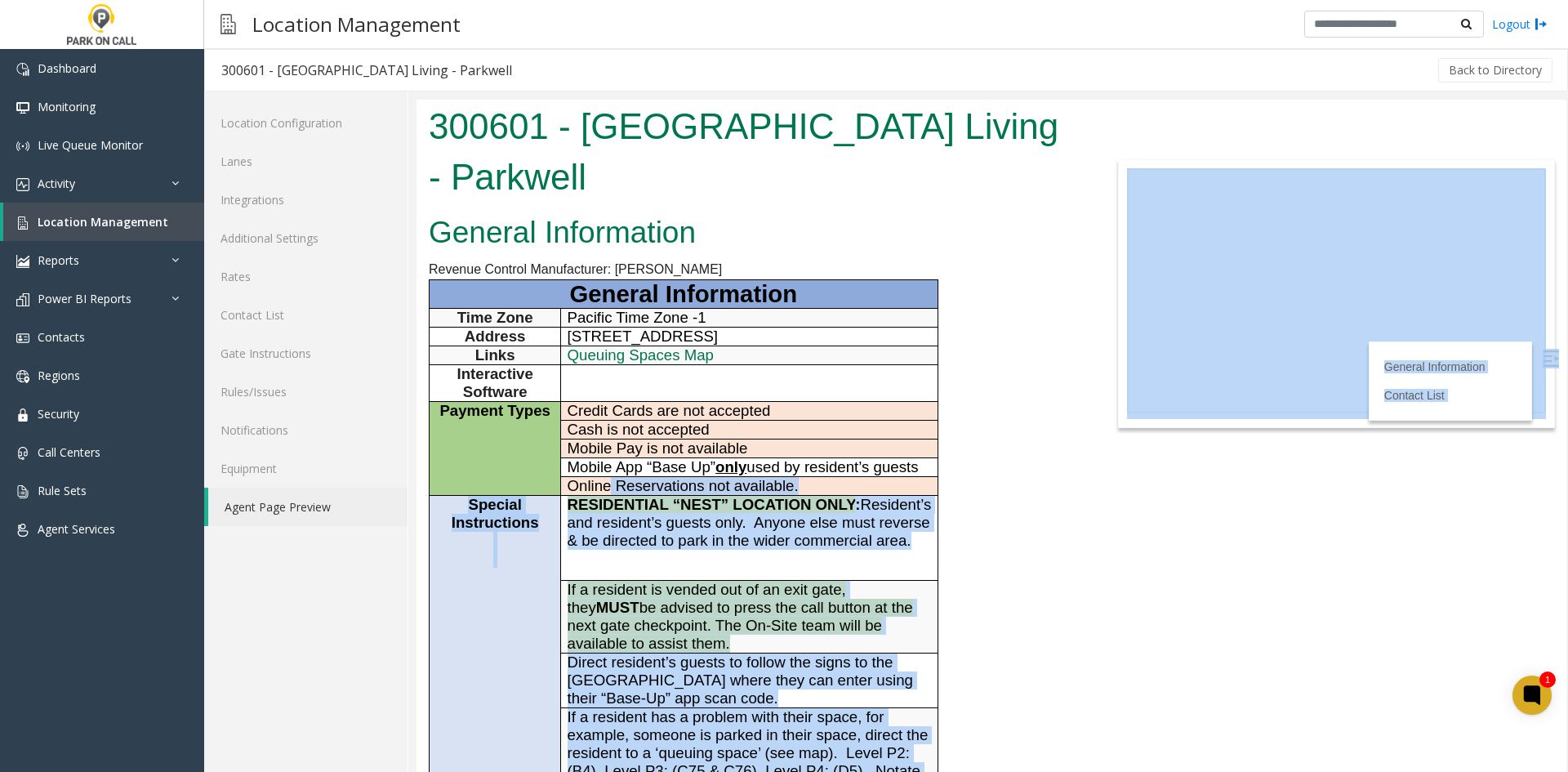
scroll to position [0, 0]
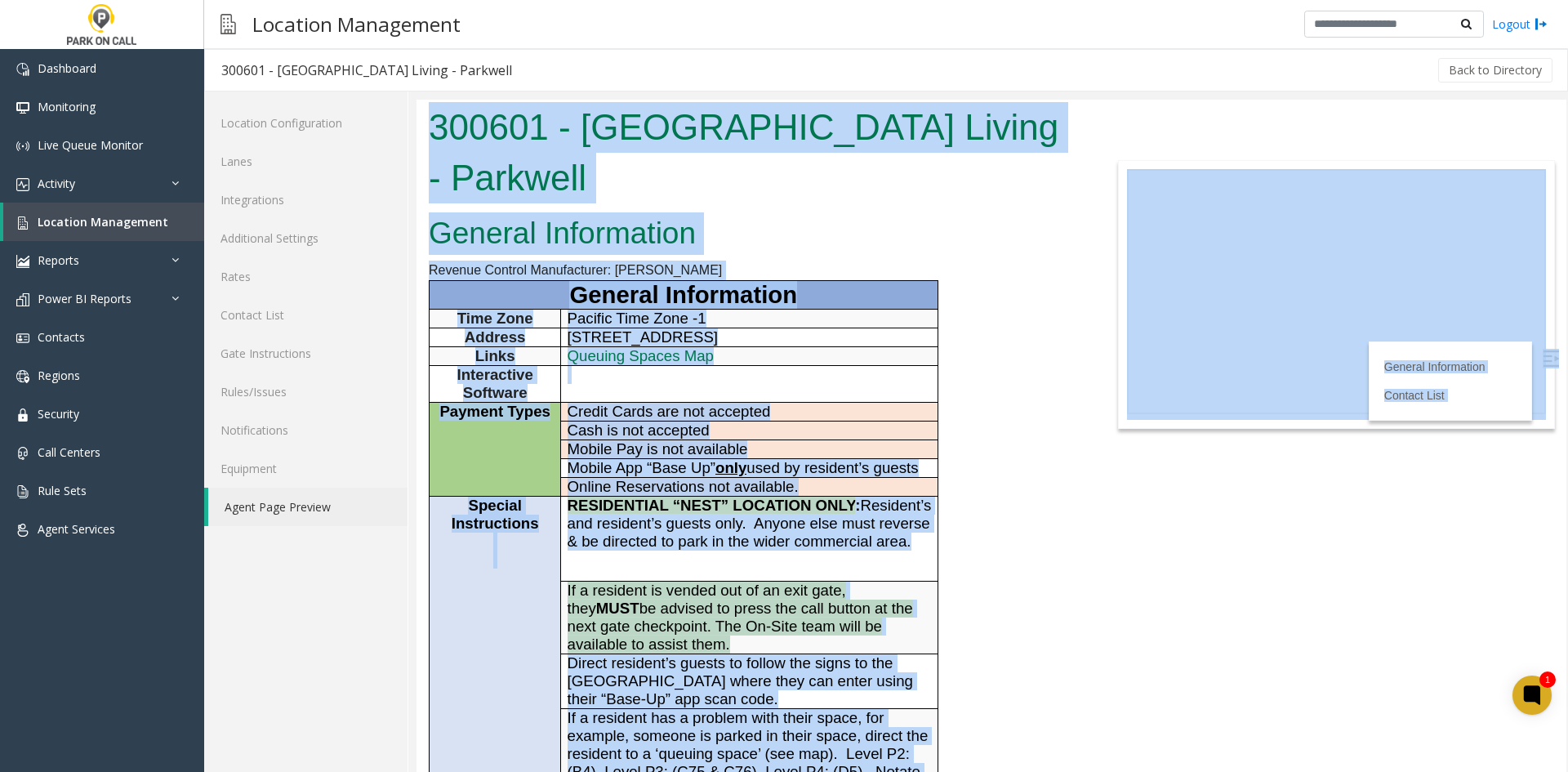
drag, startPoint x: 638, startPoint y: 629, endPoint x: 484, endPoint y: 119, distance: 532.7
click at [484, 119] on body "300601 - Columbia Square Living - Parkwell General Information Revenue Control …" at bounding box center [991, 436] width 1150 height 672
click at [484, 119] on h1 "300601 - Columbia Square Living - Parkwell" at bounding box center [751, 153] width 646 height 101
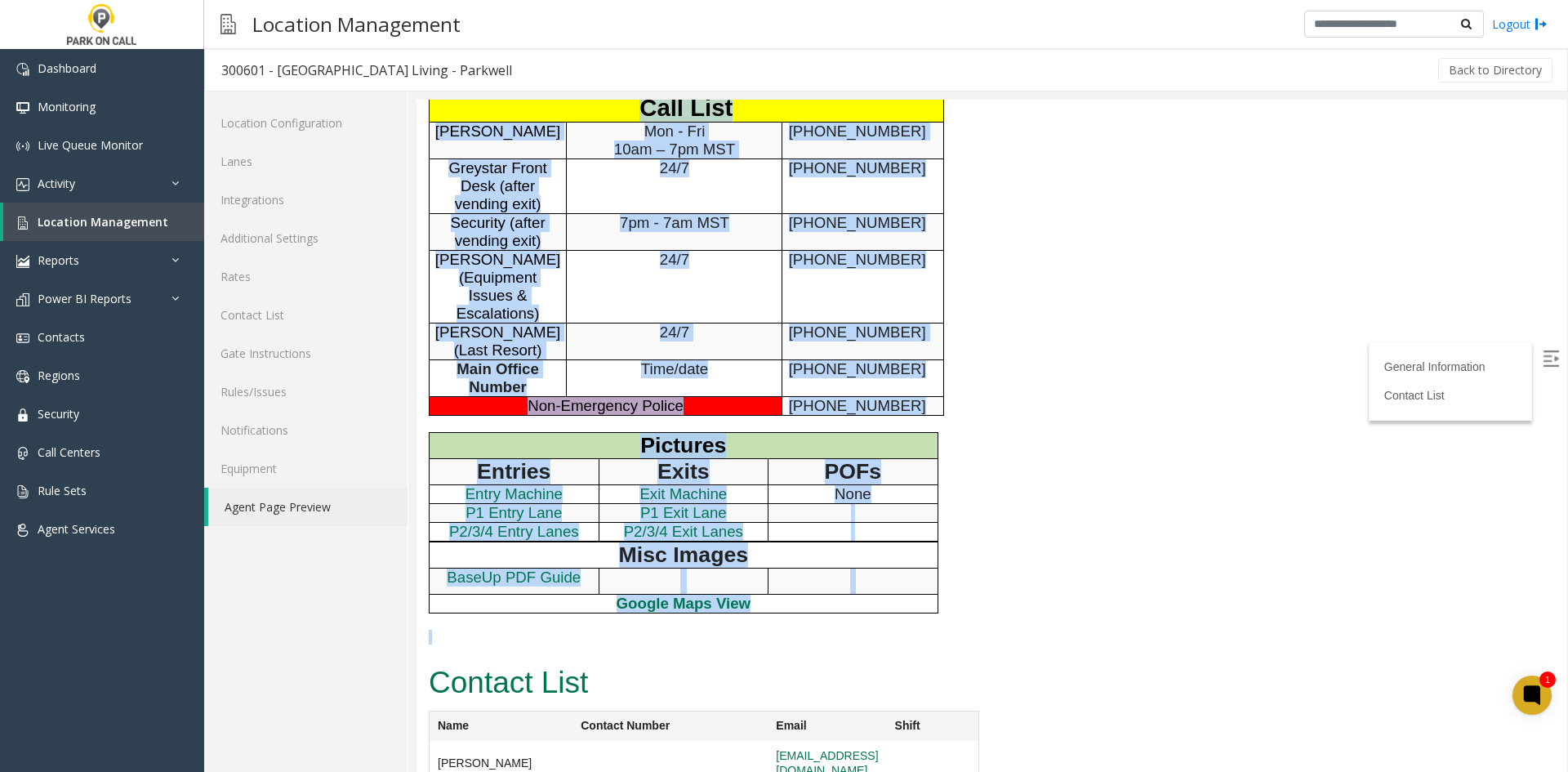
scroll to position [992, 0]
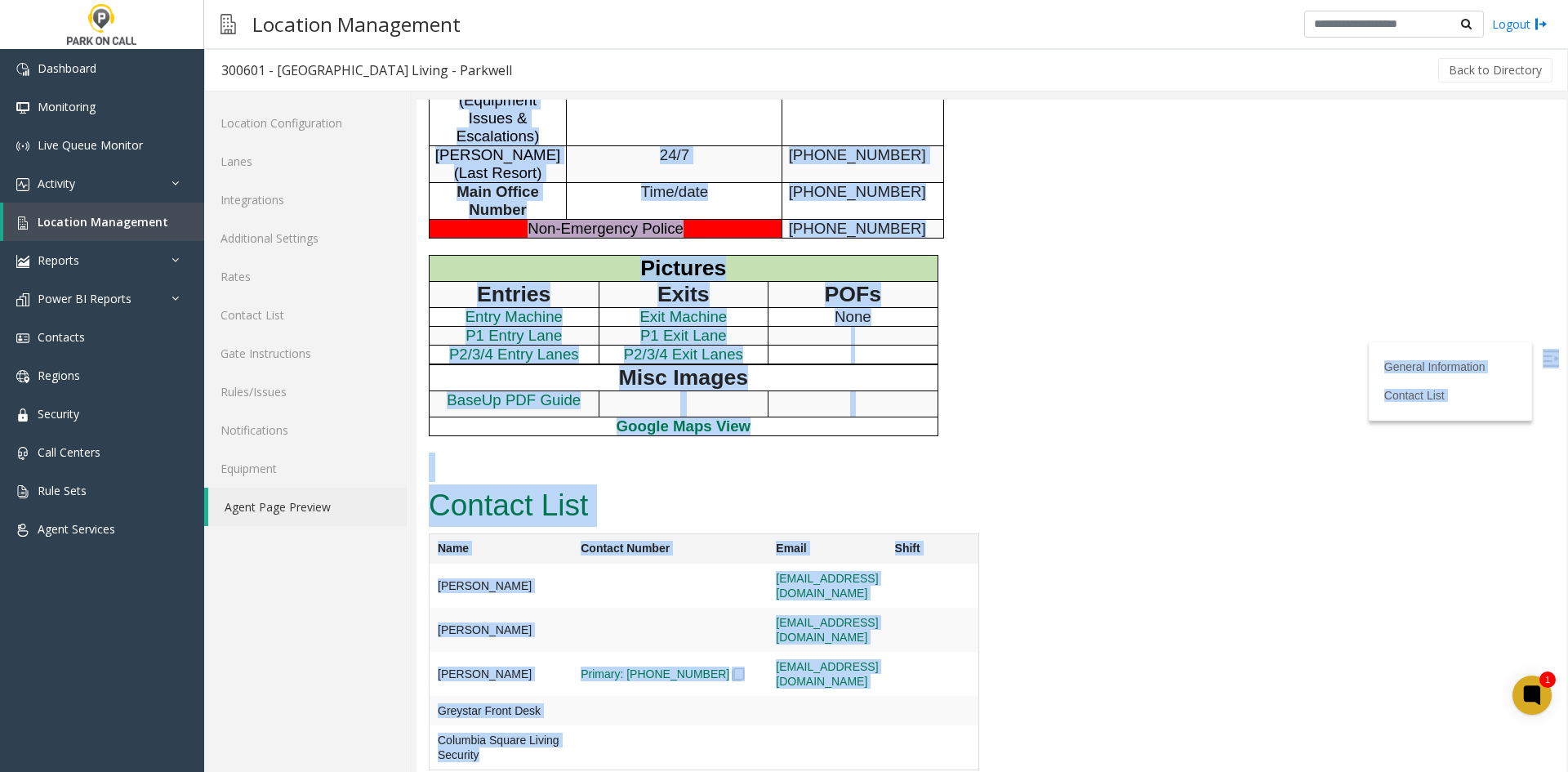
drag, startPoint x: 484, startPoint y: 119, endPoint x: 755, endPoint y: 734, distance: 672.1
click at [768, 607] on td at bounding box center [826, 586] width 118 height 44
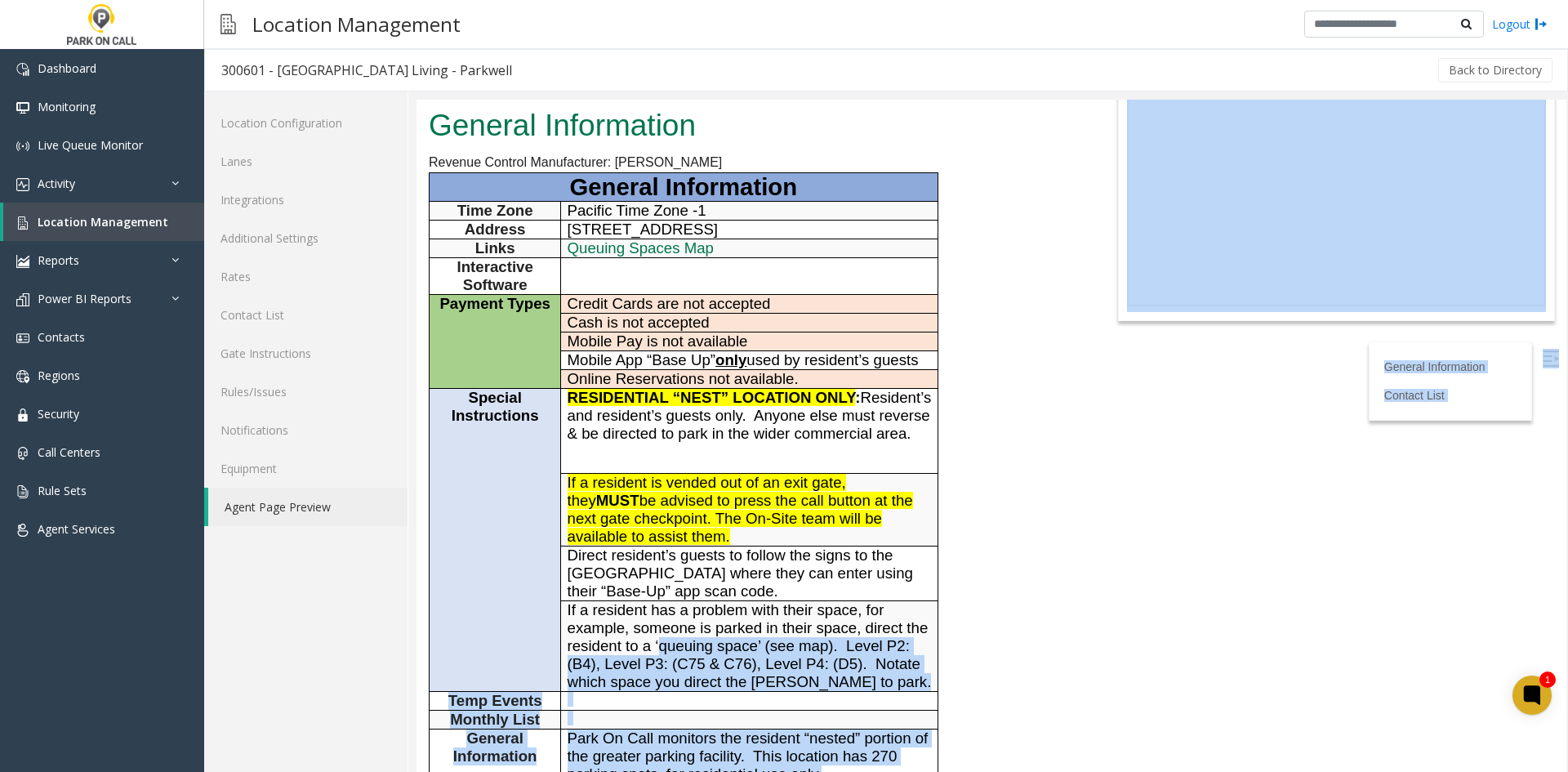
scroll to position [0, 0]
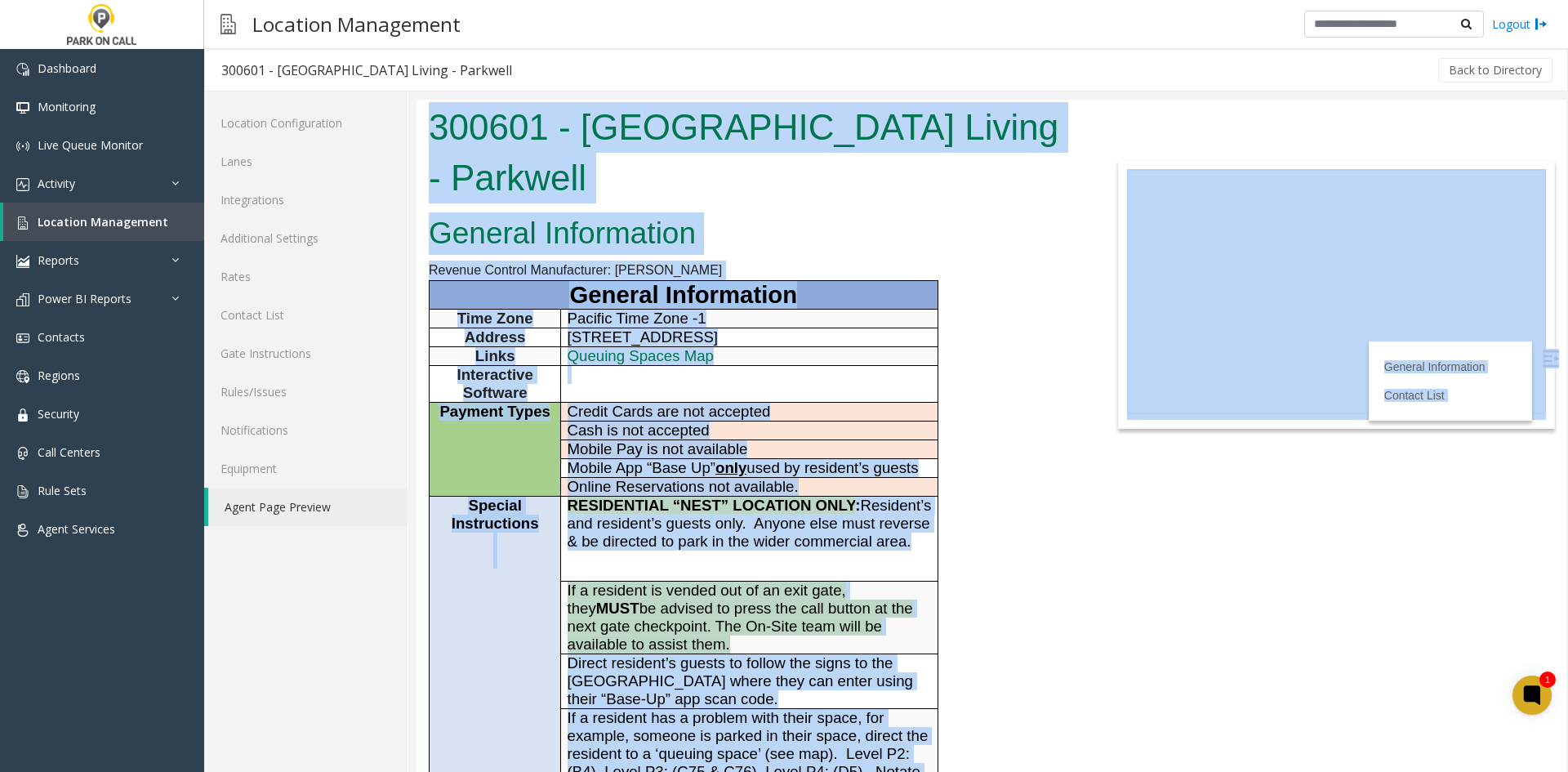
drag, startPoint x: 718, startPoint y: 660, endPoint x: 511, endPoint y: 118, distance: 580.2
click at [511, 118] on body "300601 - Columbia Square Living - Parkwell General Information Revenue Control …" at bounding box center [991, 436] width 1150 height 672
click at [511, 118] on h1 "300601 - Columbia Square Living - Parkwell" at bounding box center [751, 153] width 646 height 101
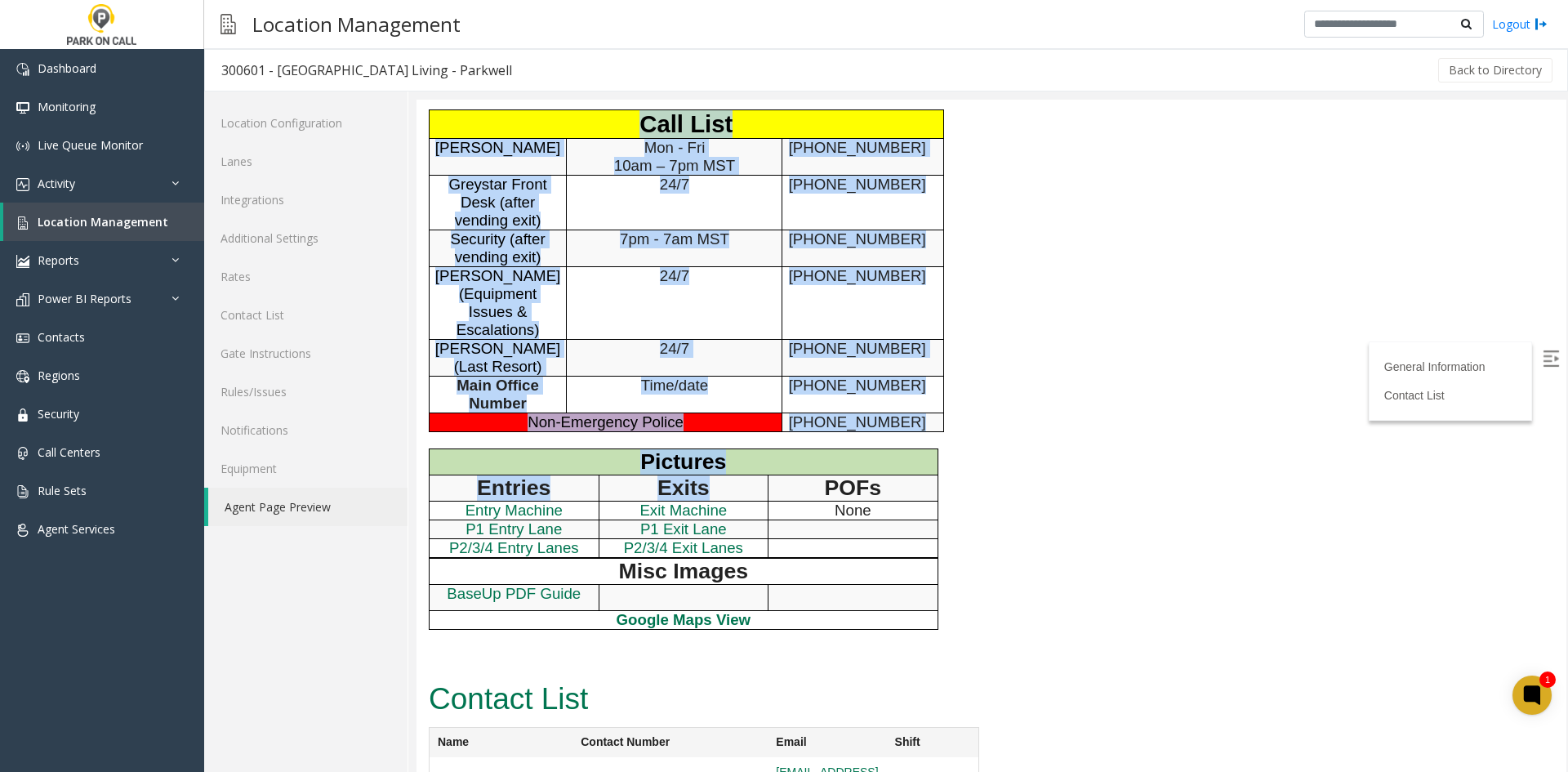
scroll to position [992, 0]
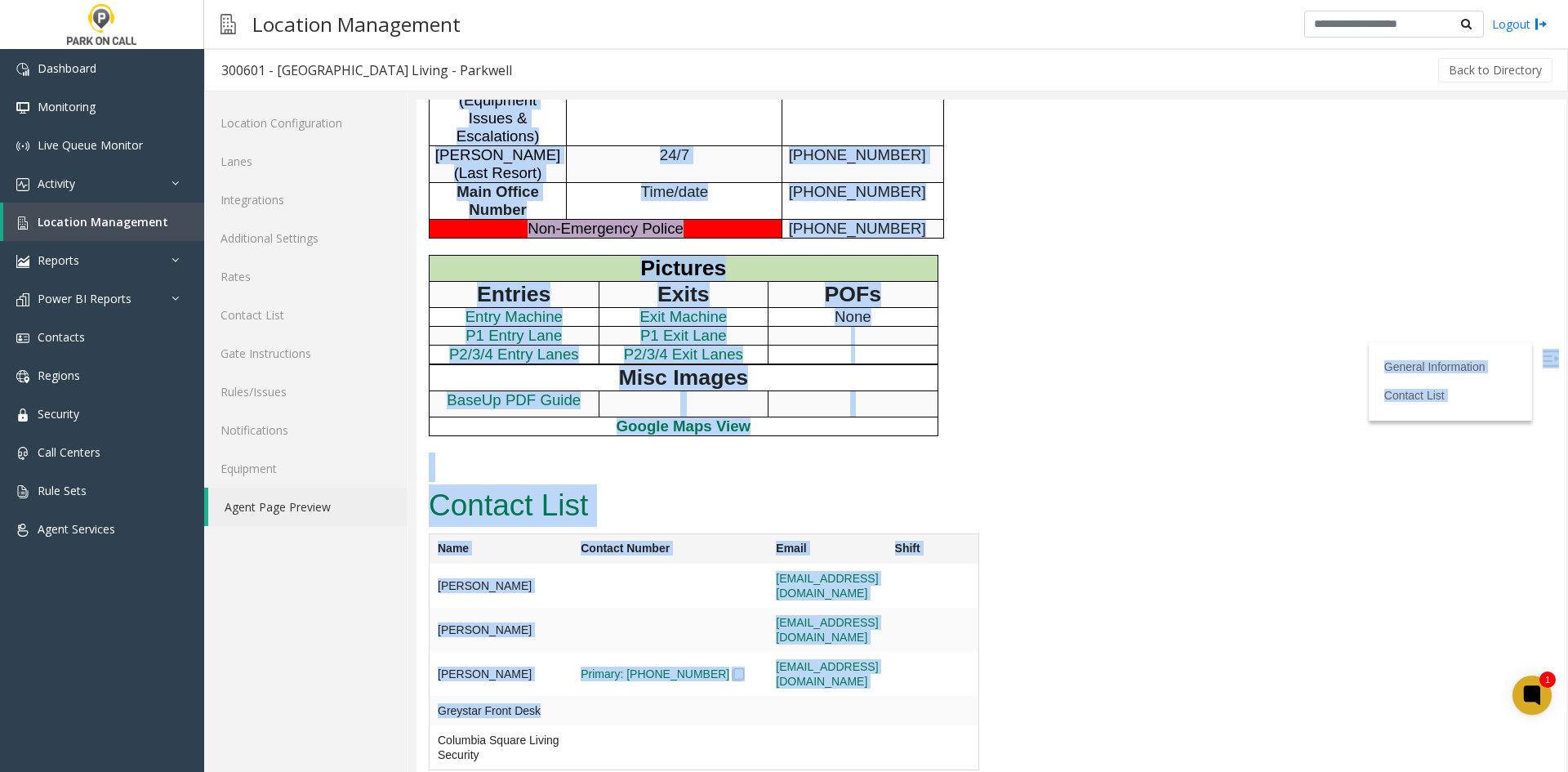
drag, startPoint x: 511, startPoint y: 118, endPoint x: 728, endPoint y: 717, distance: 637.1
click at [721, 607] on td at bounding box center [669, 586] width 195 height 44
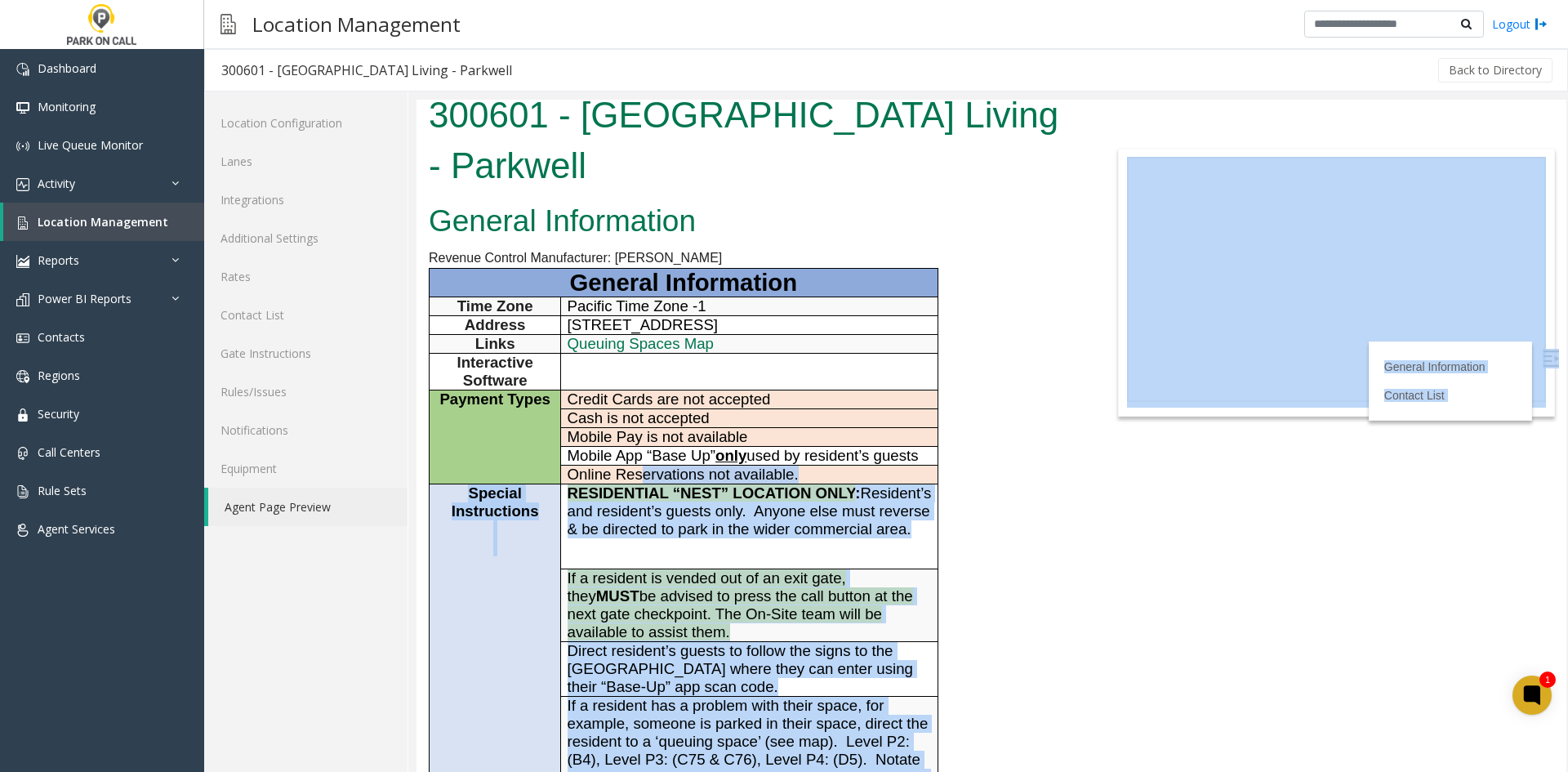
scroll to position [0, 0]
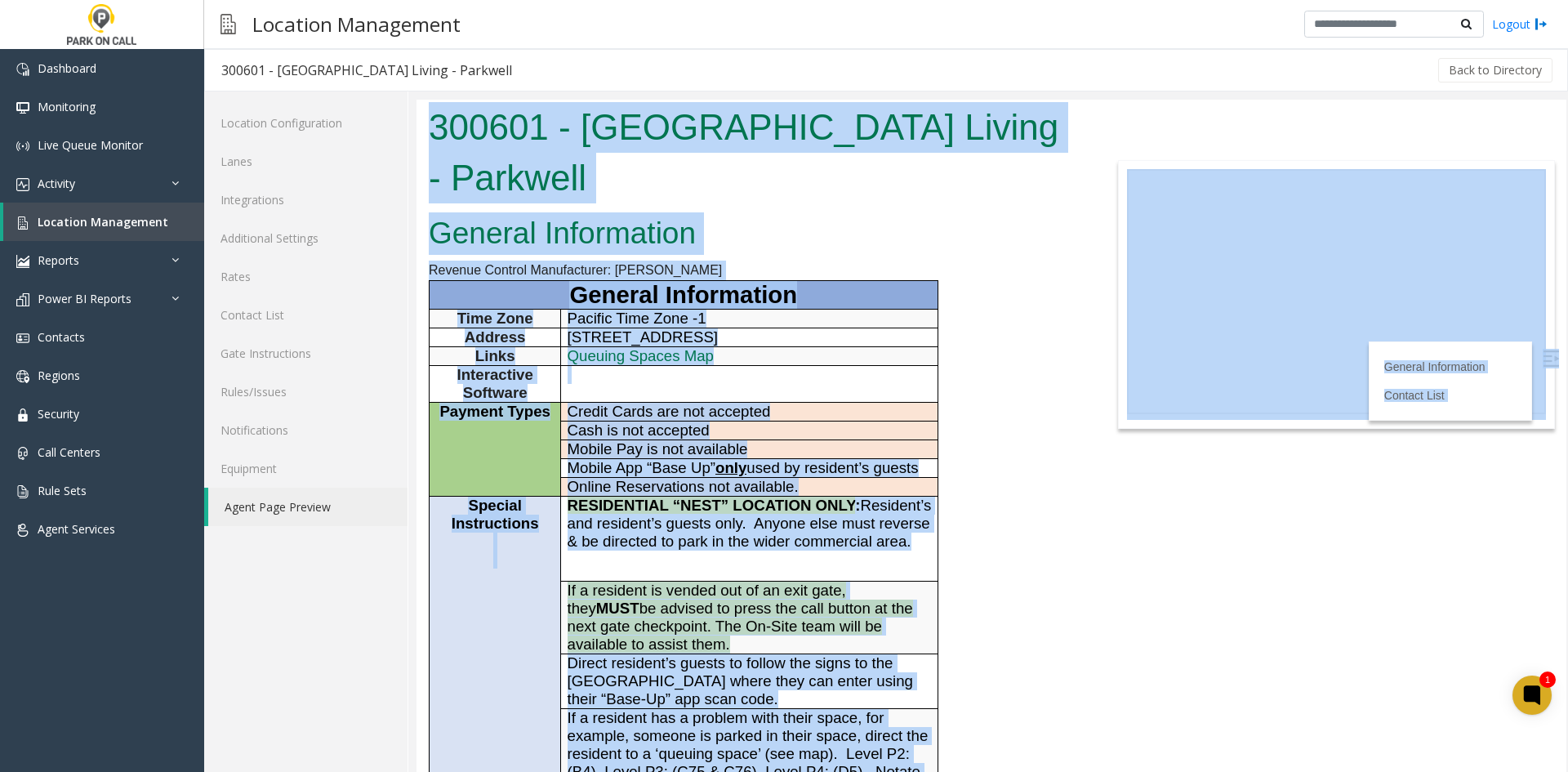
drag, startPoint x: 747, startPoint y: 738, endPoint x: 412, endPoint y: 102, distance: 718.8
click at [417, 102] on html "300601 - Columbia Square Living - Parkwell General Information Revenue Control …" at bounding box center [991, 436] width 1150 height 672
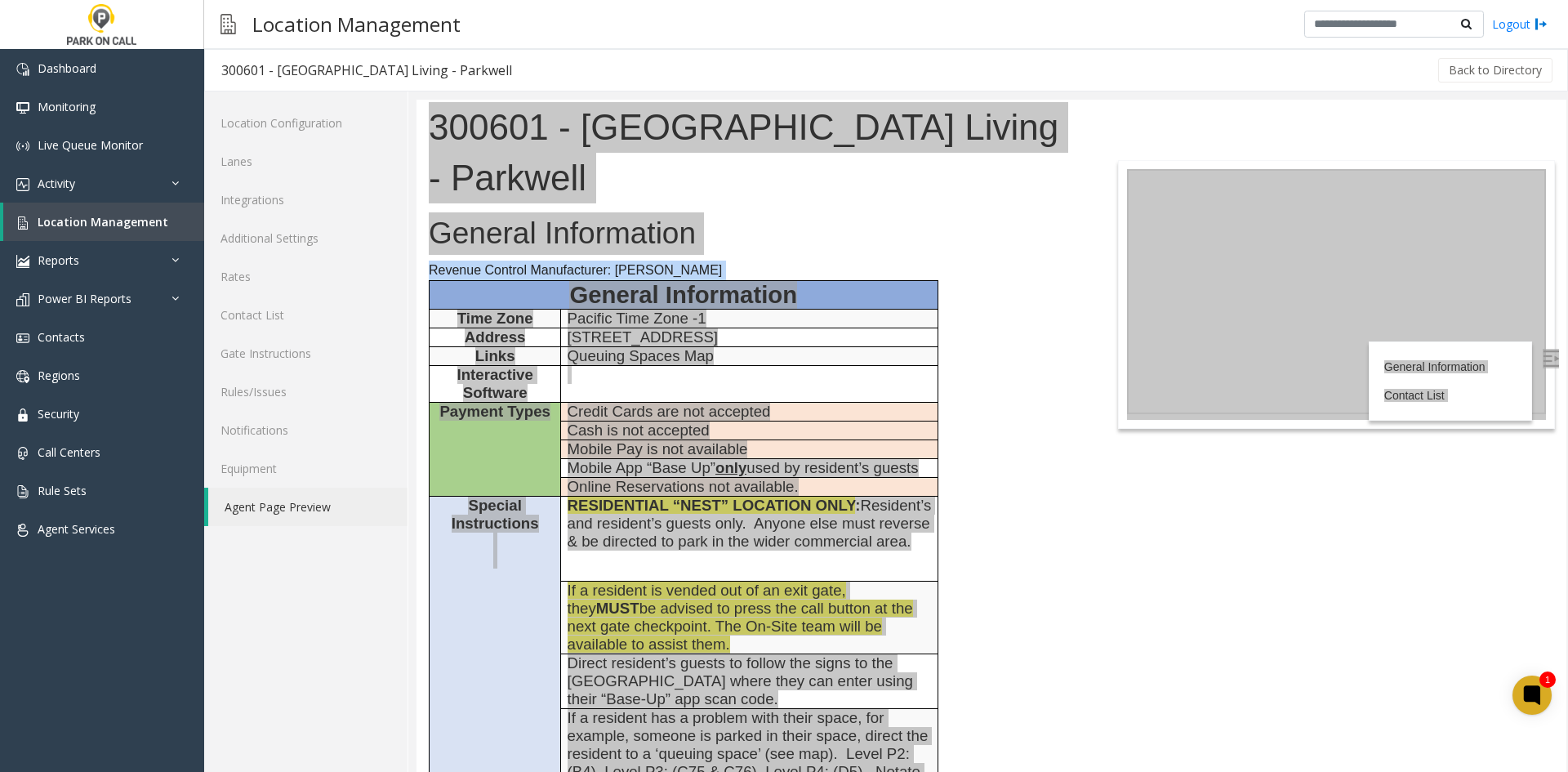
click at [412, 102] on div at bounding box center [988, 432] width 1159 height 680
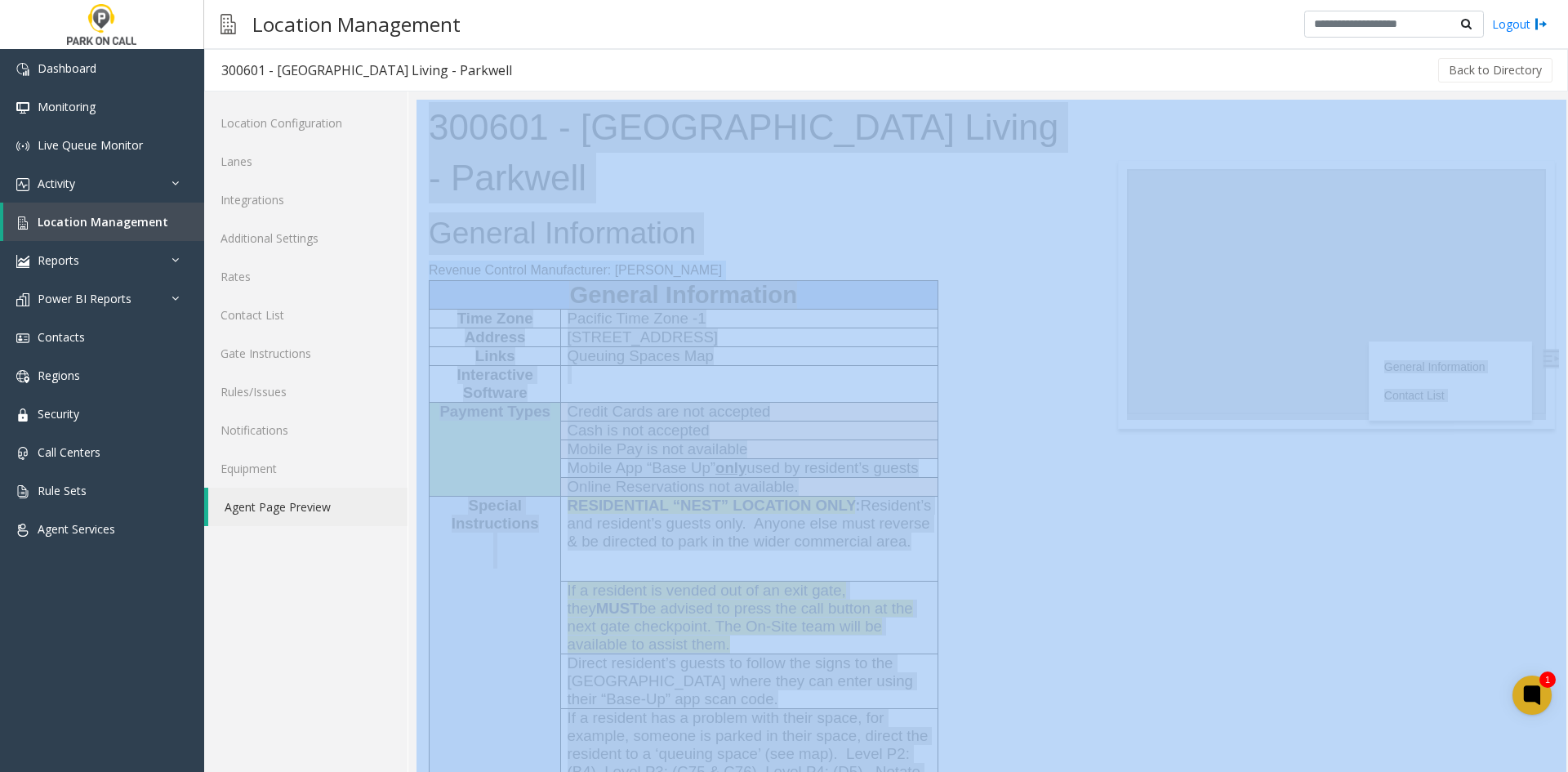
drag, startPoint x: 829, startPoint y: 202, endPoint x: 661, endPoint y: 342, distance: 218.7
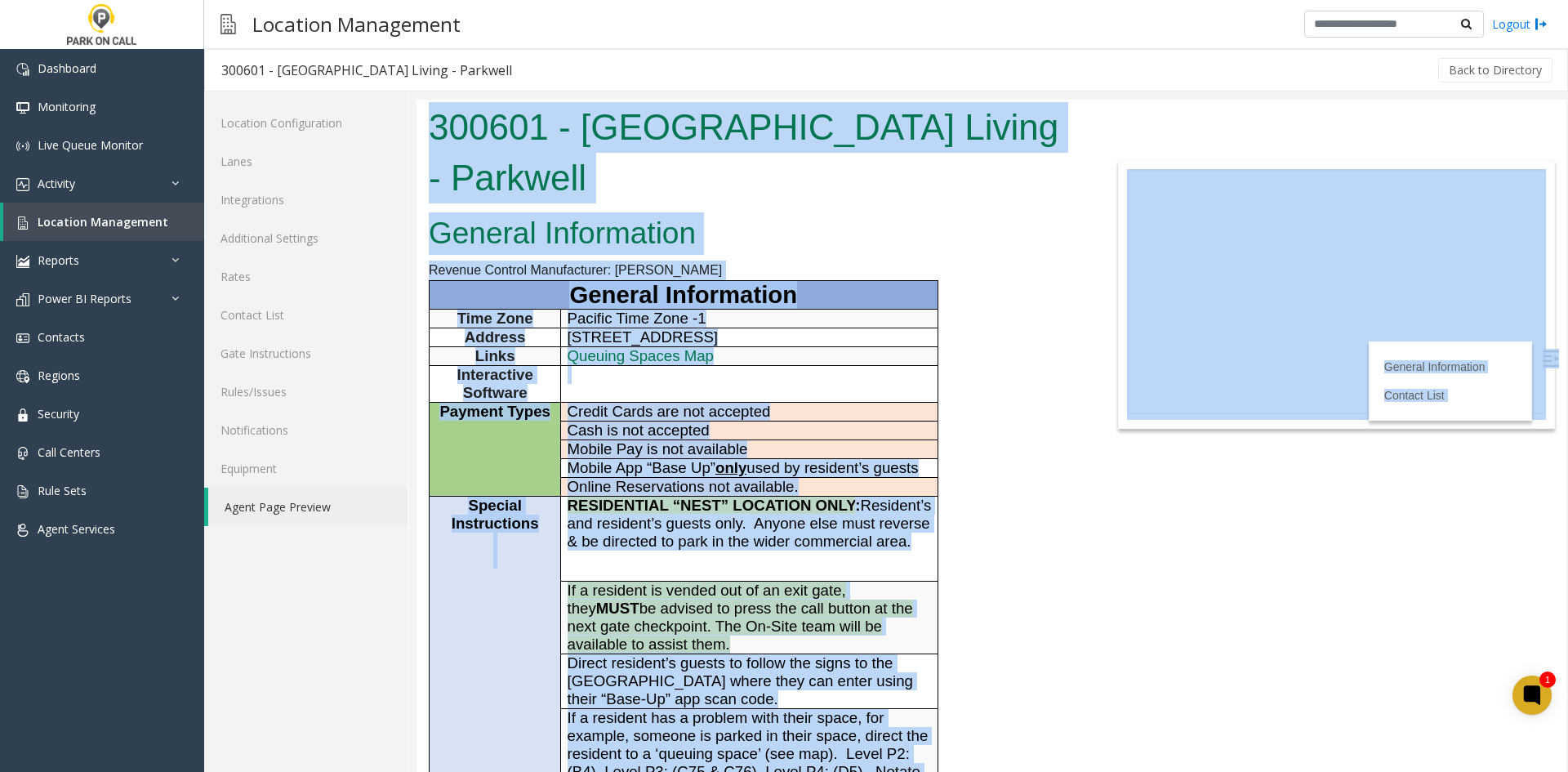
click at [509, 144] on h1 "300601 - Columbia Square Living - Parkwell" at bounding box center [751, 153] width 646 height 101
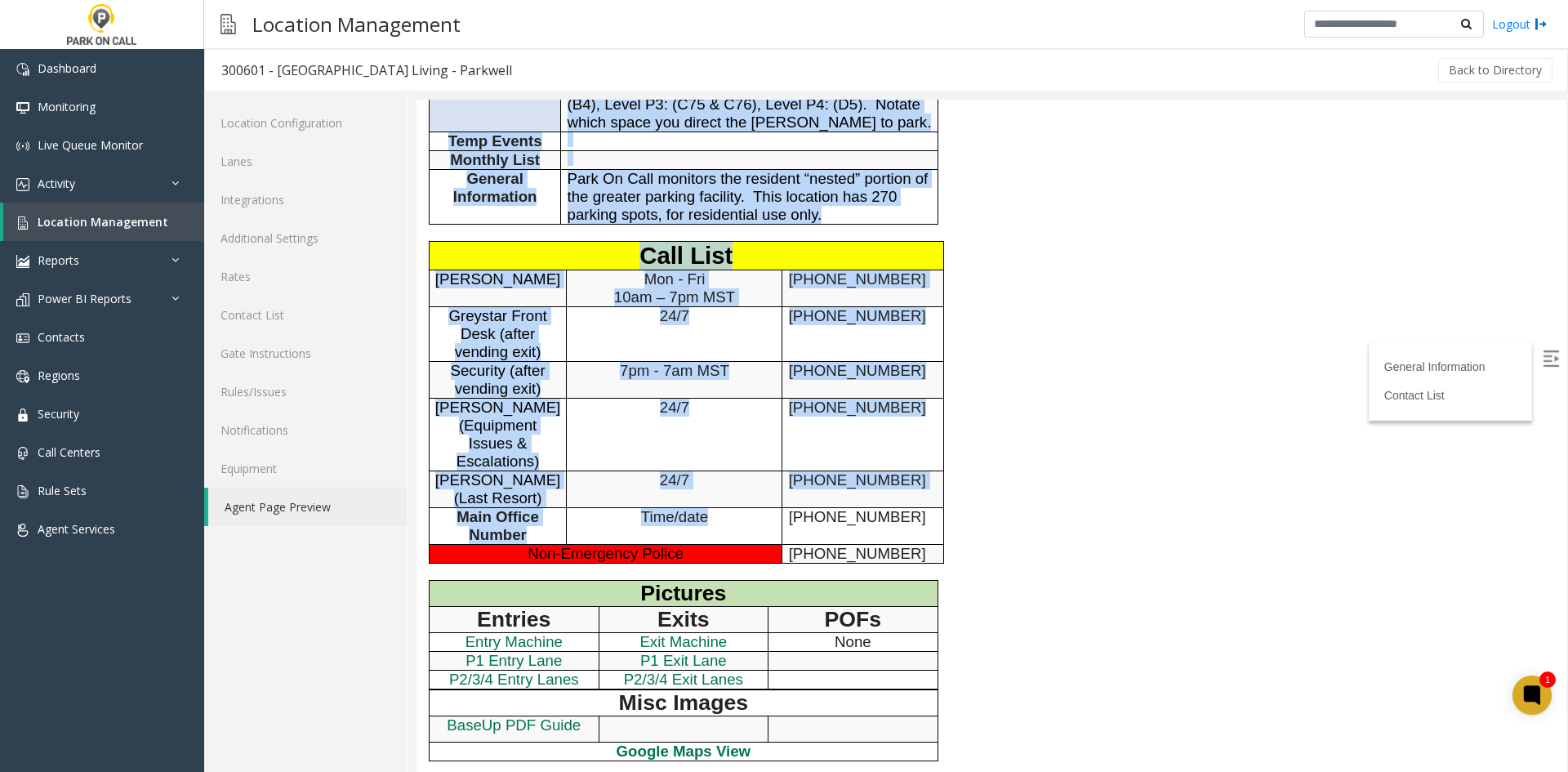
scroll to position [992, 0]
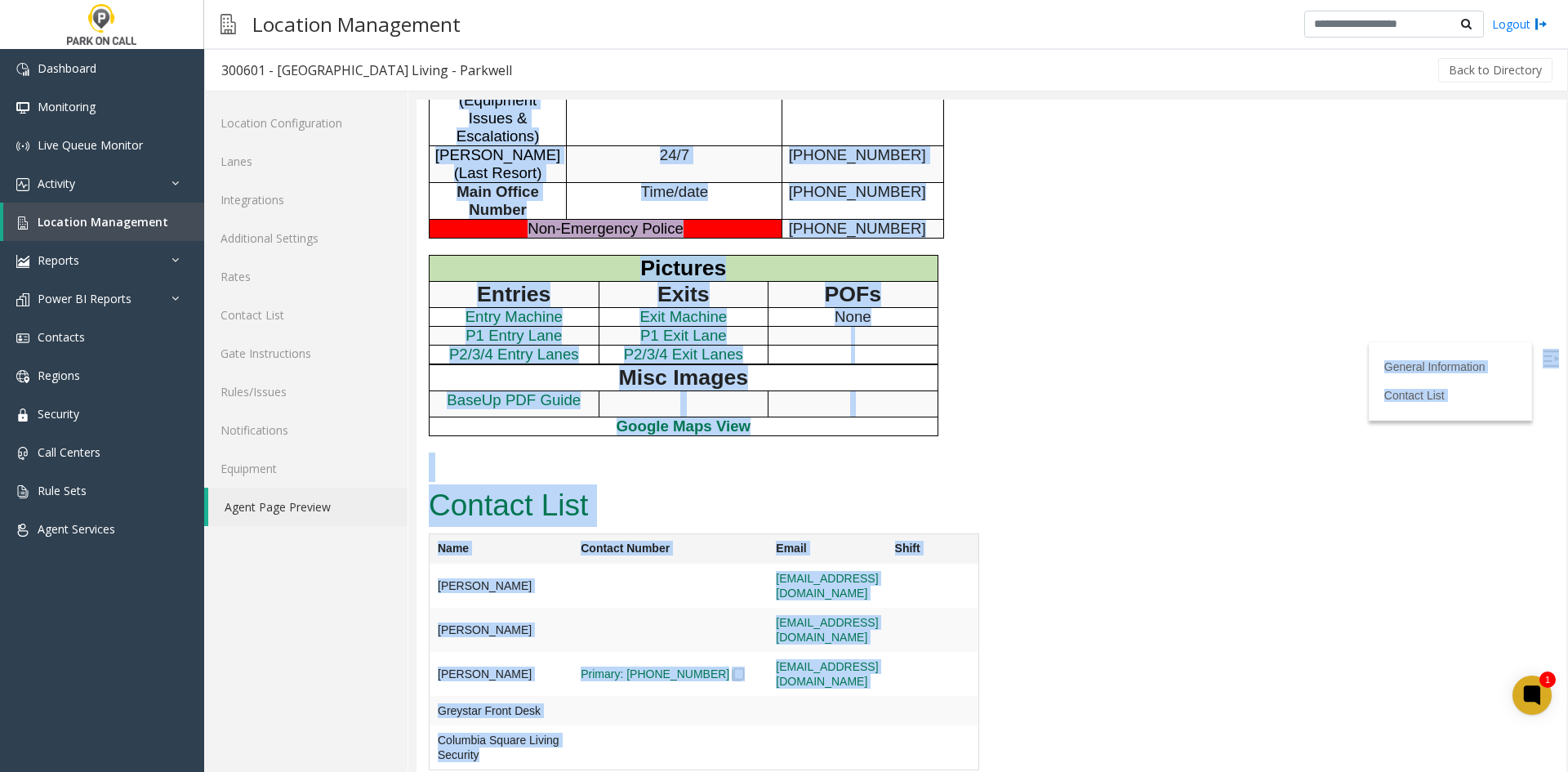
drag, startPoint x: 509, startPoint y: 144, endPoint x: 595, endPoint y: 743, distance: 605.1
click at [595, 607] on td at bounding box center [669, 586] width 195 height 44
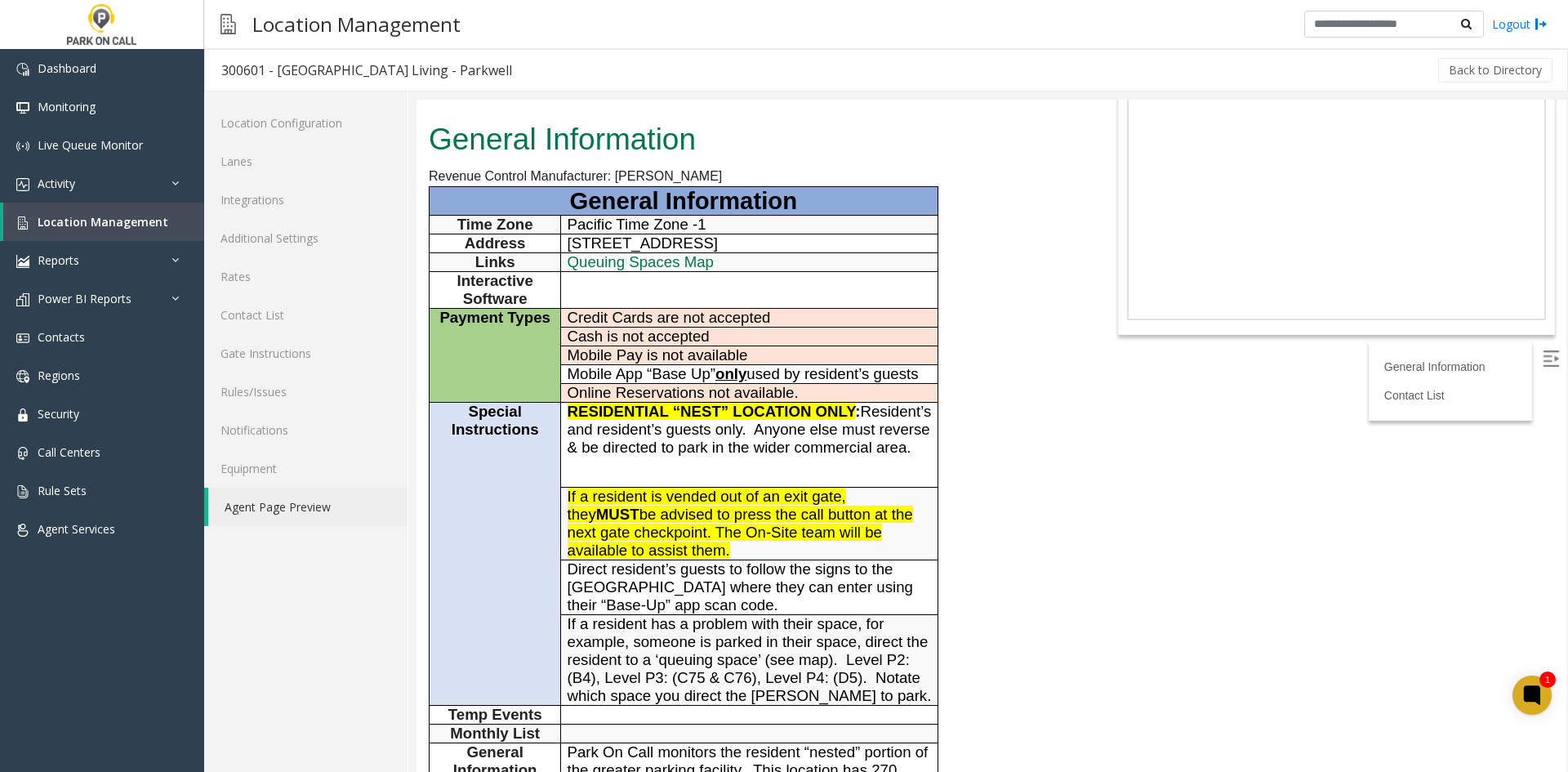
click at [572, 539] on span "If a resident is vended out of an exit gate, they MUST be advised to press the …" at bounding box center [740, 523] width 345 height 71
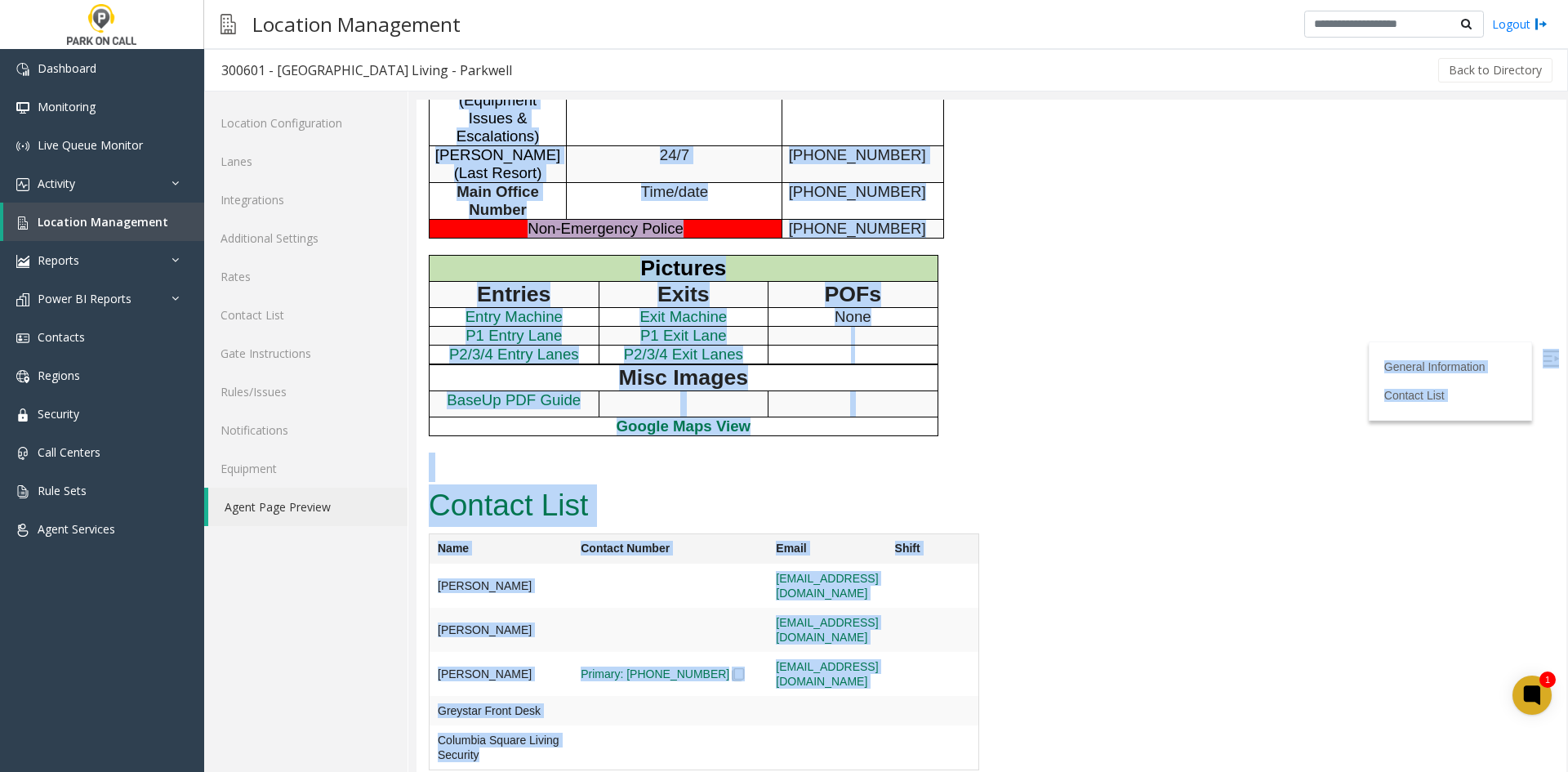
drag, startPoint x: 434, startPoint y: 129, endPoint x: 725, endPoint y: 713, distance: 652.5
click at [725, 607] on td at bounding box center [669, 586] width 195 height 44
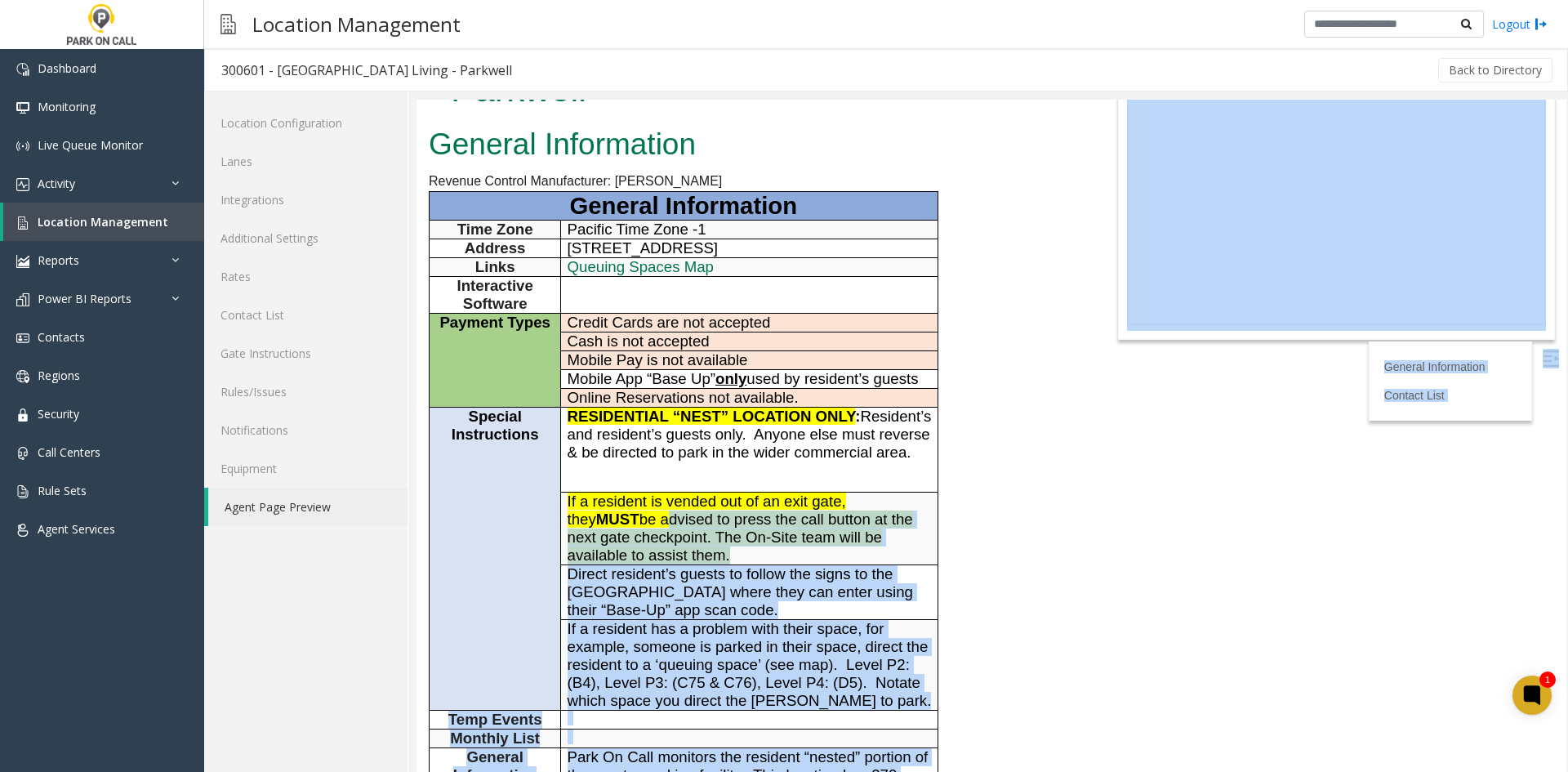
scroll to position [0, 0]
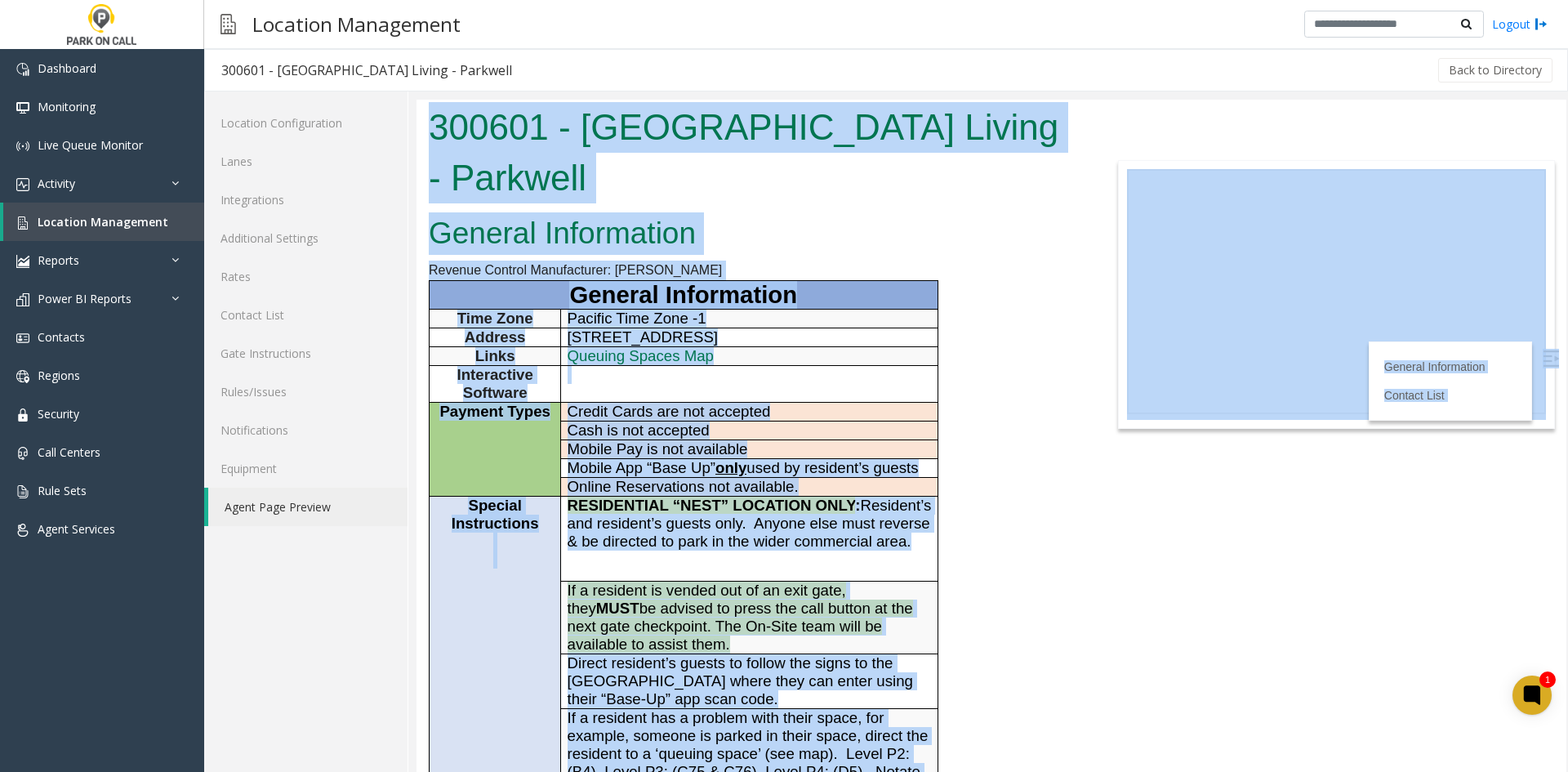
drag, startPoint x: 725, startPoint y: 713, endPoint x: 406, endPoint y: 102, distance: 689.3
click at [417, 102] on html "300601 - Columbia Square Living - Parkwell General Information Revenue Control …" at bounding box center [991, 436] width 1150 height 672
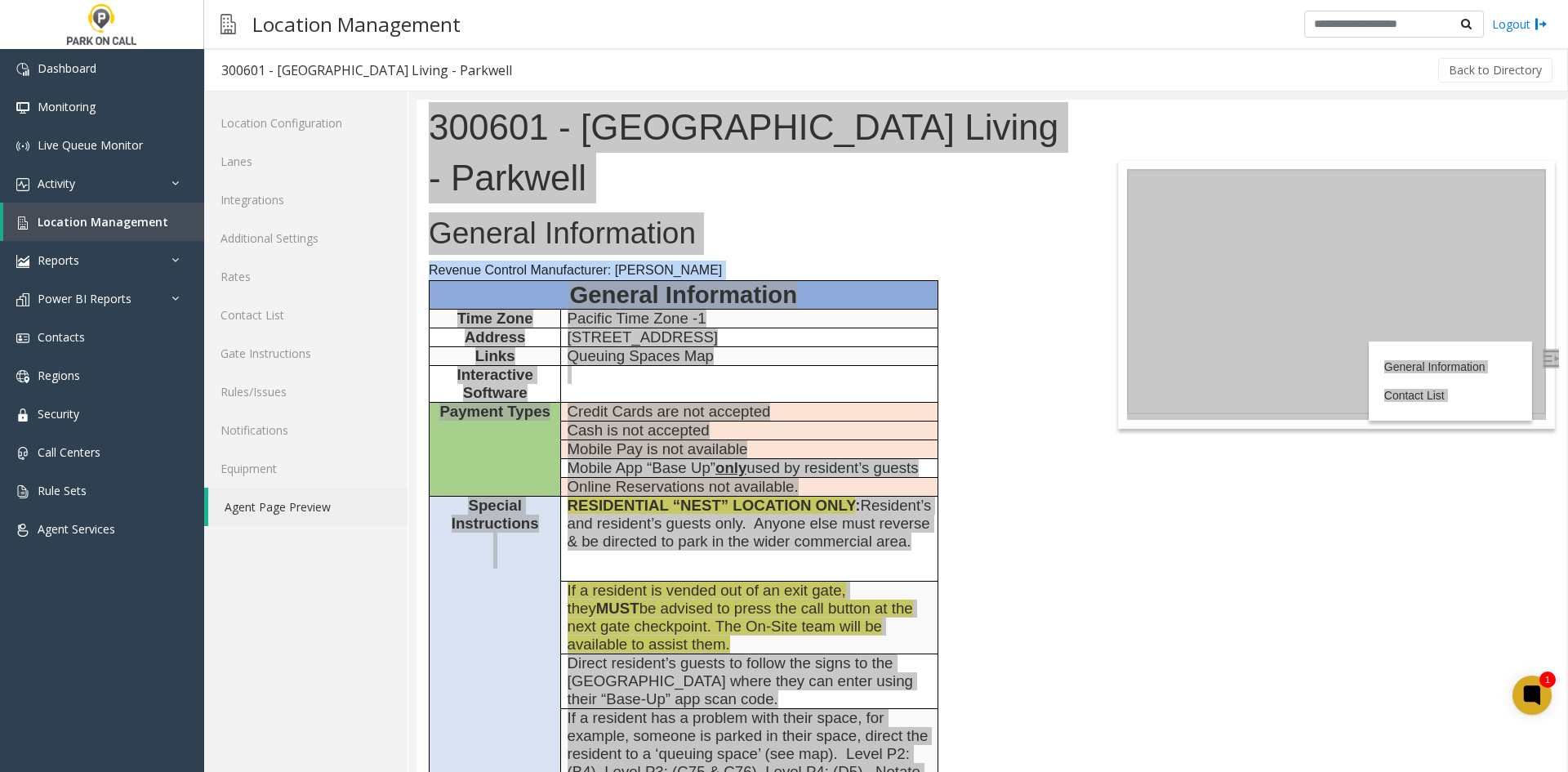
click at [406, 102] on div "Location Configuration Lanes Integrations Additional Settings Rates Contact Lis…" at bounding box center [306, 432] width 204 height 680
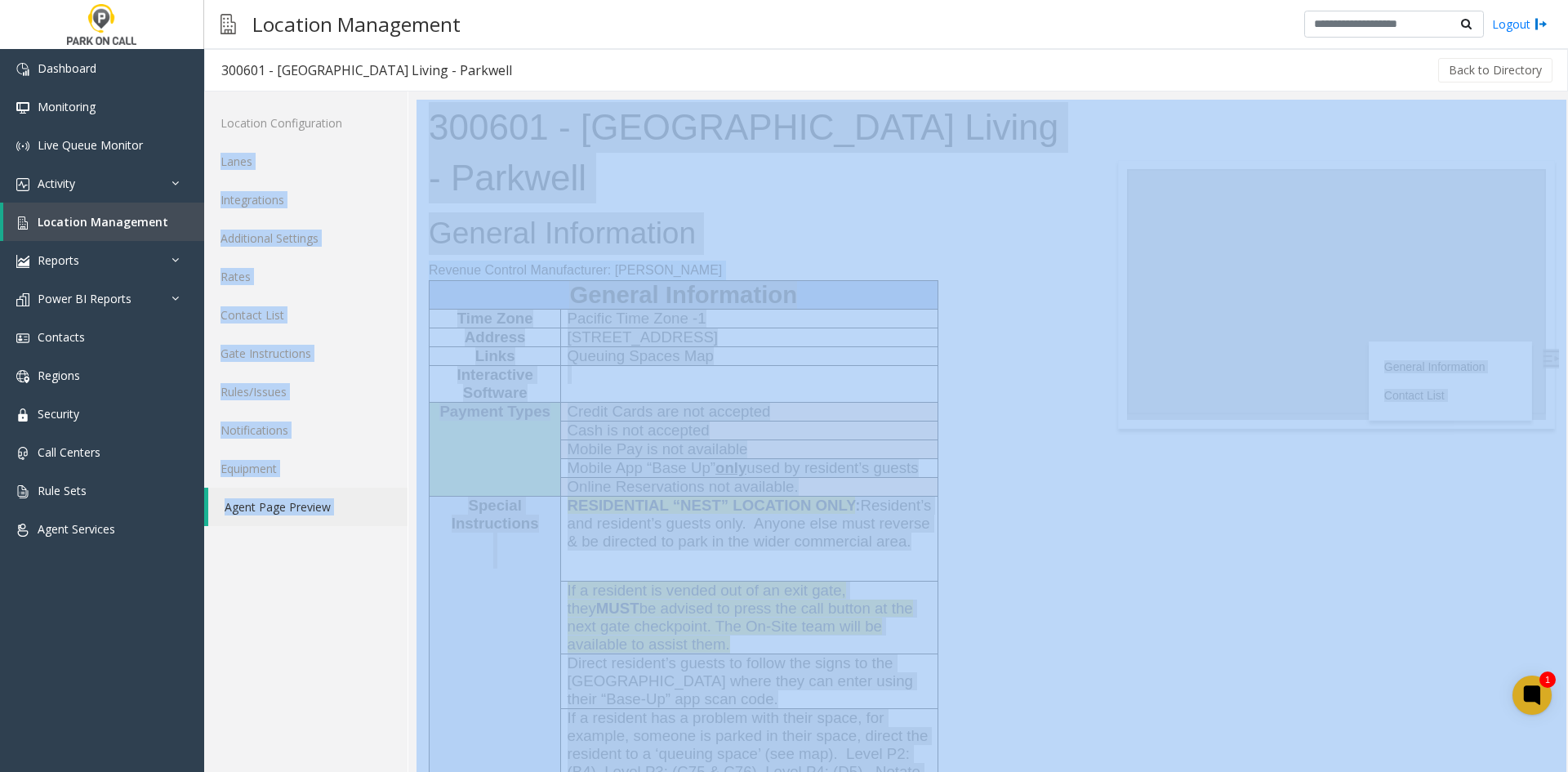
drag, startPoint x: -10, startPoint y: 2, endPoint x: 409, endPoint y: 106, distance: 431.7
click at [408, 104] on div "Location Configuration Lanes Integrations Additional Settings Rates Contact Lis…" at bounding box center [886, 432] width 1364 height 680
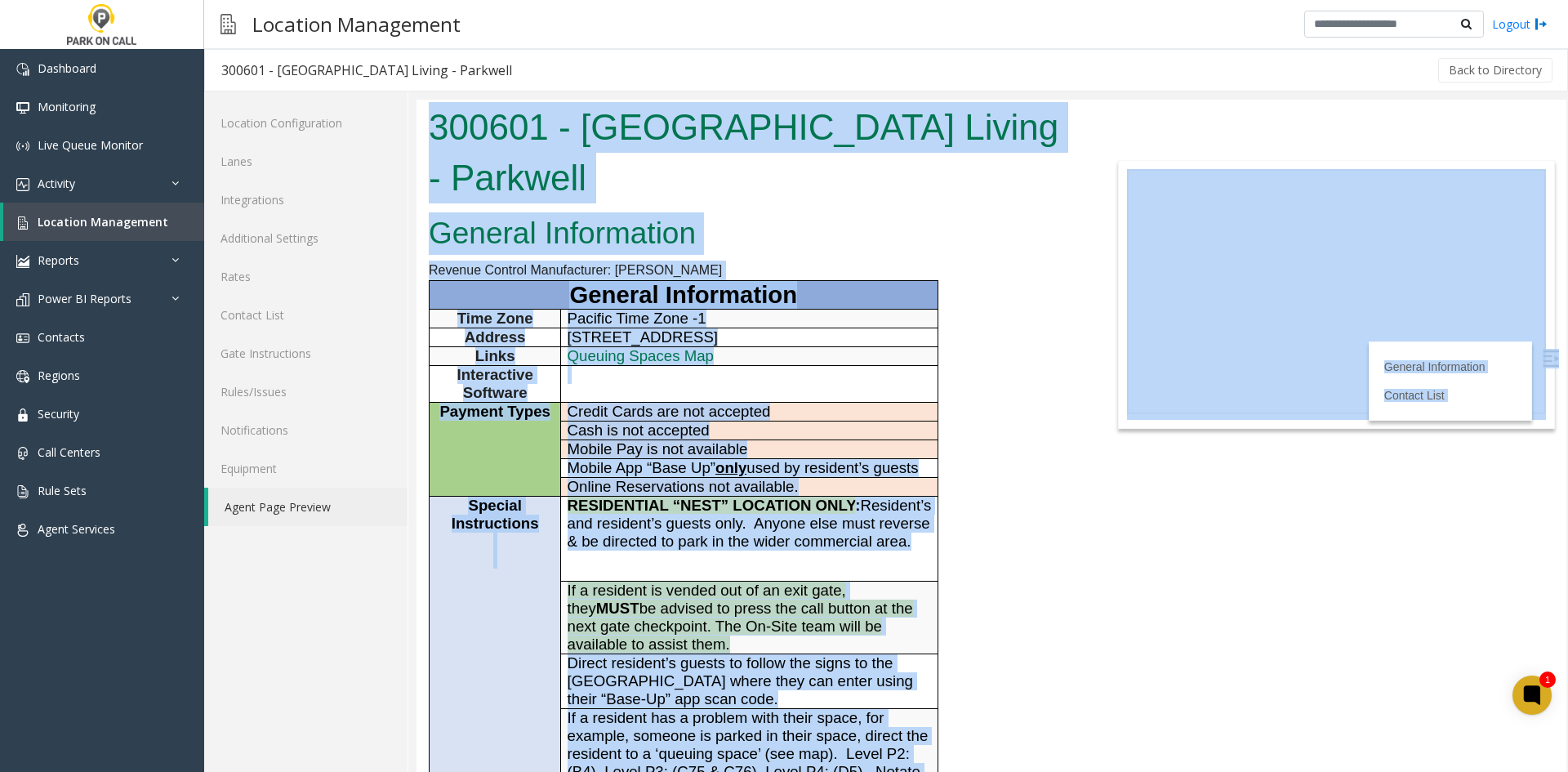
click at [465, 118] on h1 "300601 - Columbia Square Living - Parkwell" at bounding box center [751, 153] width 646 height 101
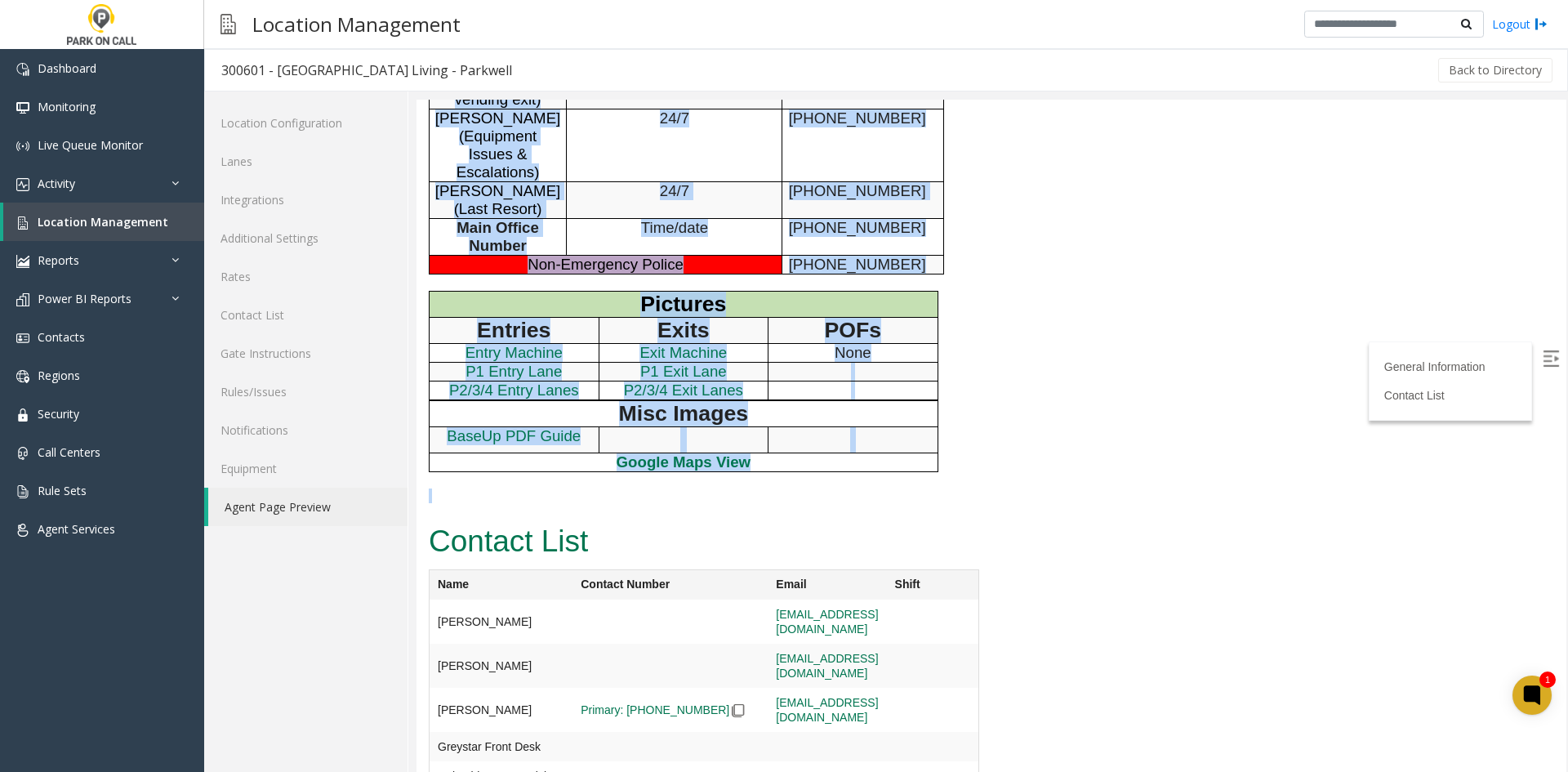
scroll to position [992, 0]
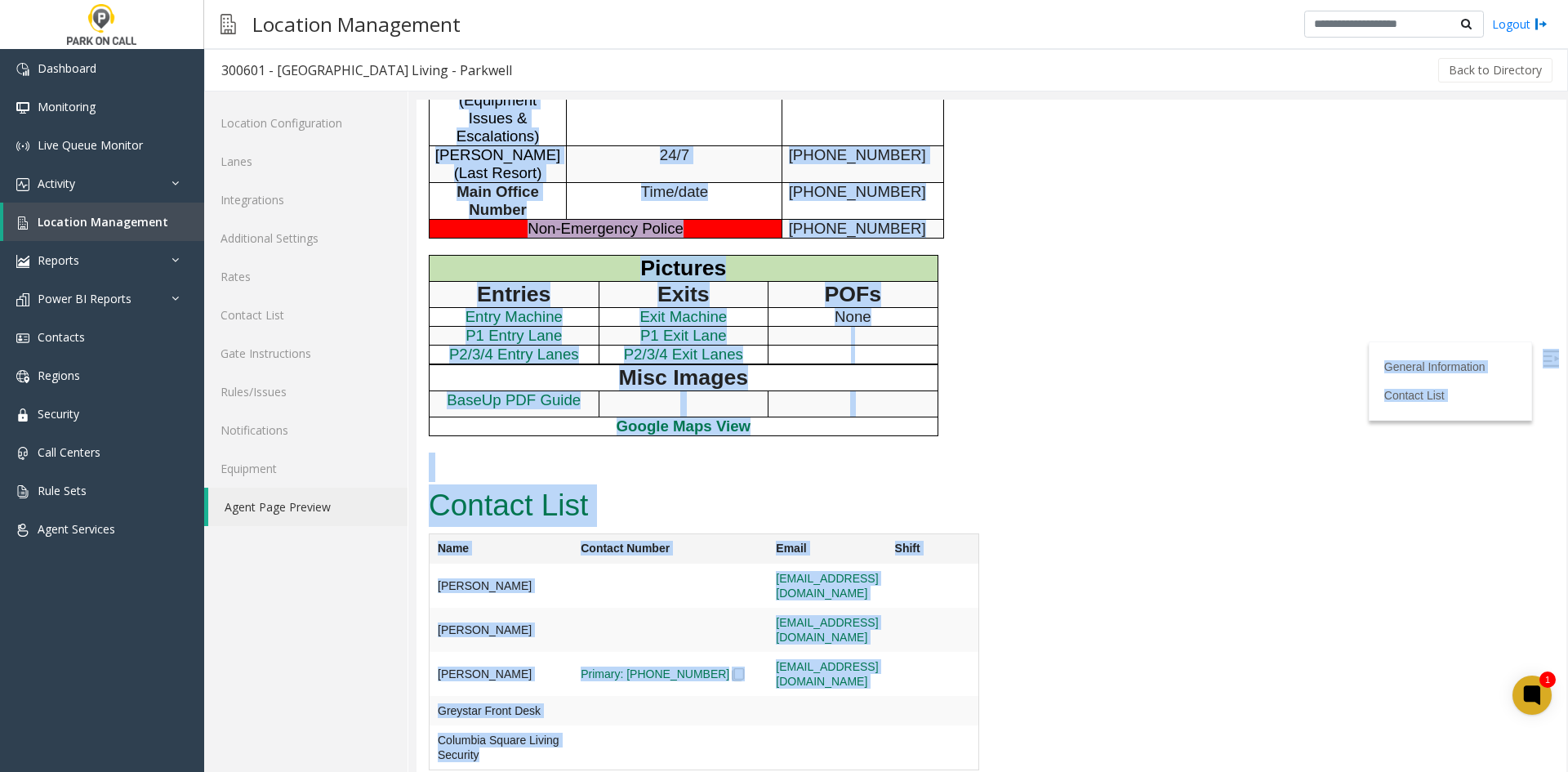
drag, startPoint x: 465, startPoint y: 118, endPoint x: 674, endPoint y: 749, distance: 664.7
click at [674, 607] on td at bounding box center [669, 586] width 195 height 44
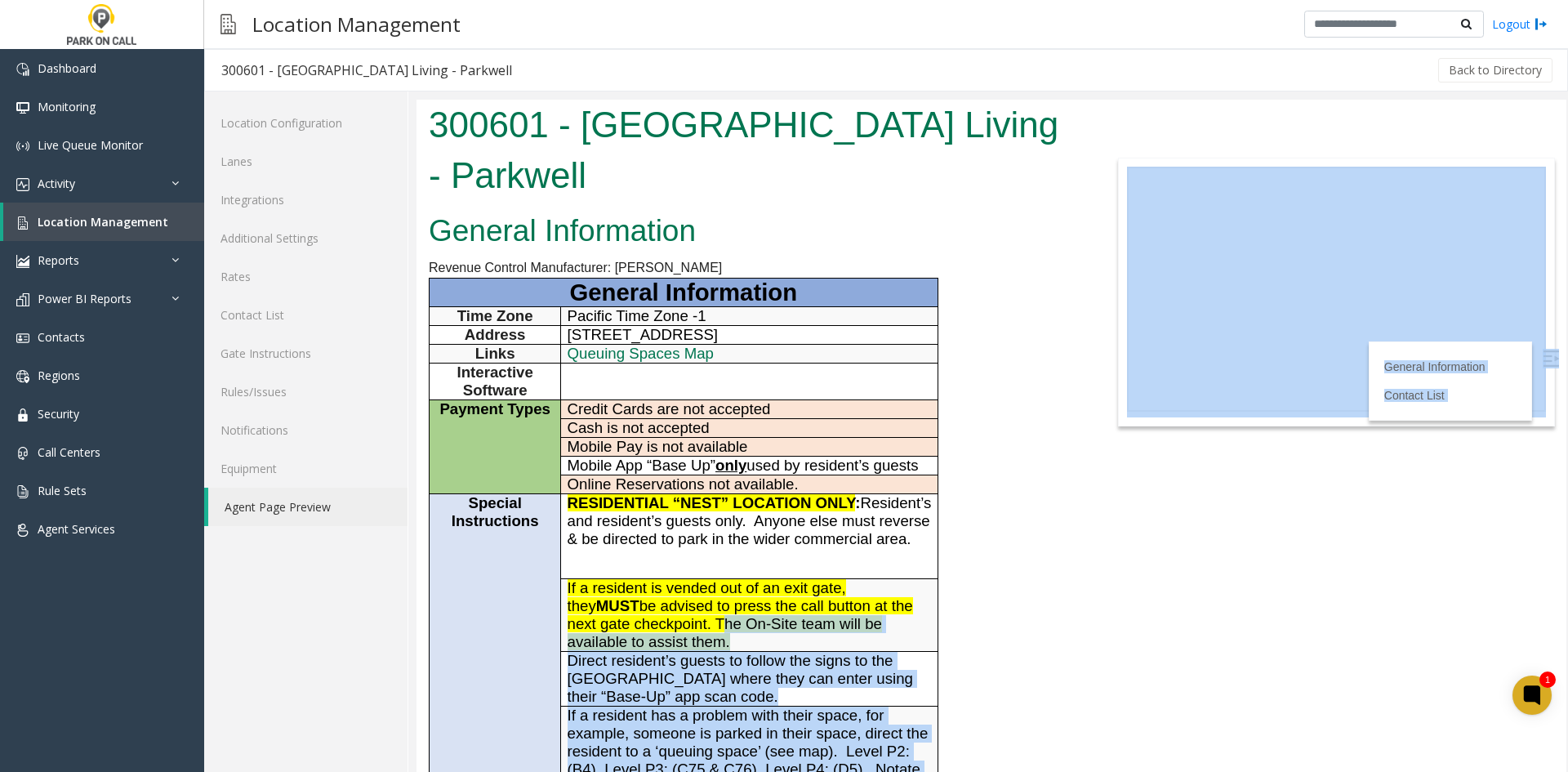
scroll to position [0, 0]
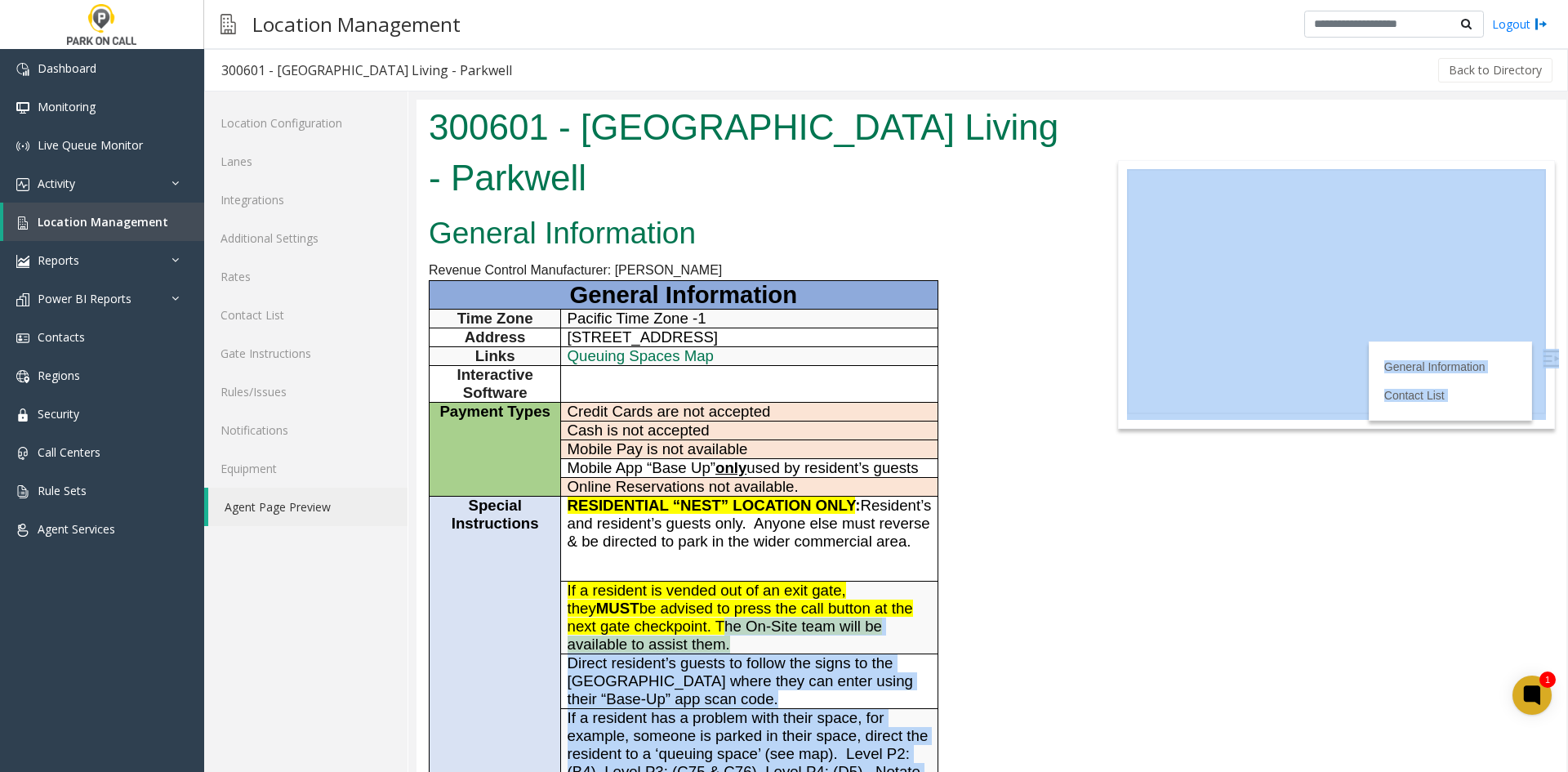
drag, startPoint x: 674, startPoint y: 749, endPoint x: 659, endPoint y: 629, distance: 120.9
click at [659, 629] on body "300601 - Columbia Square Living - Parkwell General Information Revenue Control …" at bounding box center [991, 436] width 1150 height 672
click at [659, 629] on span "If a resident is vended out of an exit gate, they MUST be advised to press the …" at bounding box center [740, 617] width 345 height 71
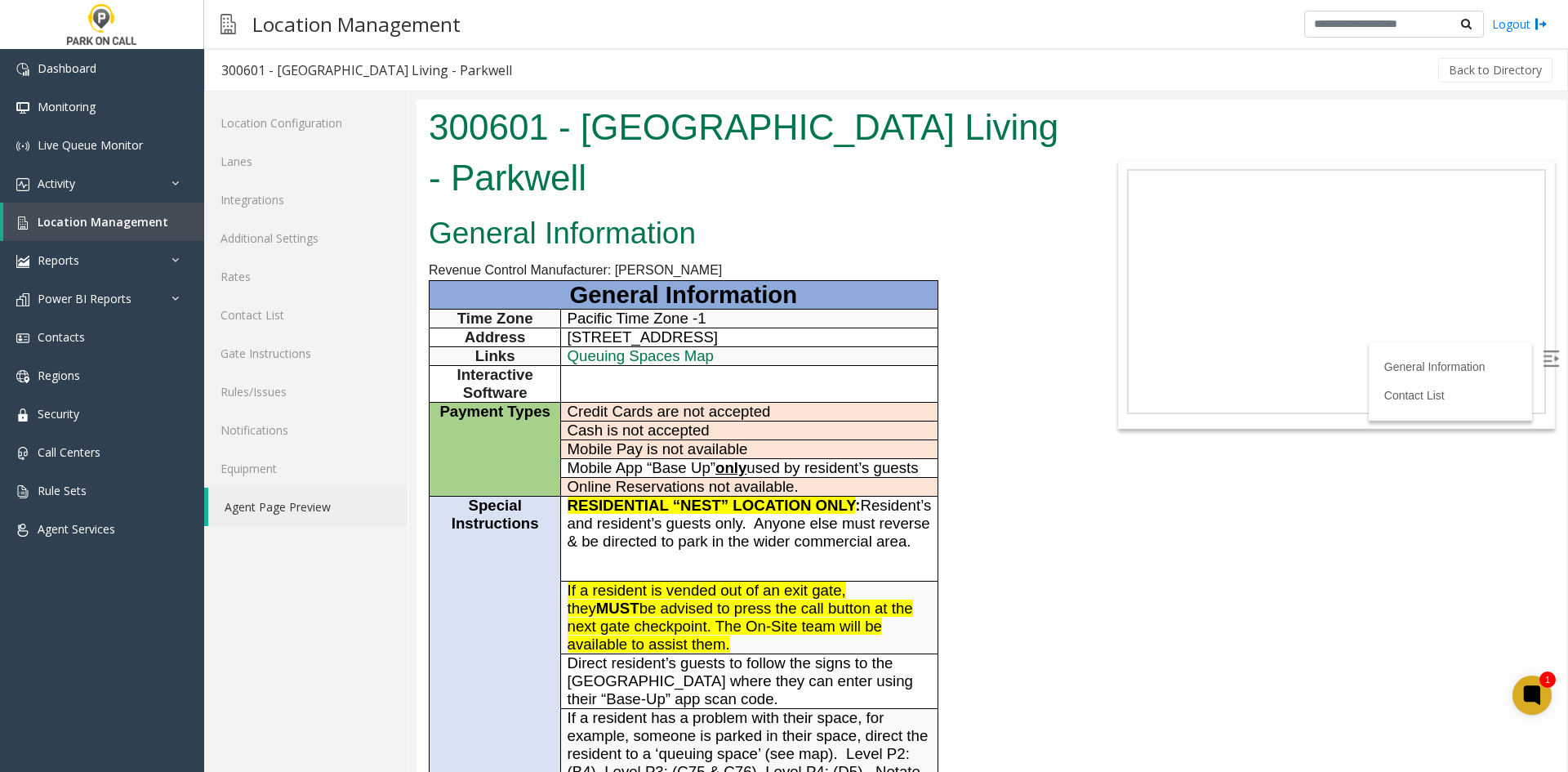
click at [475, 118] on h1 "300601 - Columbia Square Living - Parkwell" at bounding box center [751, 153] width 646 height 101
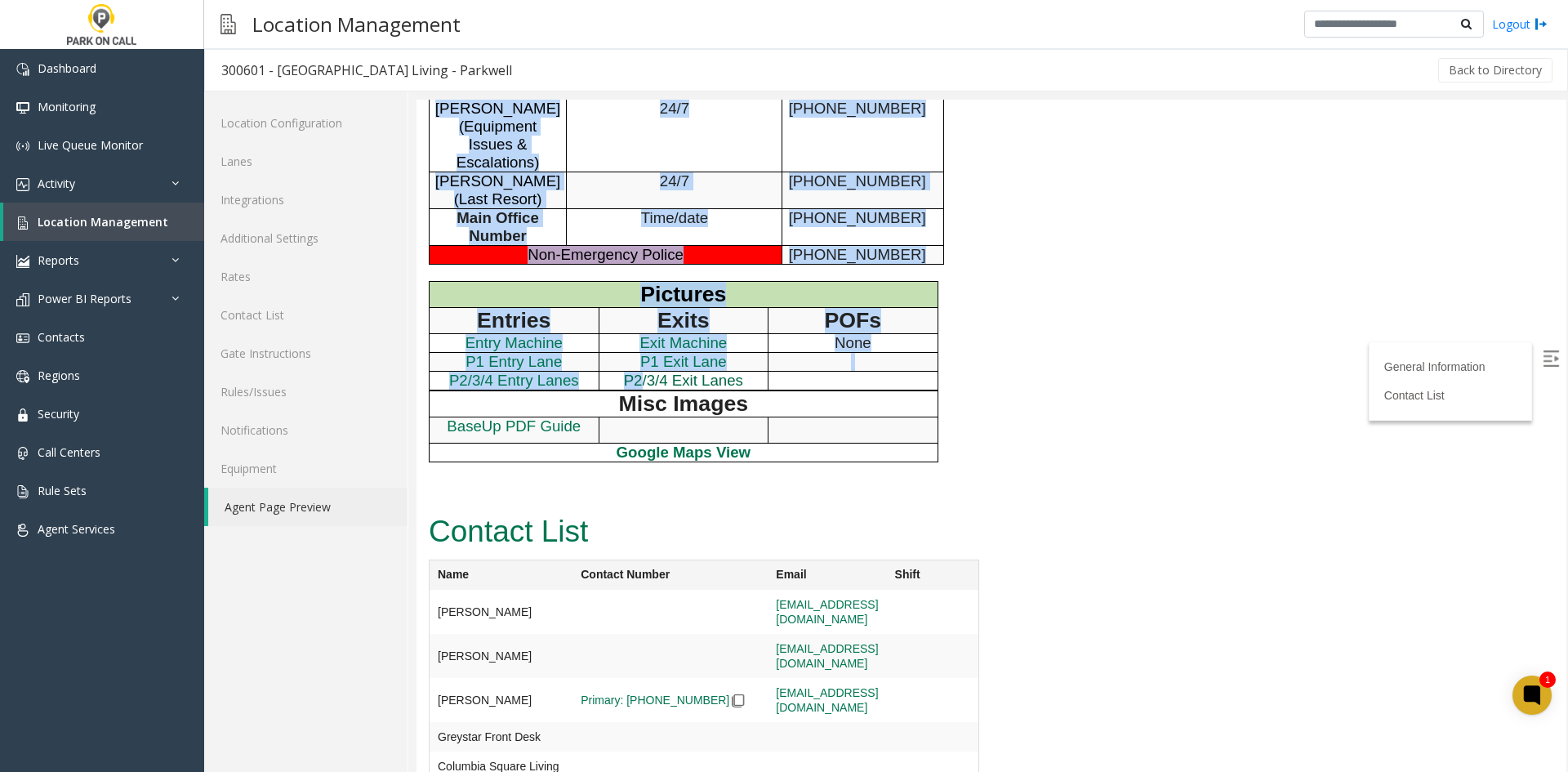
scroll to position [992, 0]
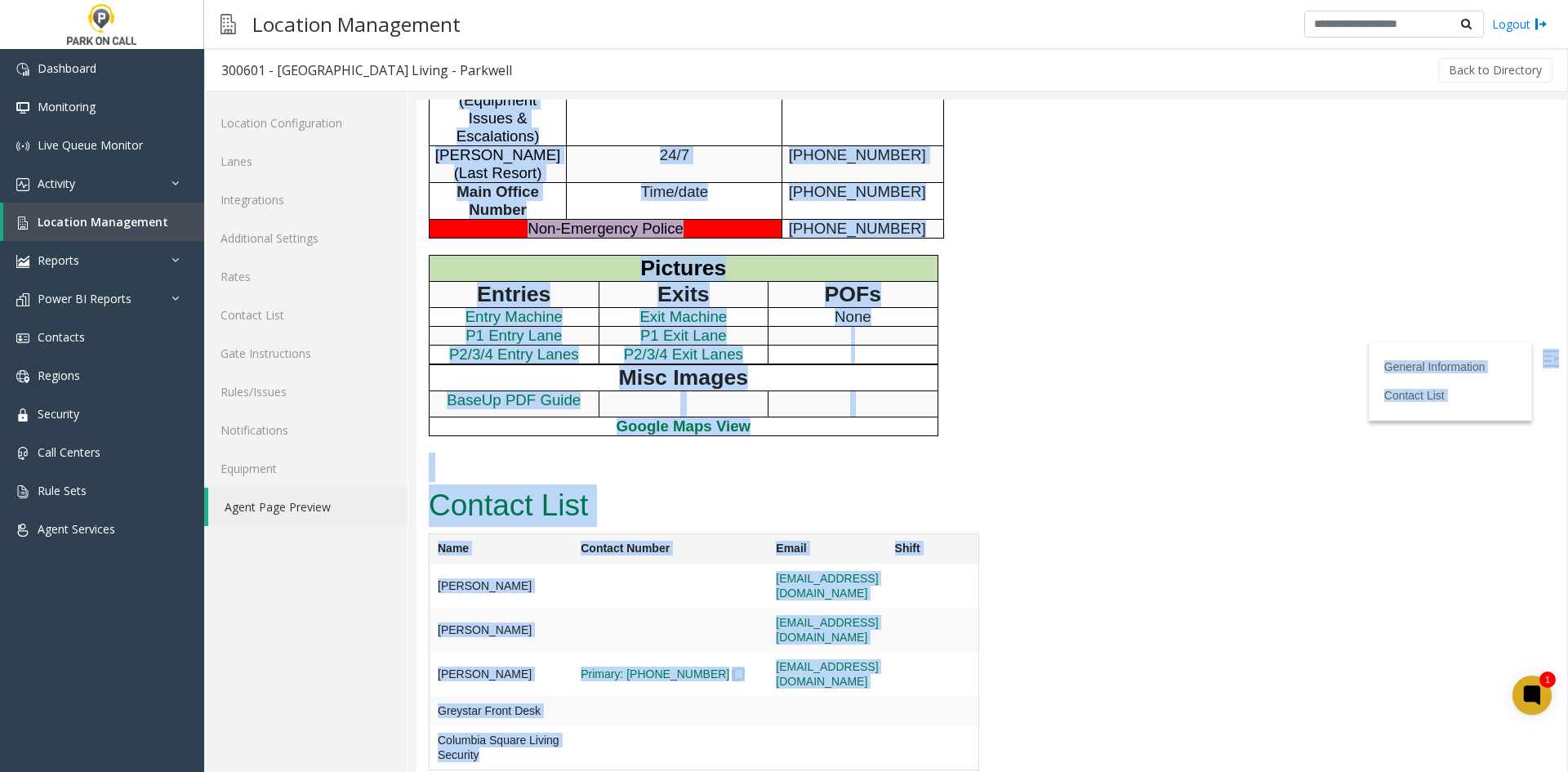
drag, startPoint x: 475, startPoint y: 118, endPoint x: 692, endPoint y: 737, distance: 655.9
click at [692, 607] on td at bounding box center [669, 586] width 195 height 44
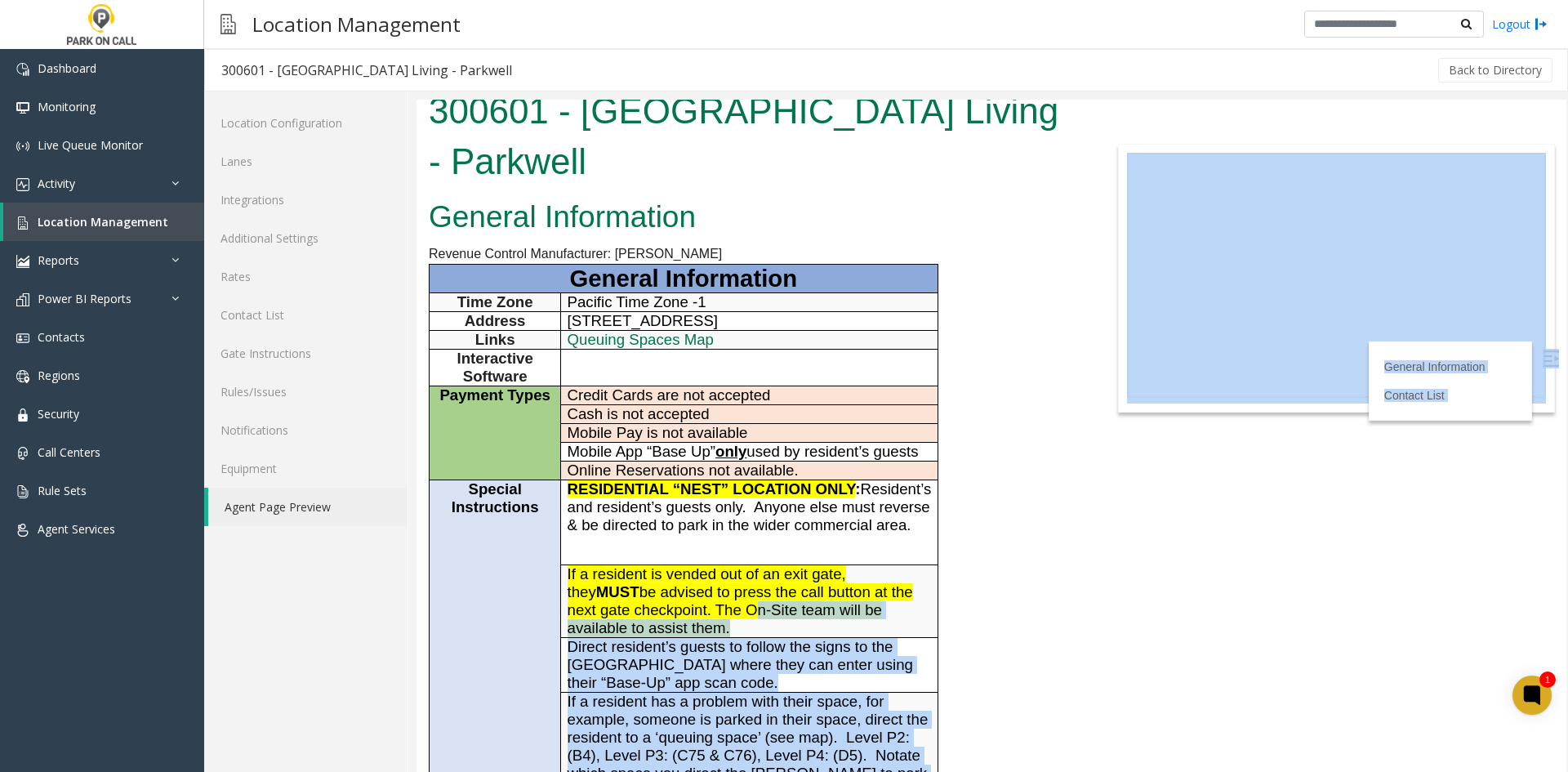
scroll to position [0, 0]
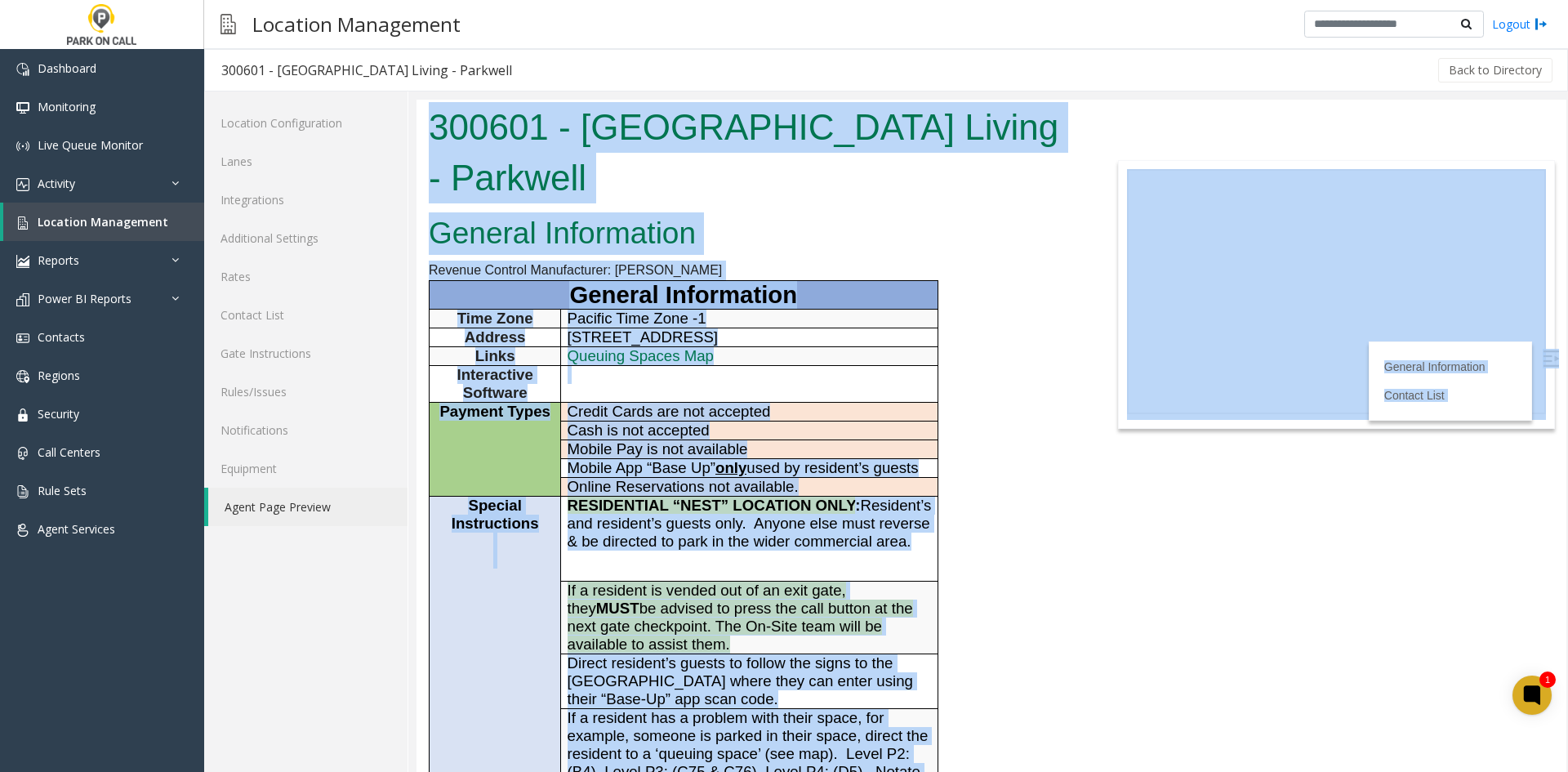
click at [417, 117] on html "300601 - Columbia Square Living - Parkwell General Information Revenue Control …" at bounding box center [991, 436] width 1150 height 672
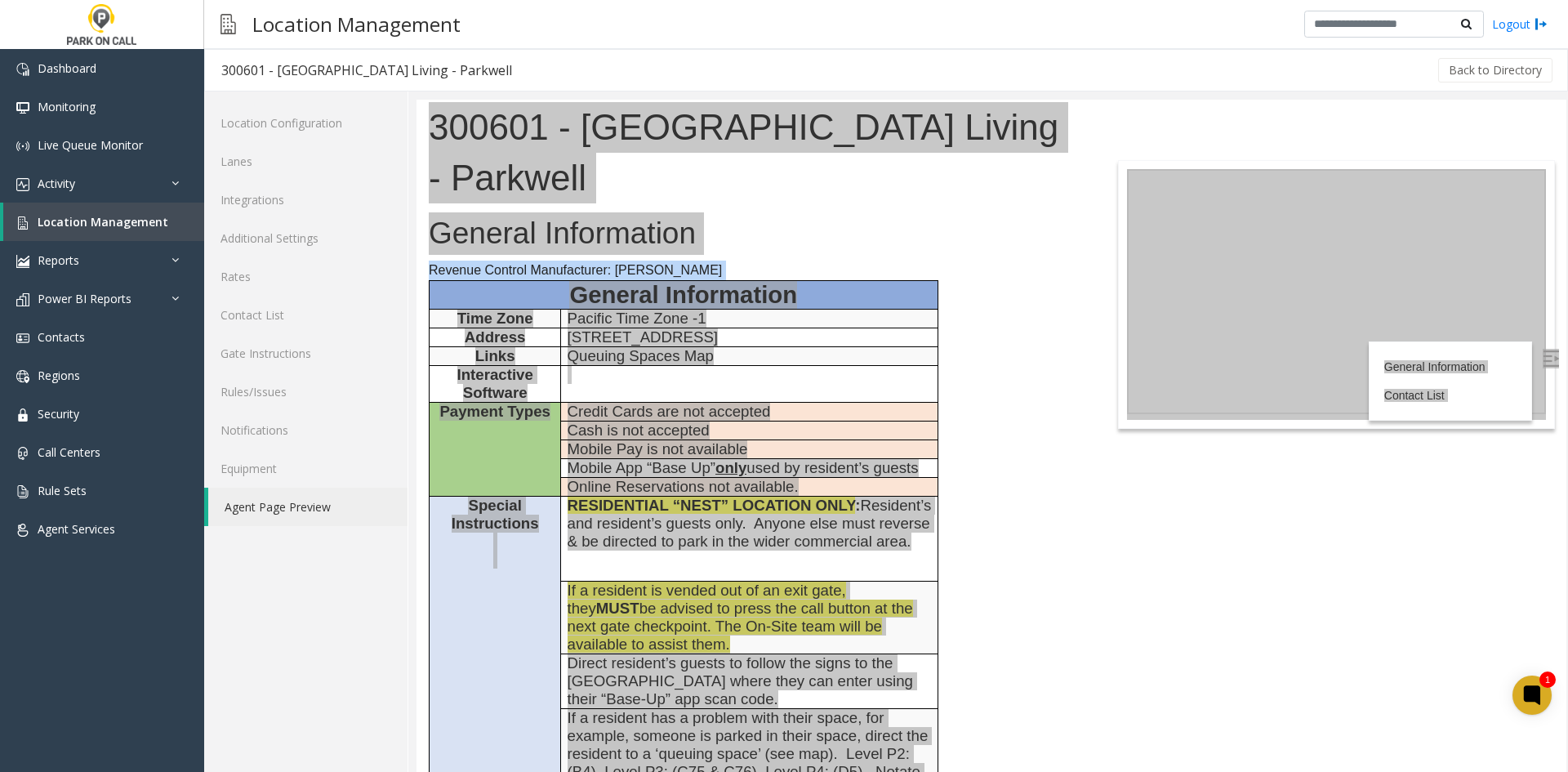
click at [414, 117] on div at bounding box center [988, 432] width 1159 height 680
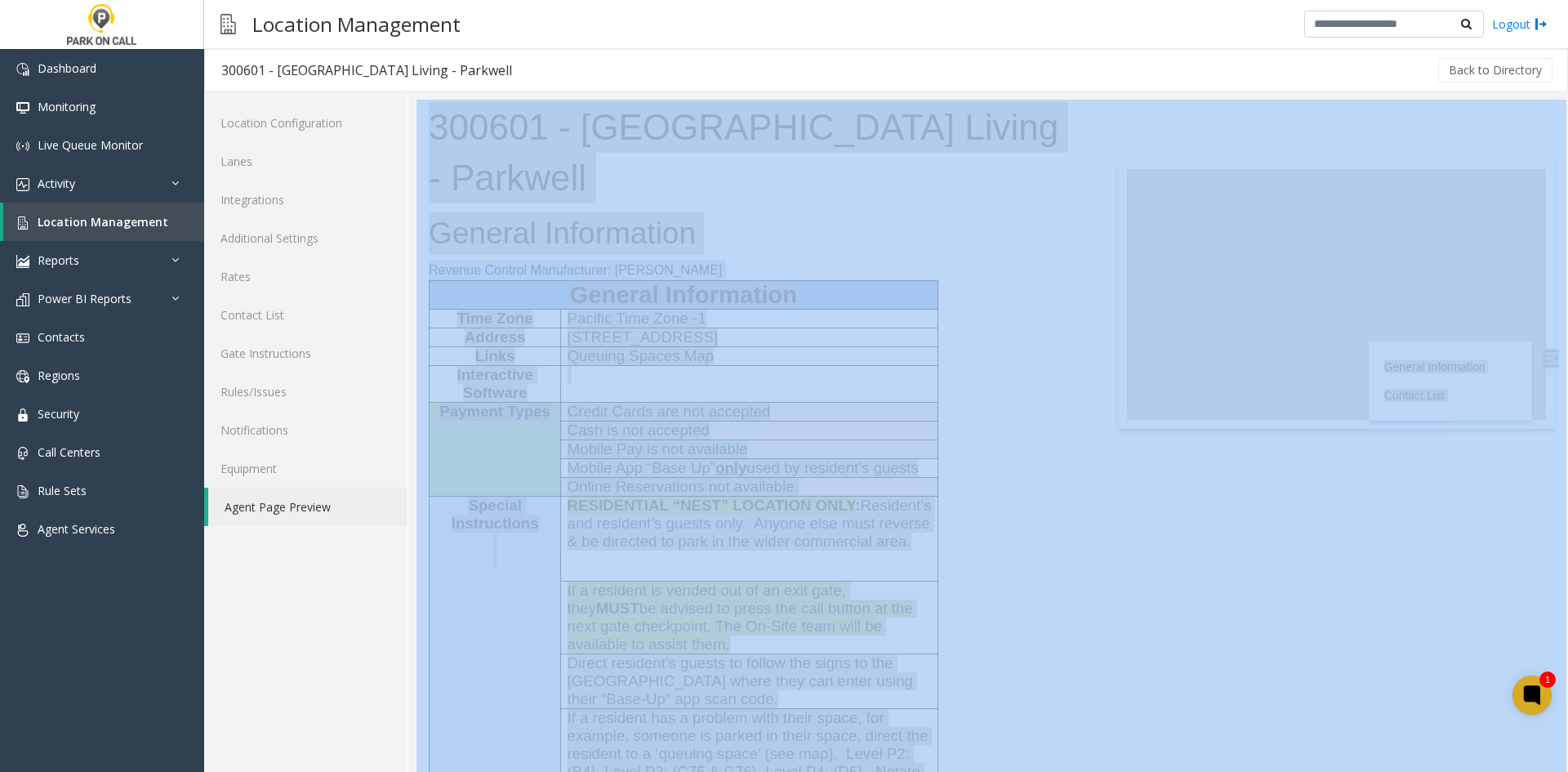
drag, startPoint x: 831, startPoint y: 217, endPoint x: 616, endPoint y: 300, distance: 230.5
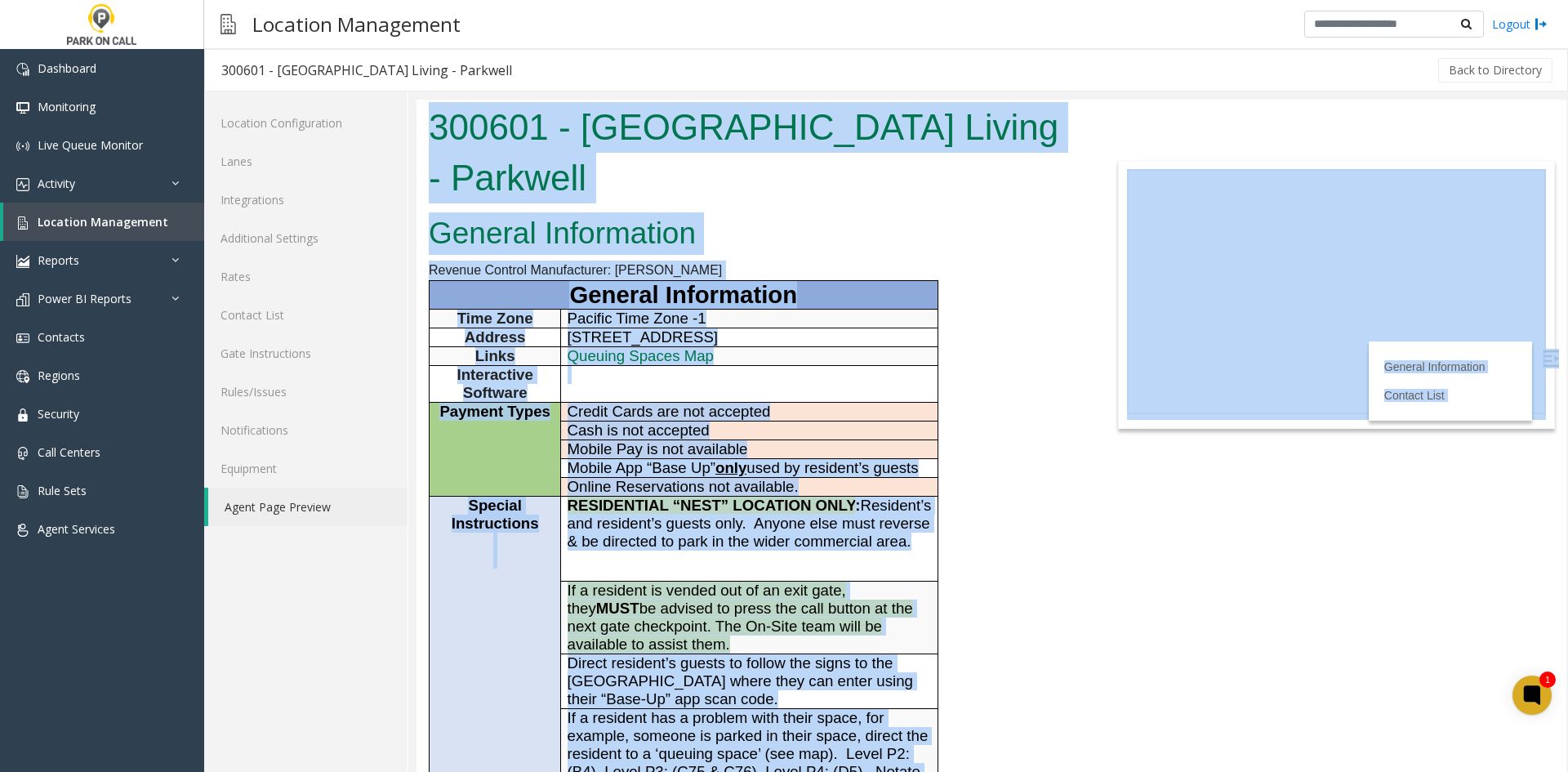
click at [567, 197] on h1 "300601 - Columbia Square Living - Parkwell" at bounding box center [751, 153] width 646 height 101
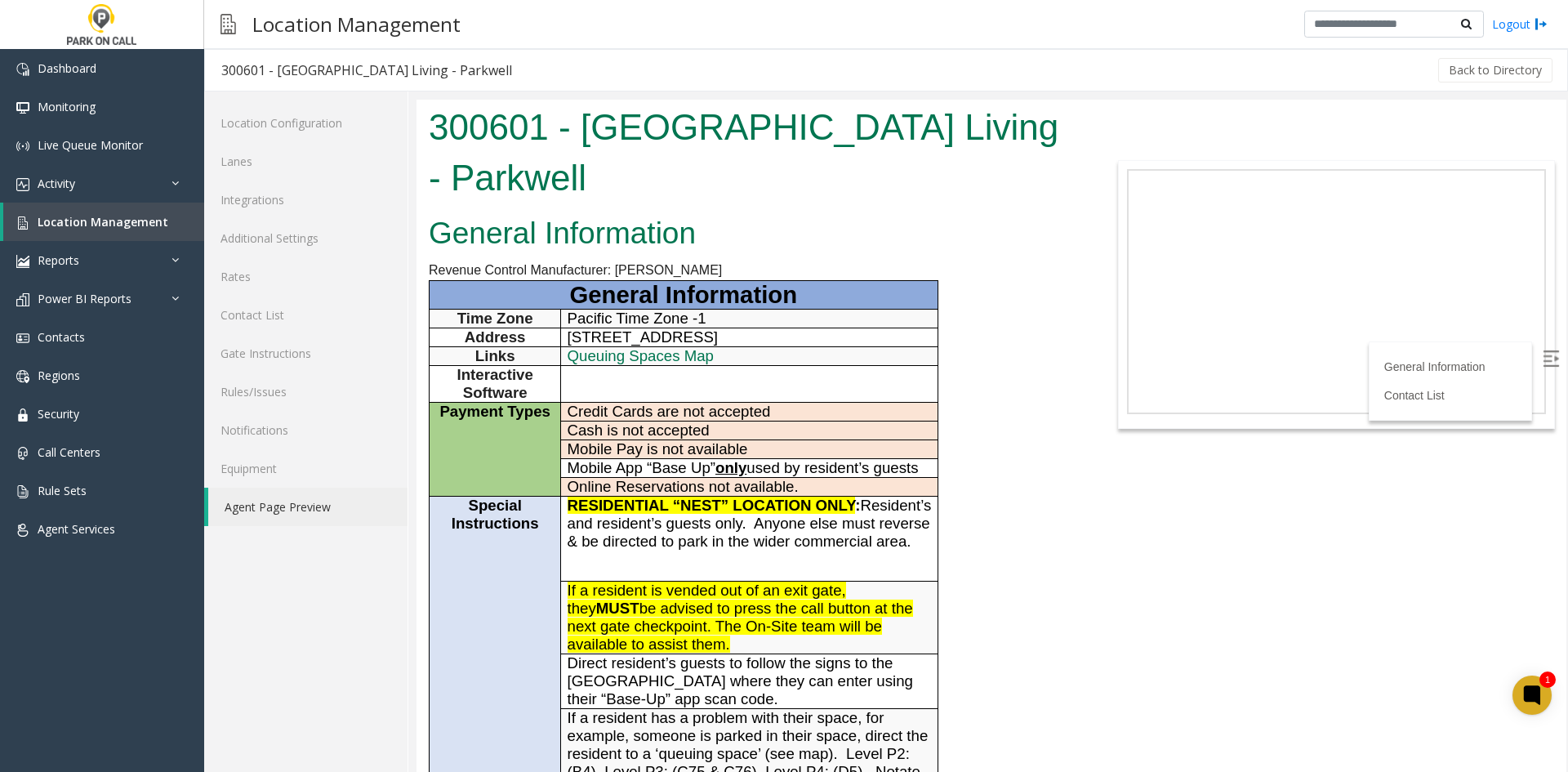
click at [506, 135] on h1 "300601 - Columbia Square Living - Parkwell" at bounding box center [751, 153] width 646 height 101
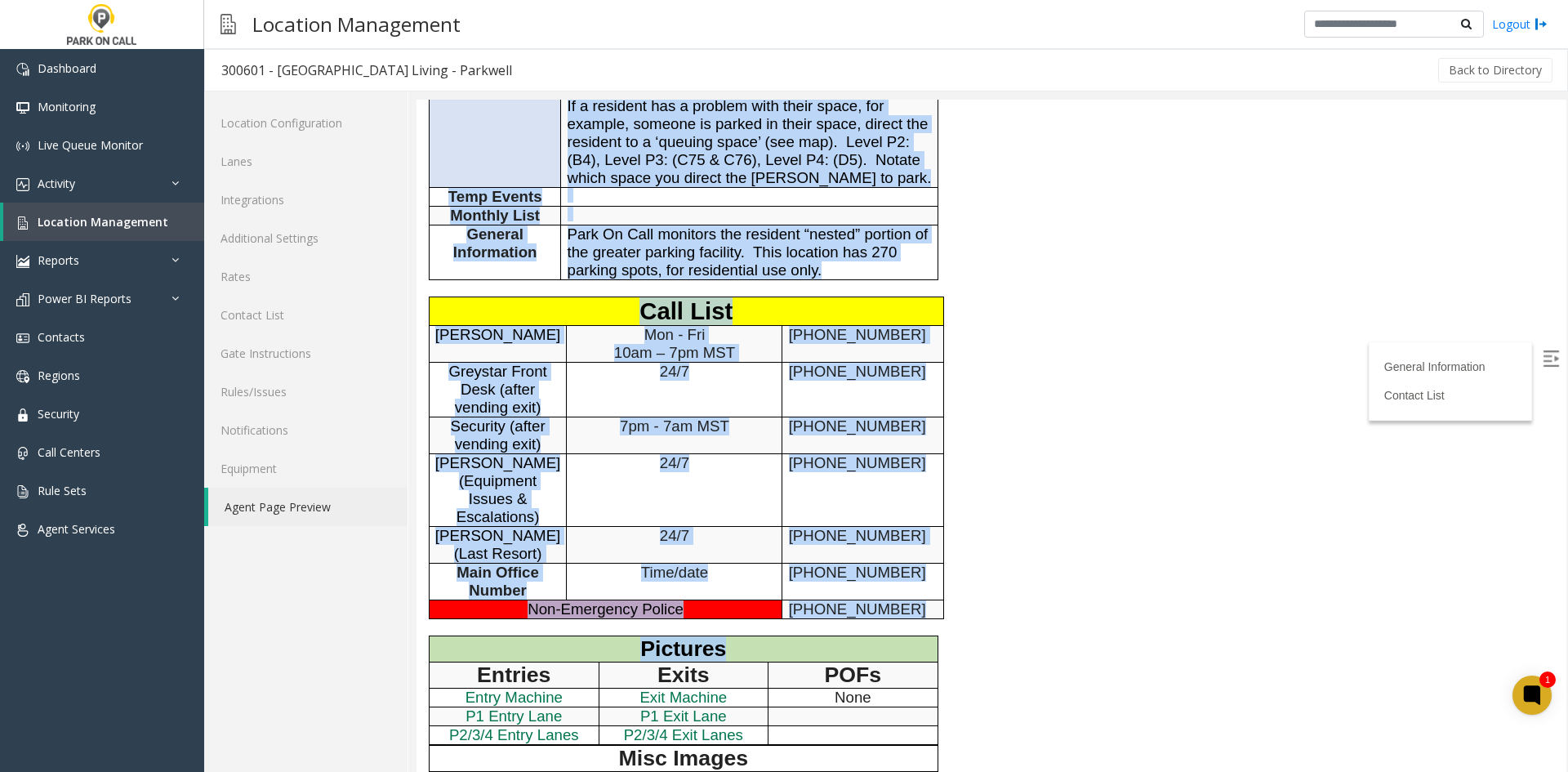
scroll to position [992, 0]
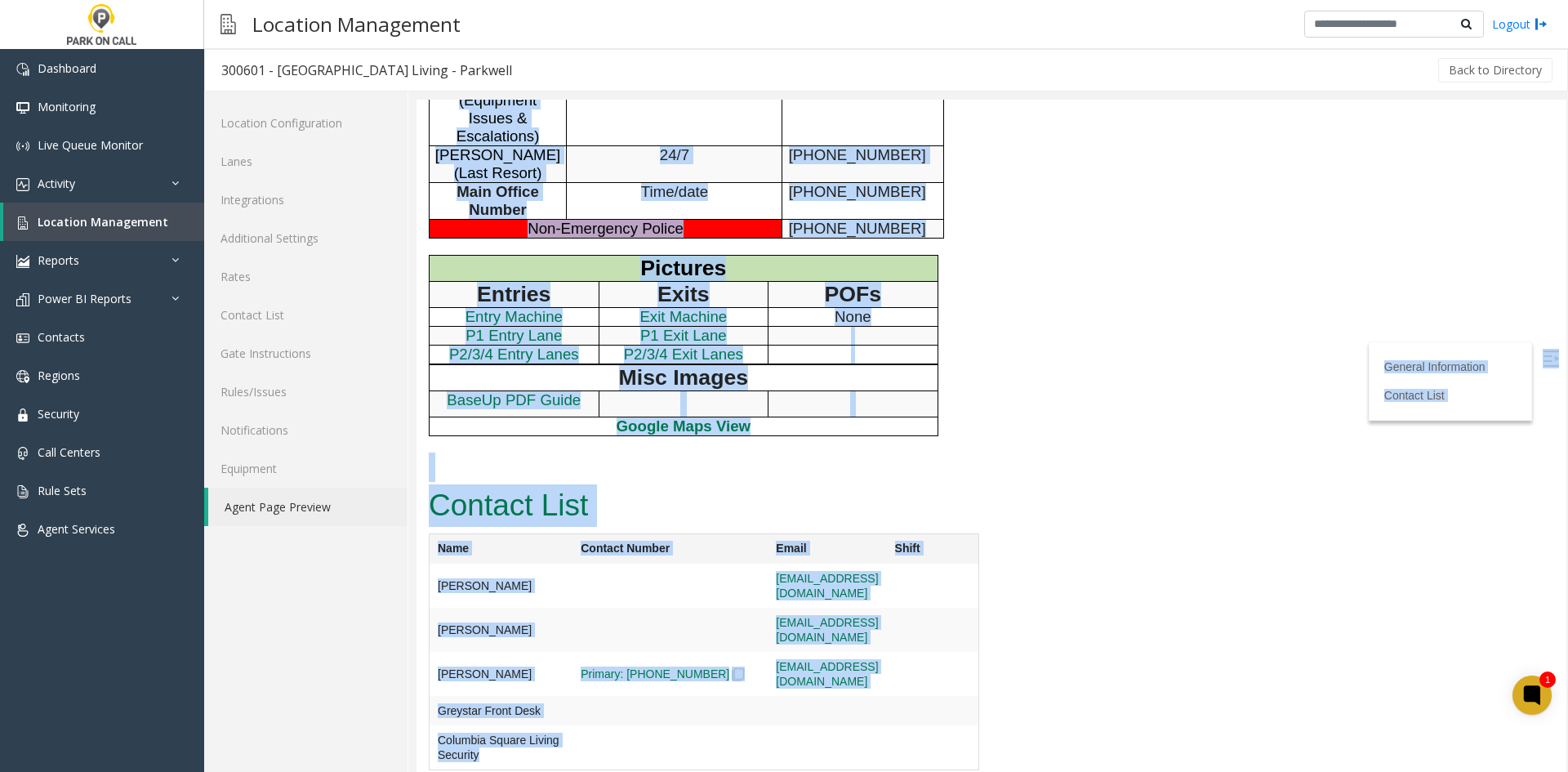
drag, startPoint x: 505, startPoint y: 134, endPoint x: 666, endPoint y: 726, distance: 613.5
click at [667, 607] on td at bounding box center [669, 586] width 195 height 44
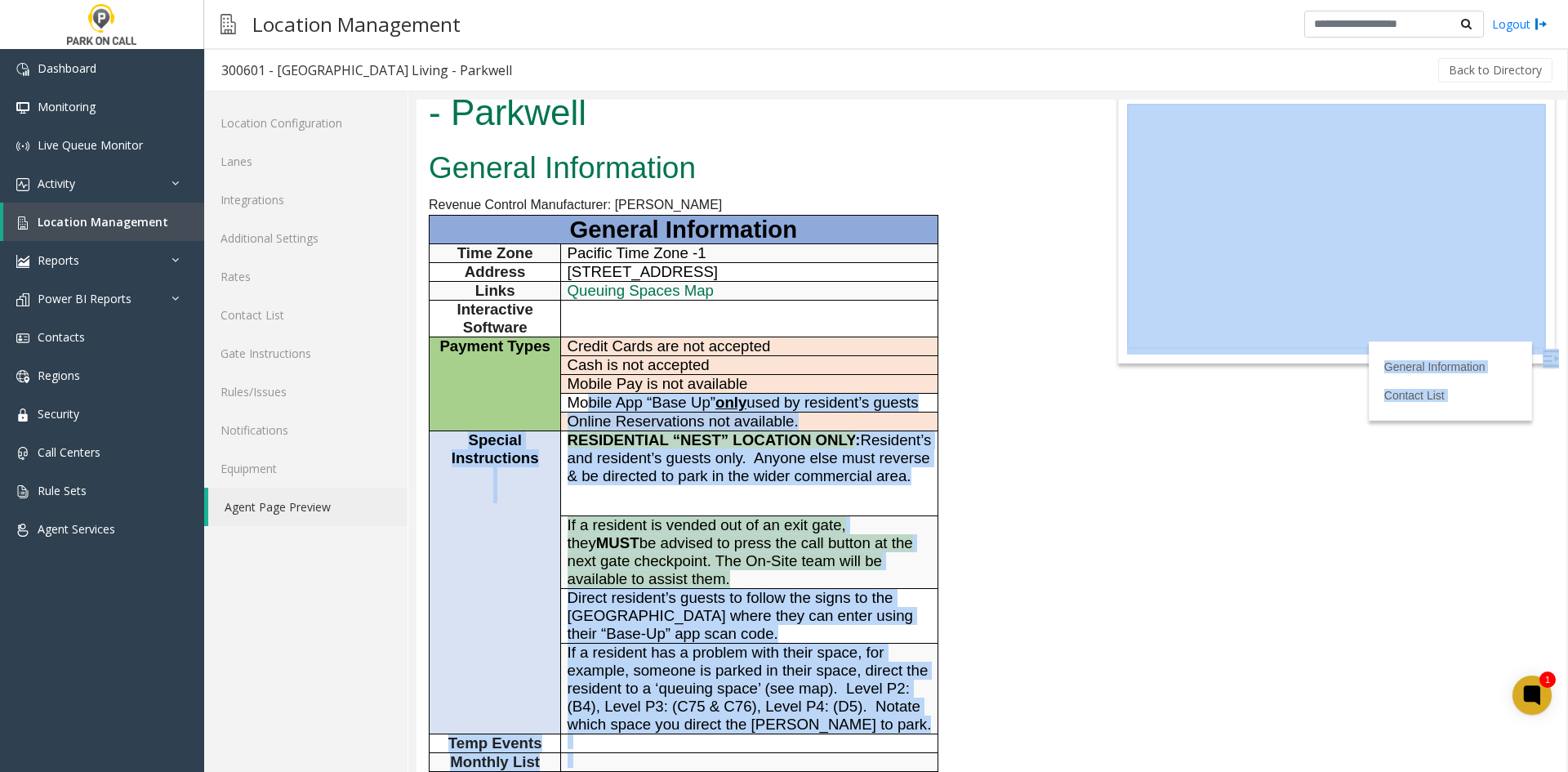
scroll to position [0, 0]
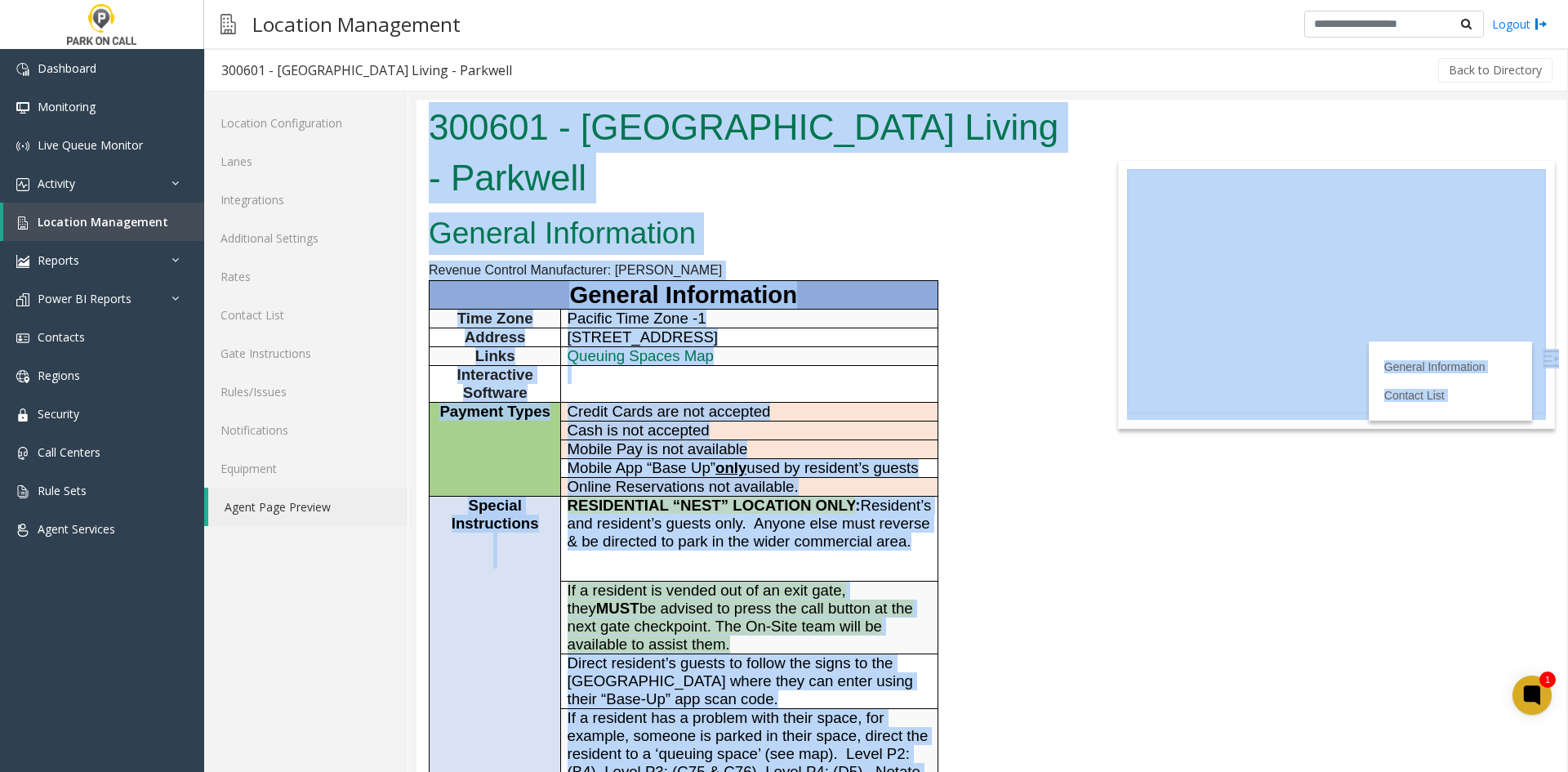
drag, startPoint x: 653, startPoint y: 690, endPoint x: 425, endPoint y: 123, distance: 611.1
click at [425, 123] on body "300601 - Columbia Square Living - Parkwell General Information Revenue Control …" at bounding box center [991, 436] width 1150 height 672
click at [438, 129] on h1 "300601 - Columbia Square Living - Parkwell" at bounding box center [751, 153] width 646 height 101
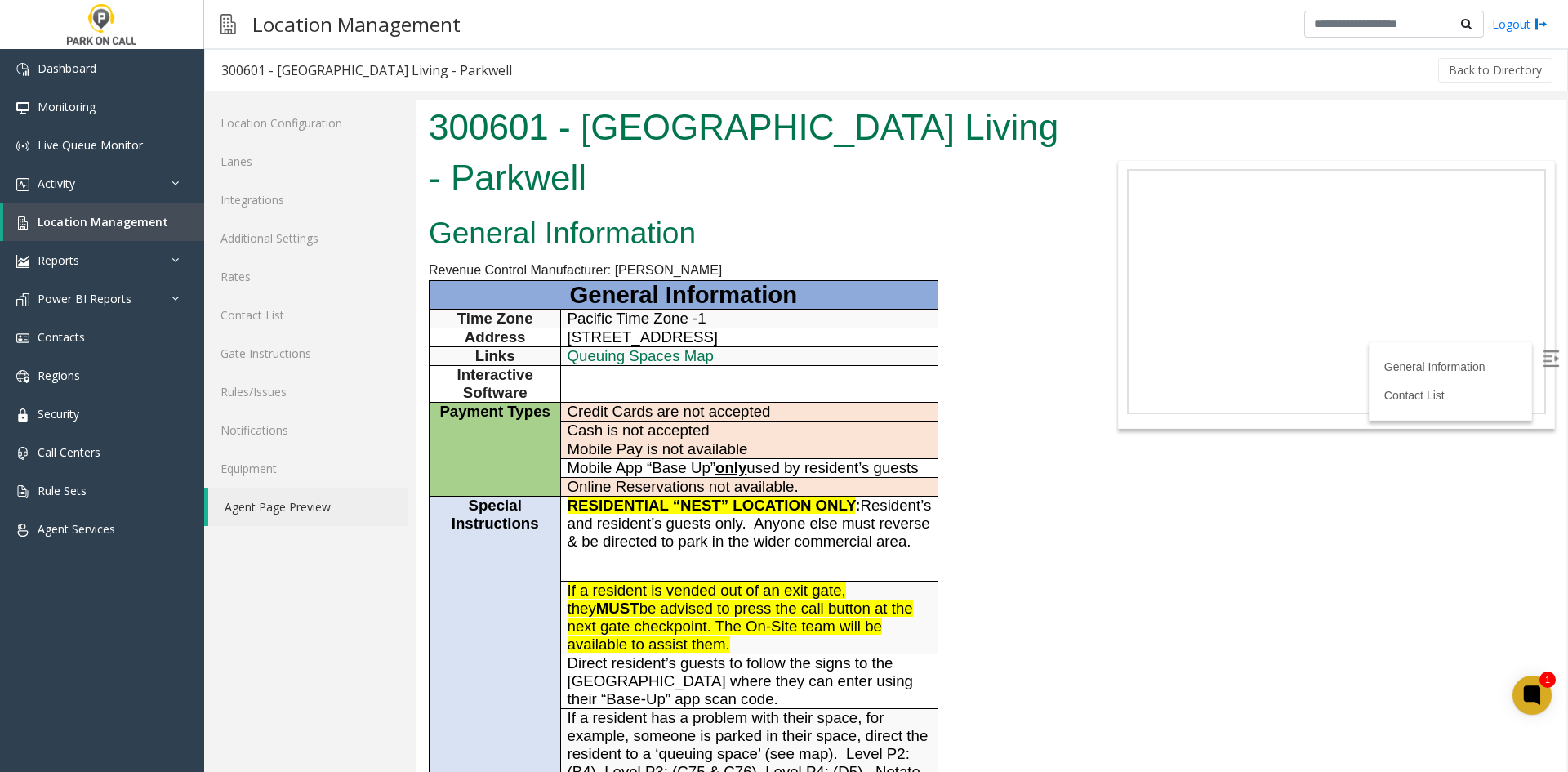
click at [445, 128] on h1 "300601 - Columbia Square Living - Parkwell" at bounding box center [751, 153] width 646 height 101
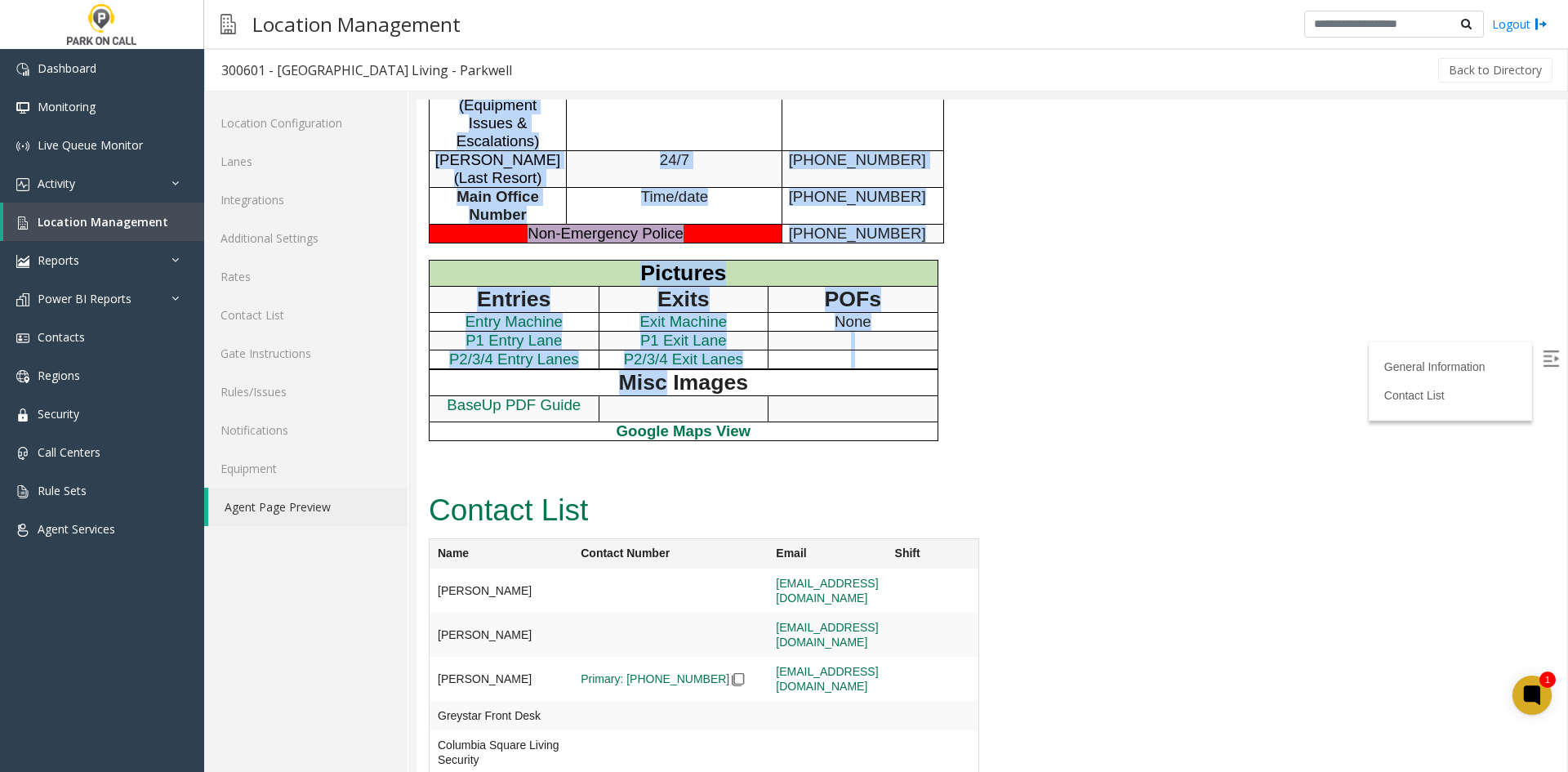
scroll to position [992, 0]
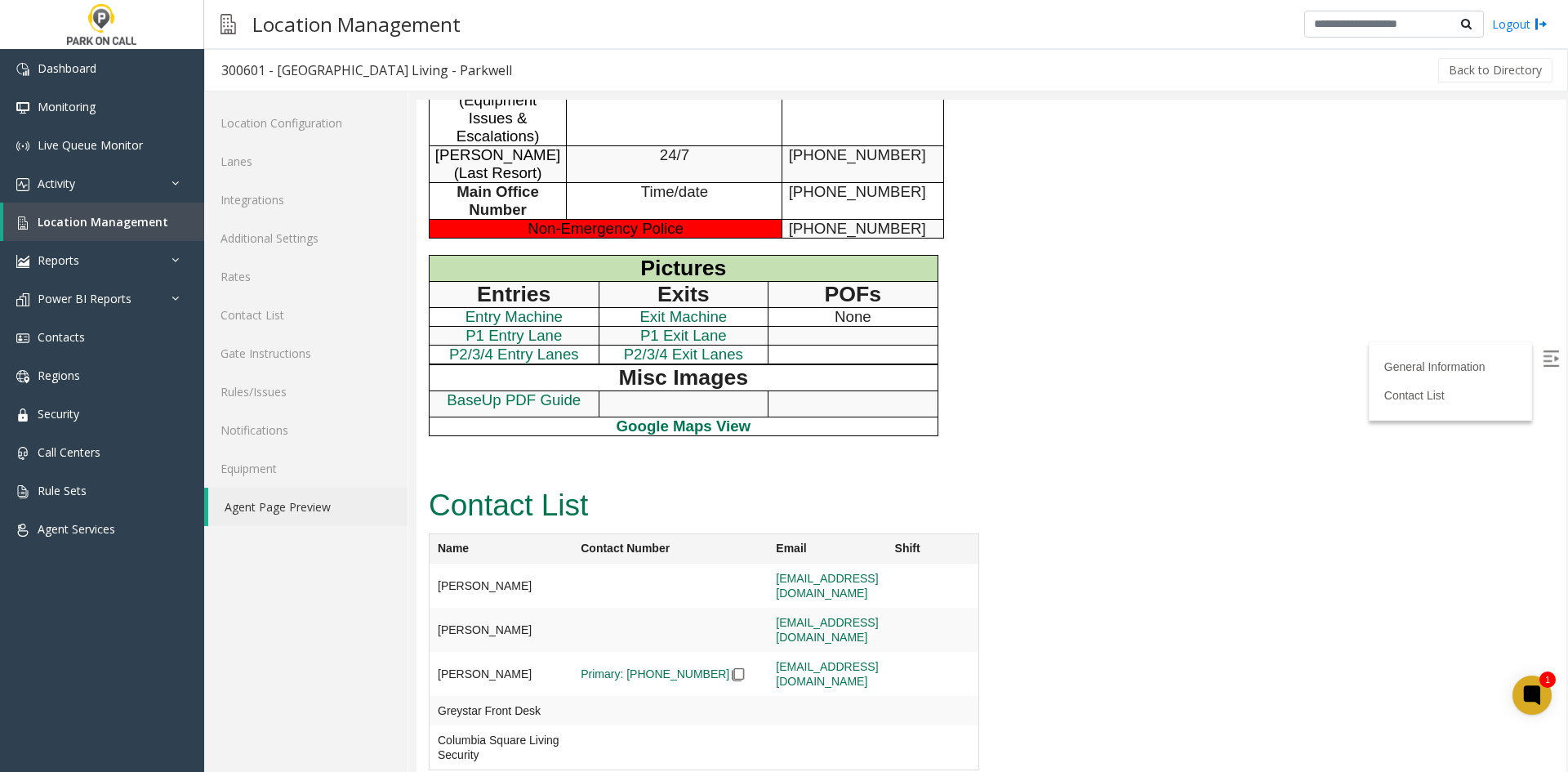
drag, startPoint x: 445, startPoint y: 128, endPoint x: 789, endPoint y: 785, distance: 741.6
click at [768, 607] on td at bounding box center [826, 586] width 118 height 44
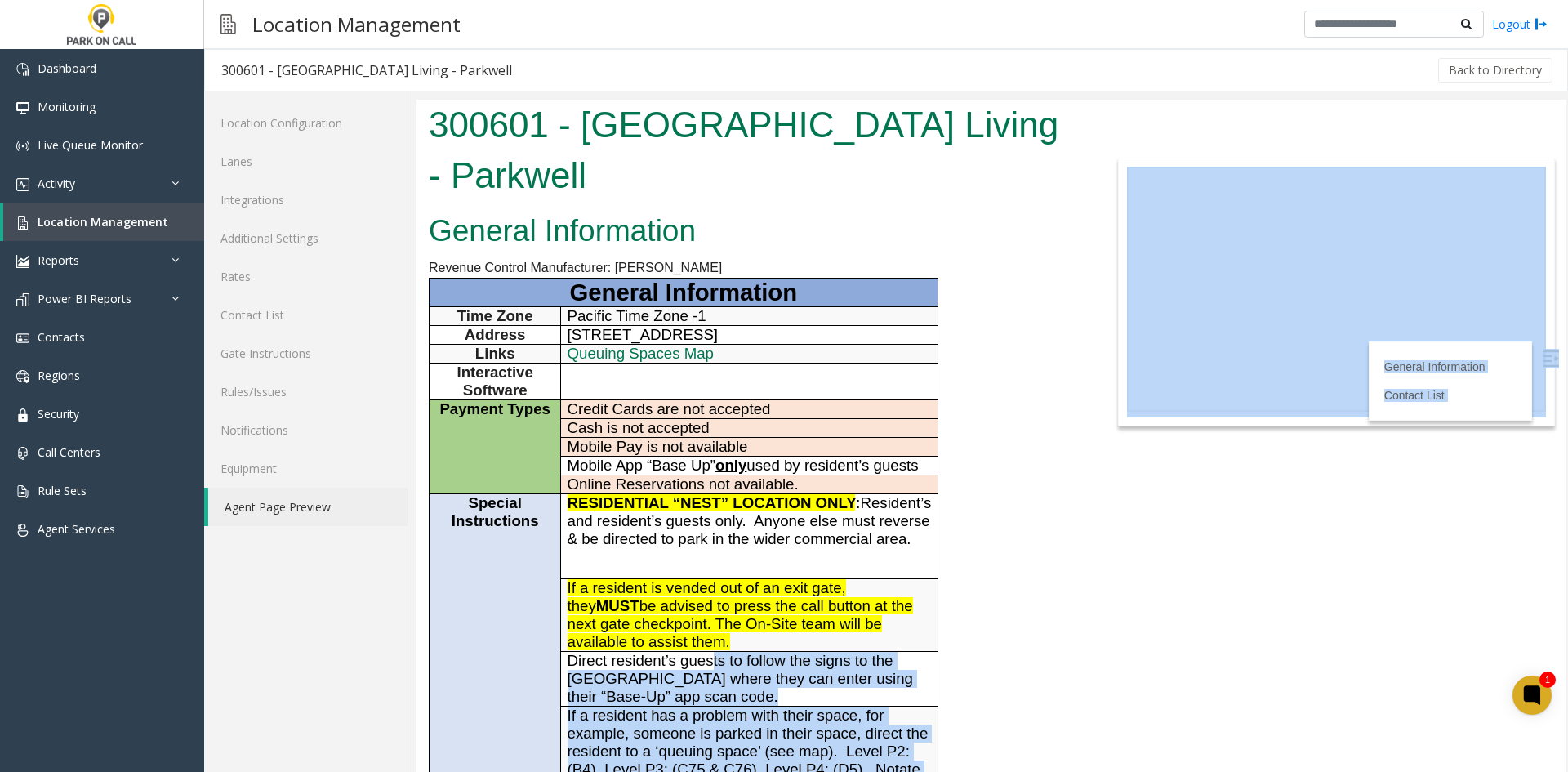
scroll to position [0, 0]
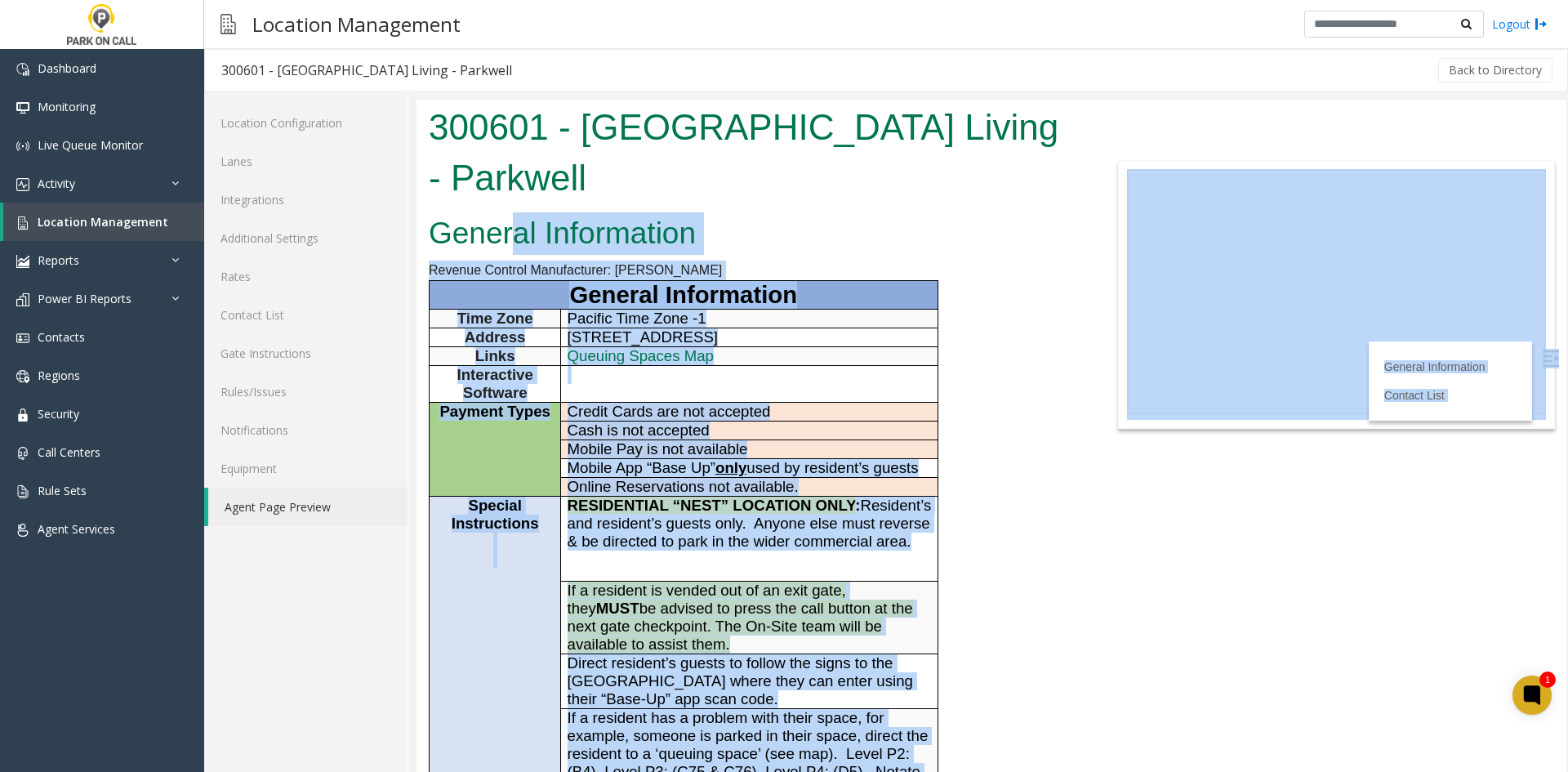
drag, startPoint x: 739, startPoint y: 738, endPoint x: 514, endPoint y: 225, distance: 560.2
click at [514, 225] on body "300601 - Columbia Square Living - Parkwell General Information Revenue Control …" at bounding box center [991, 436] width 1150 height 672
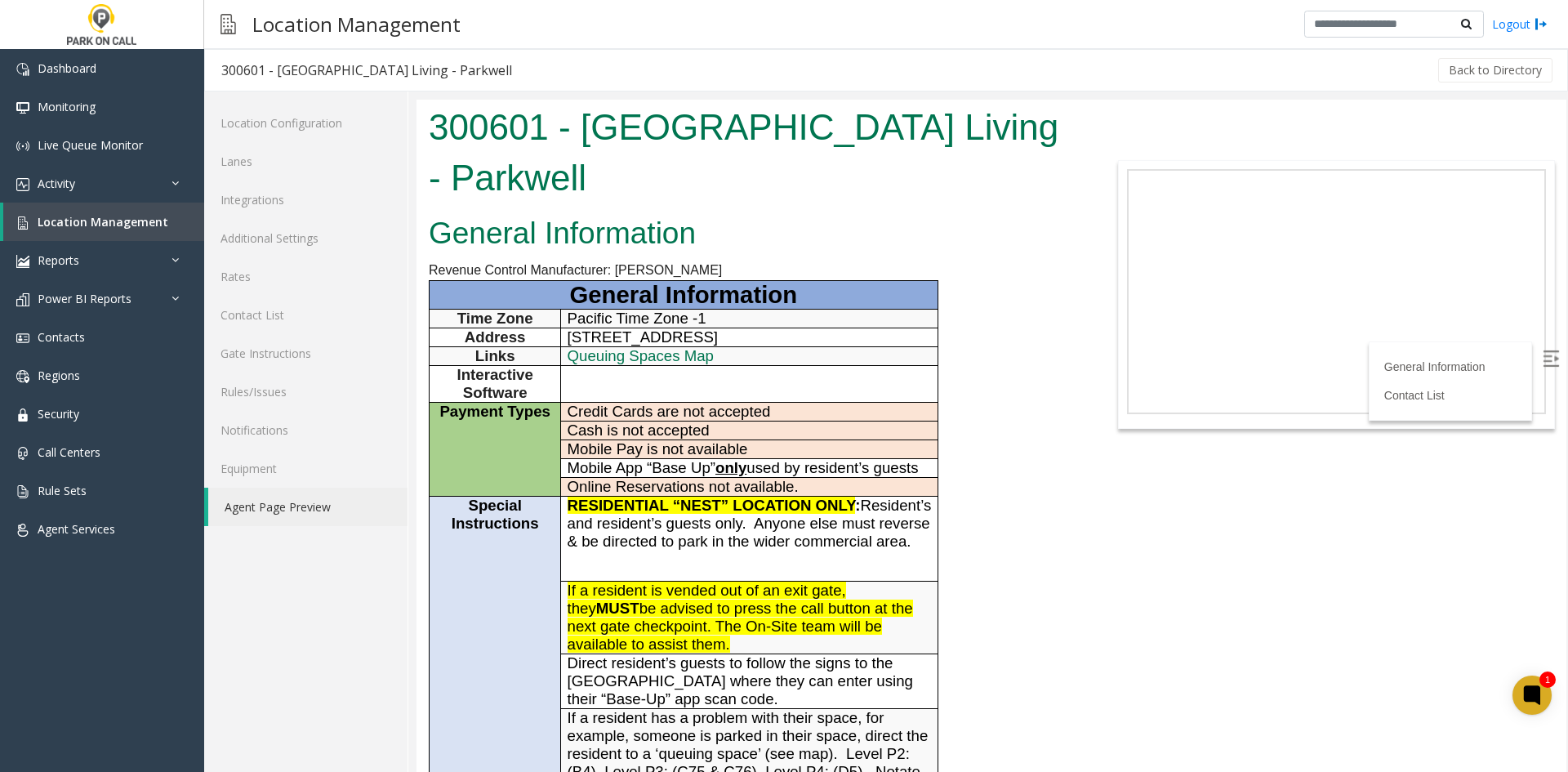
click at [445, 126] on h1 "300601 - Columbia Square Living - Parkwell" at bounding box center [751, 153] width 646 height 101
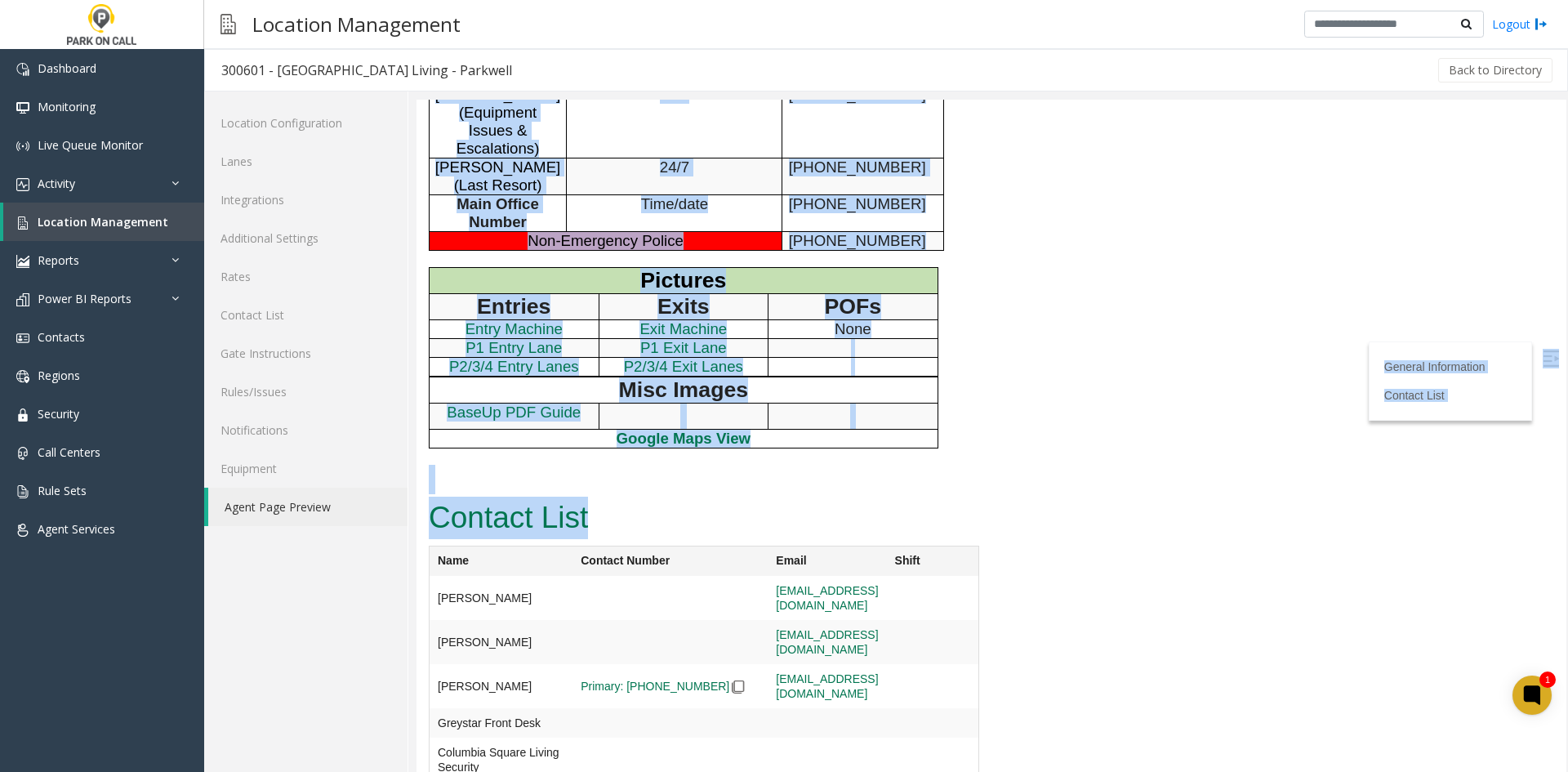
scroll to position [992, 0]
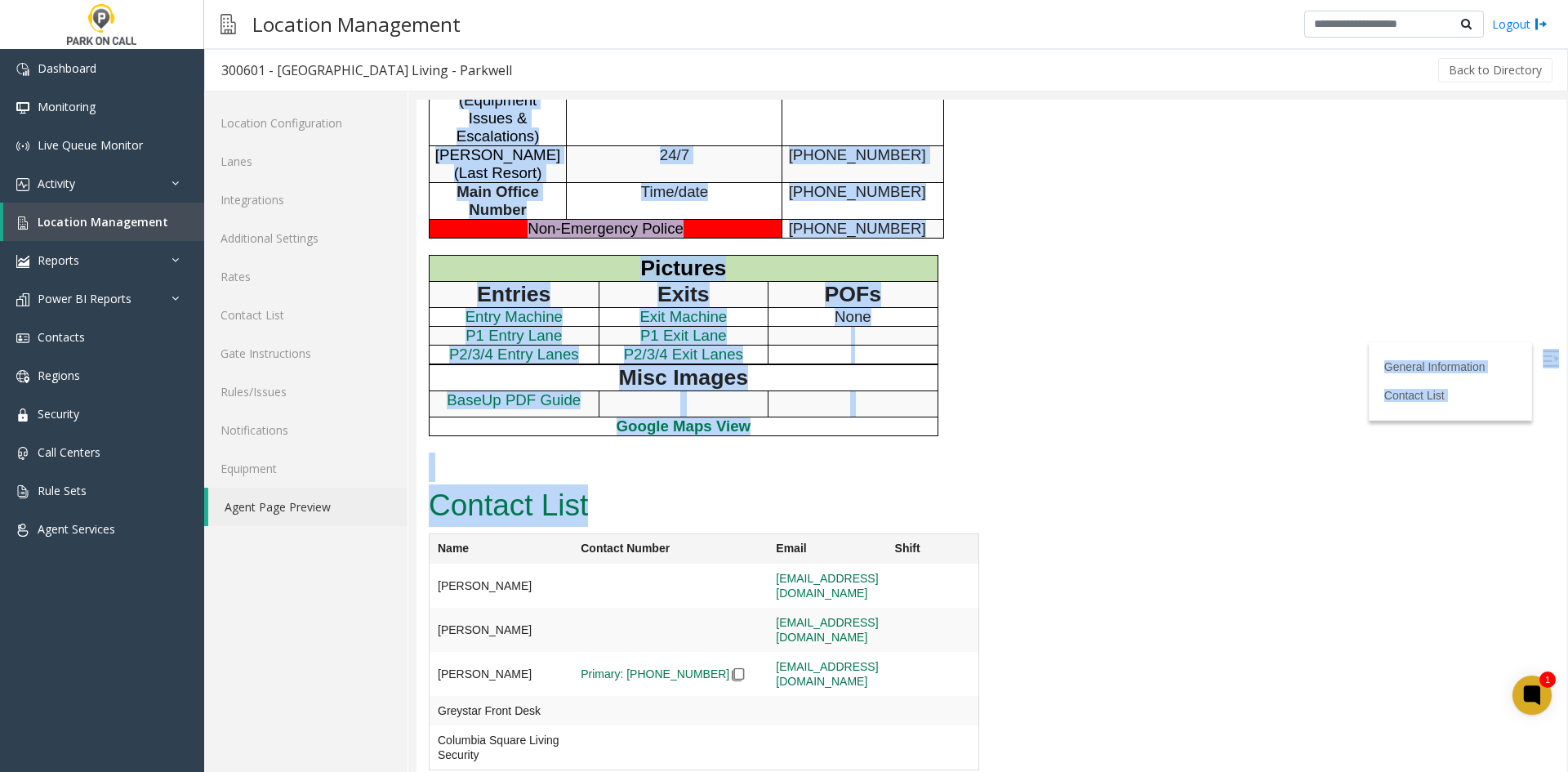
drag, startPoint x: 441, startPoint y: 120, endPoint x: 600, endPoint y: 770, distance: 669.2
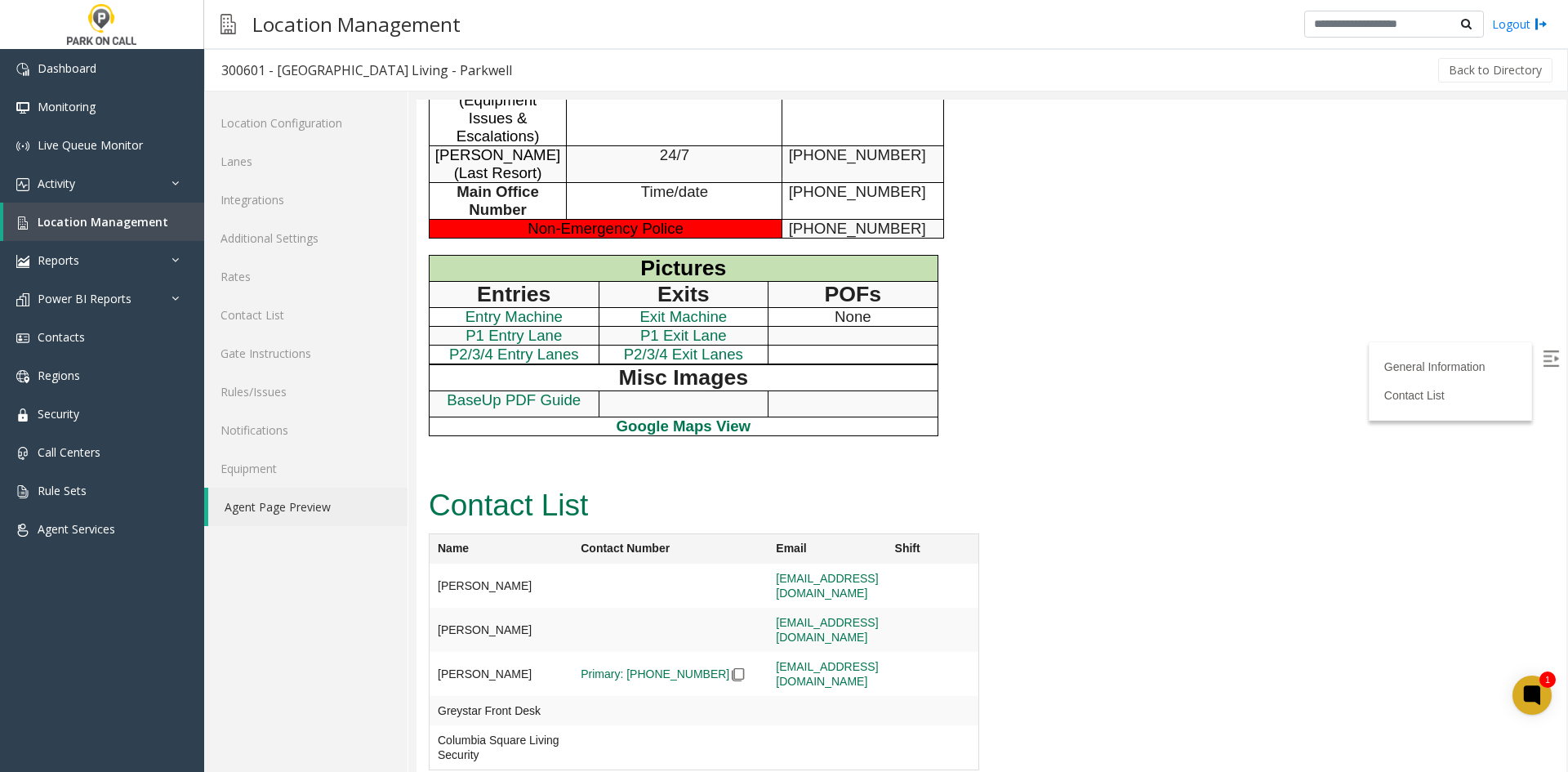
click at [606, 607] on td at bounding box center [669, 586] width 195 height 44
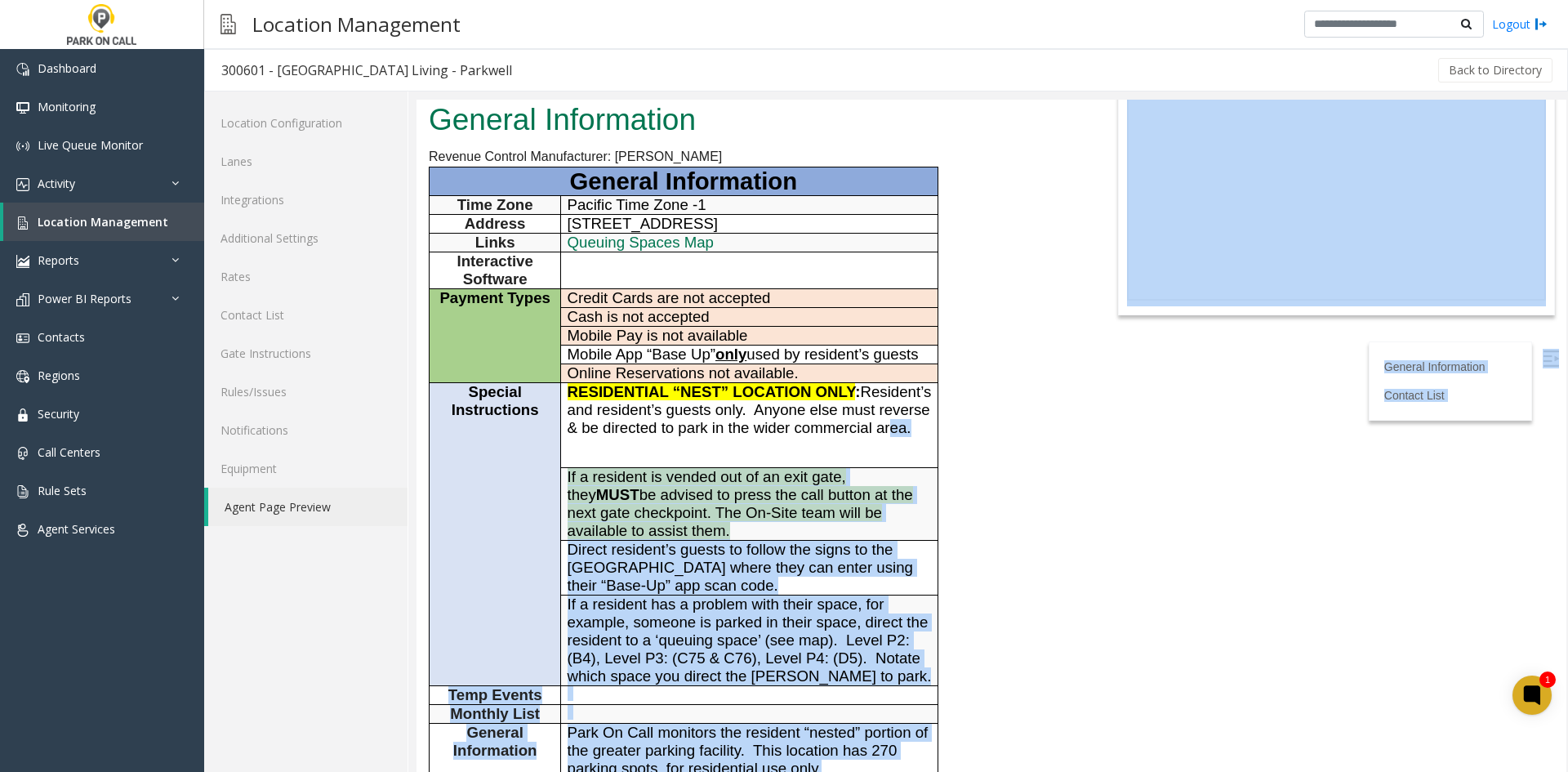
scroll to position [0, 0]
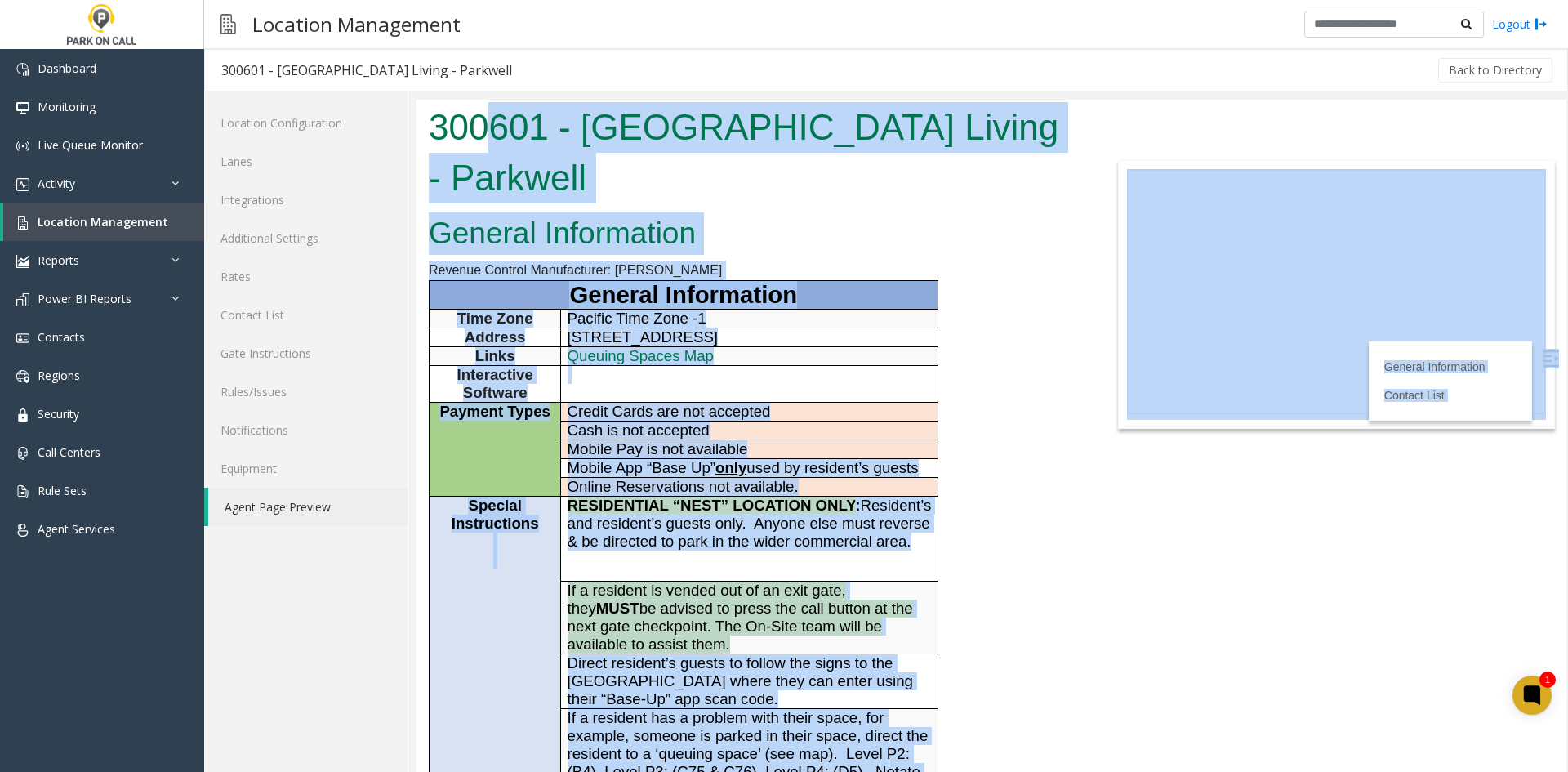
drag, startPoint x: 606, startPoint y: 741, endPoint x: 481, endPoint y: 141, distance: 612.9
click at [481, 141] on body "300601 - Columbia Square Living - Parkwell General Information Revenue Control …" at bounding box center [991, 436] width 1150 height 672
click at [481, 141] on h1 "300601 - Columbia Square Living - Parkwell" at bounding box center [751, 153] width 646 height 101
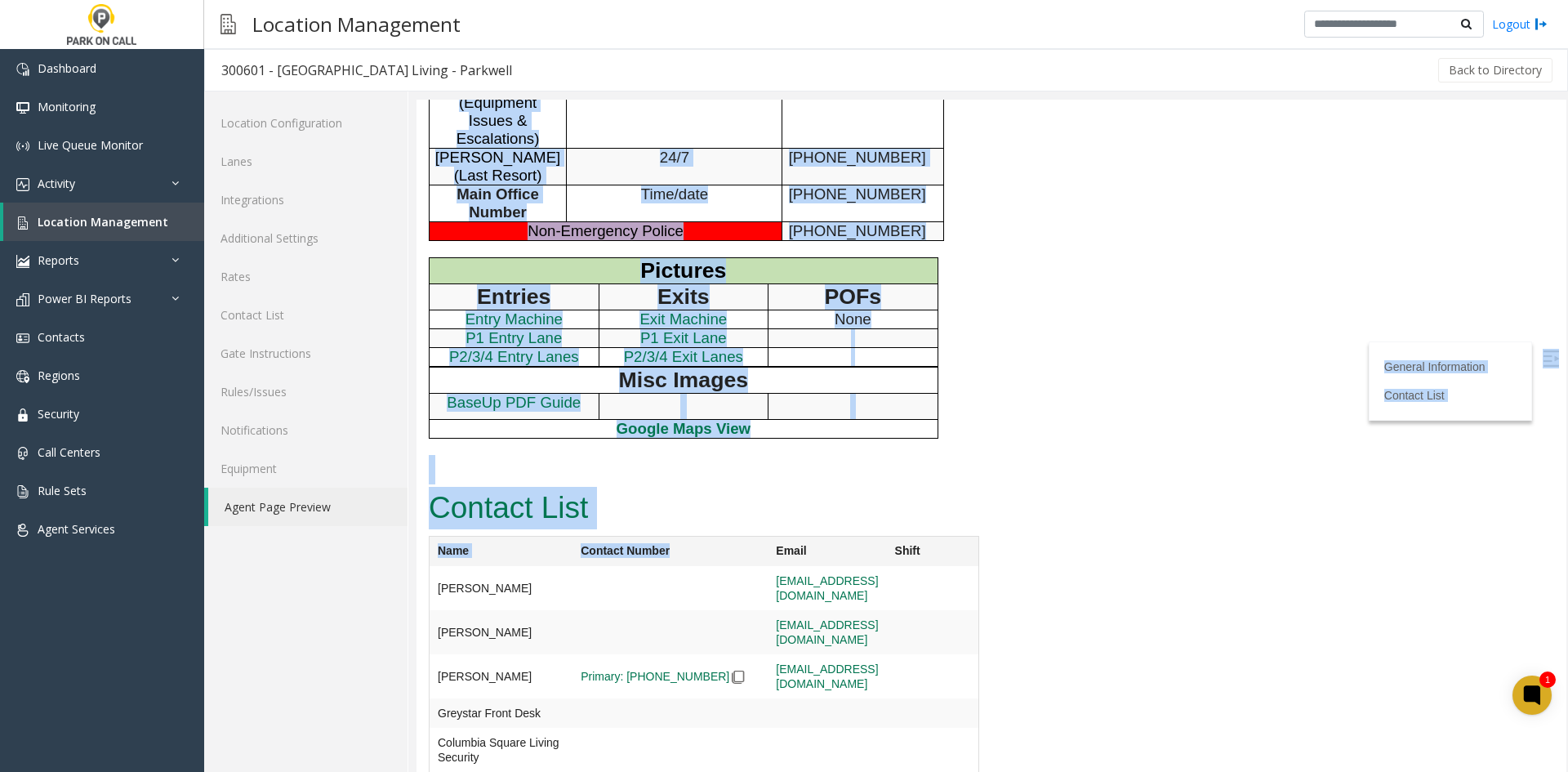
scroll to position [992, 0]
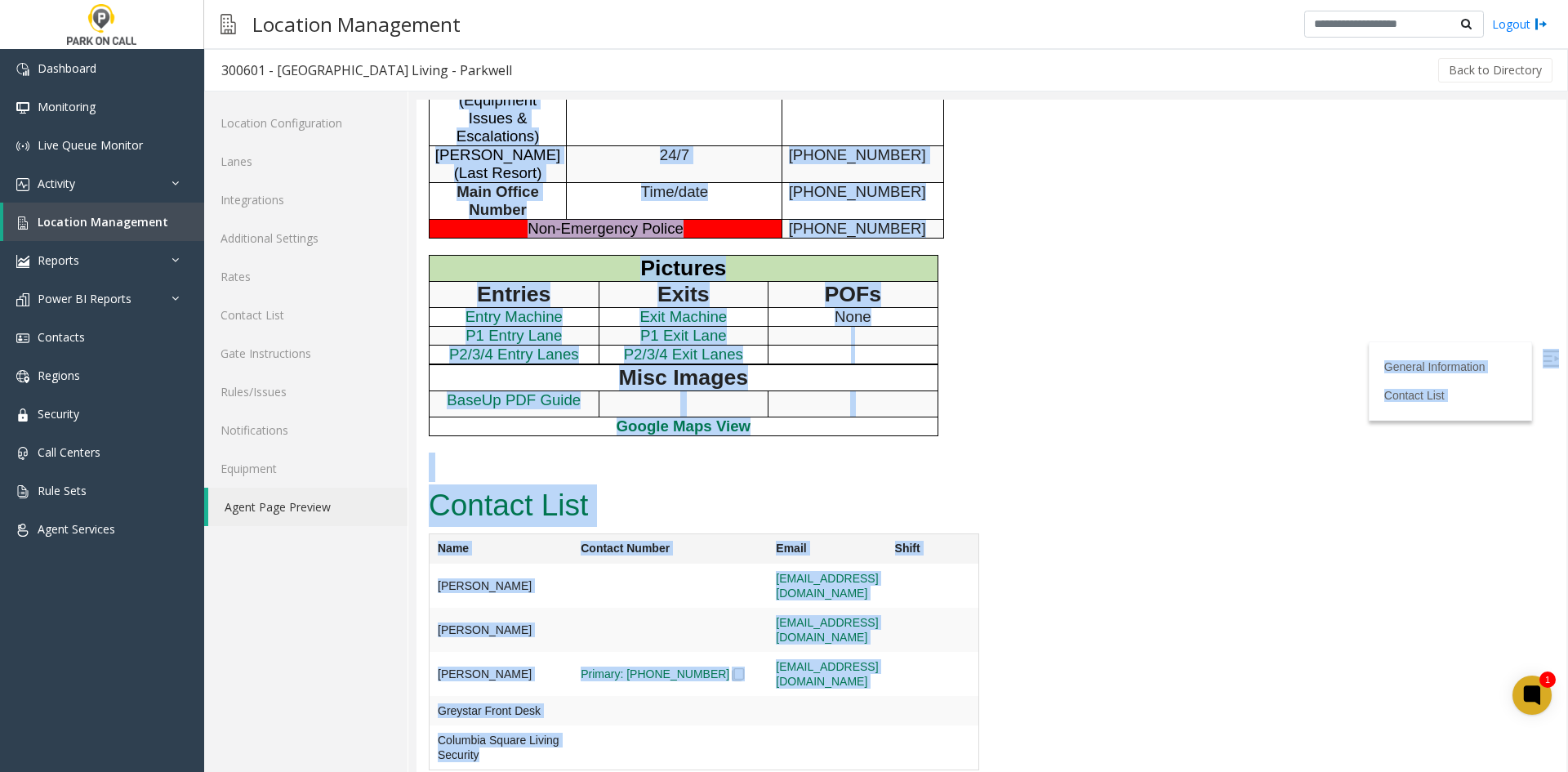
drag, startPoint x: 481, startPoint y: 141, endPoint x: 621, endPoint y: 746, distance: 621.0
click at [621, 607] on td at bounding box center [669, 586] width 195 height 44
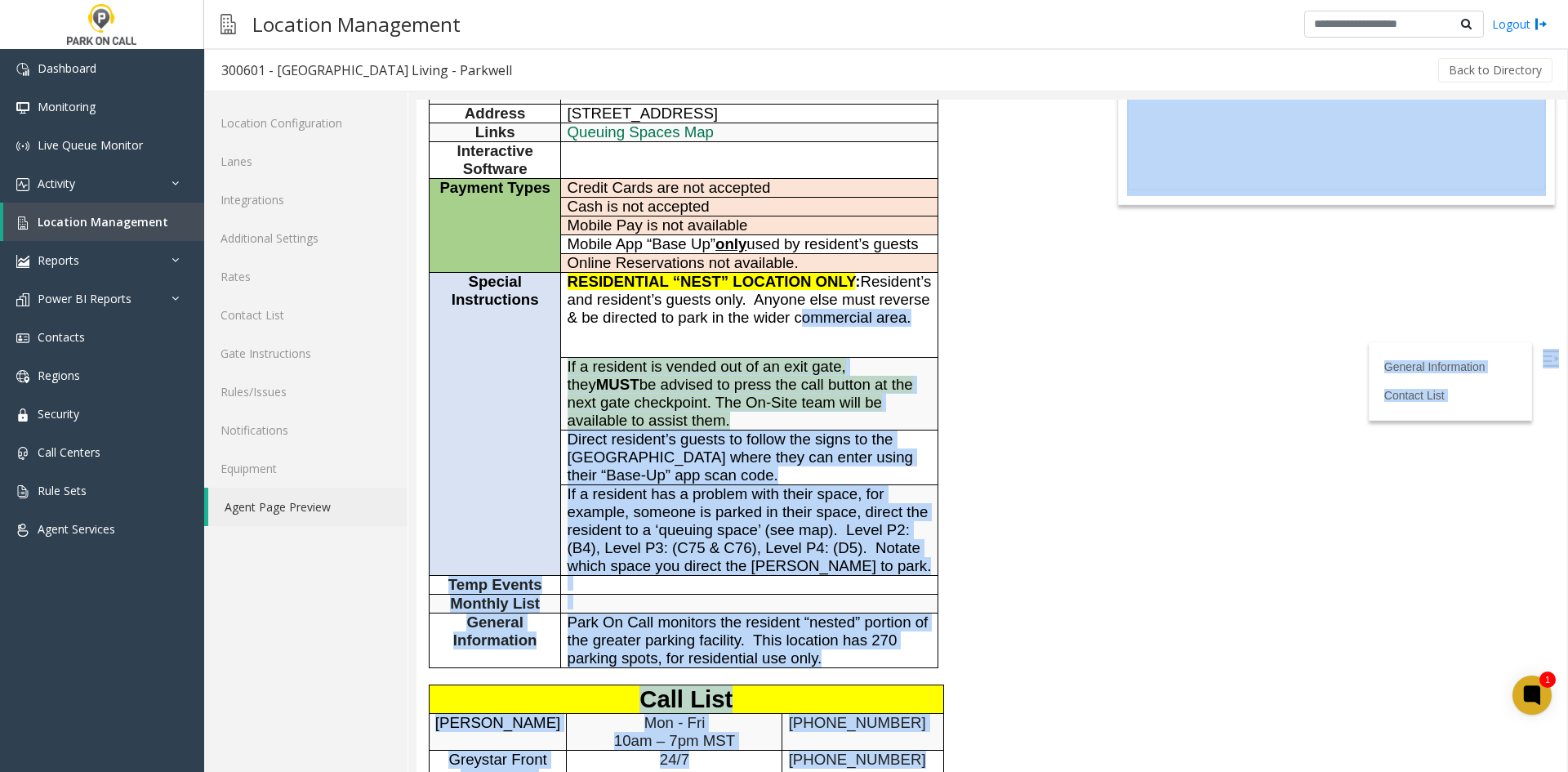
scroll to position [0, 0]
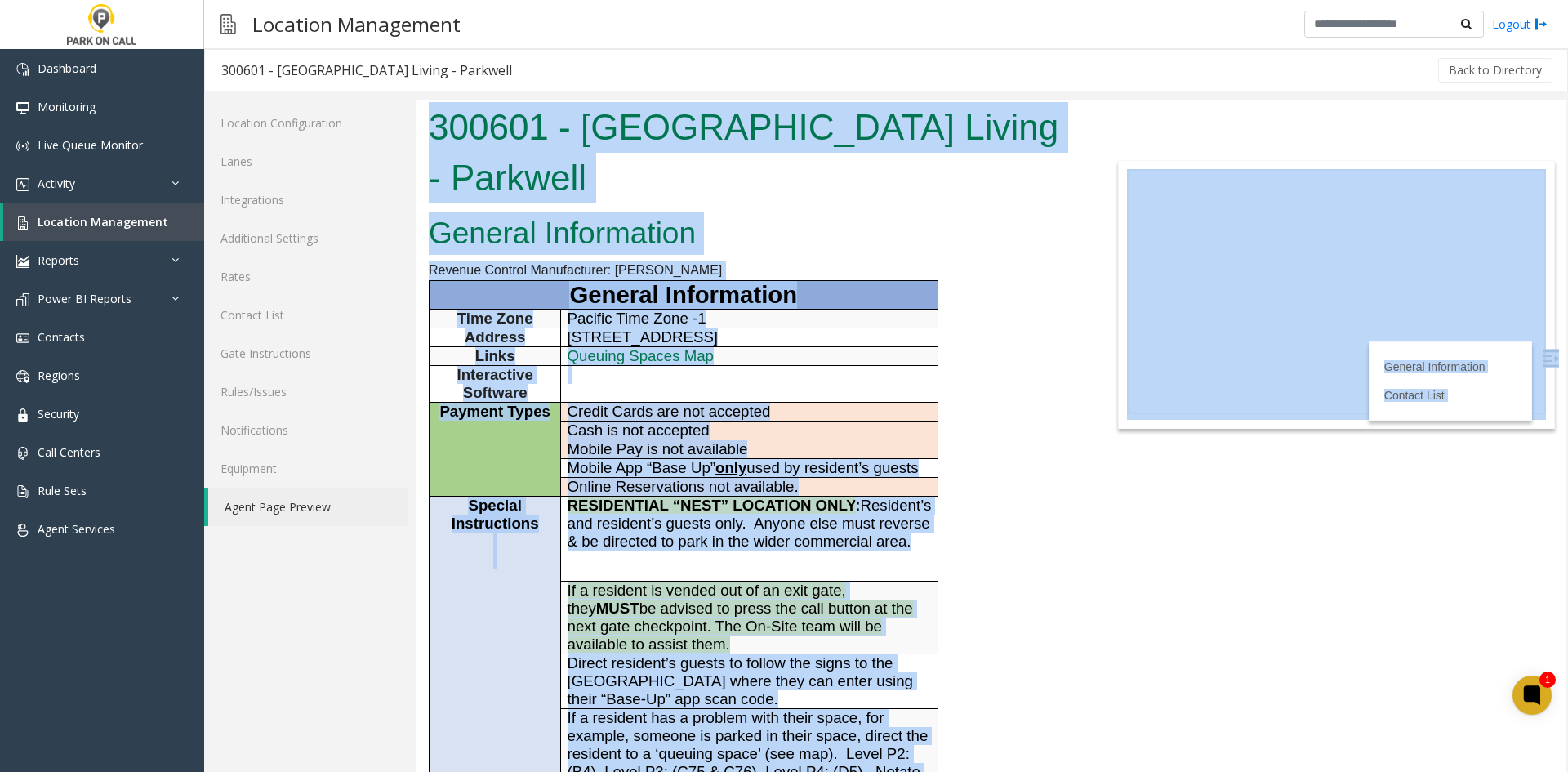
drag, startPoint x: 616, startPoint y: 717, endPoint x: 508, endPoint y: 116, distance: 610.6
click at [508, 116] on body "300601 - Columbia Square Living - Parkwell General Information Revenue Control …" at bounding box center [991, 436] width 1150 height 672
click at [508, 116] on h1 "300601 - Columbia Square Living - Parkwell" at bounding box center [751, 153] width 646 height 101
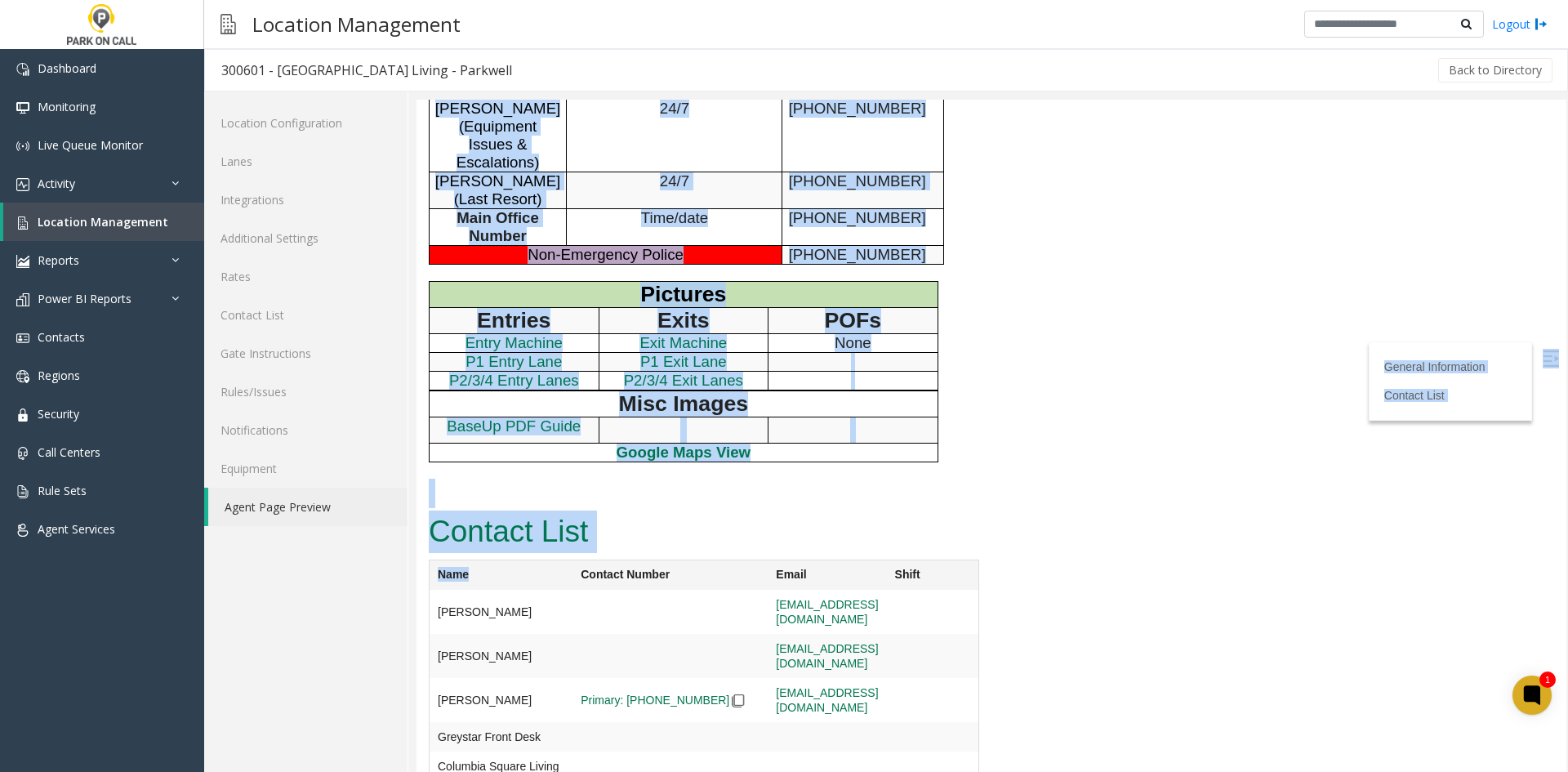
scroll to position [992, 0]
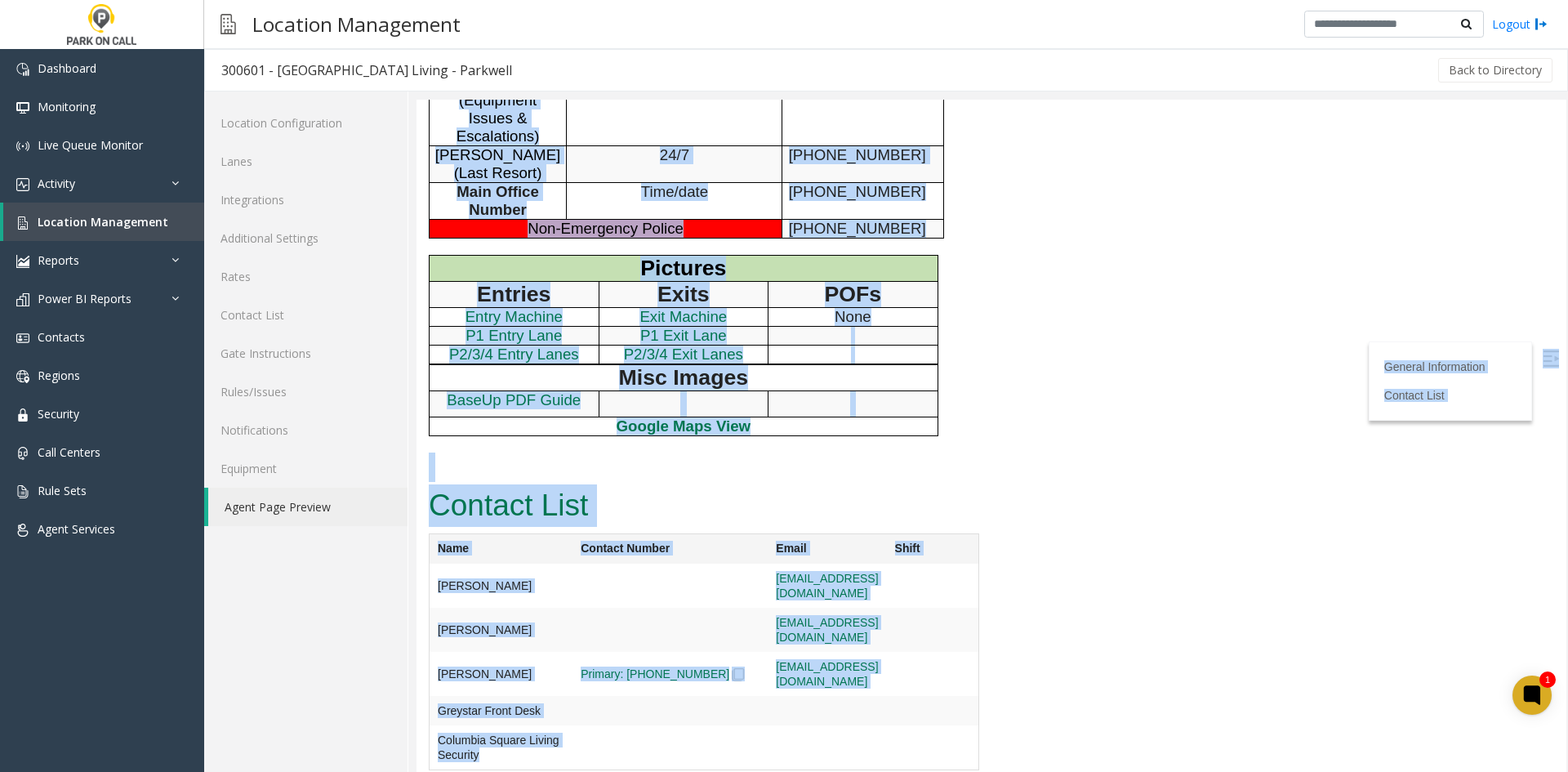
drag, startPoint x: 508, startPoint y: 116, endPoint x: 727, endPoint y: 742, distance: 663.2
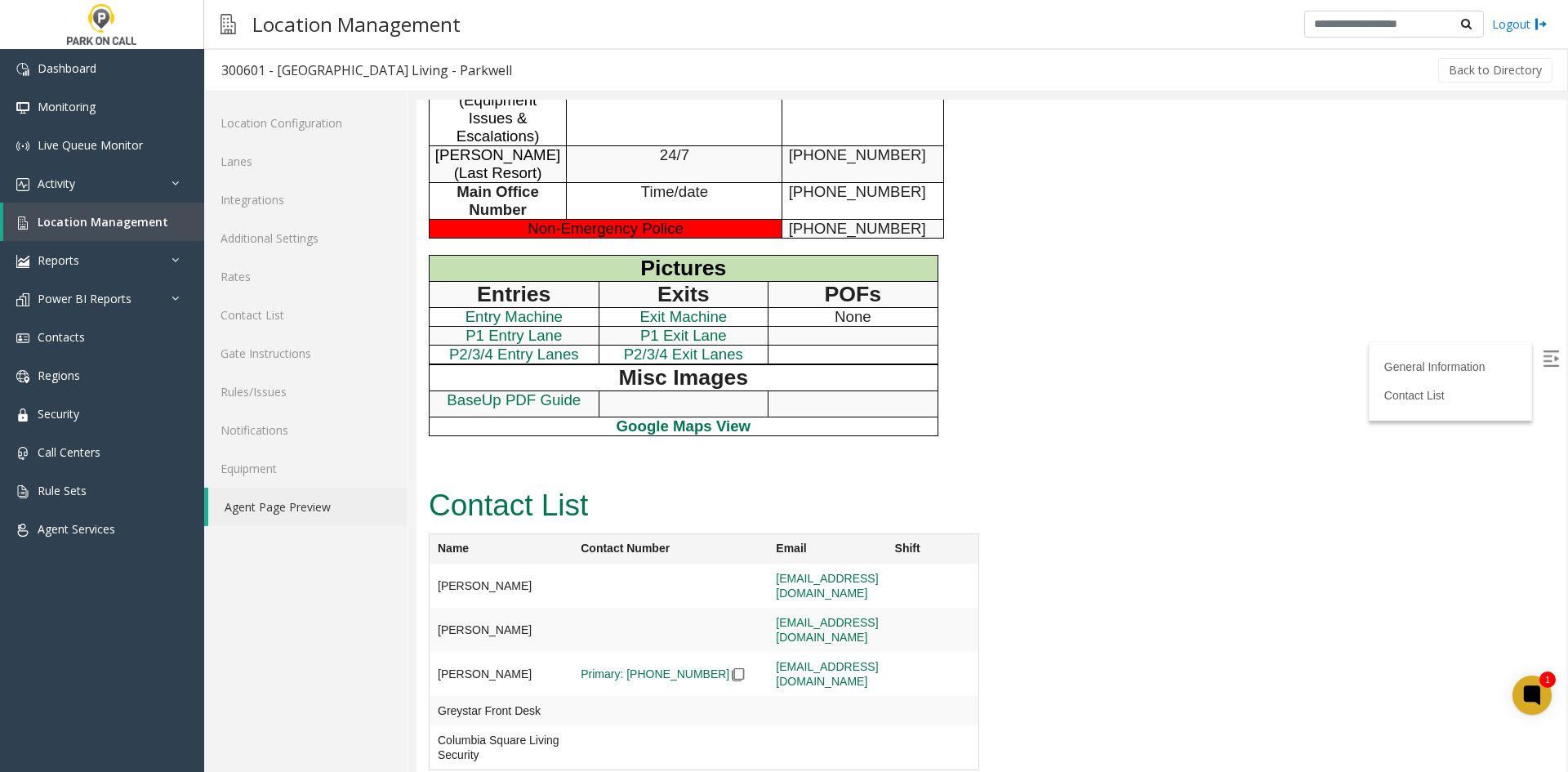
click at [828, 607] on td at bounding box center [826, 586] width 118 height 44
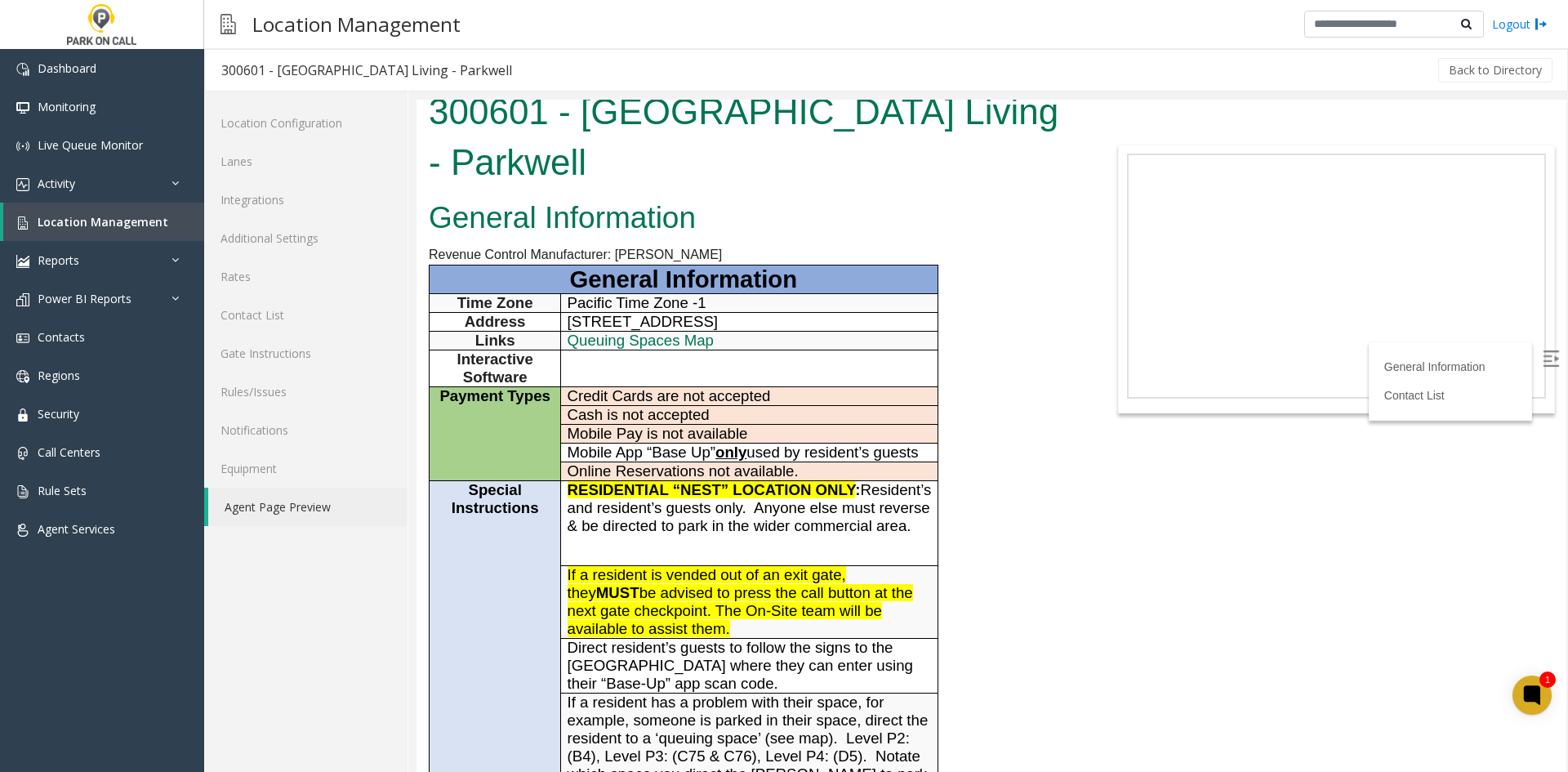
scroll to position [0, 0]
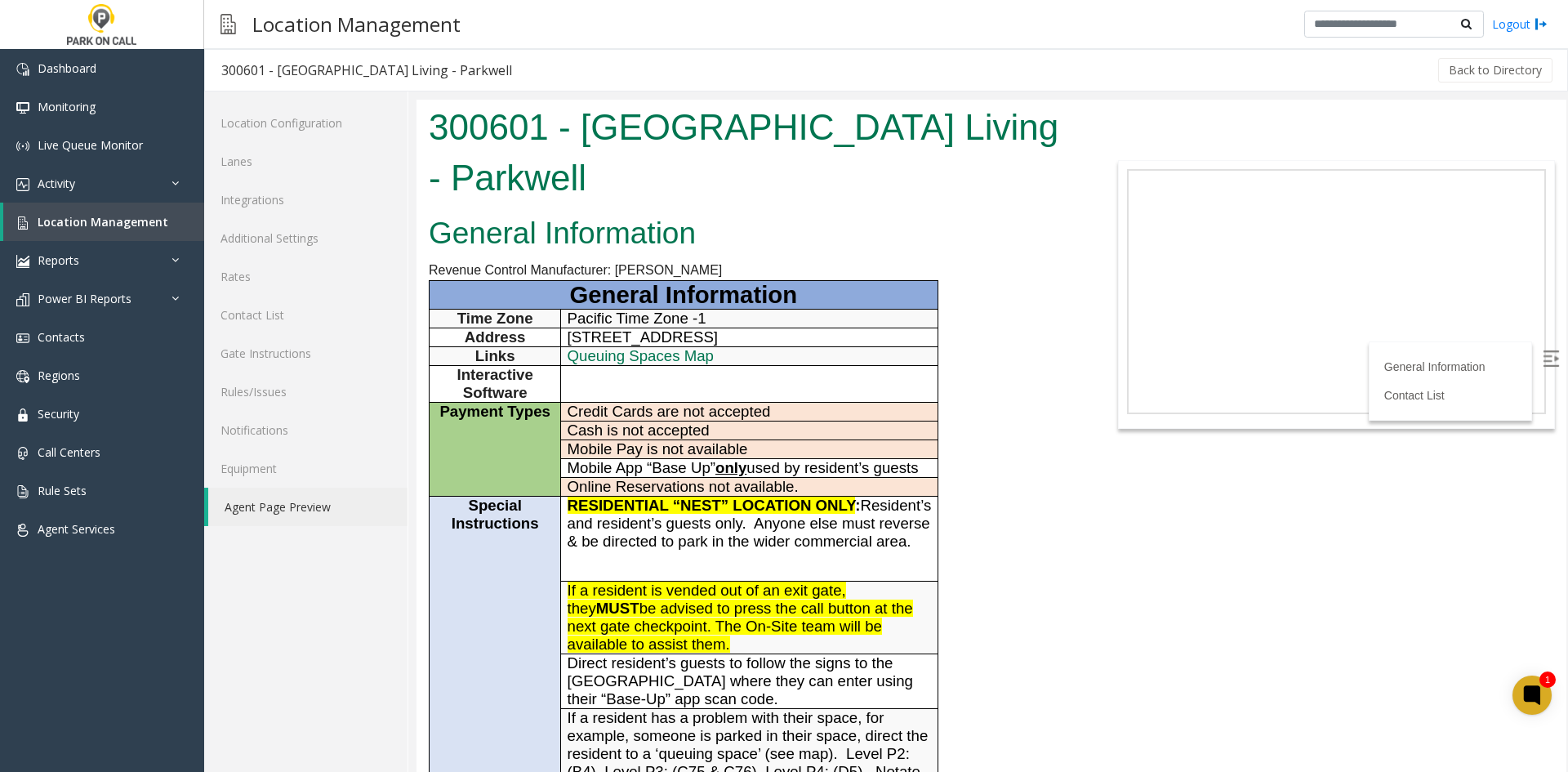
click at [480, 123] on h1 "300601 - Columbia Square Living - Parkwell" at bounding box center [751, 153] width 646 height 101
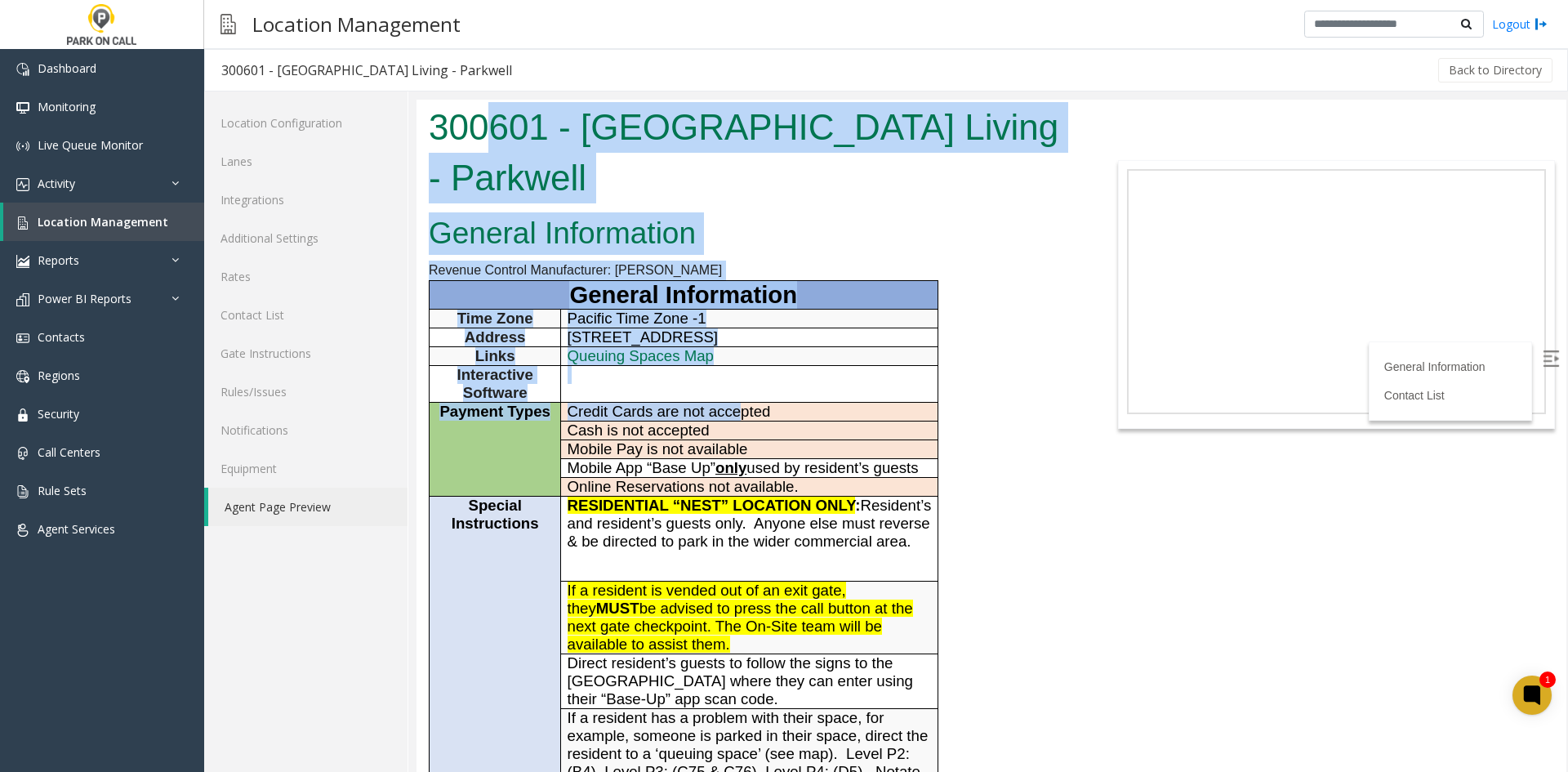
drag, startPoint x: 480, startPoint y: 121, endPoint x: 641, endPoint y: 307, distance: 246.0
click at [714, 393] on body "300601 - Columbia Square Living - Parkwell General Information Revenue Control …" at bounding box center [991, 436] width 1150 height 672
click at [543, 176] on h1 "300601 - Columbia Square Living - Parkwell" at bounding box center [751, 153] width 646 height 101
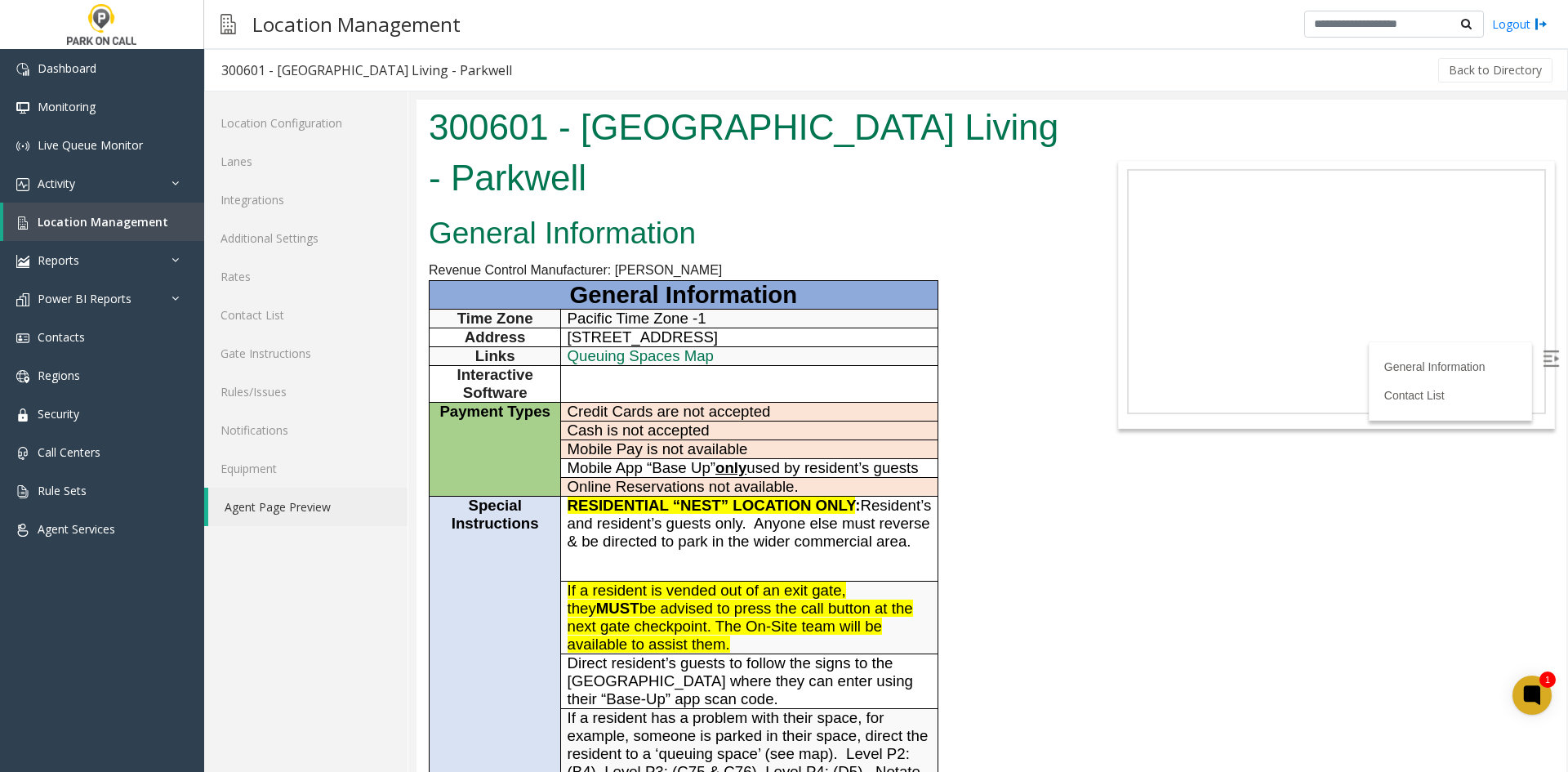
click at [505, 135] on h1 "300601 - Columbia Square Living - Parkwell" at bounding box center [751, 153] width 646 height 101
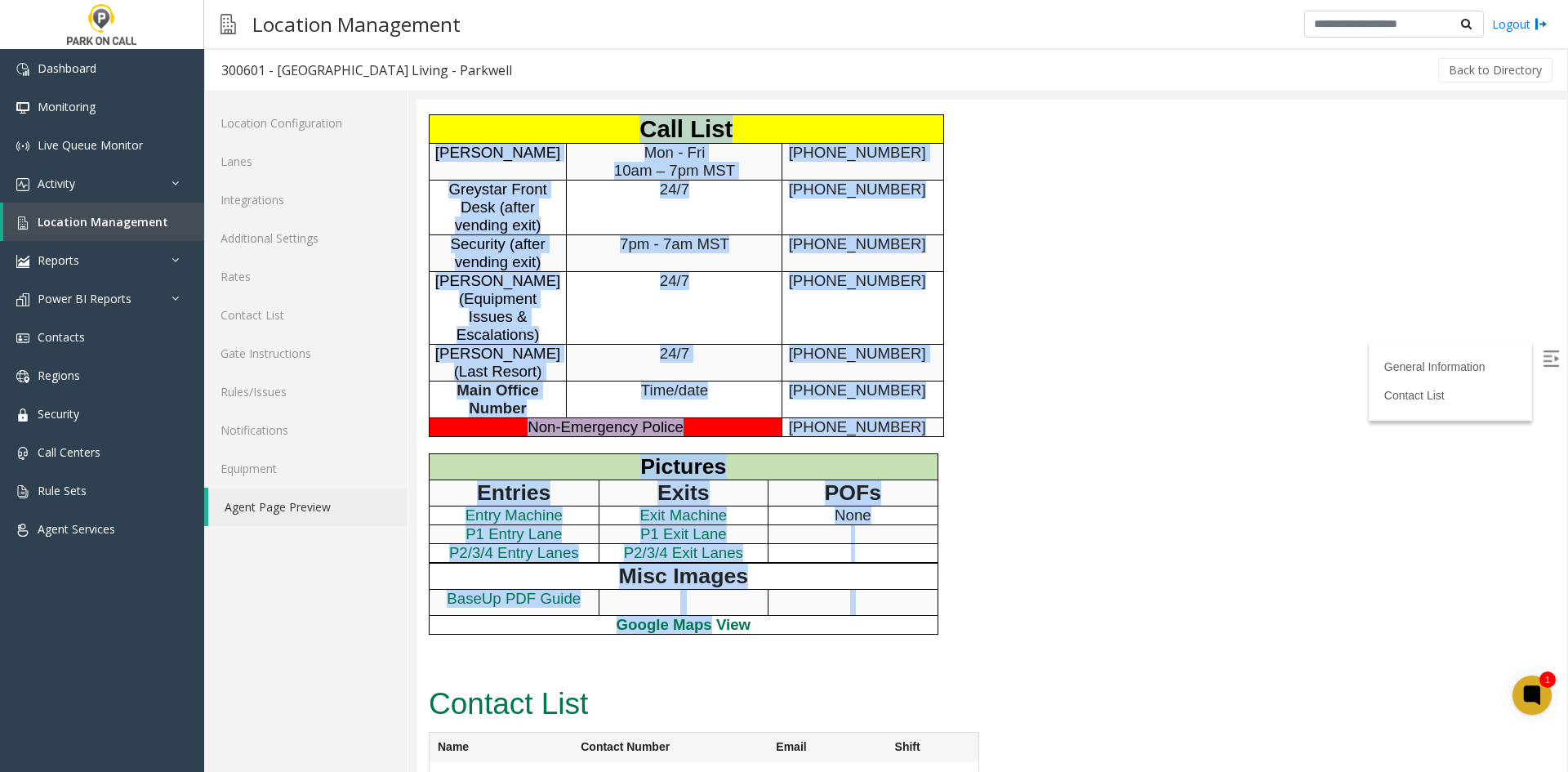
scroll to position [992, 0]
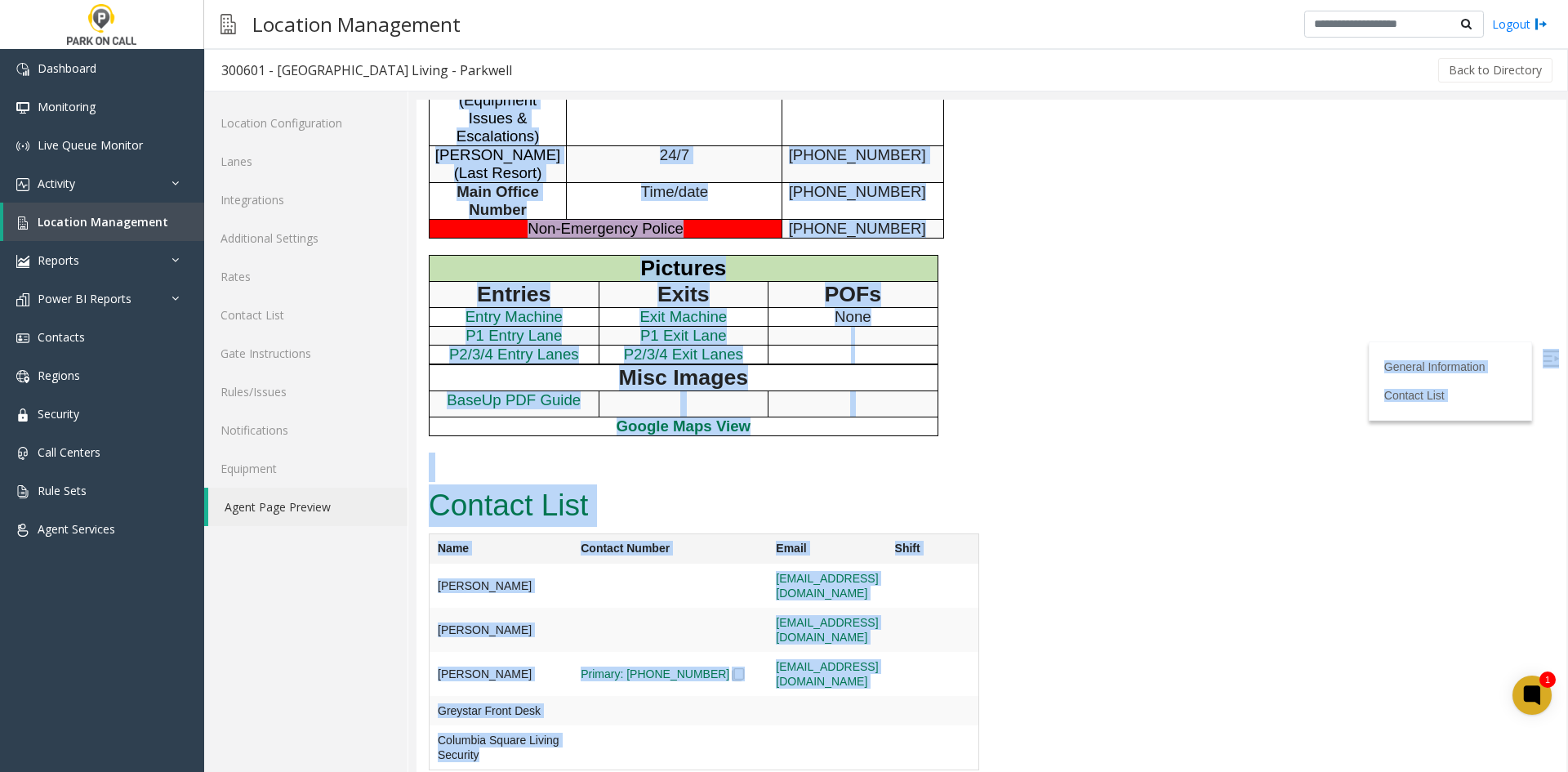
drag, startPoint x: 505, startPoint y: 135, endPoint x: 631, endPoint y: 726, distance: 604.3
click at [631, 607] on td at bounding box center [669, 586] width 195 height 44
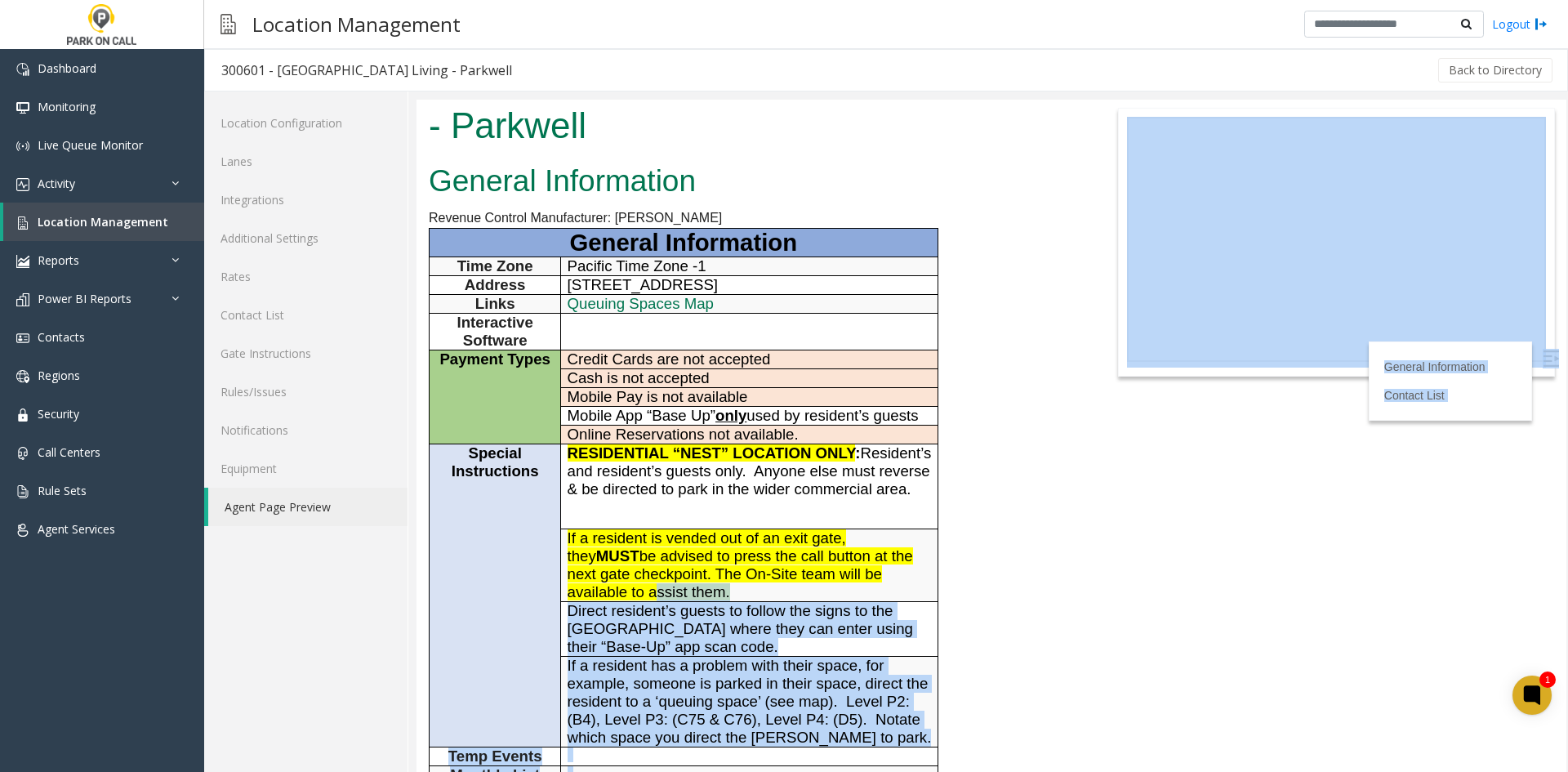
scroll to position [0, 0]
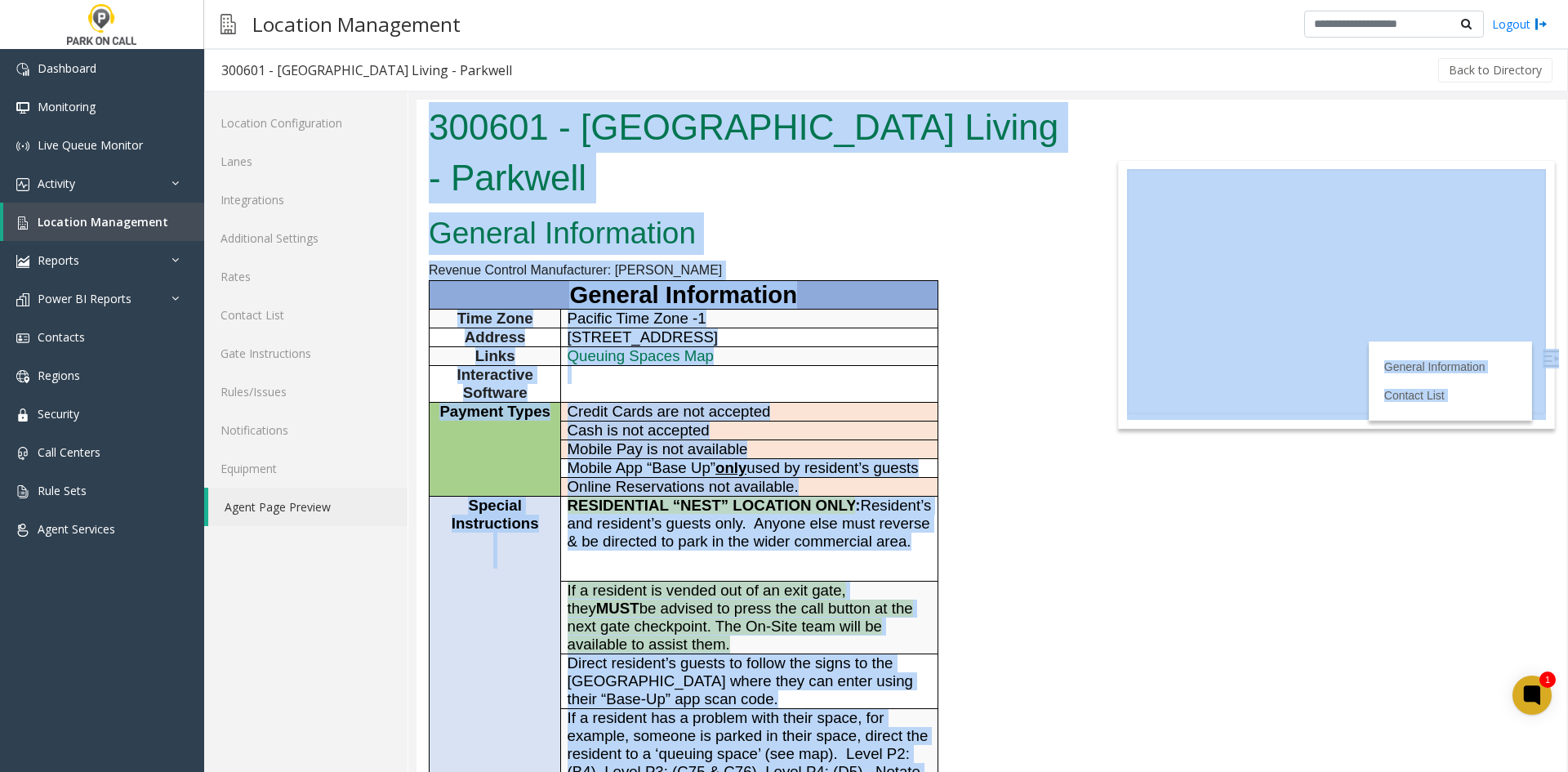
drag, startPoint x: 631, startPoint y: 726, endPoint x: 480, endPoint y: 135, distance: 610.0
click at [480, 136] on body "300601 - Columbia Square Living - Parkwell General Information Revenue Control …" at bounding box center [991, 436] width 1150 height 672
click at [480, 134] on h1 "300601 - Columbia Square Living - Parkwell" at bounding box center [751, 153] width 646 height 101
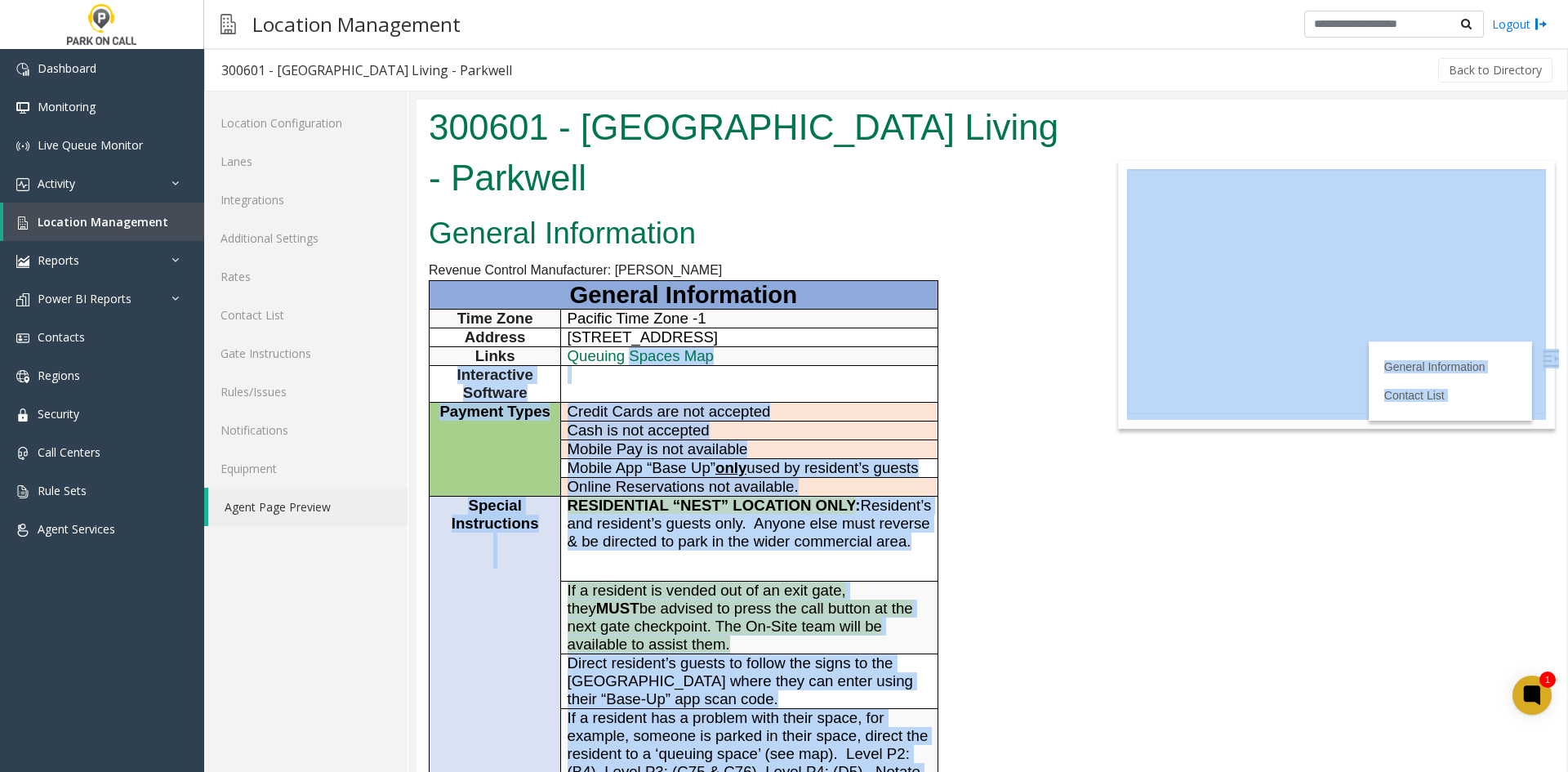
drag, startPoint x: 482, startPoint y: 137, endPoint x: 596, endPoint y: 239, distance: 153.0
click at [630, 344] on body "300601 - Columbia Square Living - Parkwell General Information Revenue Control …" at bounding box center [991, 436] width 1150 height 672
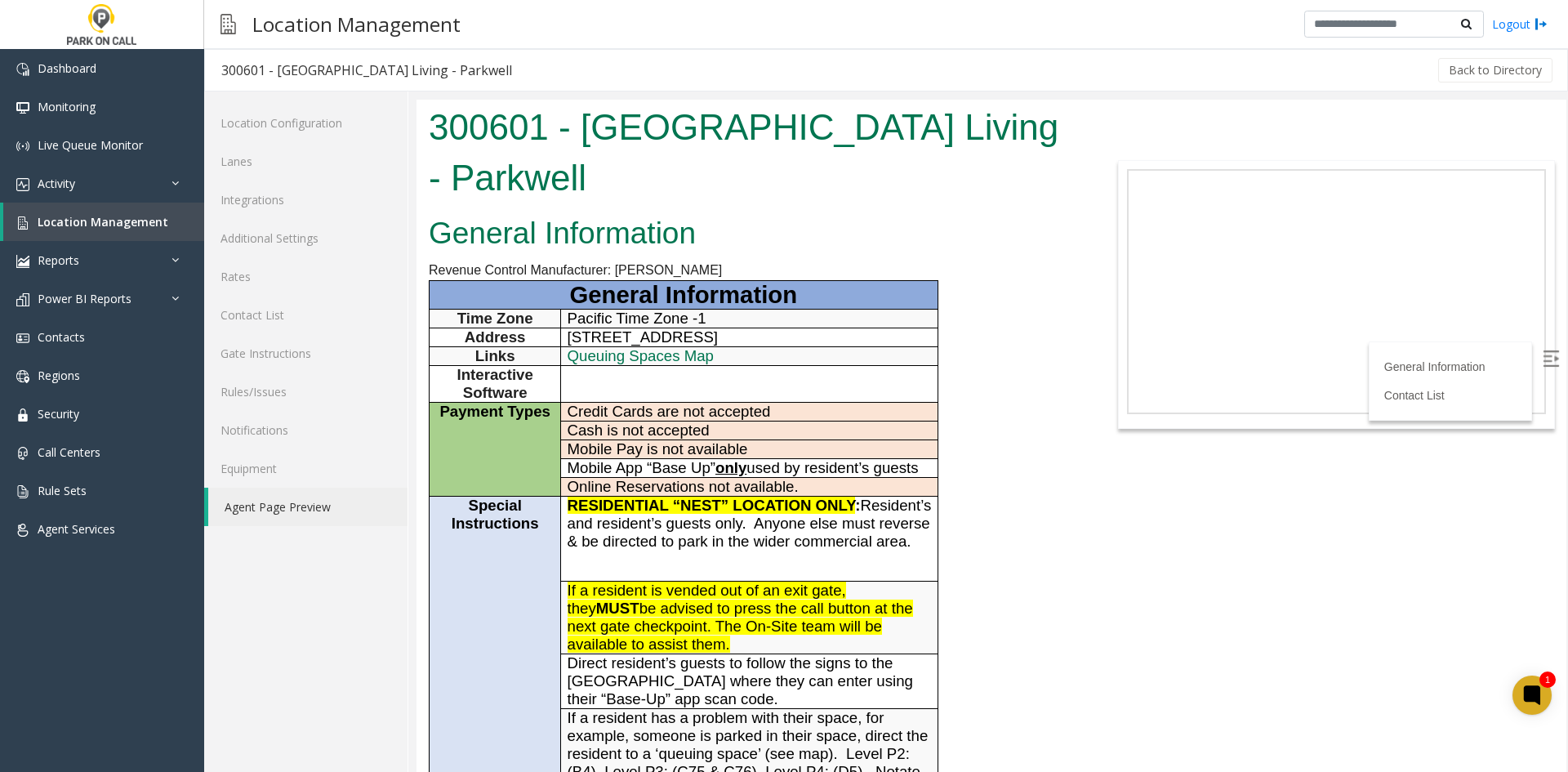
click at [596, 238] on h2 "General Information" at bounding box center [751, 234] width 646 height 43
click at [517, 121] on h1 "300601 - Columbia Square Living - Parkwell" at bounding box center [751, 153] width 646 height 101
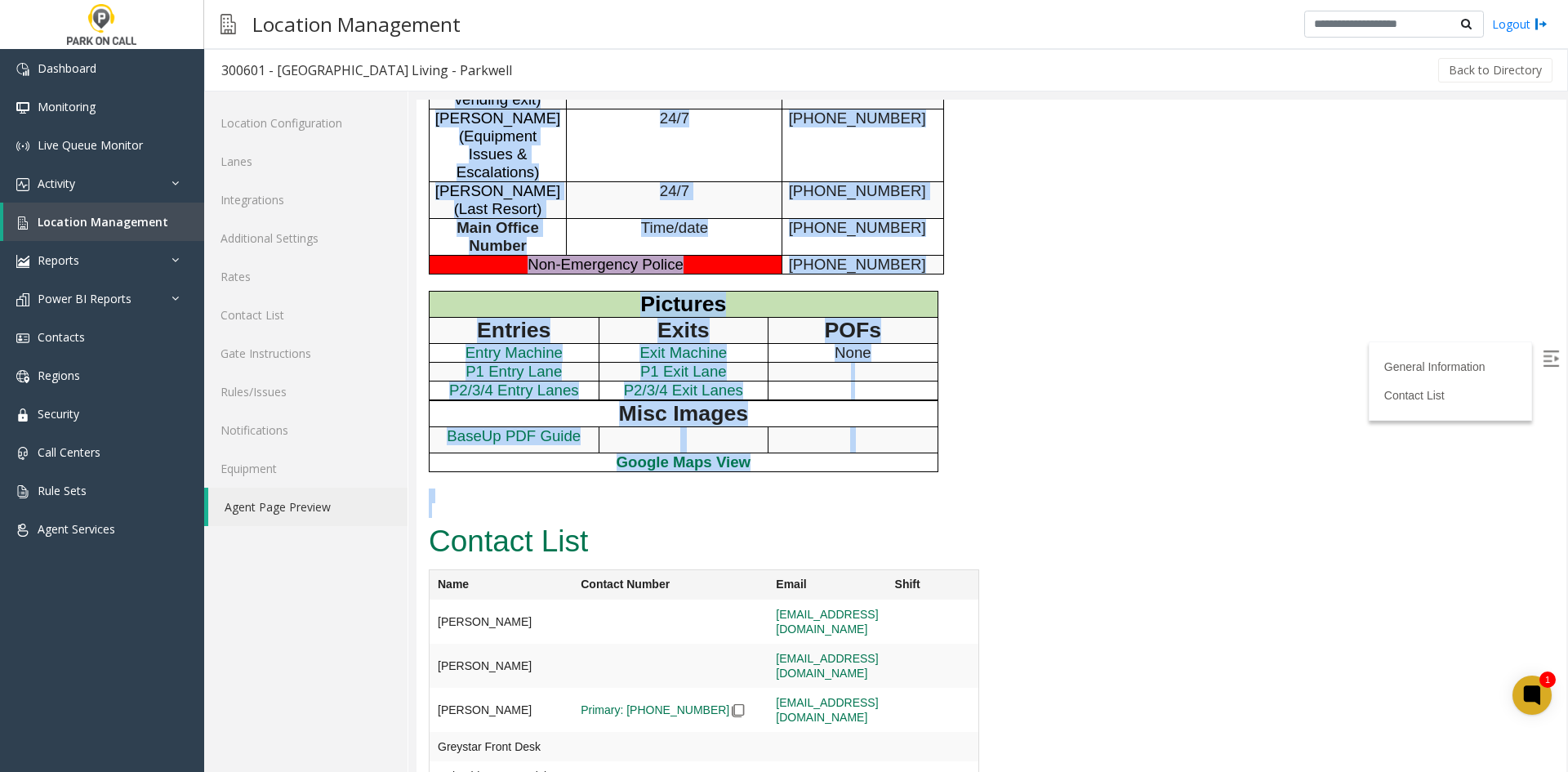
scroll to position [992, 0]
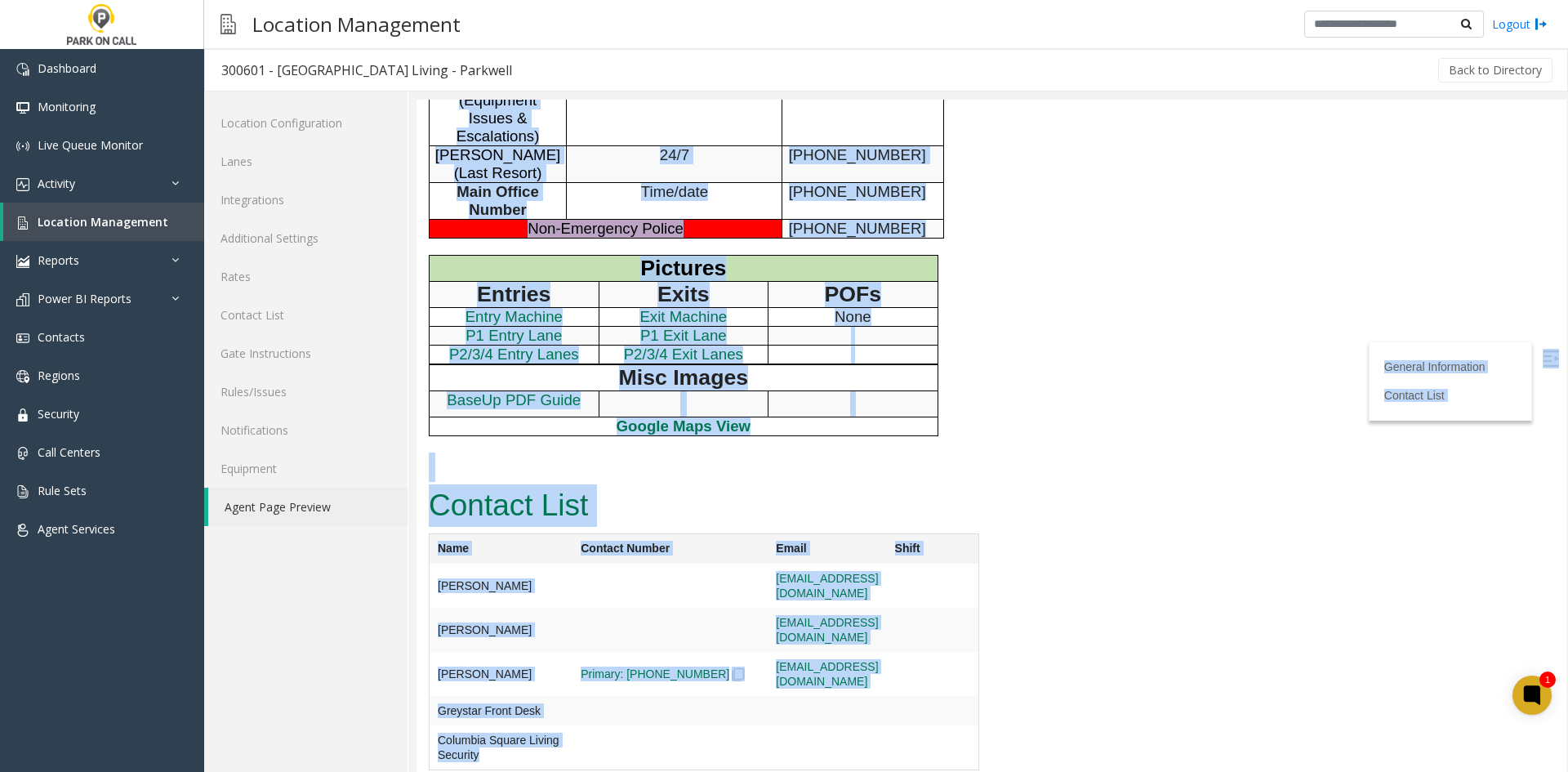
drag, startPoint x: 522, startPoint y: 124, endPoint x: 743, endPoint y: 727, distance: 642.2
click at [768, 607] on td at bounding box center [826, 586] width 118 height 44
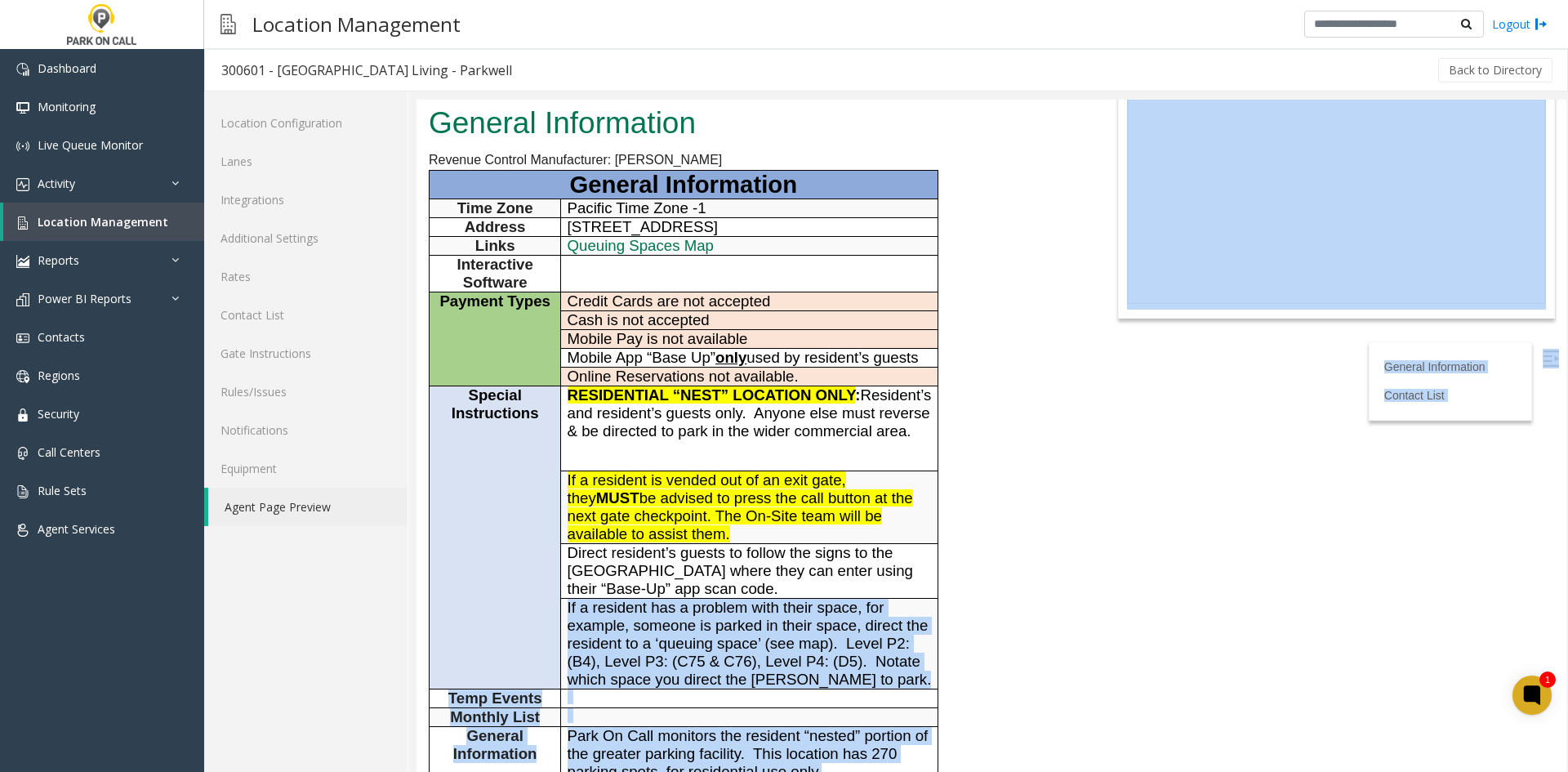
scroll to position [0, 0]
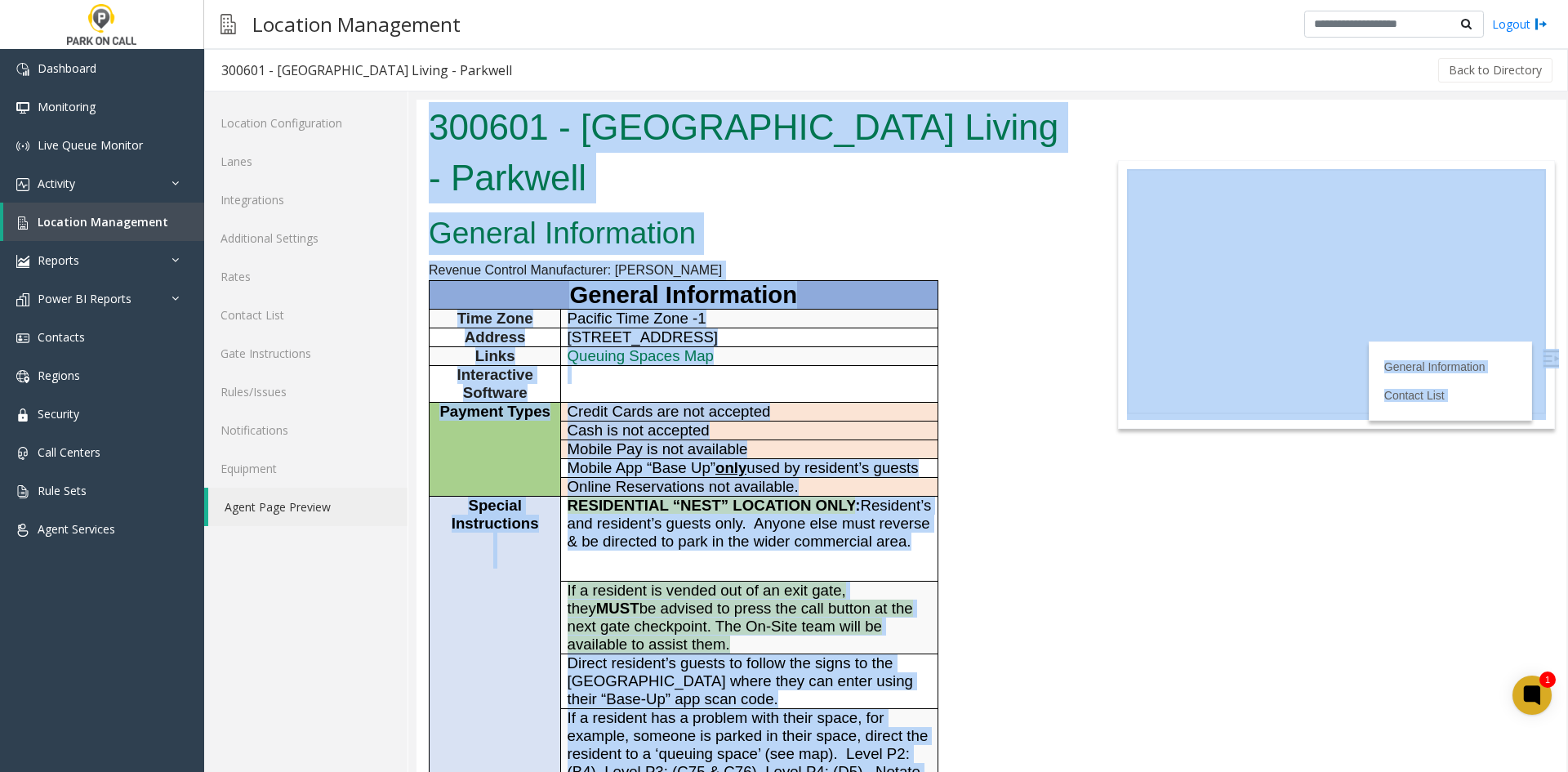
drag, startPoint x: 743, startPoint y: 727, endPoint x: 484, endPoint y: 128, distance: 652.6
click at [484, 128] on body "300601 - Columbia Square Living - Parkwell General Information Revenue Control …" at bounding box center [991, 436] width 1150 height 672
click at [484, 128] on h1 "300601 - Columbia Square Living - Parkwell" at bounding box center [751, 153] width 646 height 101
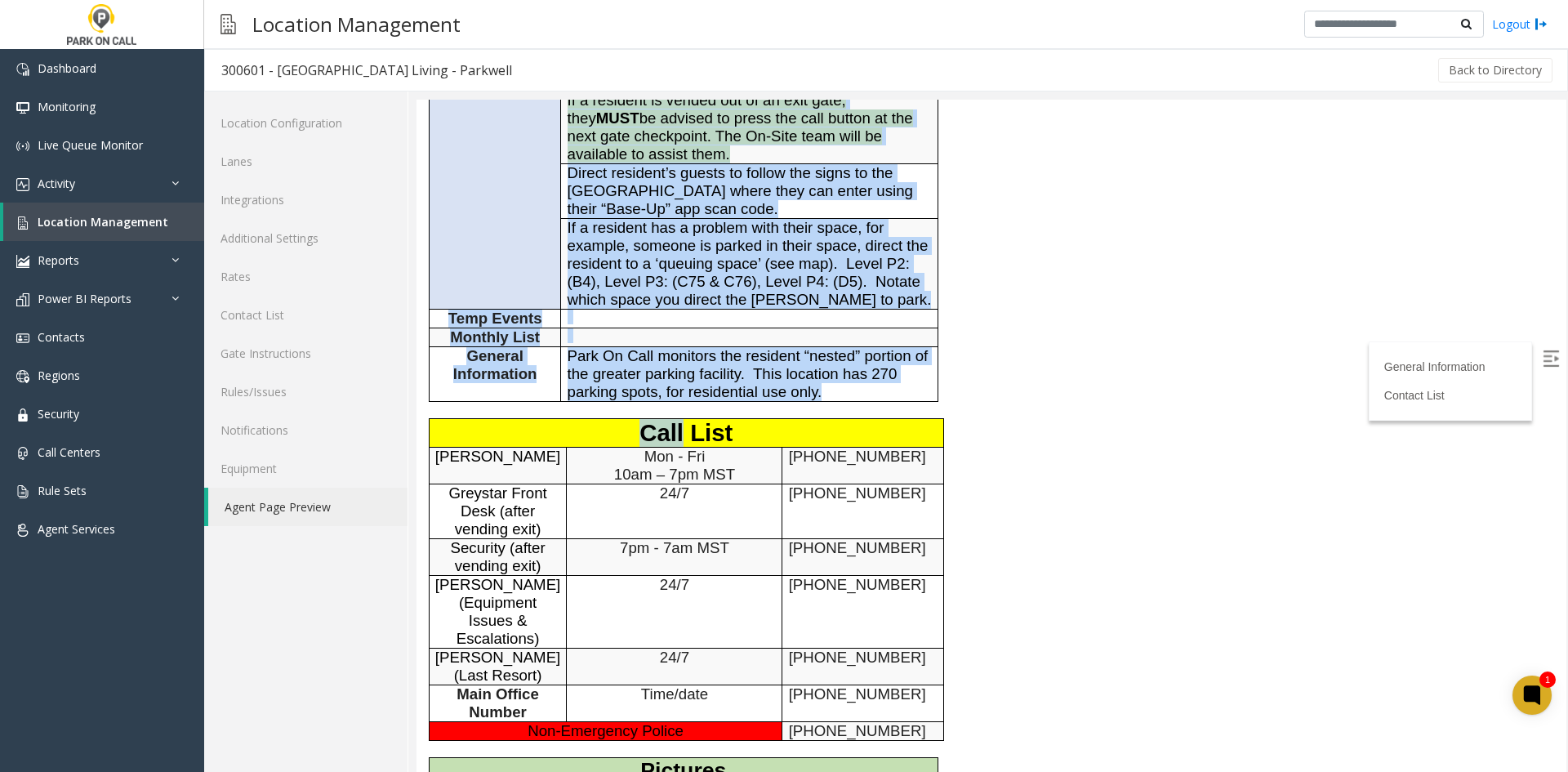
scroll to position [992, 0]
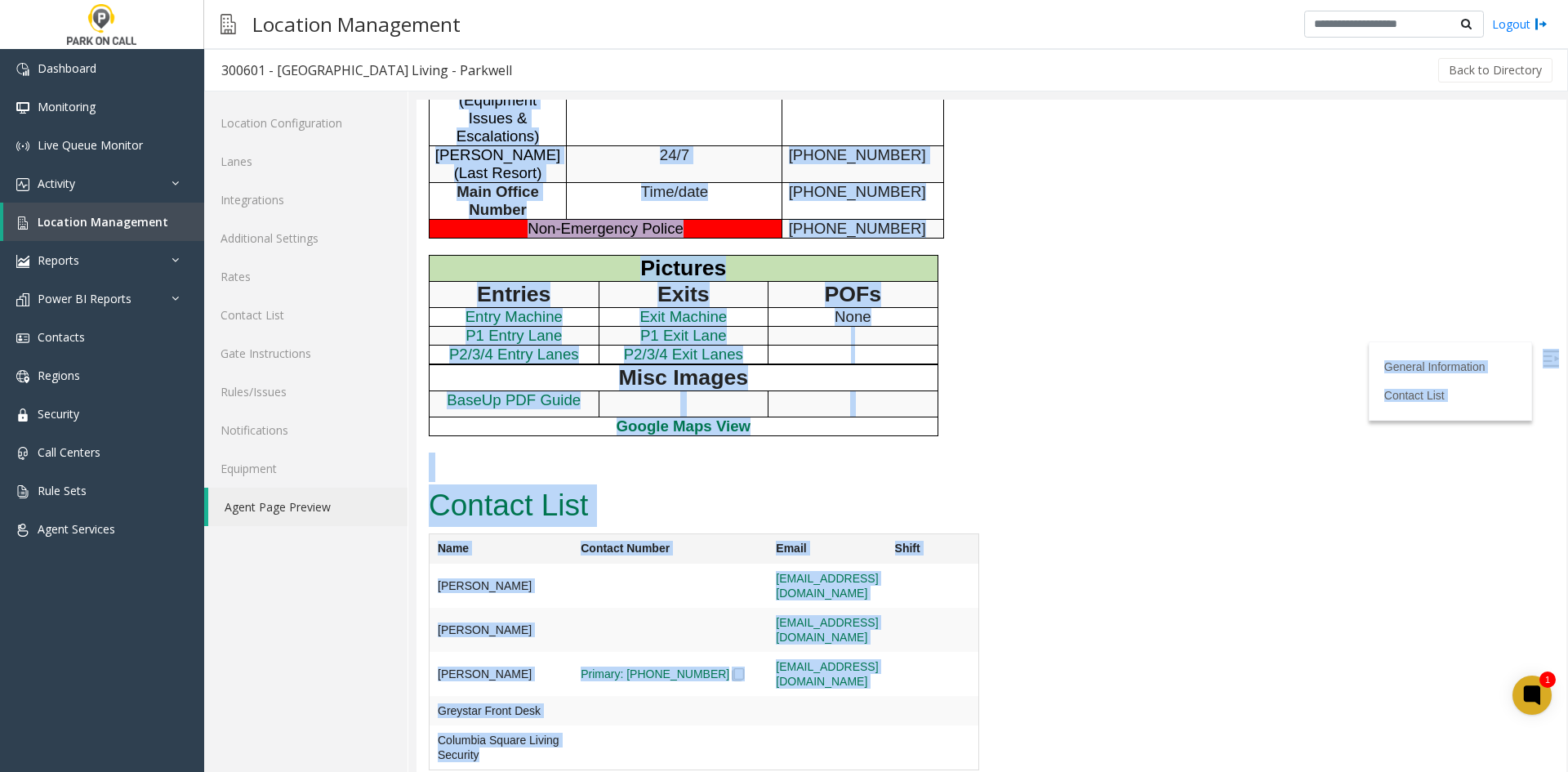
drag, startPoint x: 484, startPoint y: 128, endPoint x: 700, endPoint y: 755, distance: 663.2
click at [700, 755] on table "Name Contact Number Email Shift Christopher Coromac ccoromac@goparkwell.com Dav…" at bounding box center [703, 652] width 550 height 237
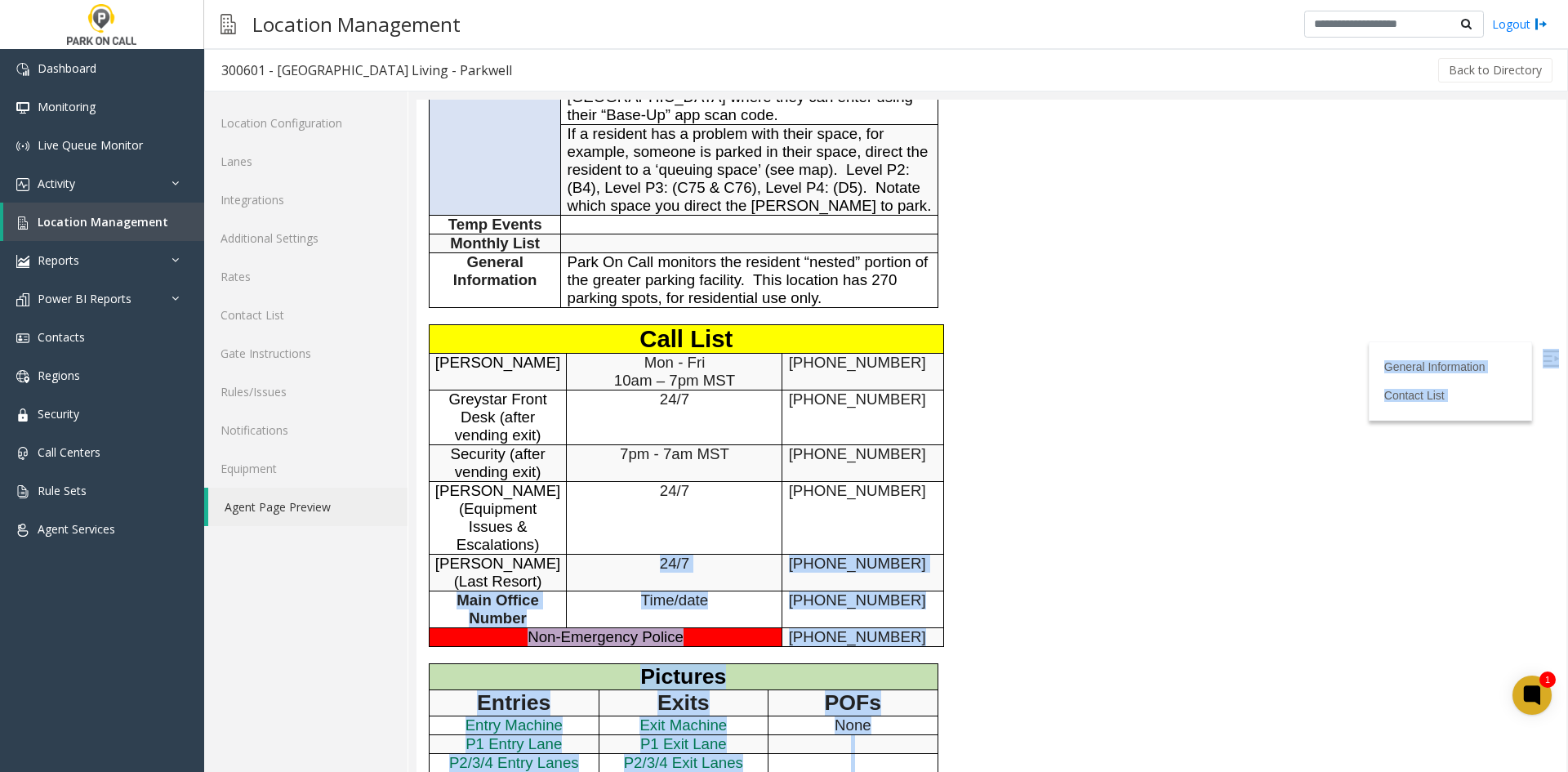
scroll to position [0, 0]
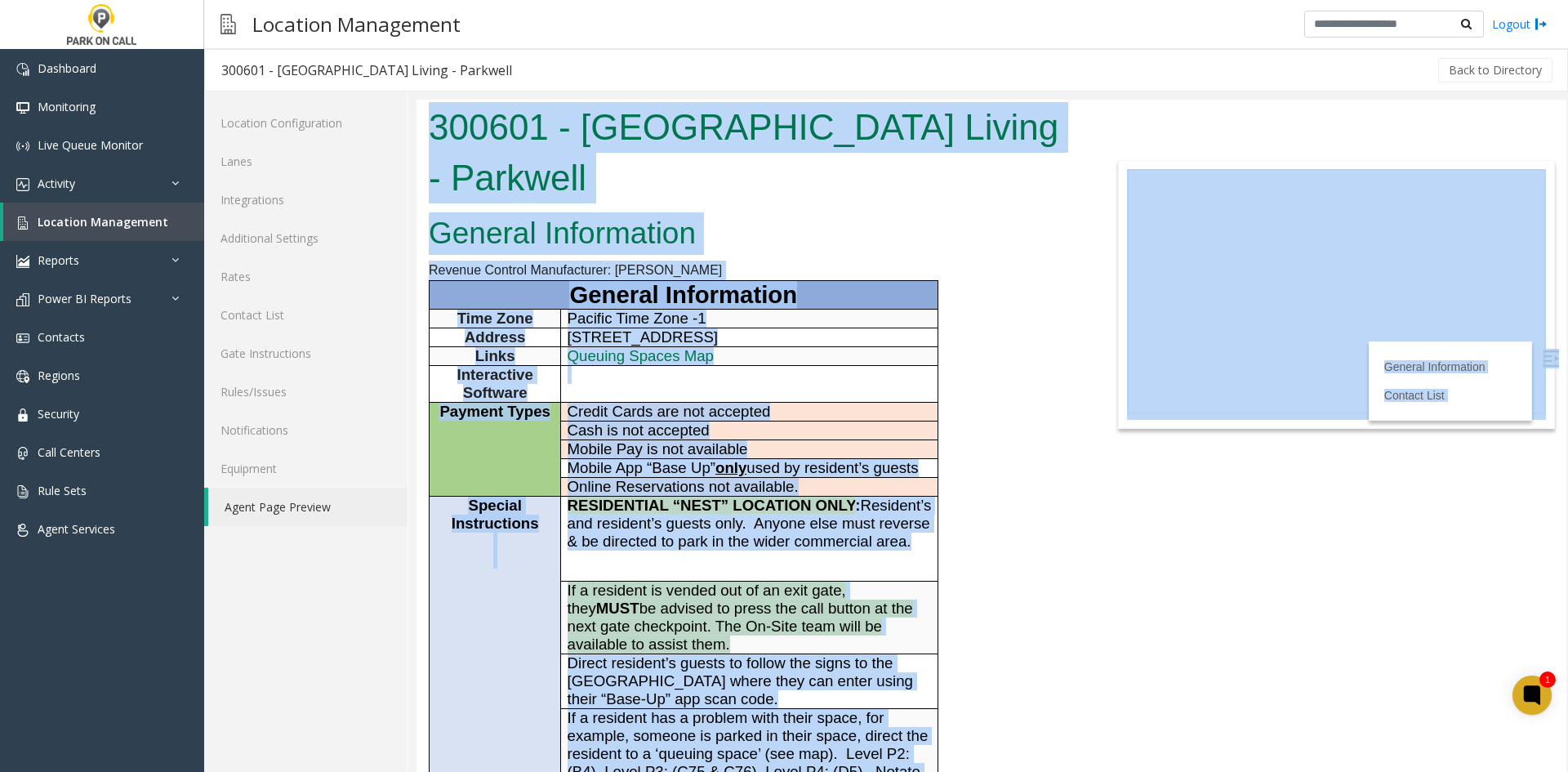
drag, startPoint x: 654, startPoint y: 733, endPoint x: 431, endPoint y: 139, distance: 634.5
click at [431, 139] on body "300601 - Columbia Square Living - Parkwell General Information Revenue Control …" at bounding box center [991, 436] width 1150 height 672
click at [431, 139] on h1 "300601 - Columbia Square Living - Parkwell" at bounding box center [751, 153] width 646 height 101
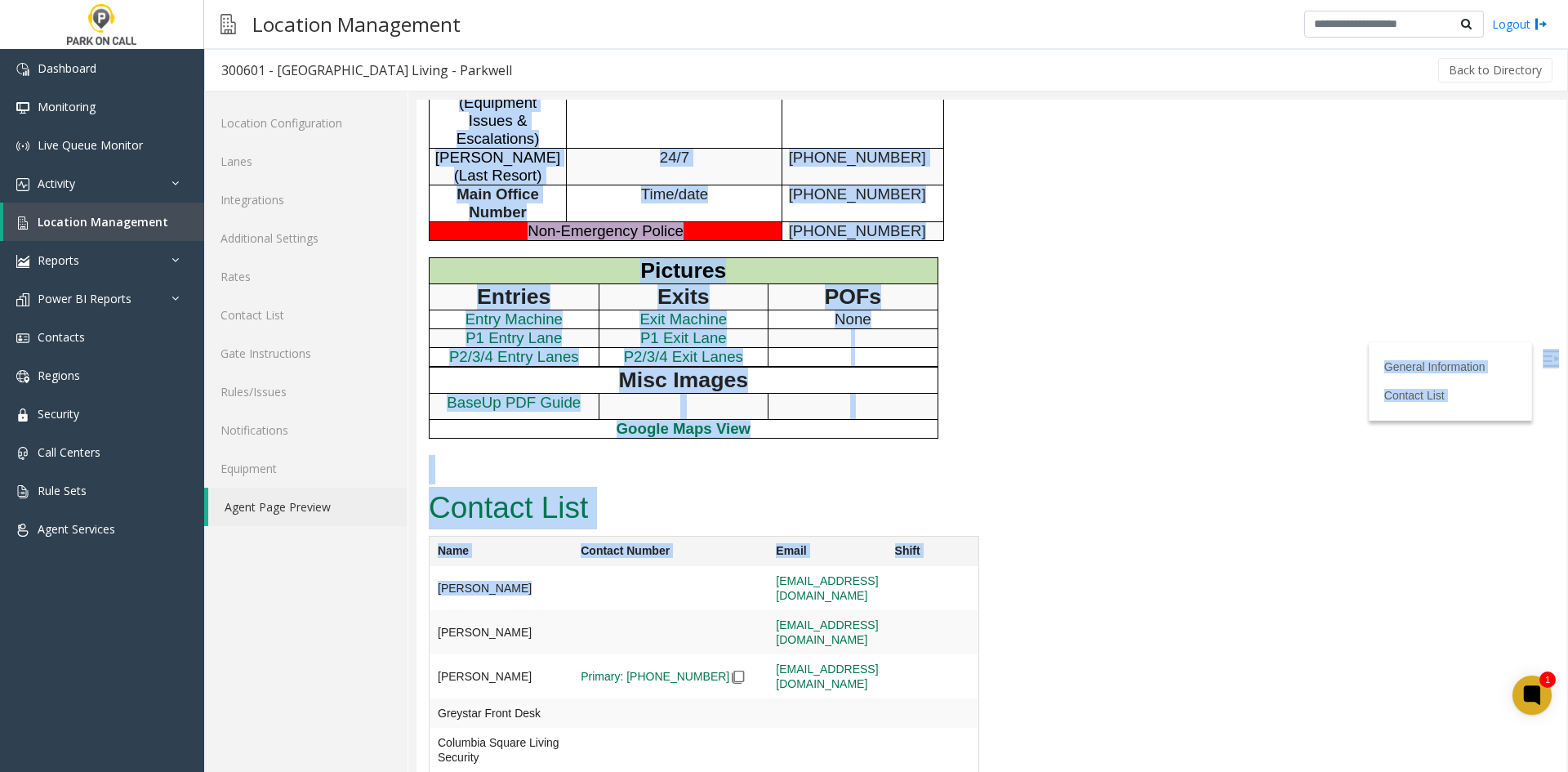
scroll to position [992, 0]
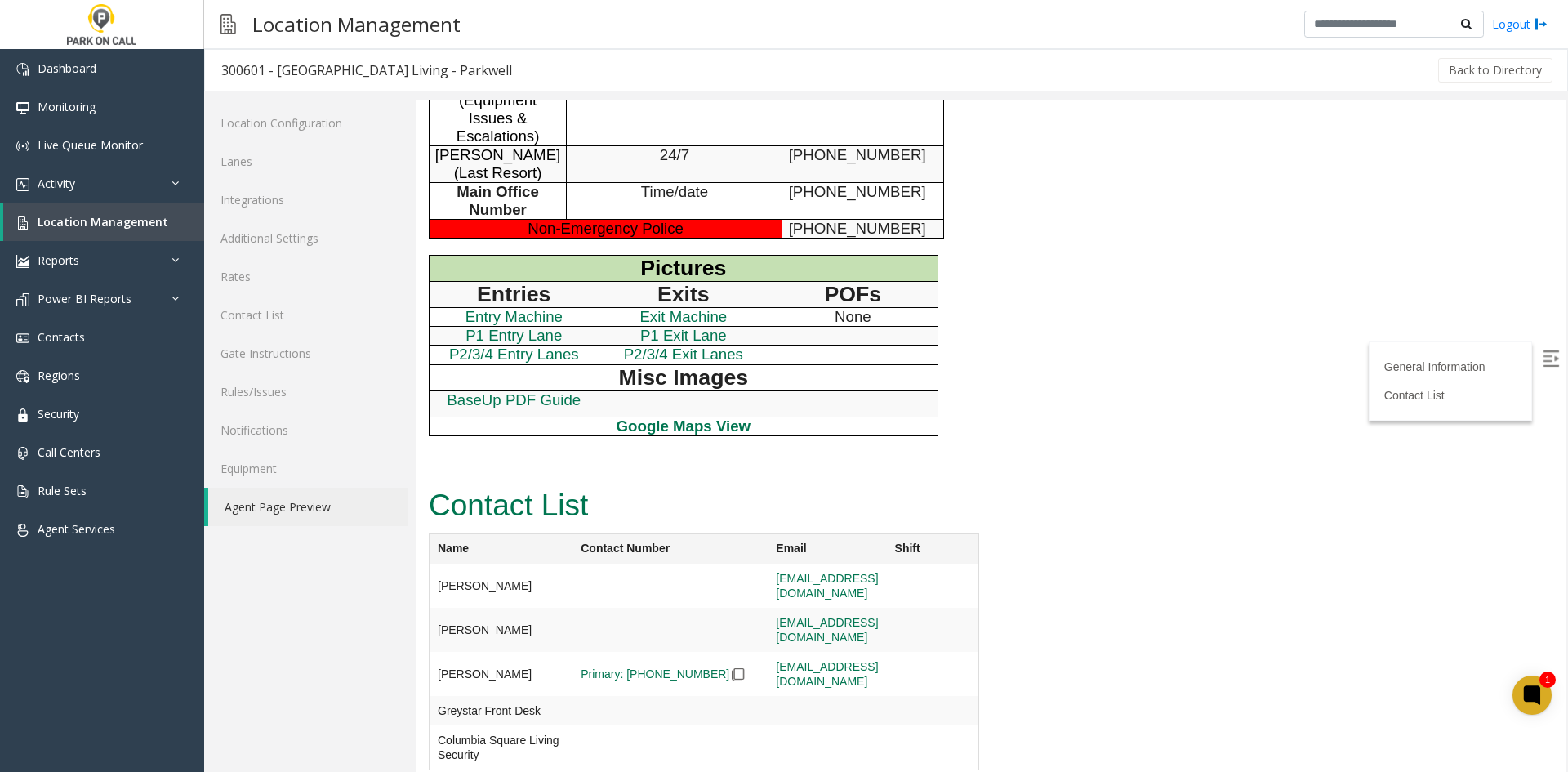
drag, startPoint x: 431, startPoint y: 139, endPoint x: 719, endPoint y: 782, distance: 704.6
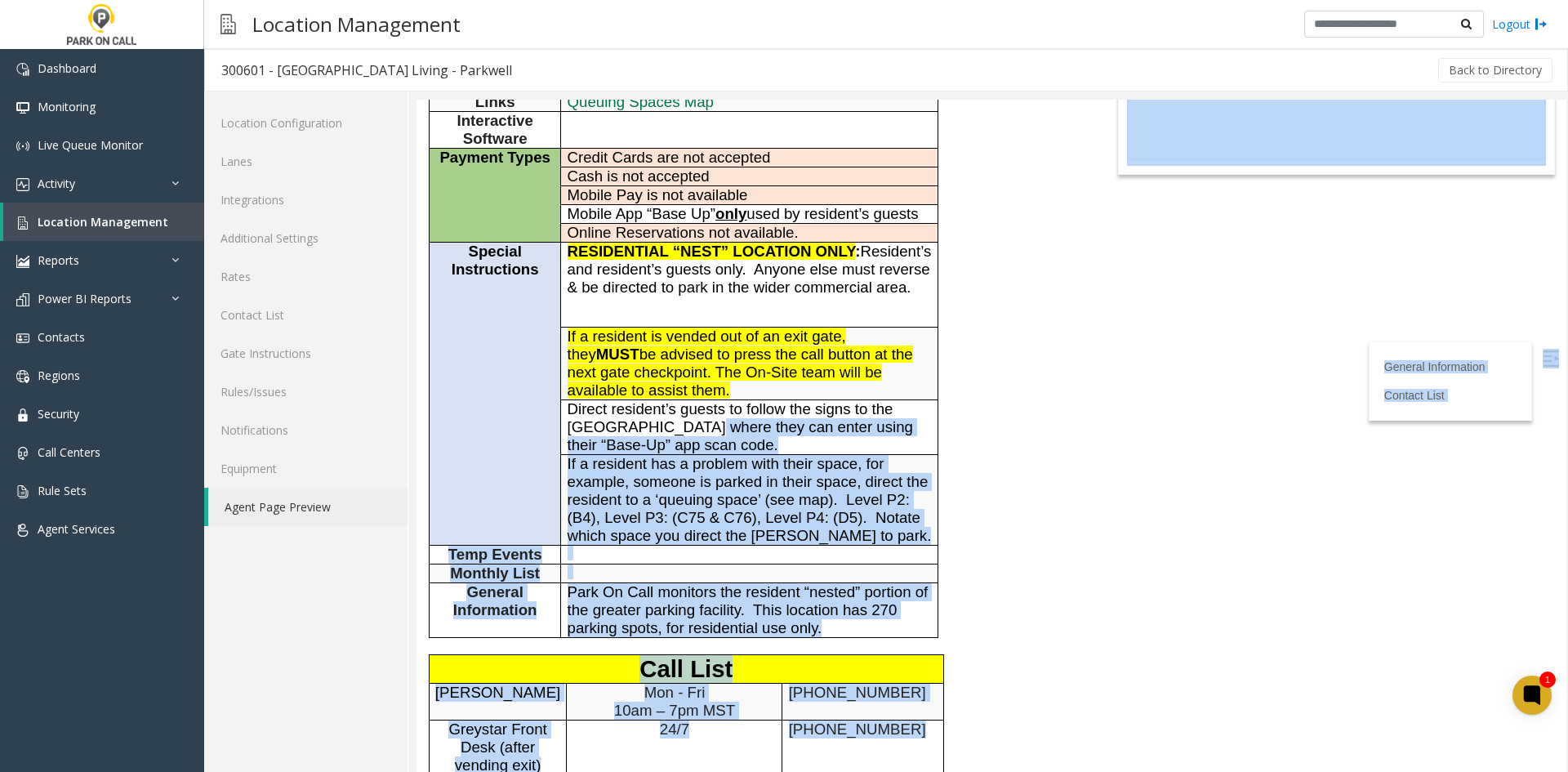
scroll to position [0, 0]
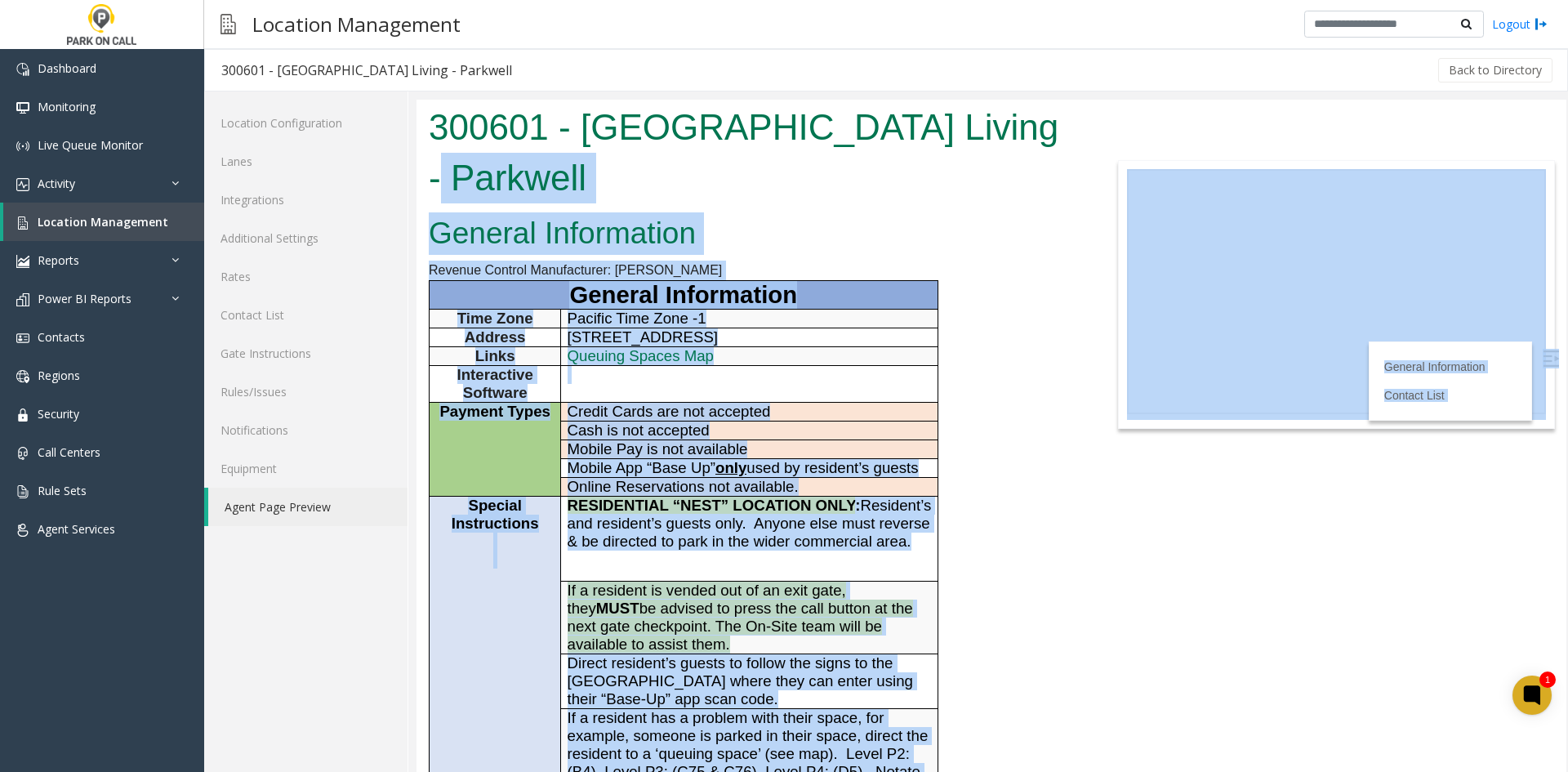
drag, startPoint x: 674, startPoint y: 754, endPoint x: 454, endPoint y: 139, distance: 653.2
click at [453, 155] on body "300601 - Columbia Square Living - Parkwell General Information Revenue Control …" at bounding box center [991, 436] width 1150 height 672
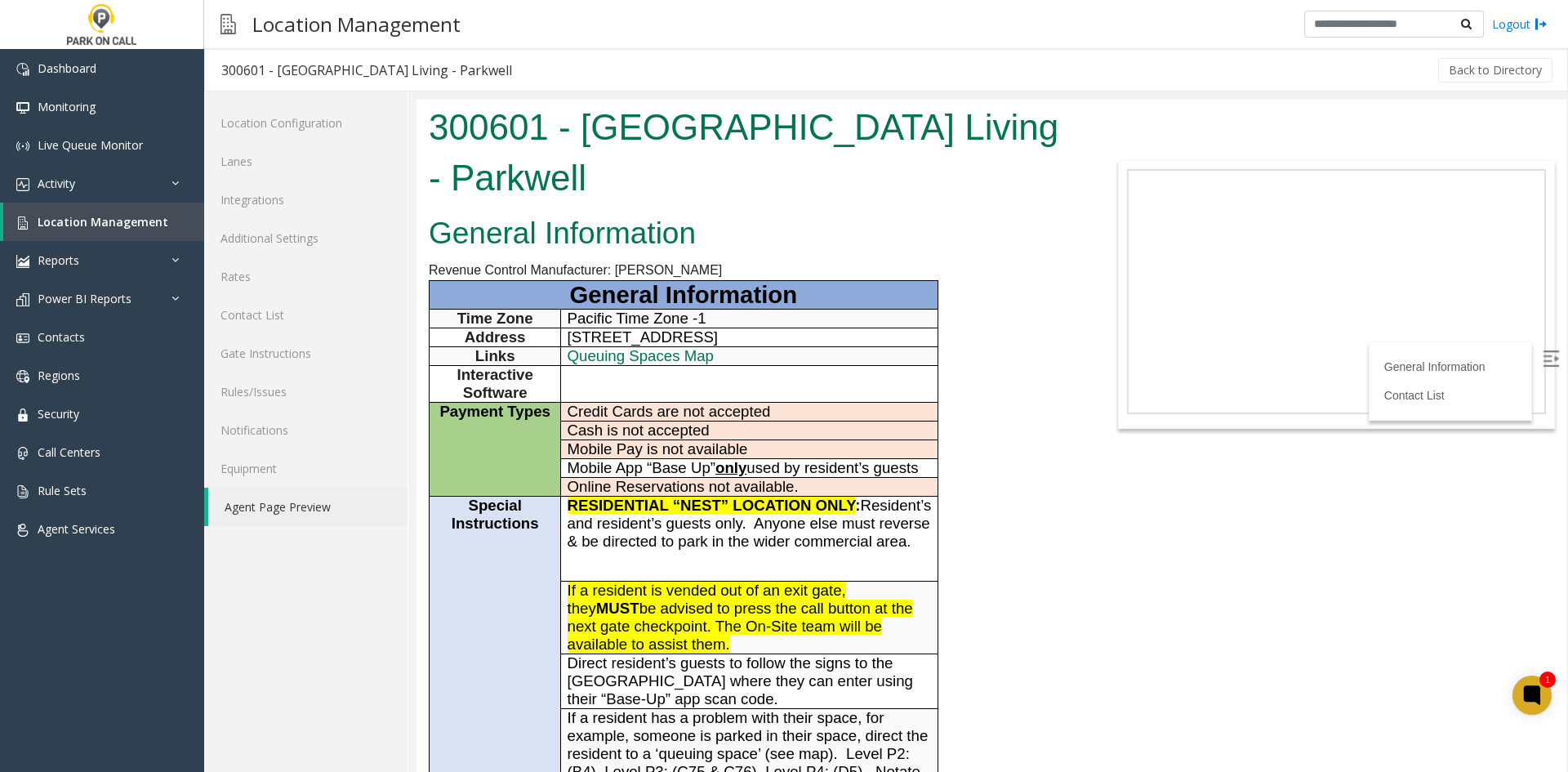
click at [454, 127] on h1 "300601 - Columbia Square Living - Parkwell" at bounding box center [751, 153] width 646 height 101
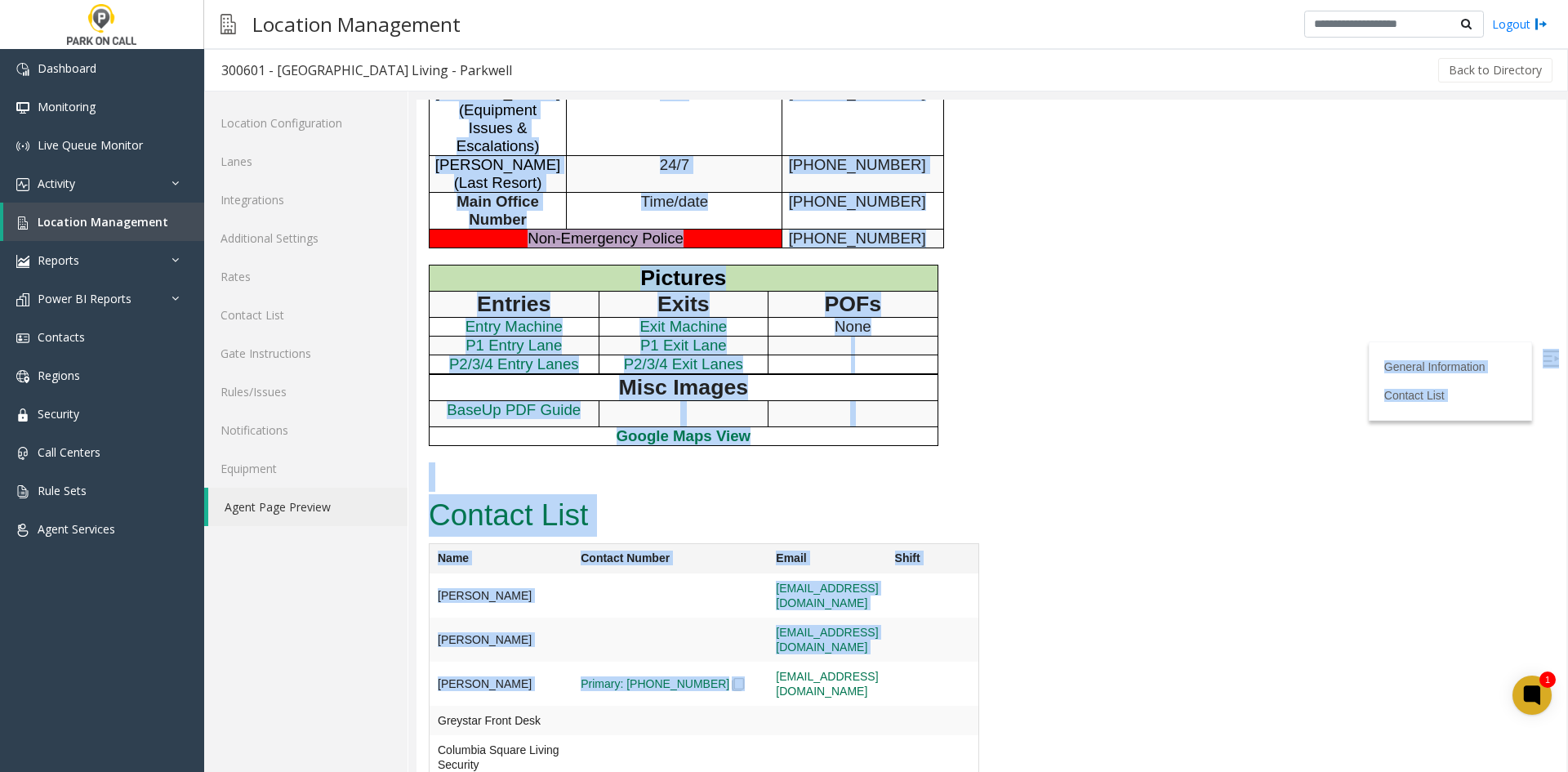
scroll to position [992, 0]
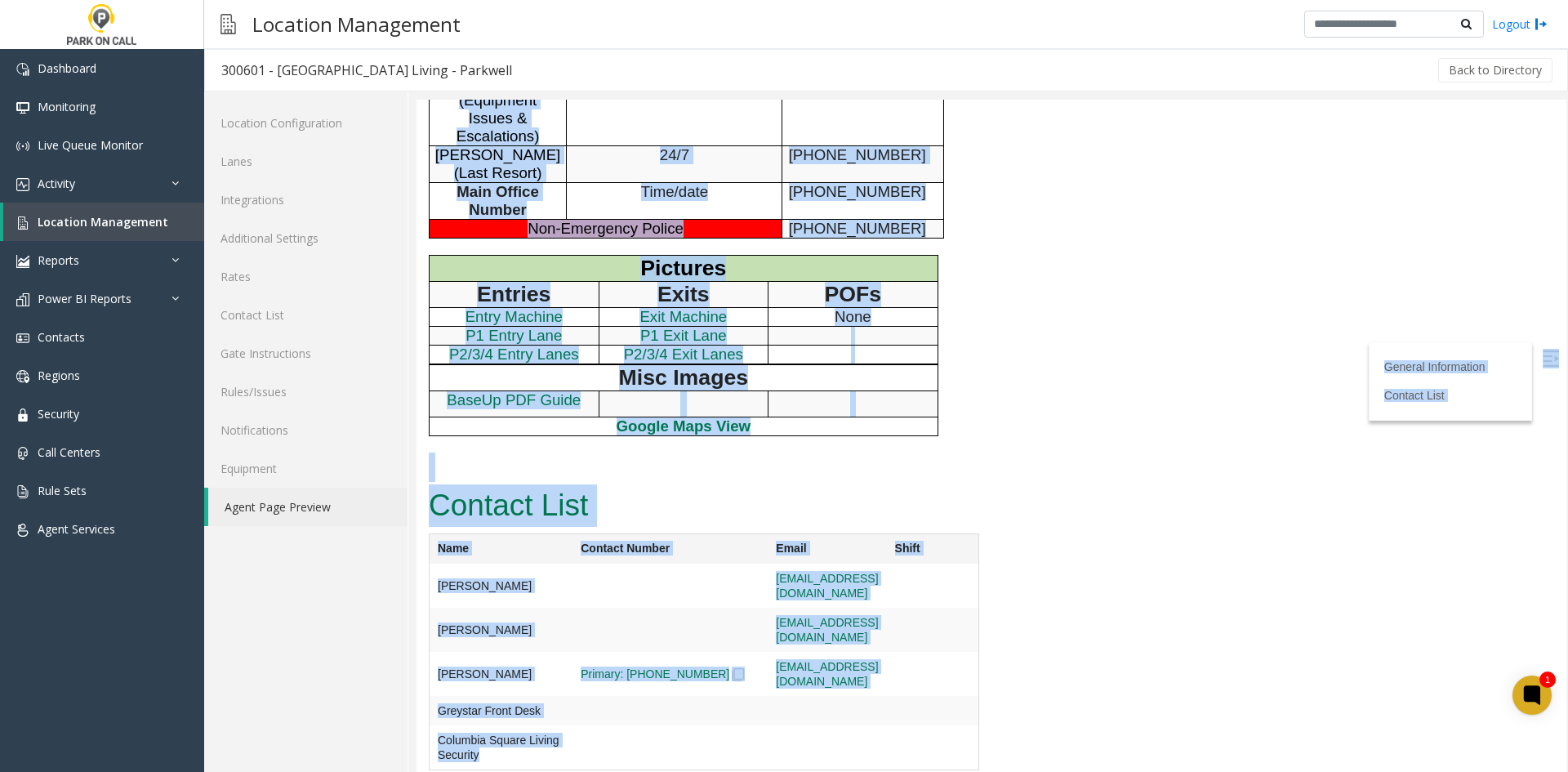
drag, startPoint x: 454, startPoint y: 127, endPoint x: 737, endPoint y: 754, distance: 687.9
click at [768, 607] on td at bounding box center [826, 586] width 118 height 44
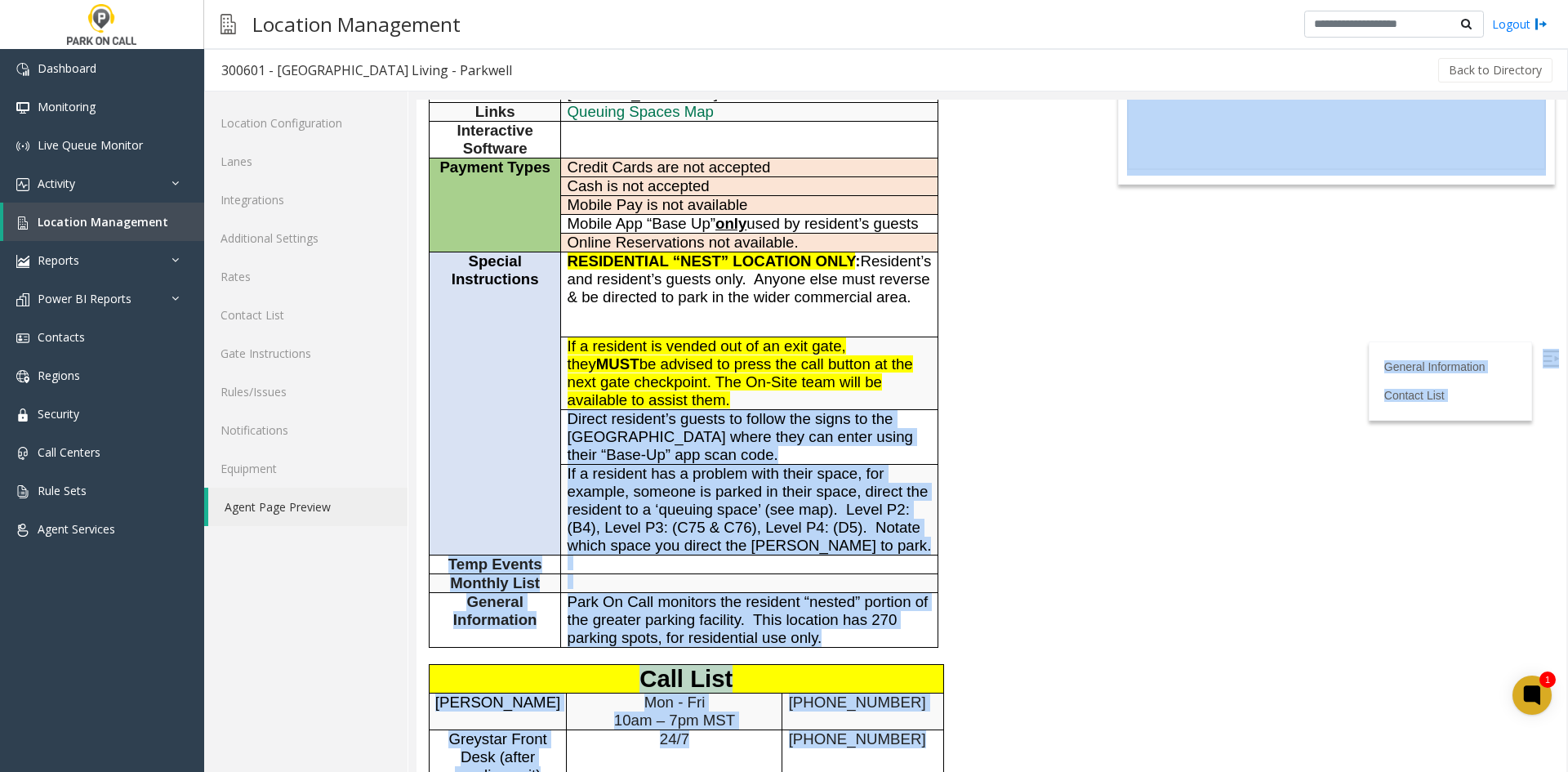
scroll to position [0, 0]
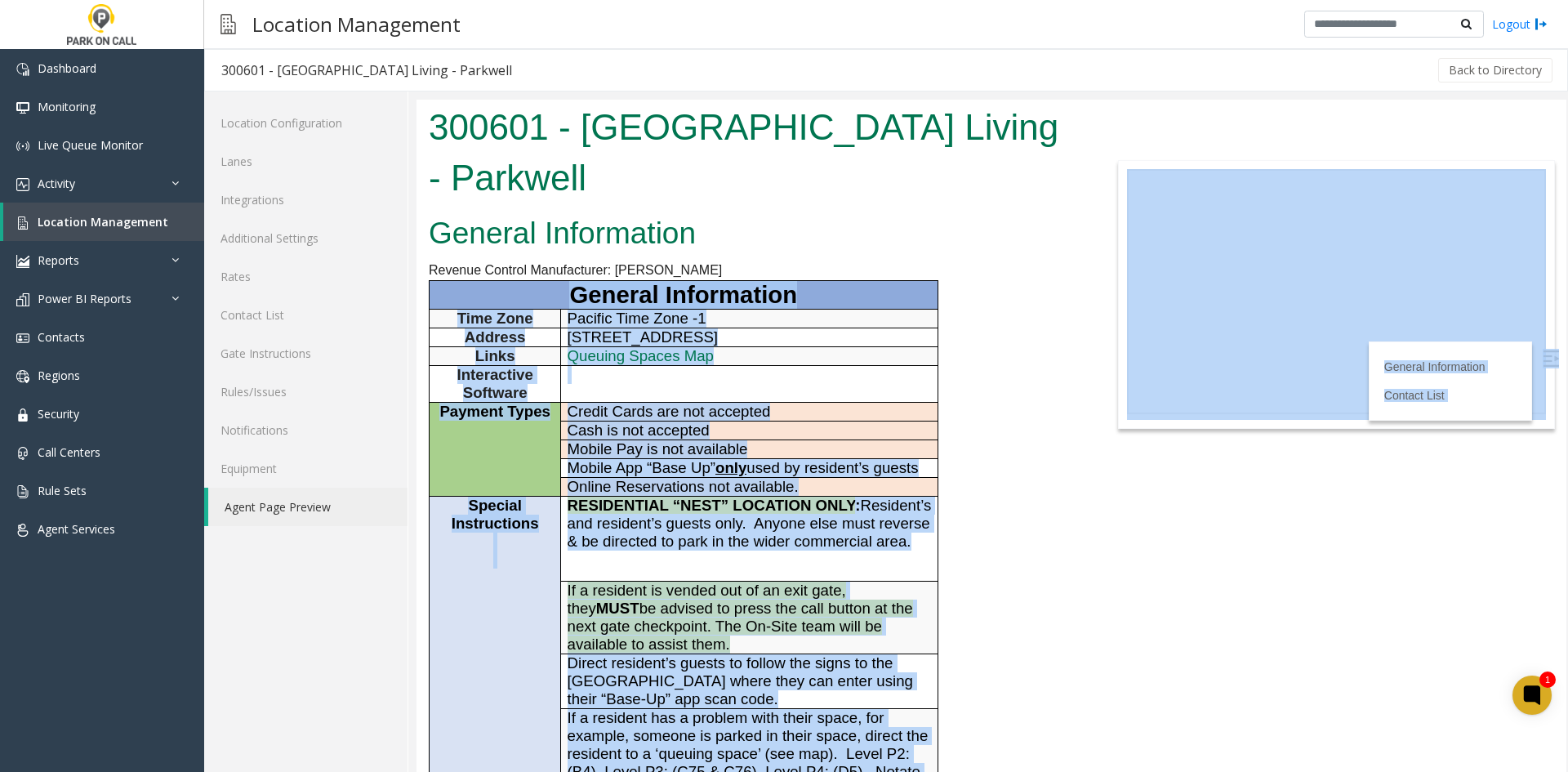
drag, startPoint x: 657, startPoint y: 664, endPoint x: 548, endPoint y: 310, distance: 370.4
click at [546, 308] on body "300601 - Columbia Square Living - Parkwell General Information Revenue Control …" at bounding box center [991, 436] width 1150 height 672
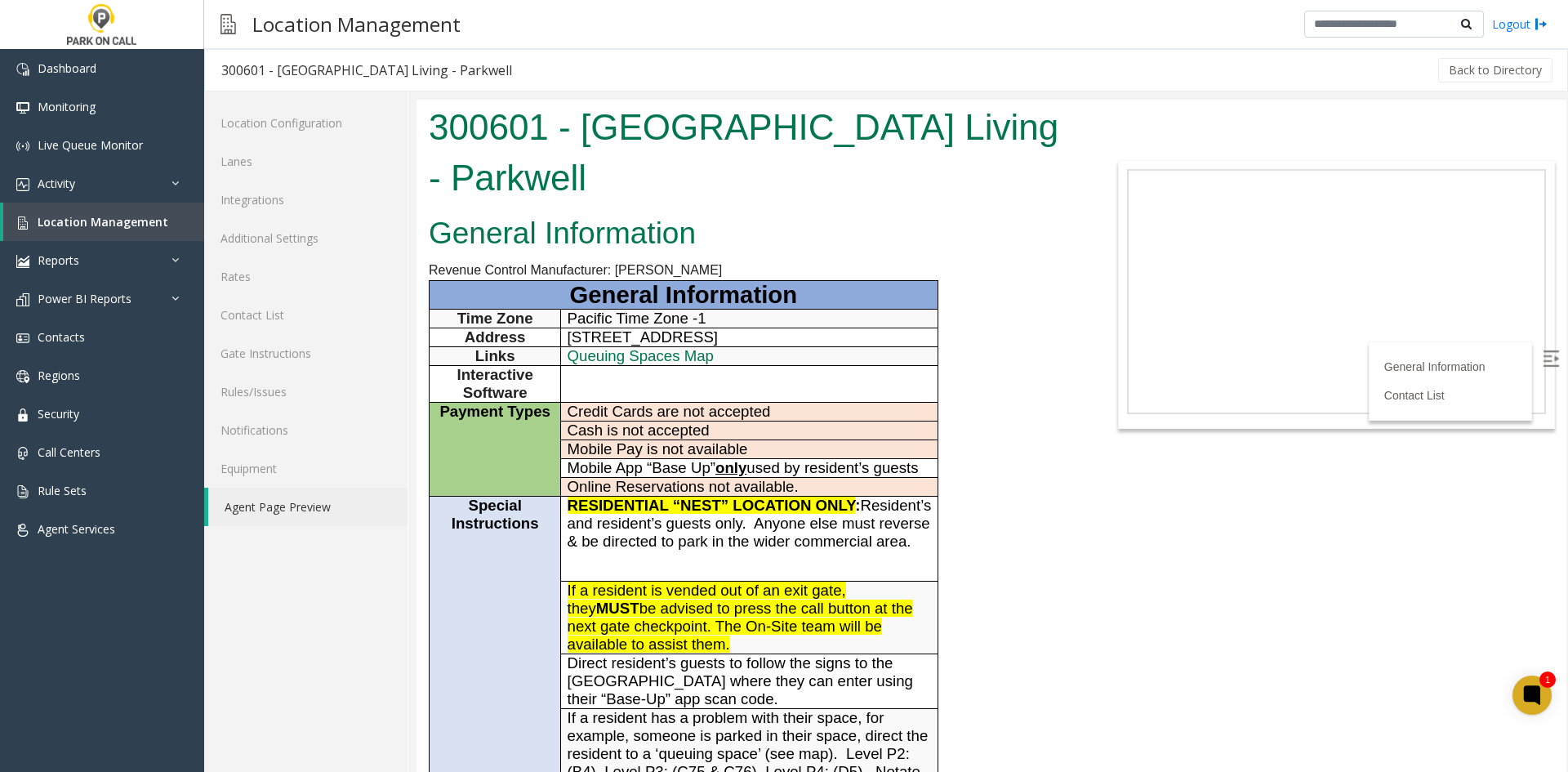
click at [507, 214] on h2 "General Information" at bounding box center [751, 234] width 646 height 43
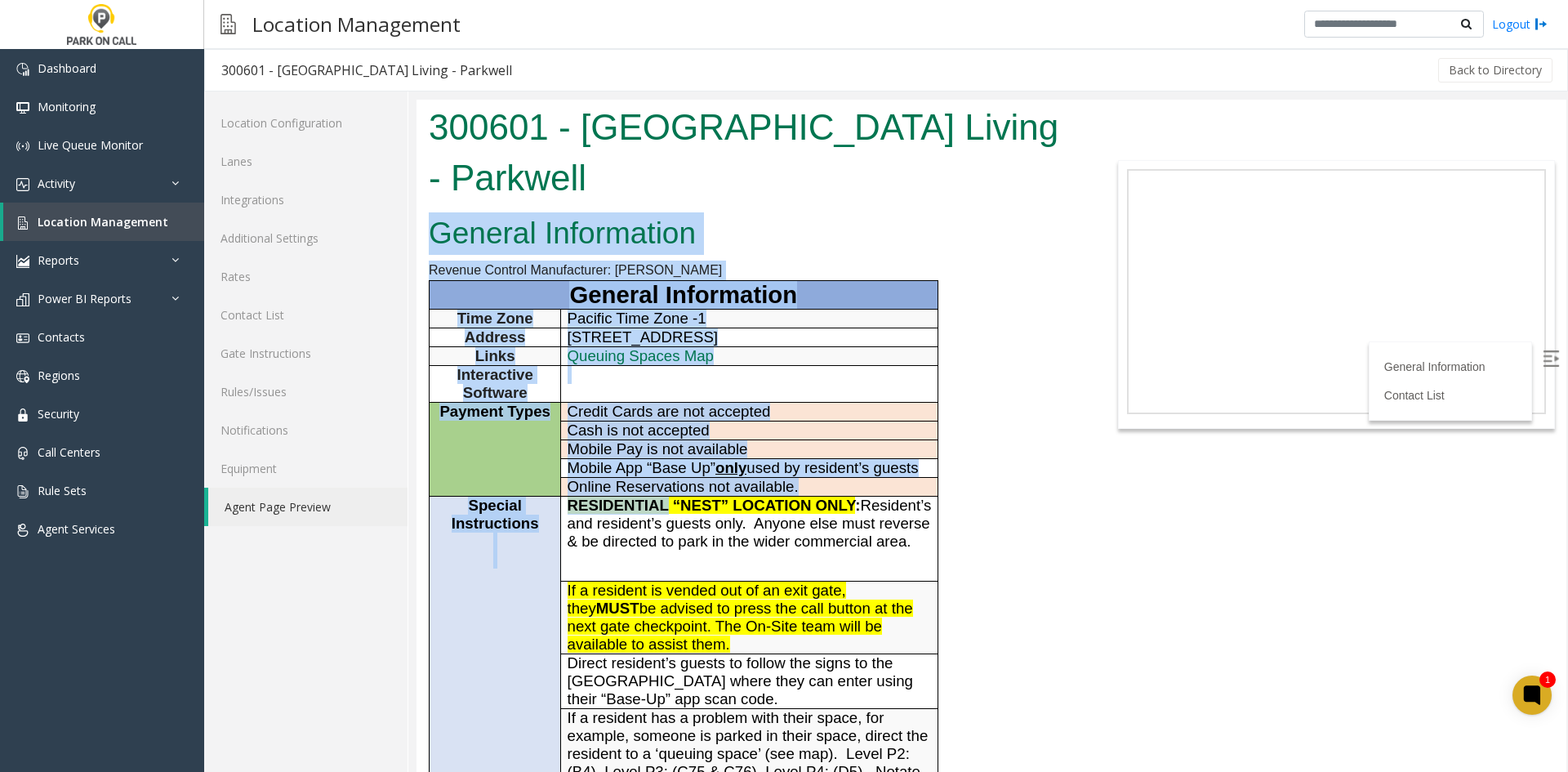
drag, startPoint x: 507, startPoint y: 214, endPoint x: 660, endPoint y: 500, distance: 324.4
click at [660, 500] on span "RESIDENTIAL “NEST” LOCATION ONLY" at bounding box center [711, 505] width 288 height 17
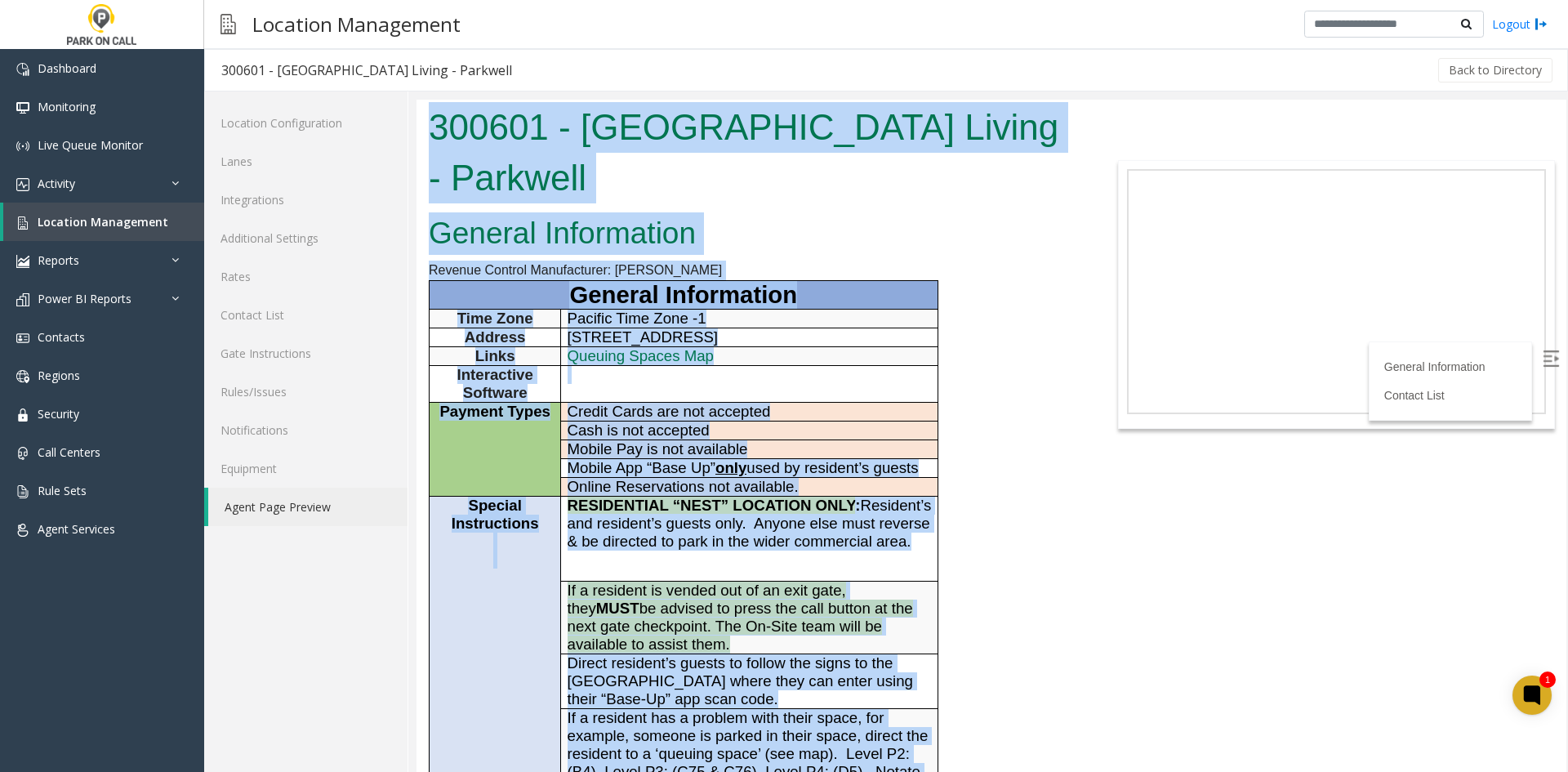
drag, startPoint x: 795, startPoint y: 433, endPoint x: 476, endPoint y: 84, distance: 472.8
click at [476, 100] on html "300601 - Columbia Square Living - Parkwell General Information Revenue Control …" at bounding box center [991, 436] width 1150 height 672
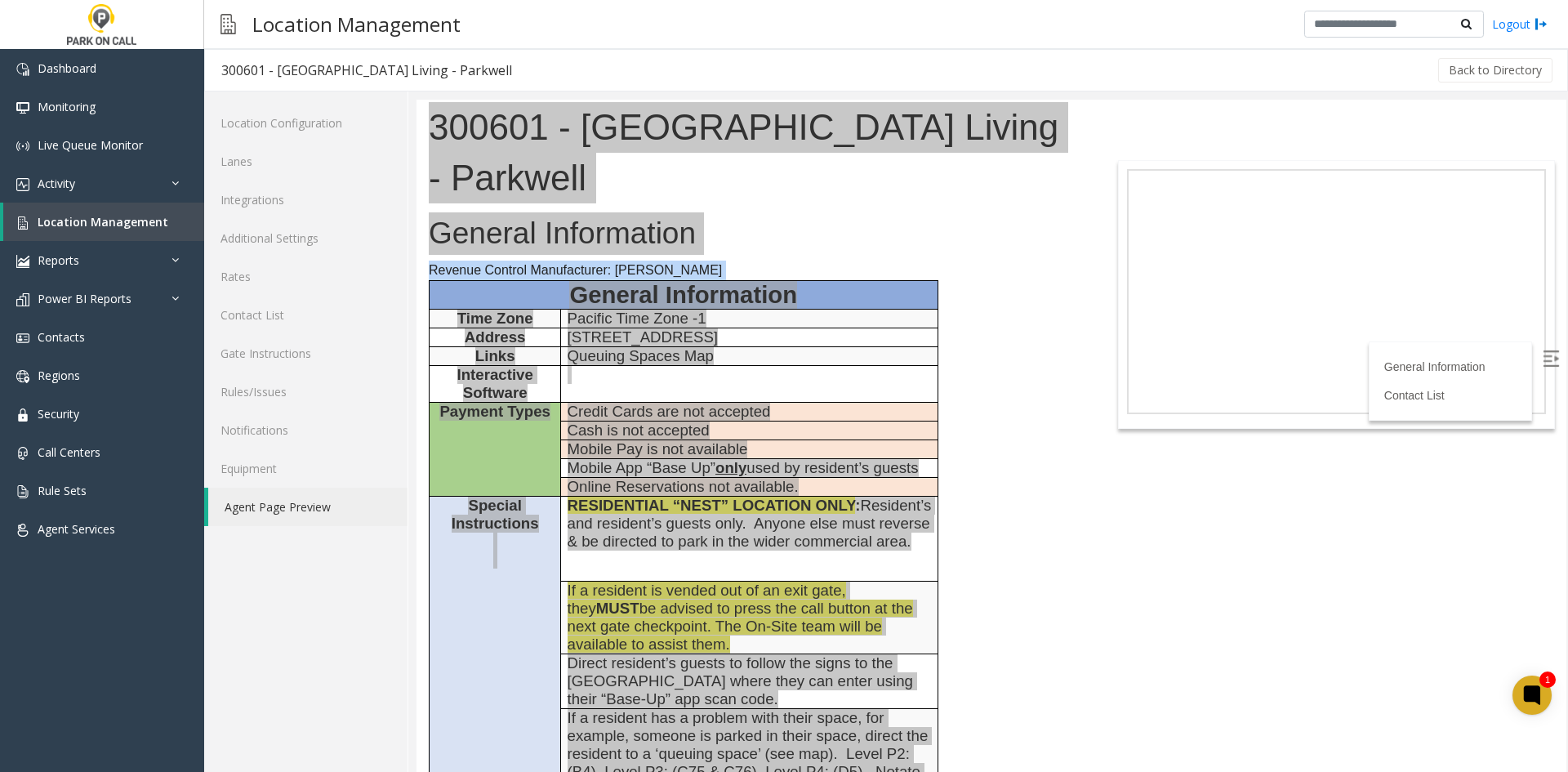
click at [476, 85] on h3 "300601 - Columbia Square Living - Parkwell" at bounding box center [366, 70] width 323 height 38
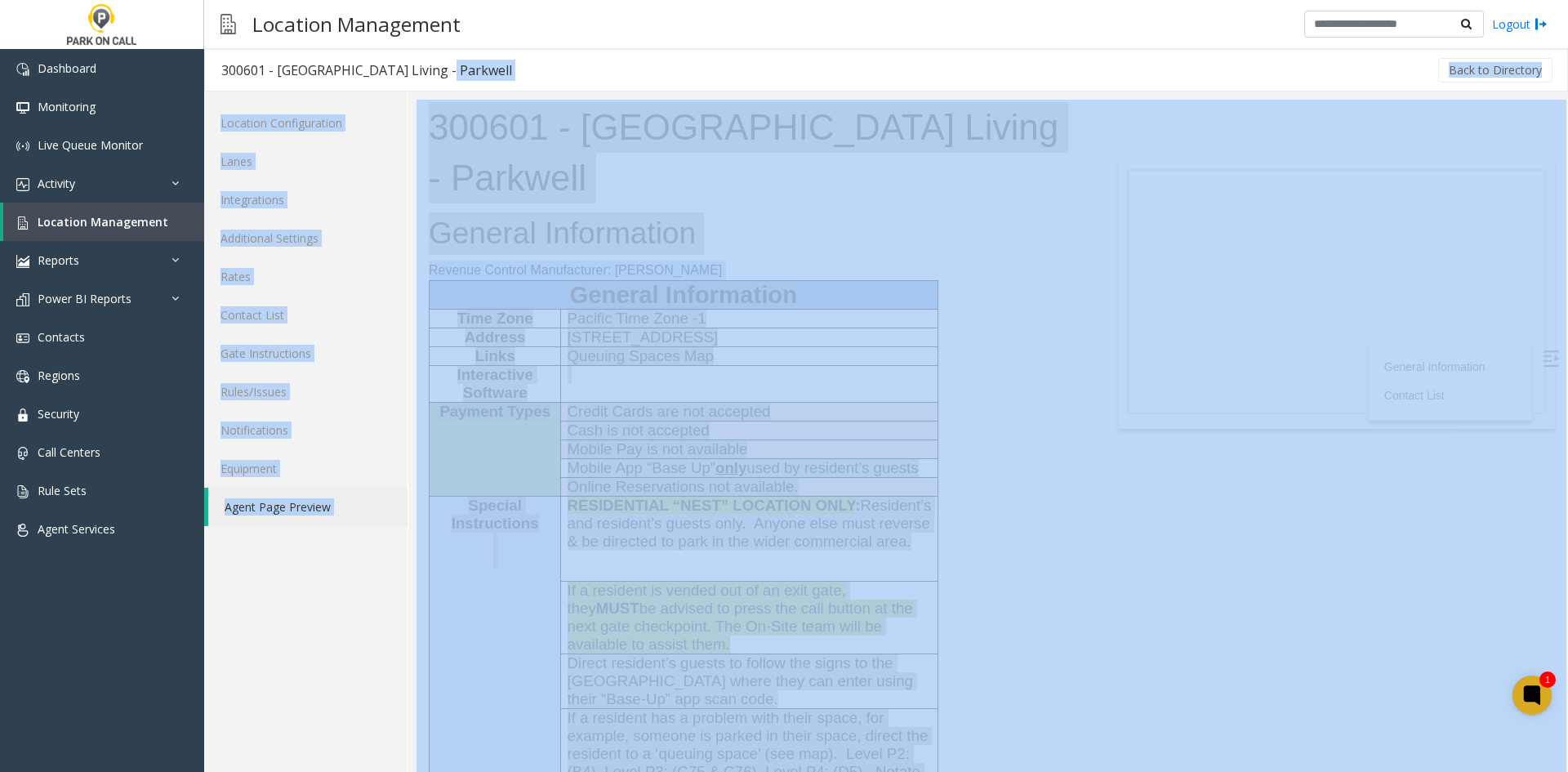
drag, startPoint x: 893, startPoint y: 185, endPoint x: 659, endPoint y: 479, distance: 375.8
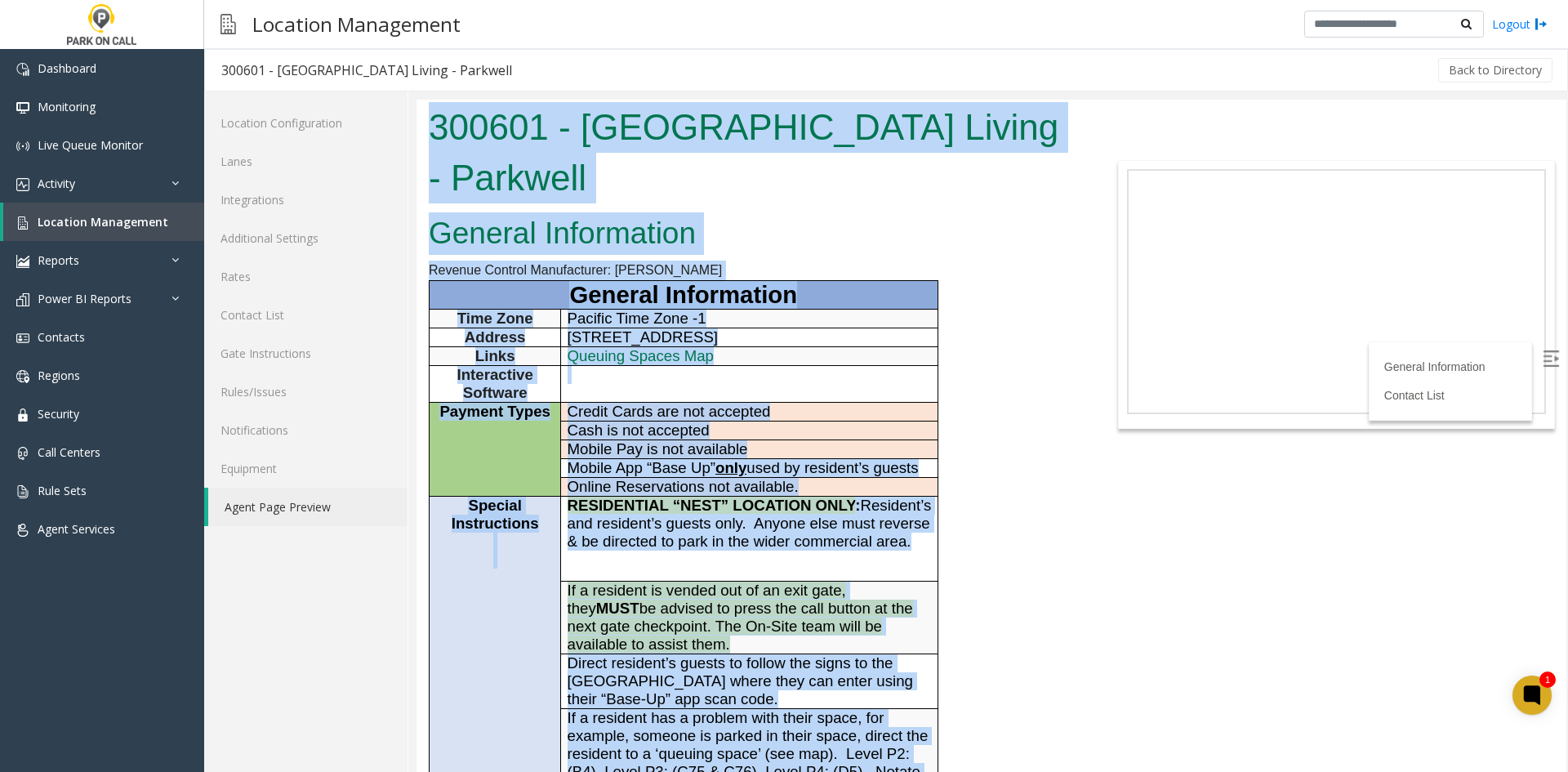
click at [659, 479] on span "Online Reservations not available." at bounding box center [683, 486] width 231 height 17
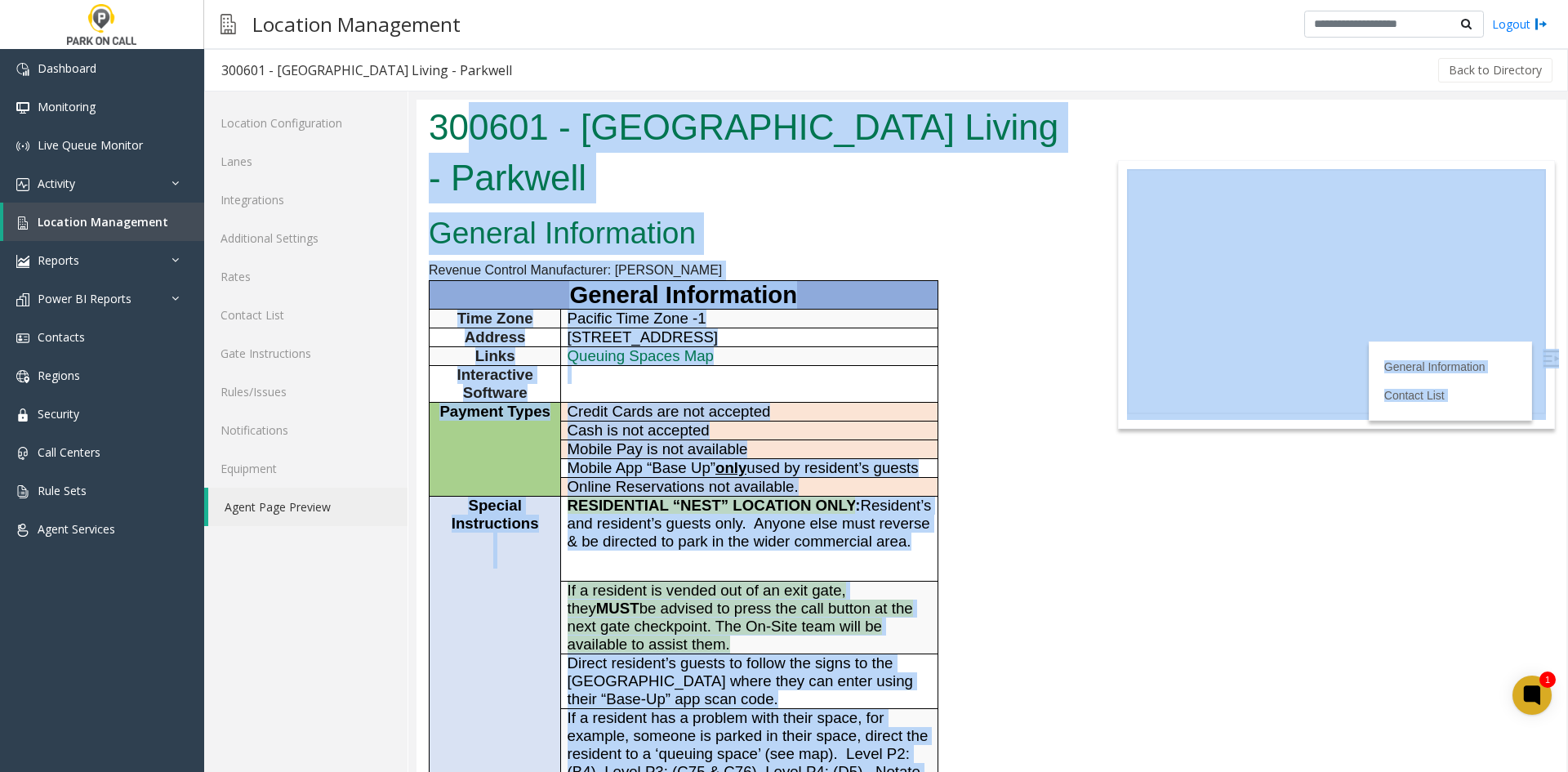
drag, startPoint x: 600, startPoint y: 736, endPoint x: 476, endPoint y: 129, distance: 619.5
click at [476, 131] on body "300601 - Columbia Square Living - Parkwell General Information Revenue Control …" at bounding box center [991, 436] width 1150 height 672
click at [479, 132] on h1 "300601 - Columbia Square Living - Parkwell" at bounding box center [751, 153] width 646 height 101
click at [481, 135] on h1 "300601 - Columbia Square Living - Parkwell" at bounding box center [751, 153] width 646 height 101
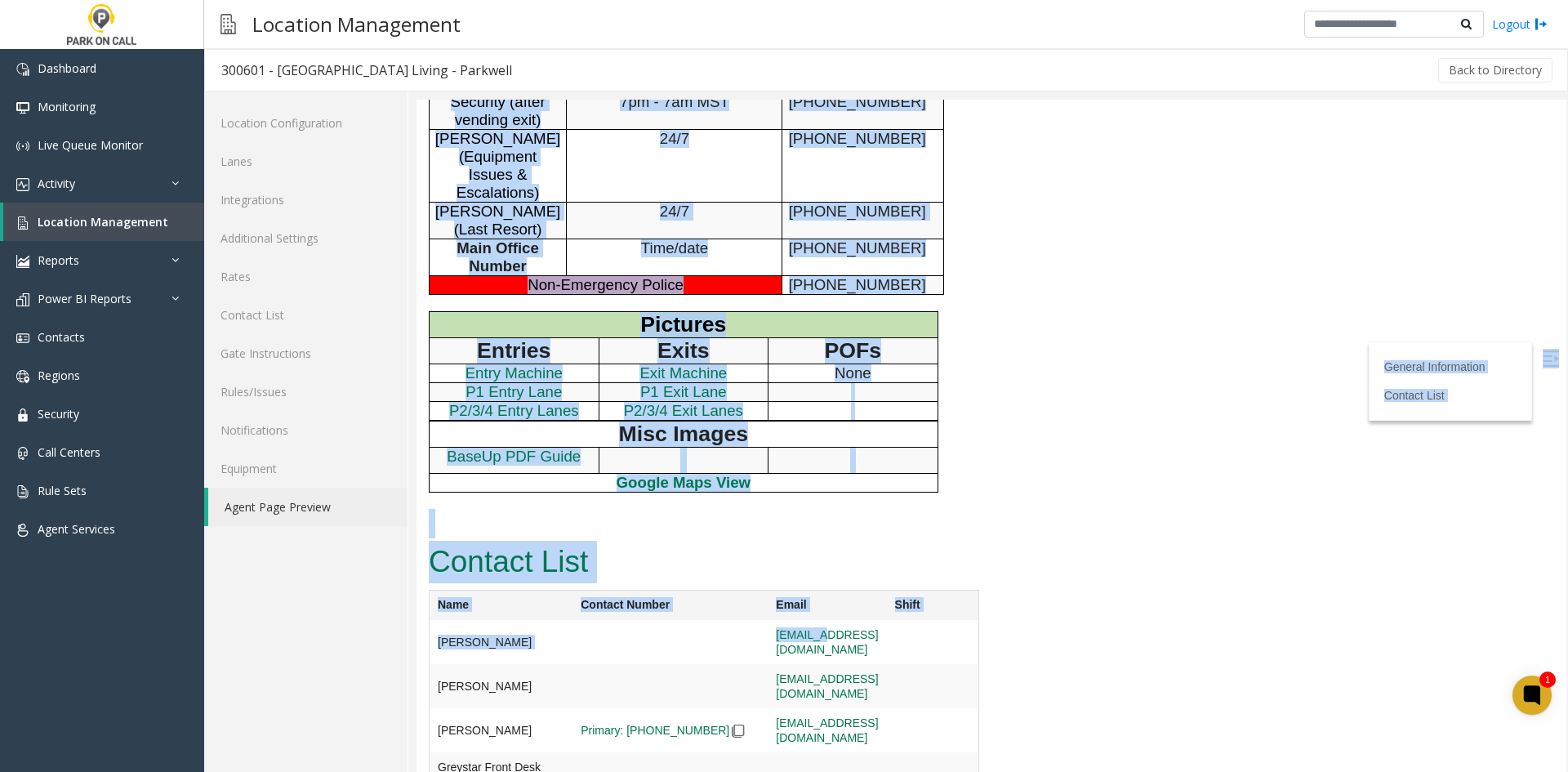
scroll to position [992, 0]
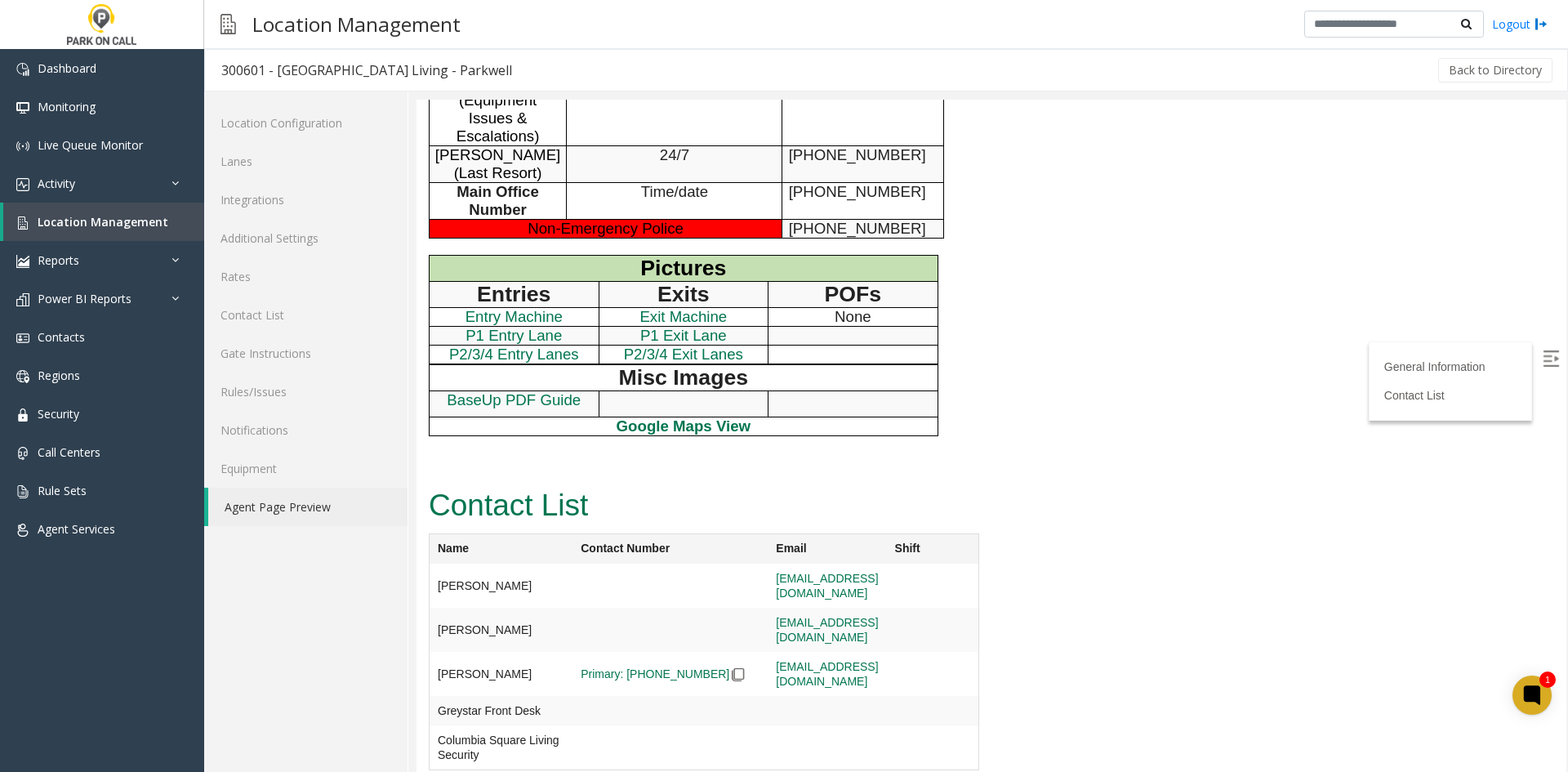
drag, startPoint x: 481, startPoint y: 135, endPoint x: 1163, endPoint y: 577, distance: 812.7
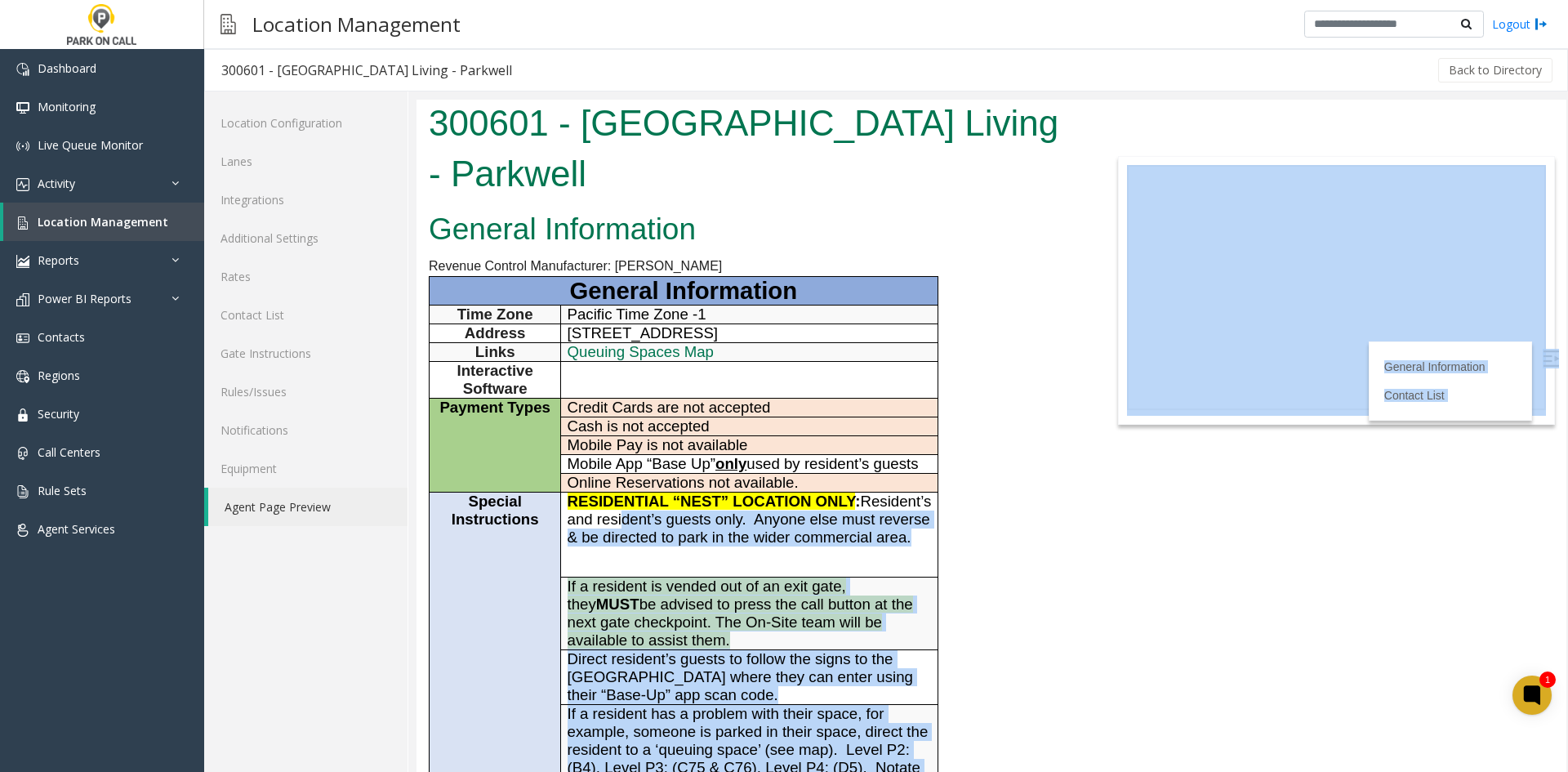
scroll to position [0, 0]
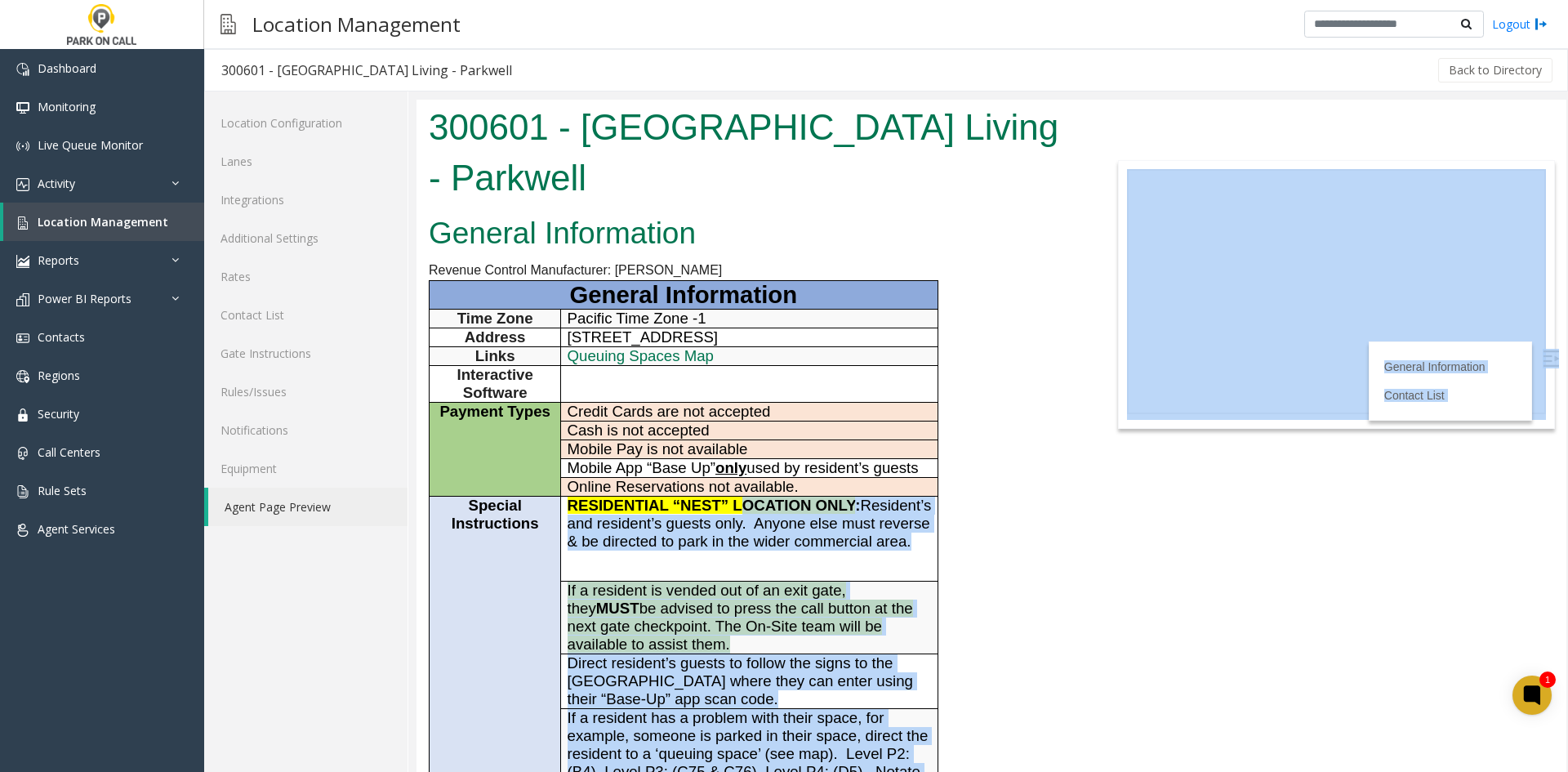
drag, startPoint x: 732, startPoint y: 603, endPoint x: 741, endPoint y: 528, distance: 75.5
click at [742, 513] on body "300601 - Columbia Square Living - Parkwell General Information Revenue Control …" at bounding box center [991, 436] width 1150 height 672
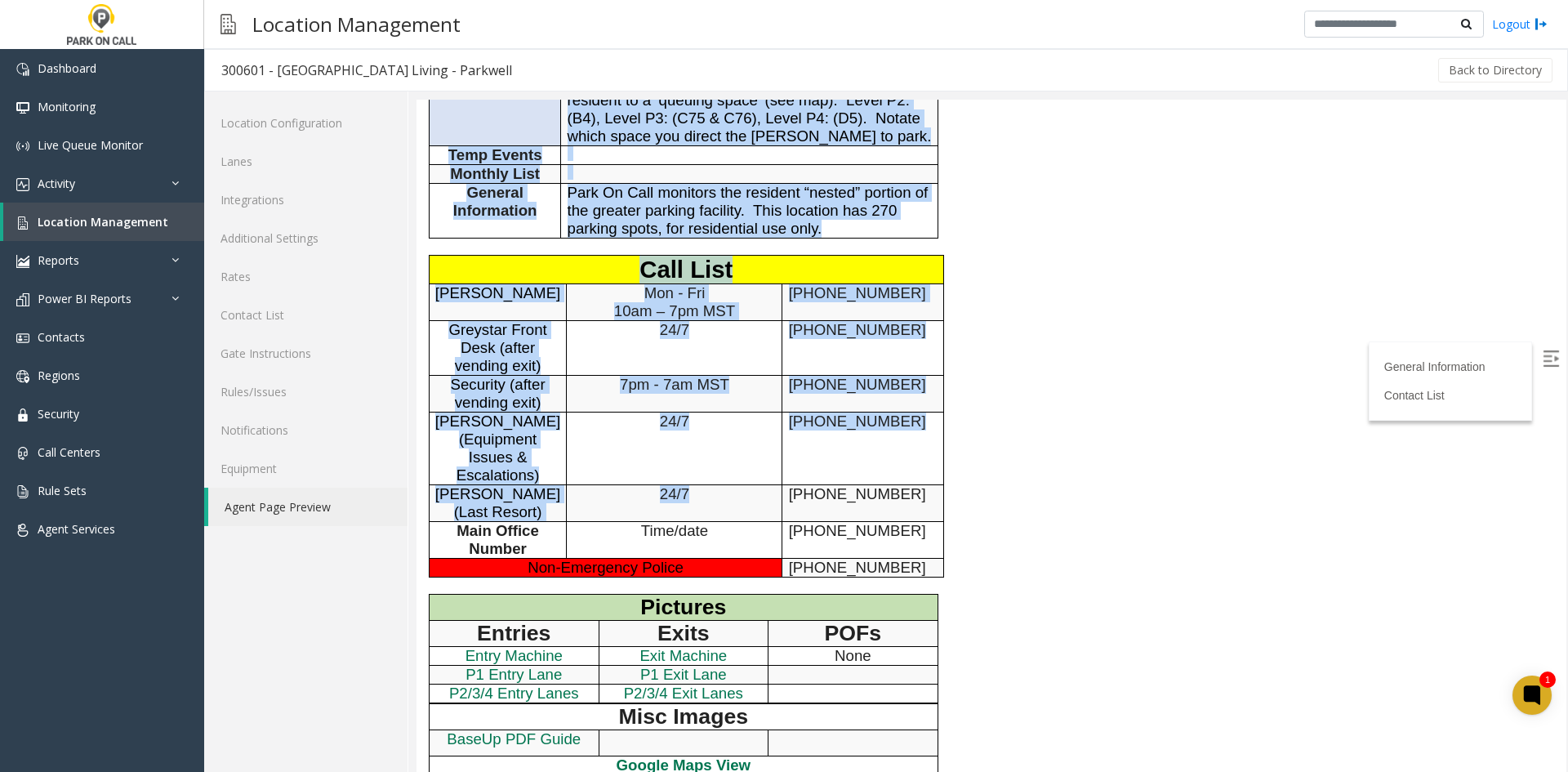
drag, startPoint x: 457, startPoint y: 121, endPoint x: 726, endPoint y: 507, distance: 470.5
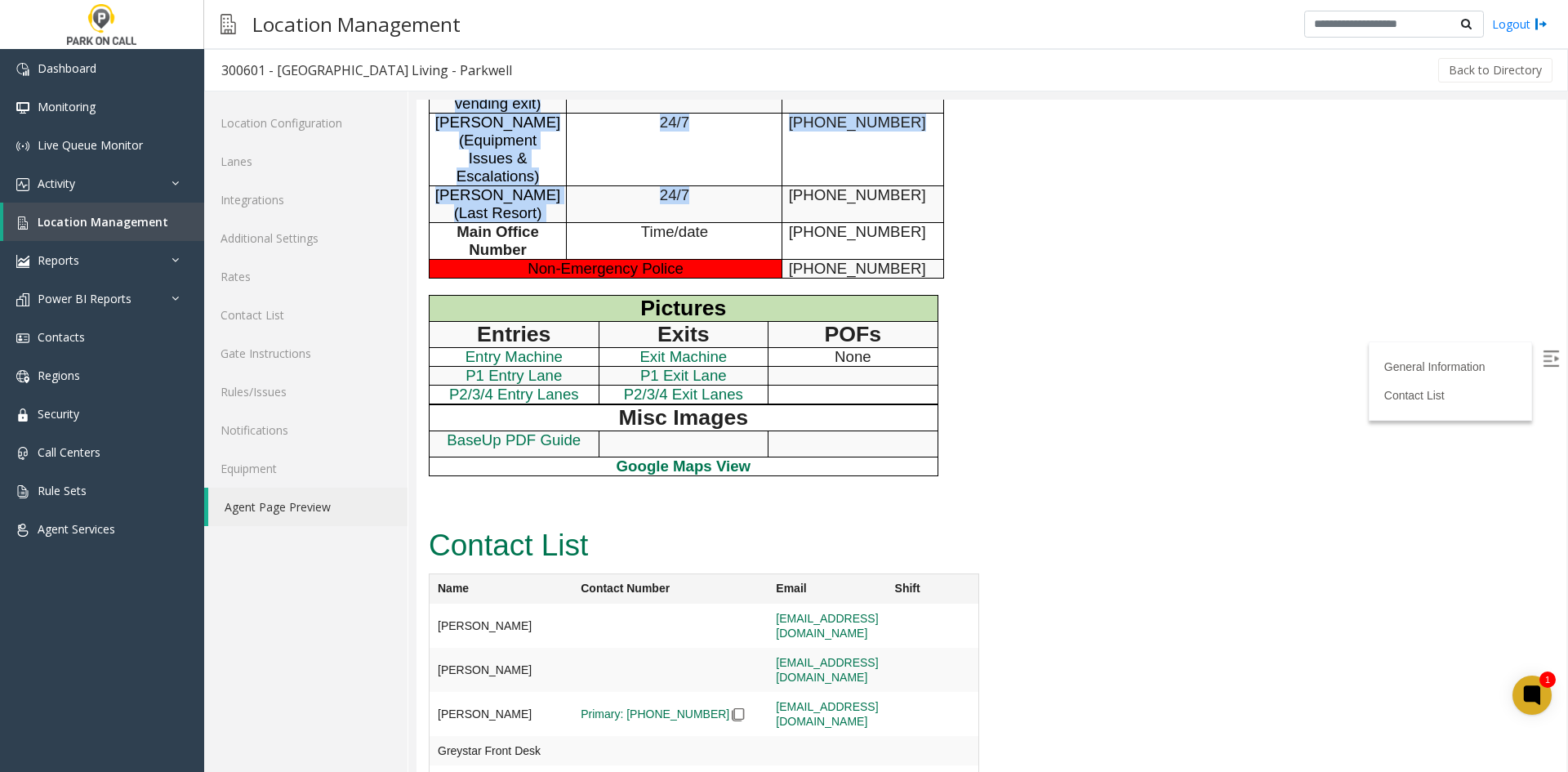
scroll to position [992, 0]
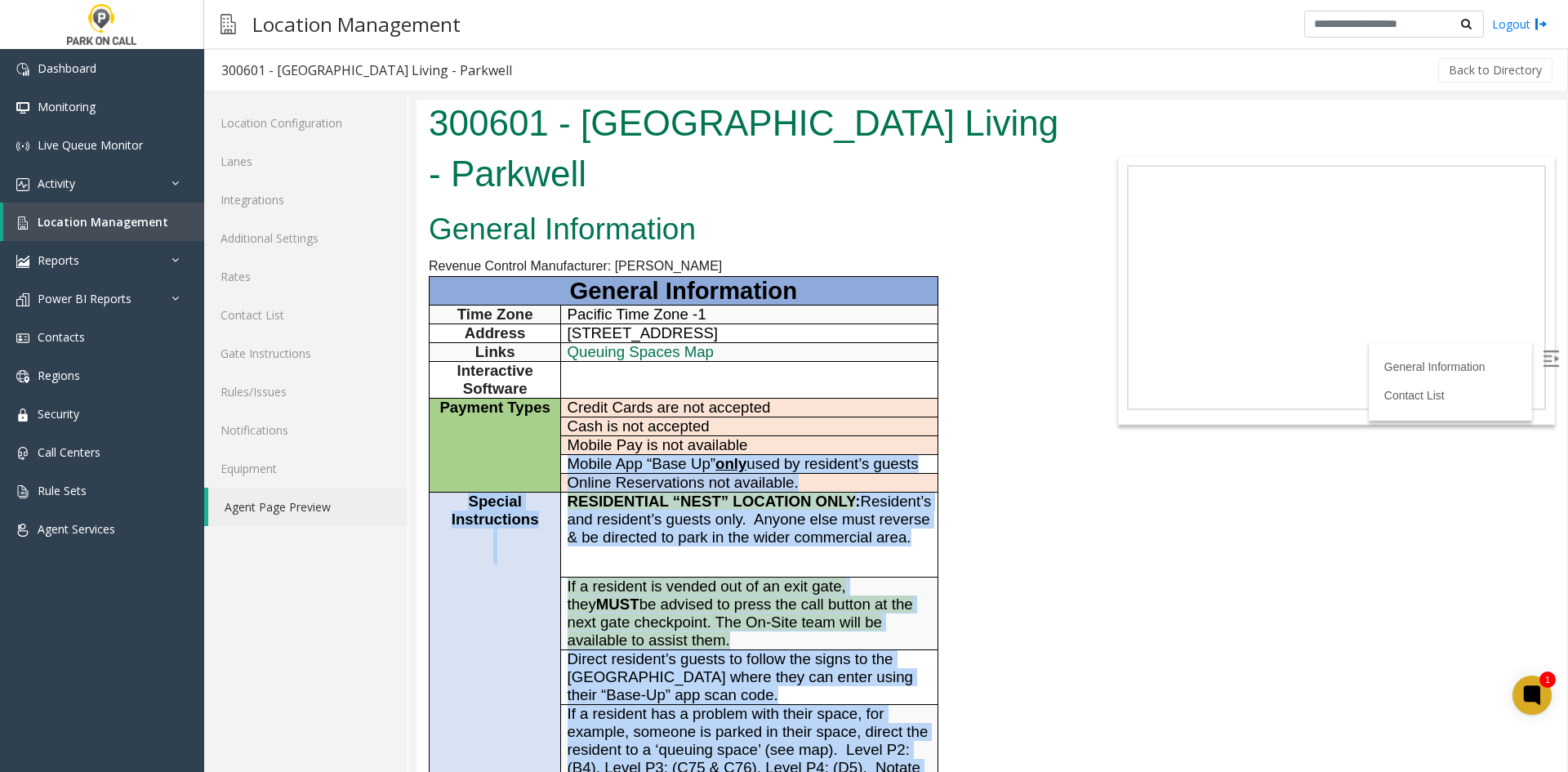
scroll to position [0, 0]
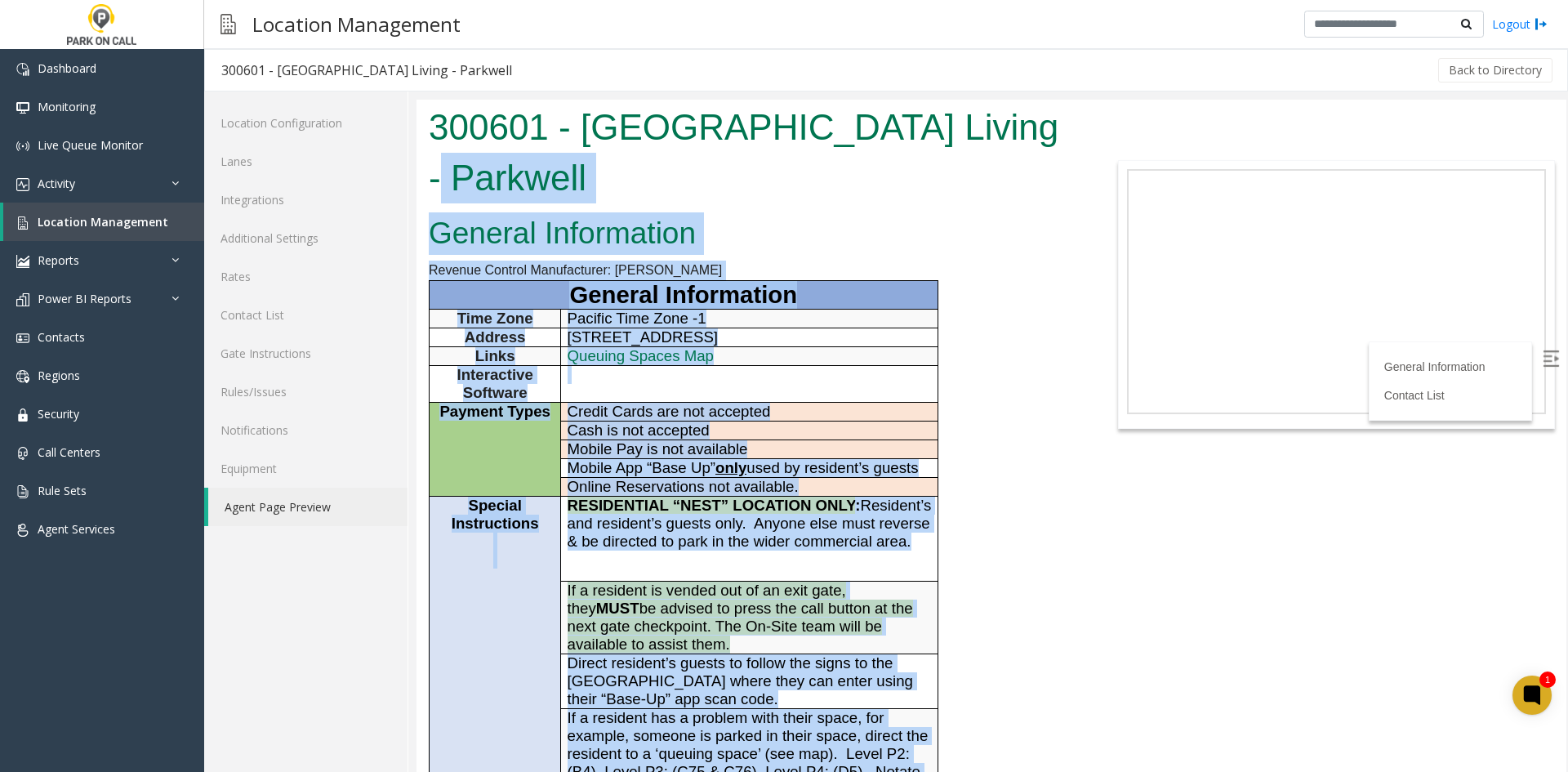
drag, startPoint x: 863, startPoint y: 633, endPoint x: 461, endPoint y: 139, distance: 636.9
click at [461, 141] on body "300601 - Columbia Square Living - Parkwell General Information Revenue Control …" at bounding box center [991, 436] width 1150 height 672
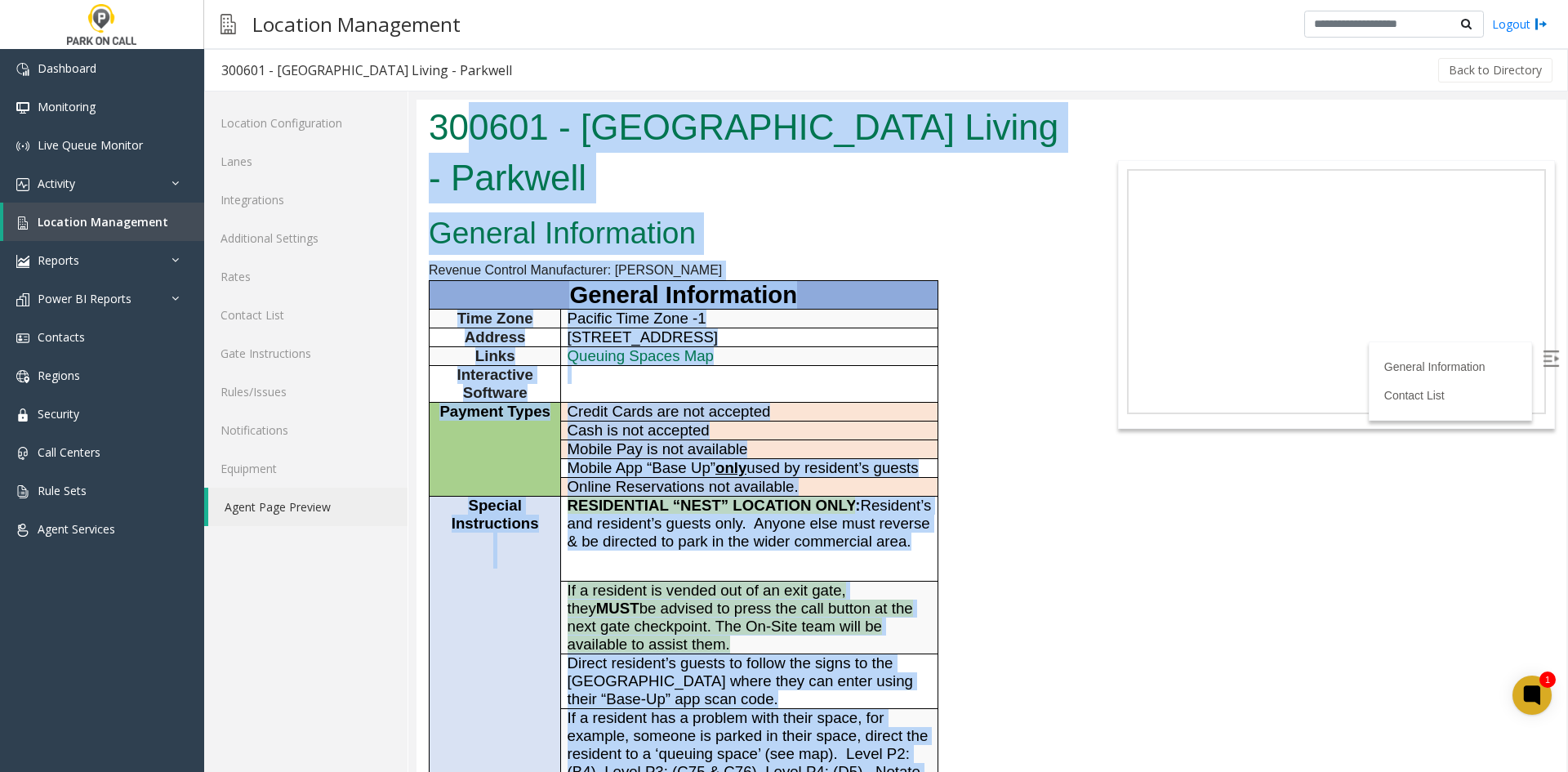
click at [461, 139] on h1 "300601 - Columbia Square Living - Parkwell" at bounding box center [751, 153] width 646 height 101
